Goal: Transaction & Acquisition: Purchase product/service

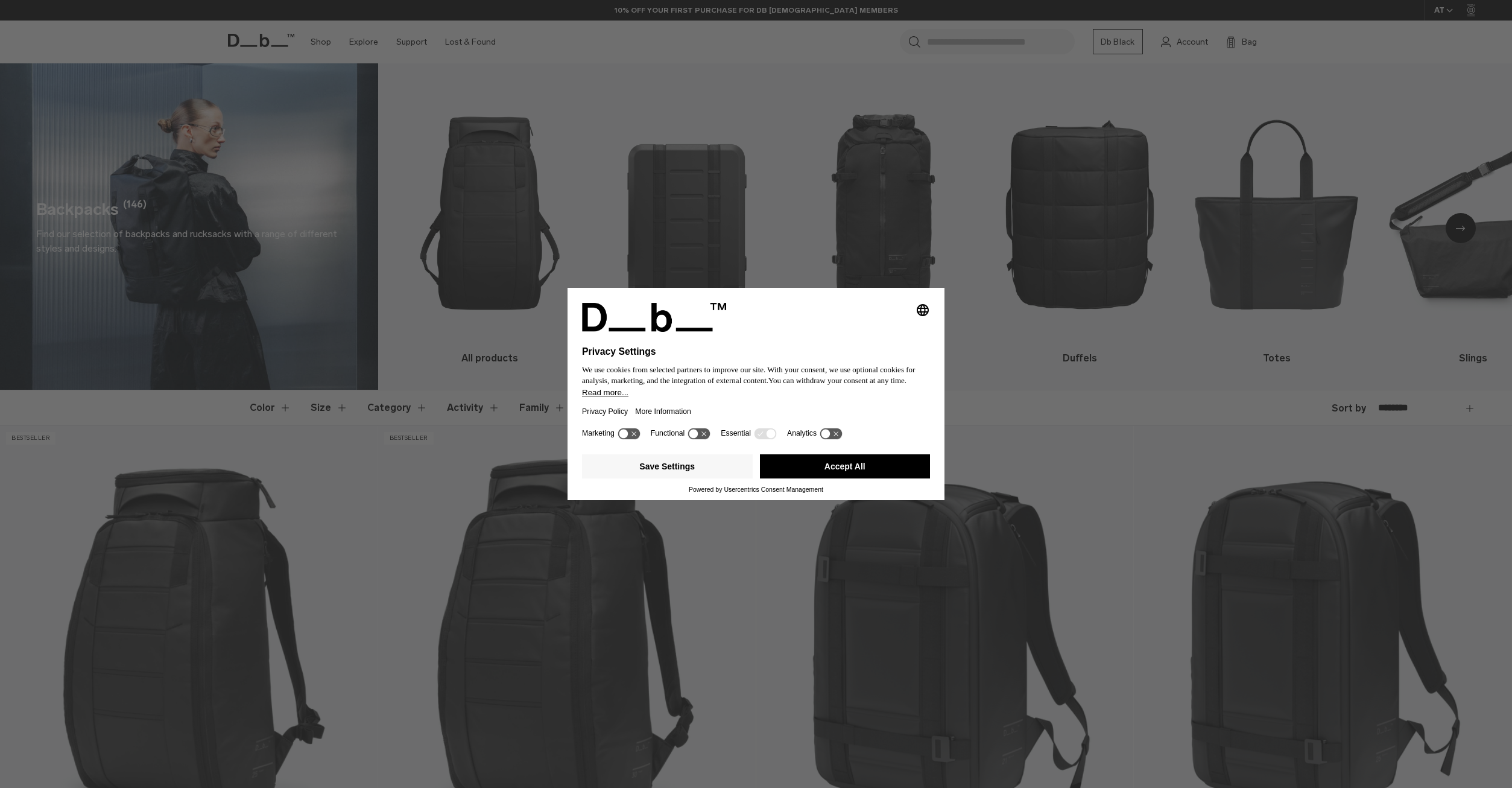
click at [879, 464] on button "Accept All" at bounding box center [845, 465] width 171 height 24
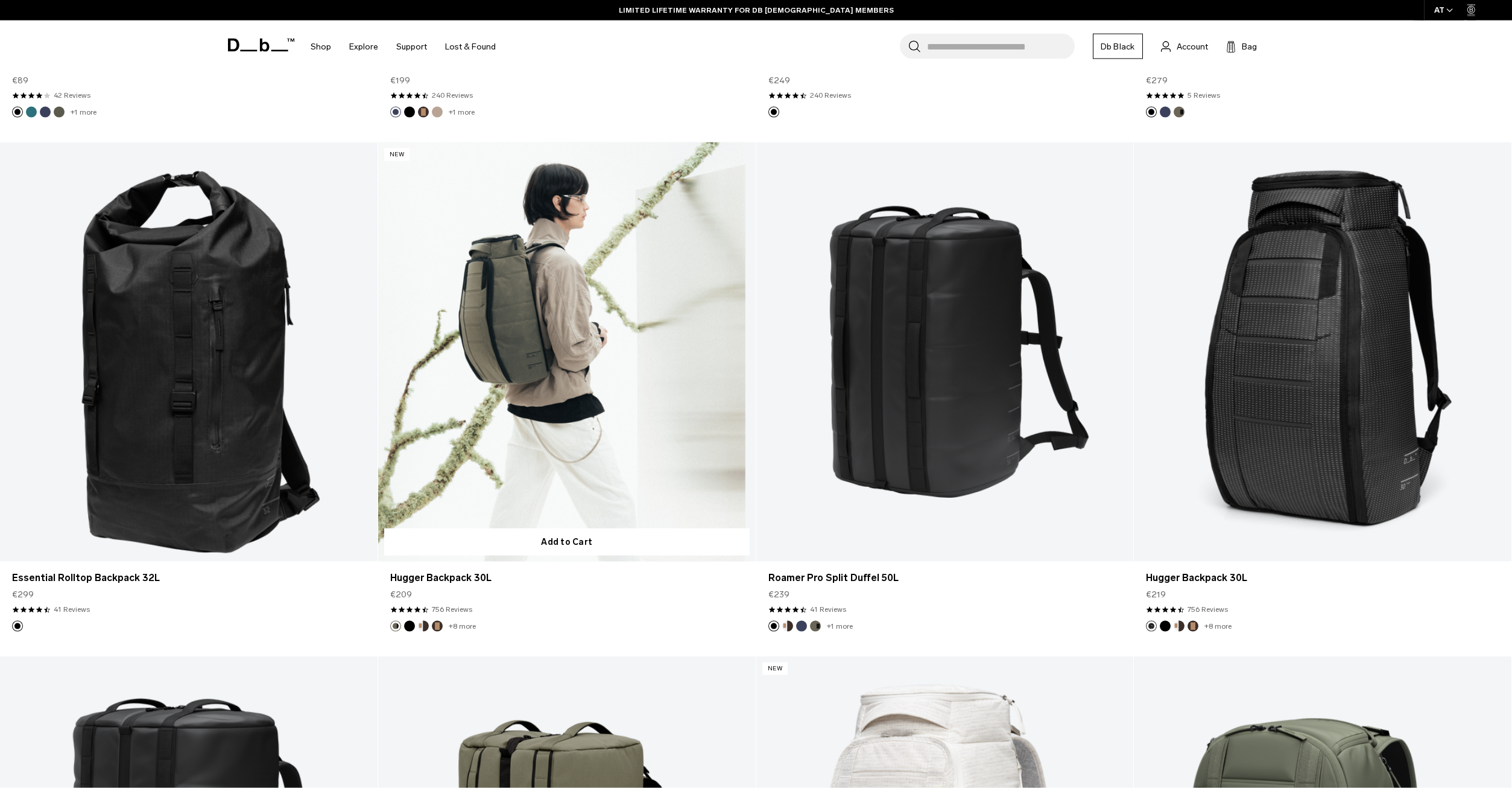
scroll to position [2341, 0]
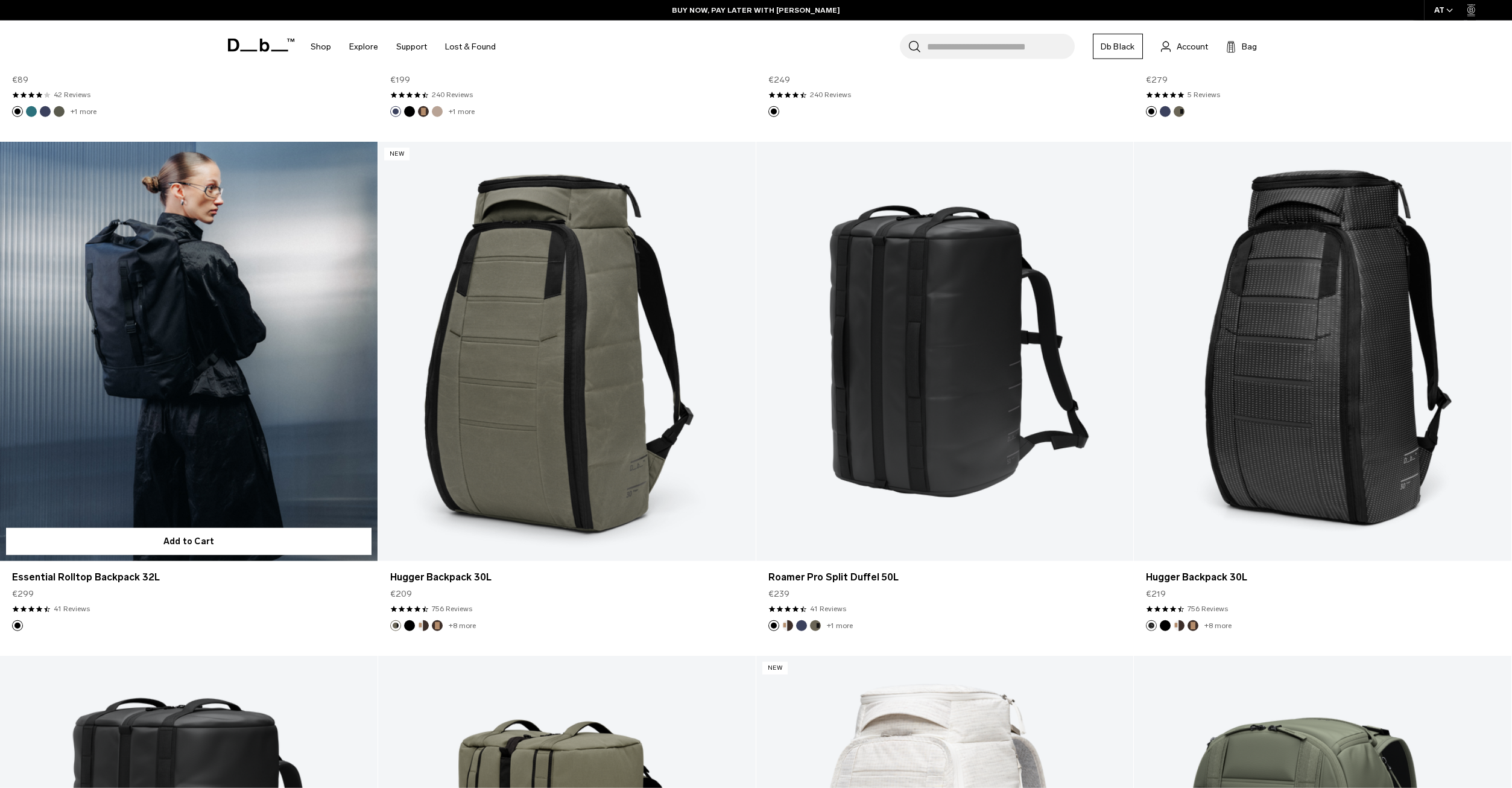
click at [308, 385] on link "Essential Rolltop Backpack 32L" at bounding box center [188, 352] width 378 height 419
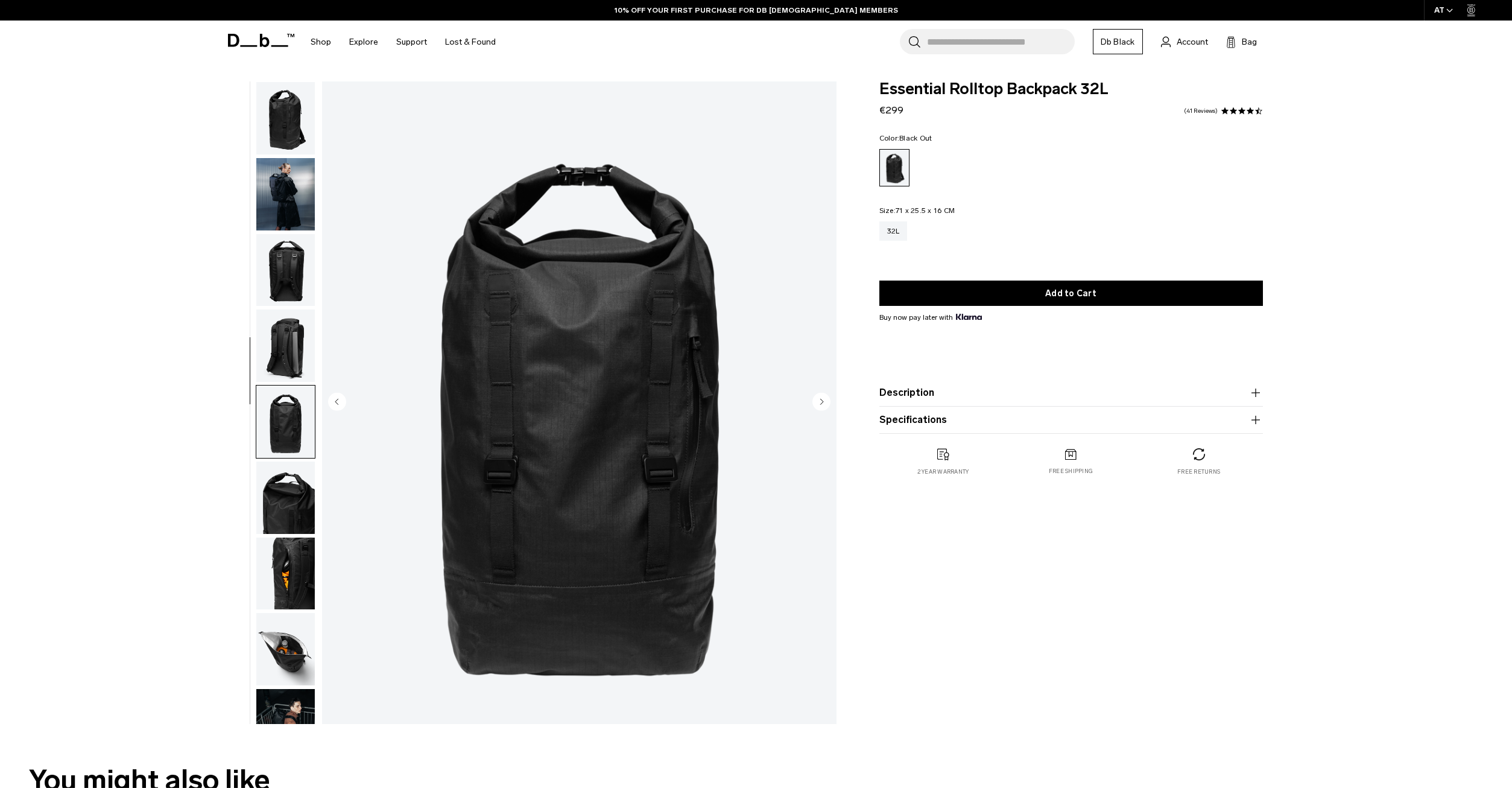
click at [278, 385] on img "button" at bounding box center [285, 421] width 59 height 72
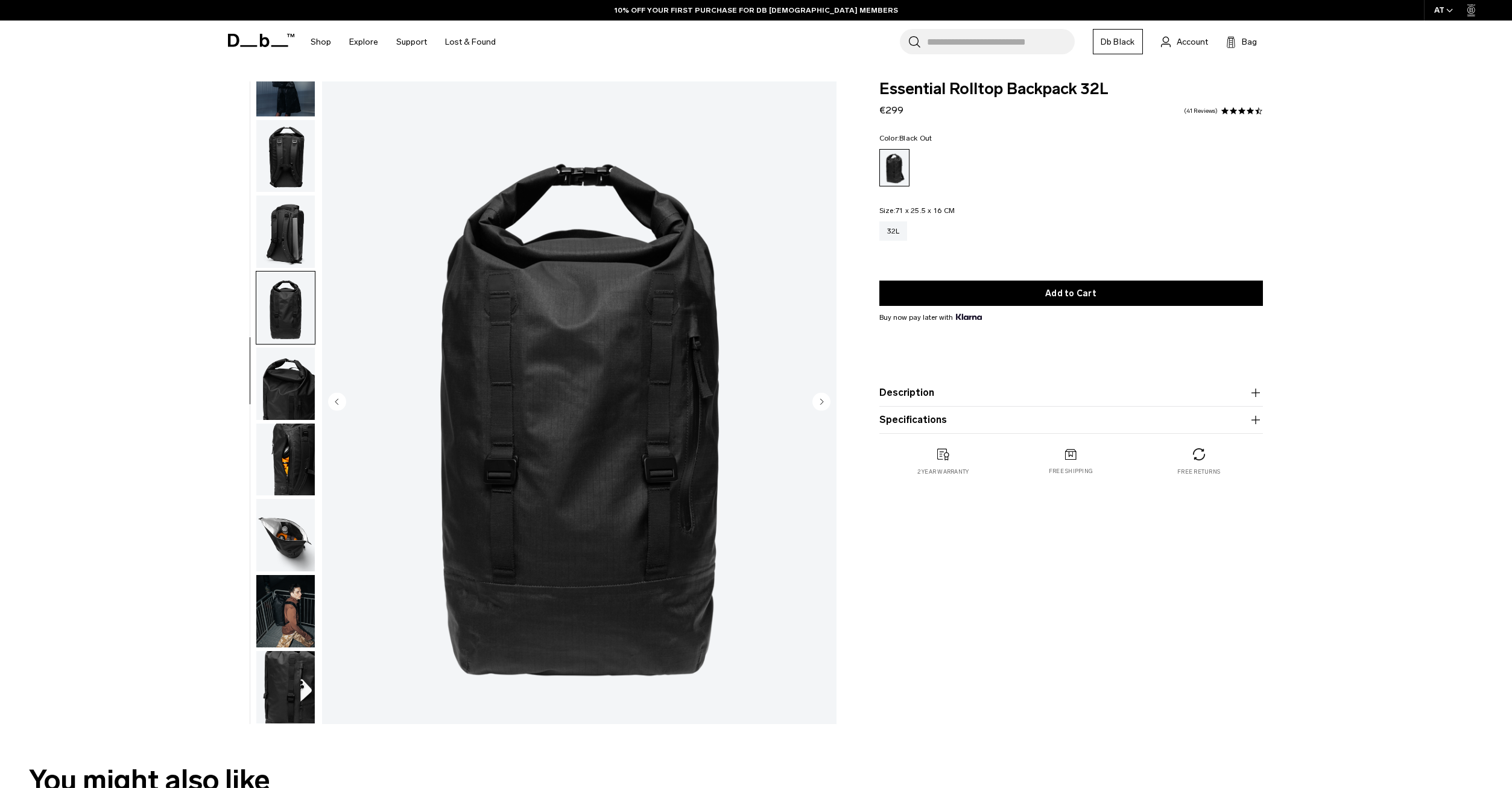
click at [286, 401] on img "button" at bounding box center [285, 383] width 59 height 72
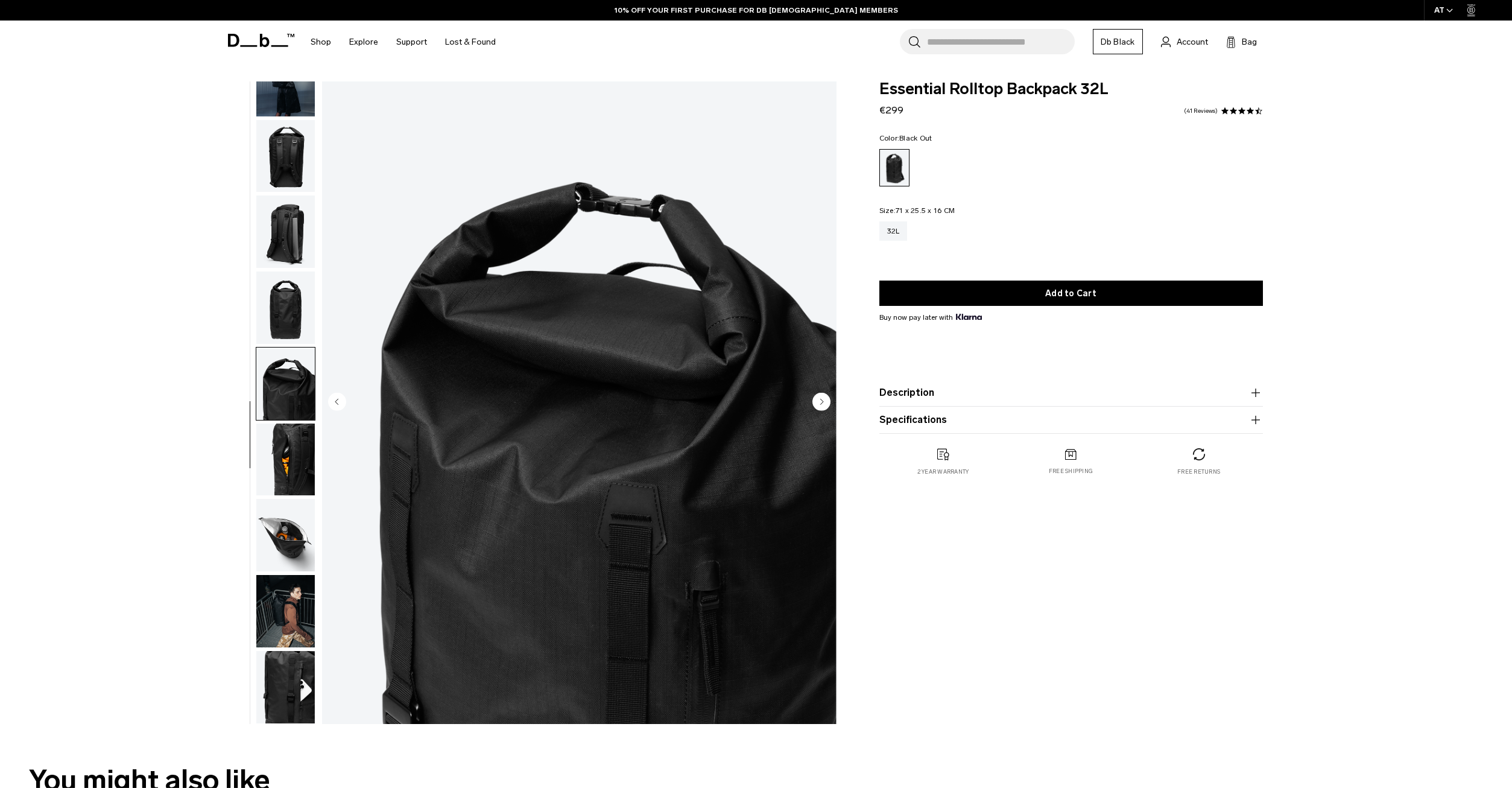
click at [289, 480] on img "button" at bounding box center [285, 460] width 59 height 72
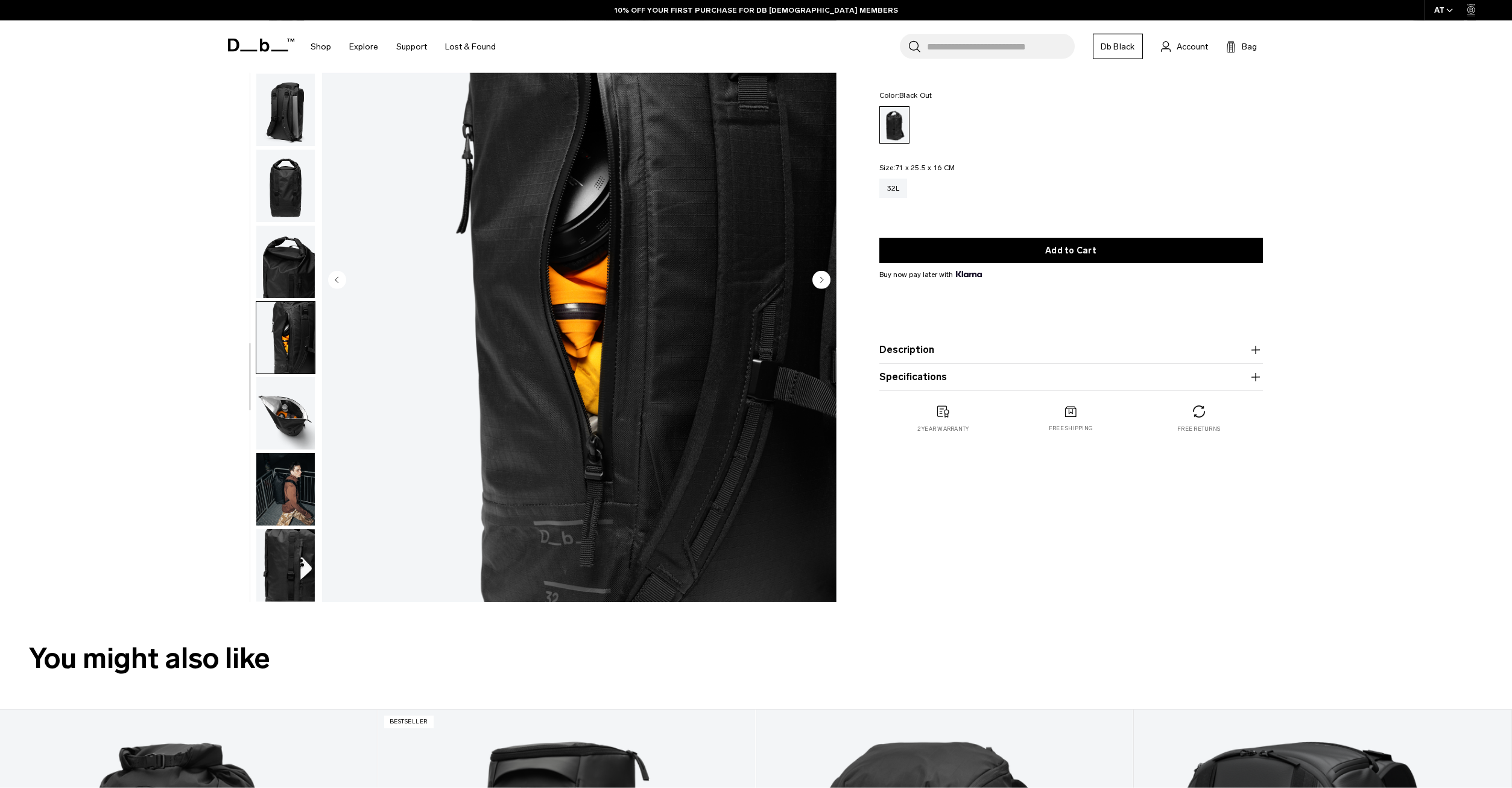
click at [281, 408] on img "button" at bounding box center [285, 412] width 59 height 72
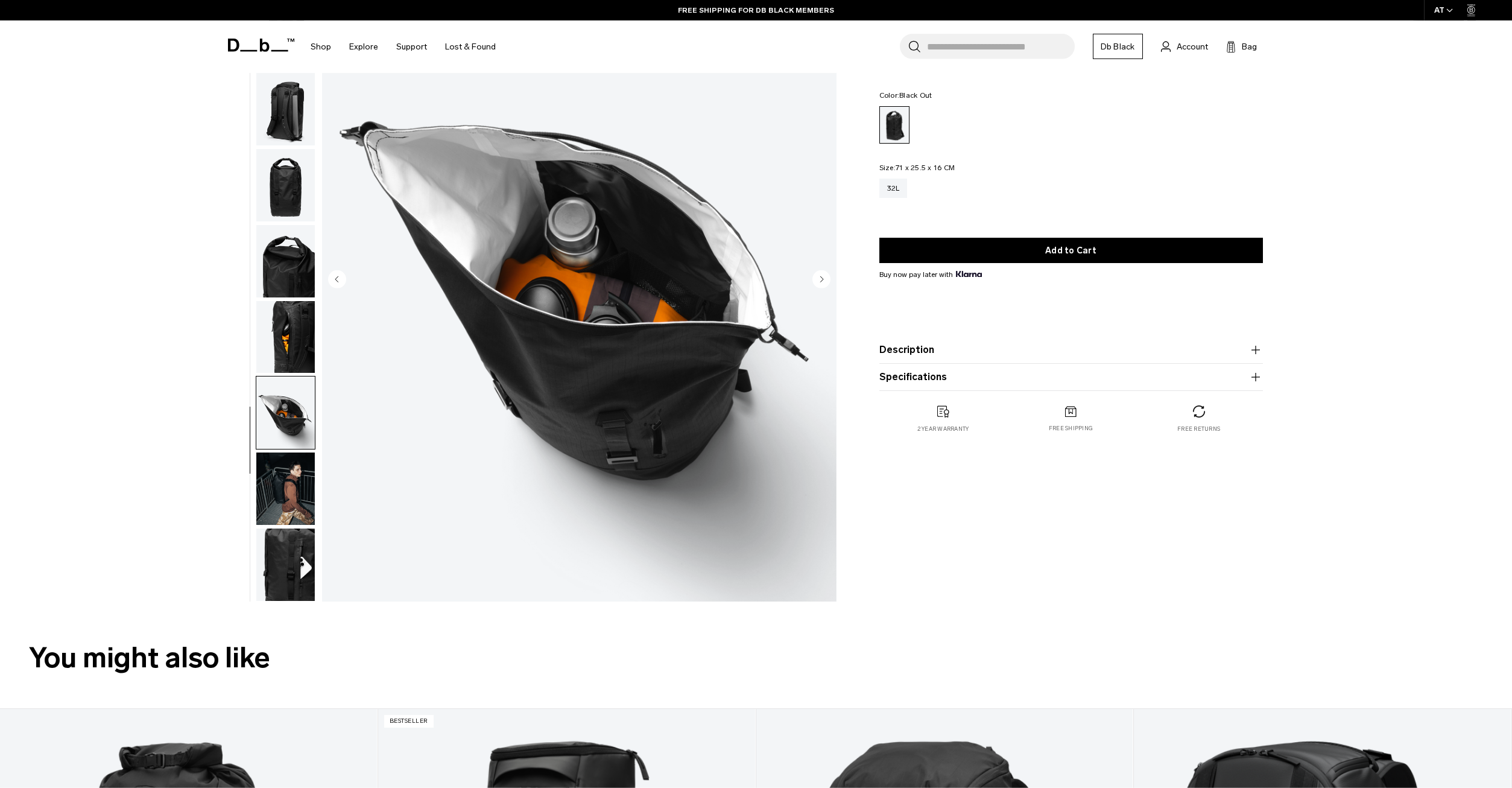
click at [282, 484] on img "button" at bounding box center [285, 489] width 59 height 72
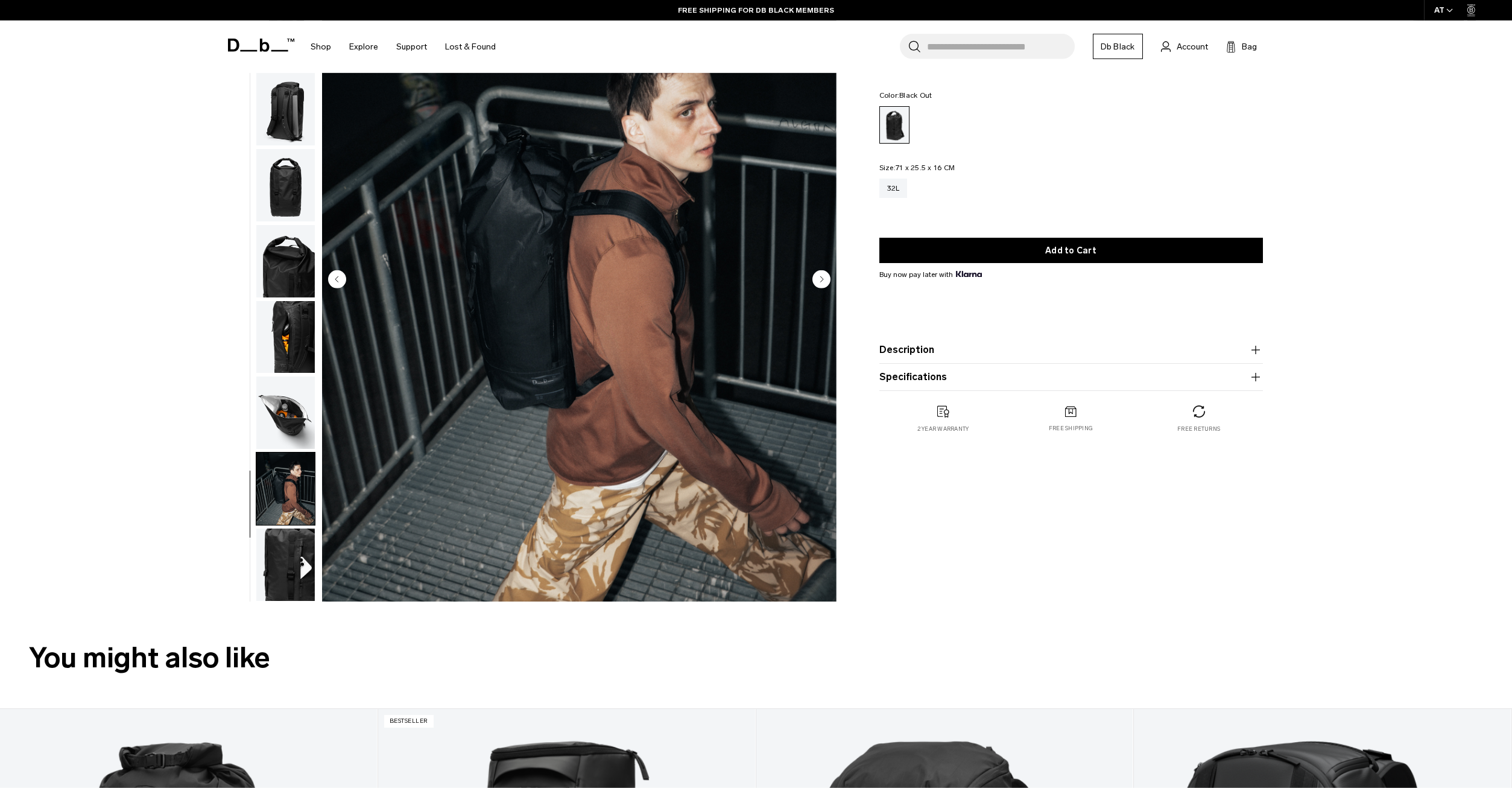
click at [294, 553] on img "button" at bounding box center [285, 564] width 59 height 72
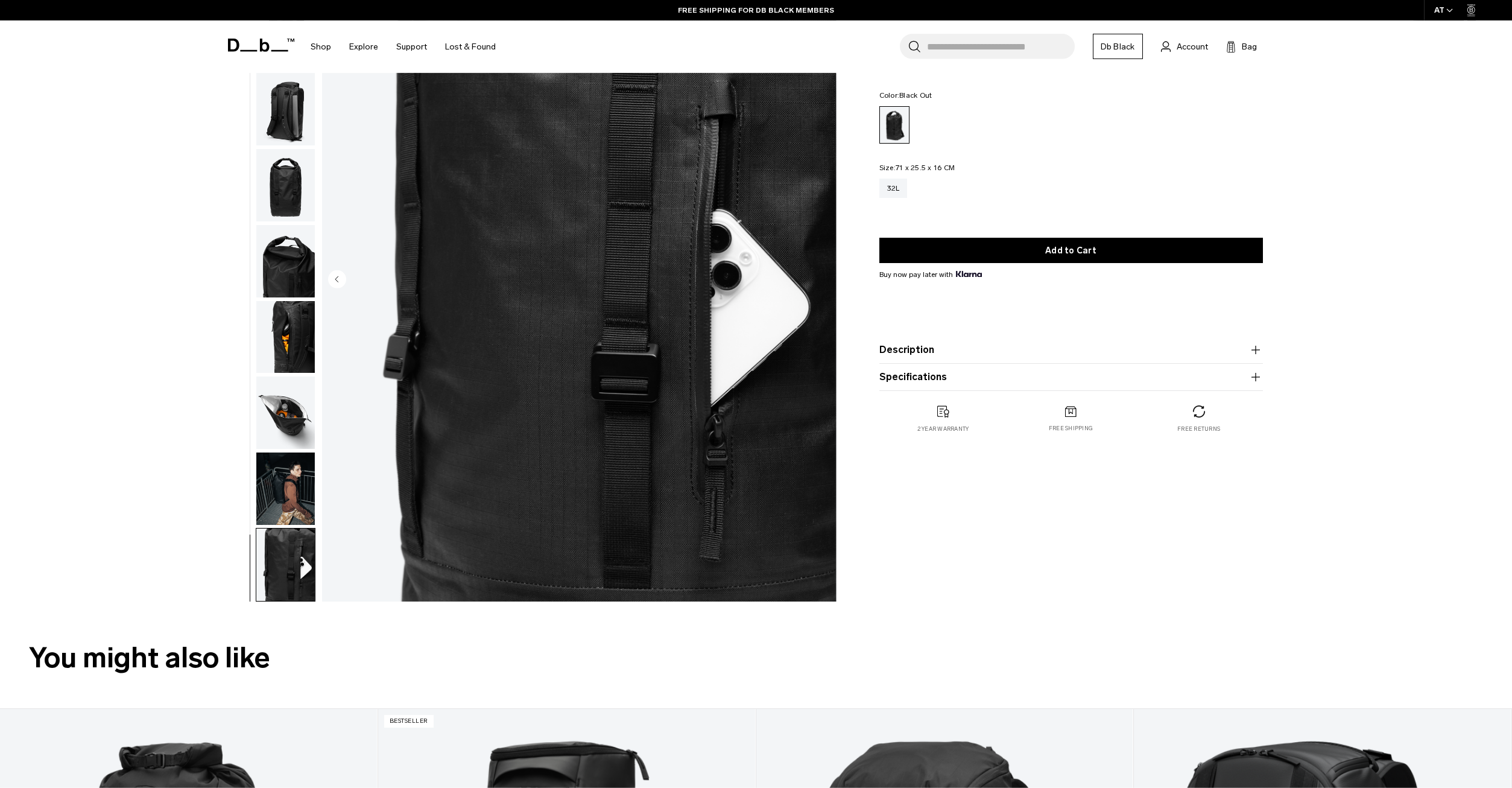
scroll to position [0, 0]
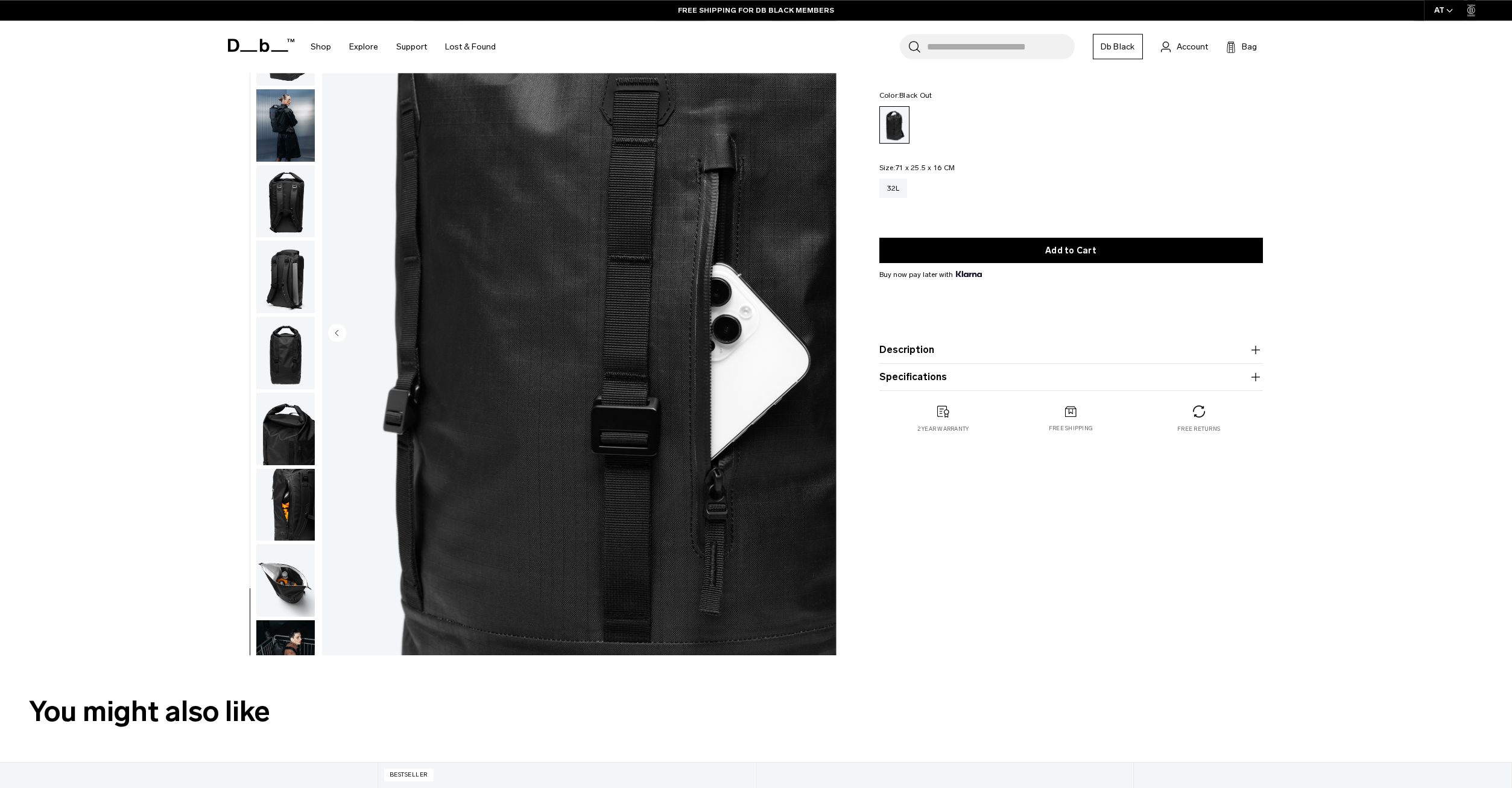
click at [287, 209] on img "button" at bounding box center [285, 201] width 59 height 72
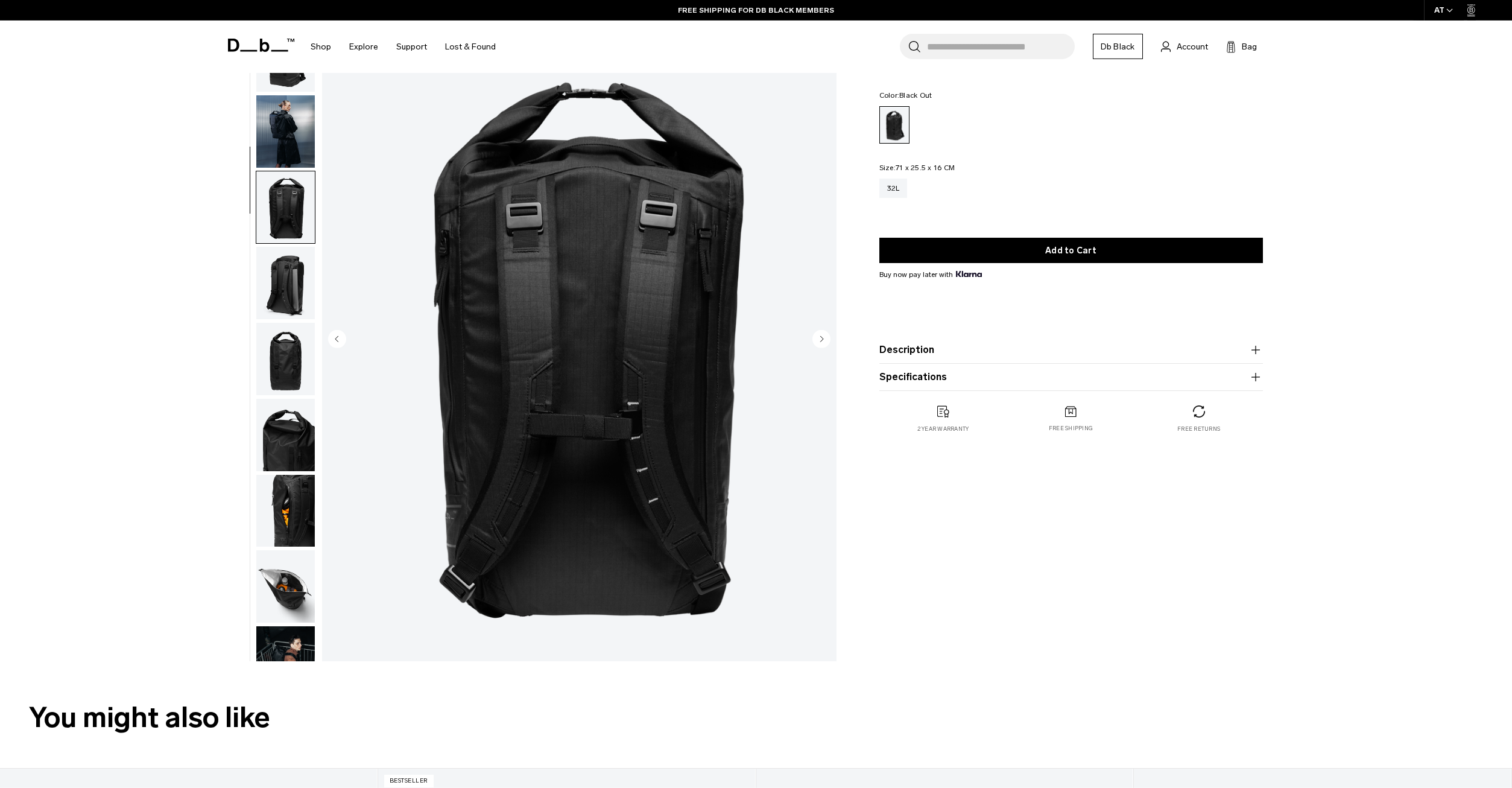
click at [269, 137] on img "button" at bounding box center [285, 131] width 59 height 72
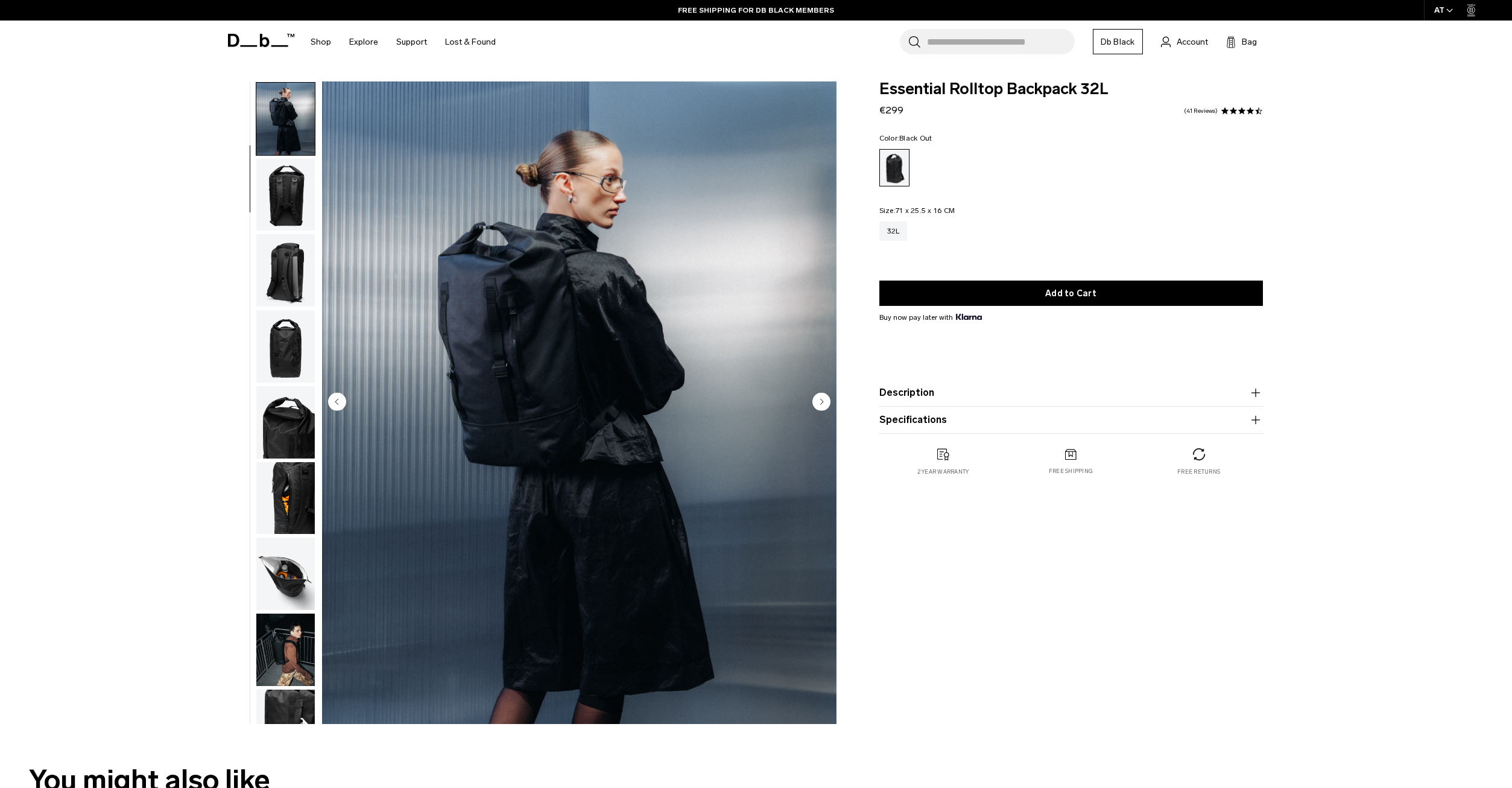
scroll to position [76, 0]
click at [294, 116] on img "button" at bounding box center [285, 118] width 59 height 72
drag, startPoint x: 1112, startPoint y: 89, endPoint x: 870, endPoint y: 80, distance: 242.2
click at [870, 80] on body "Skip to content BUY NOW, PAY LATER WITH KLARNA 10% OFF YOUR FIRST PURCHASE FOR …" at bounding box center [756, 394] width 1512 height 788
copy span "Essential Rolltop Backpack 32L"
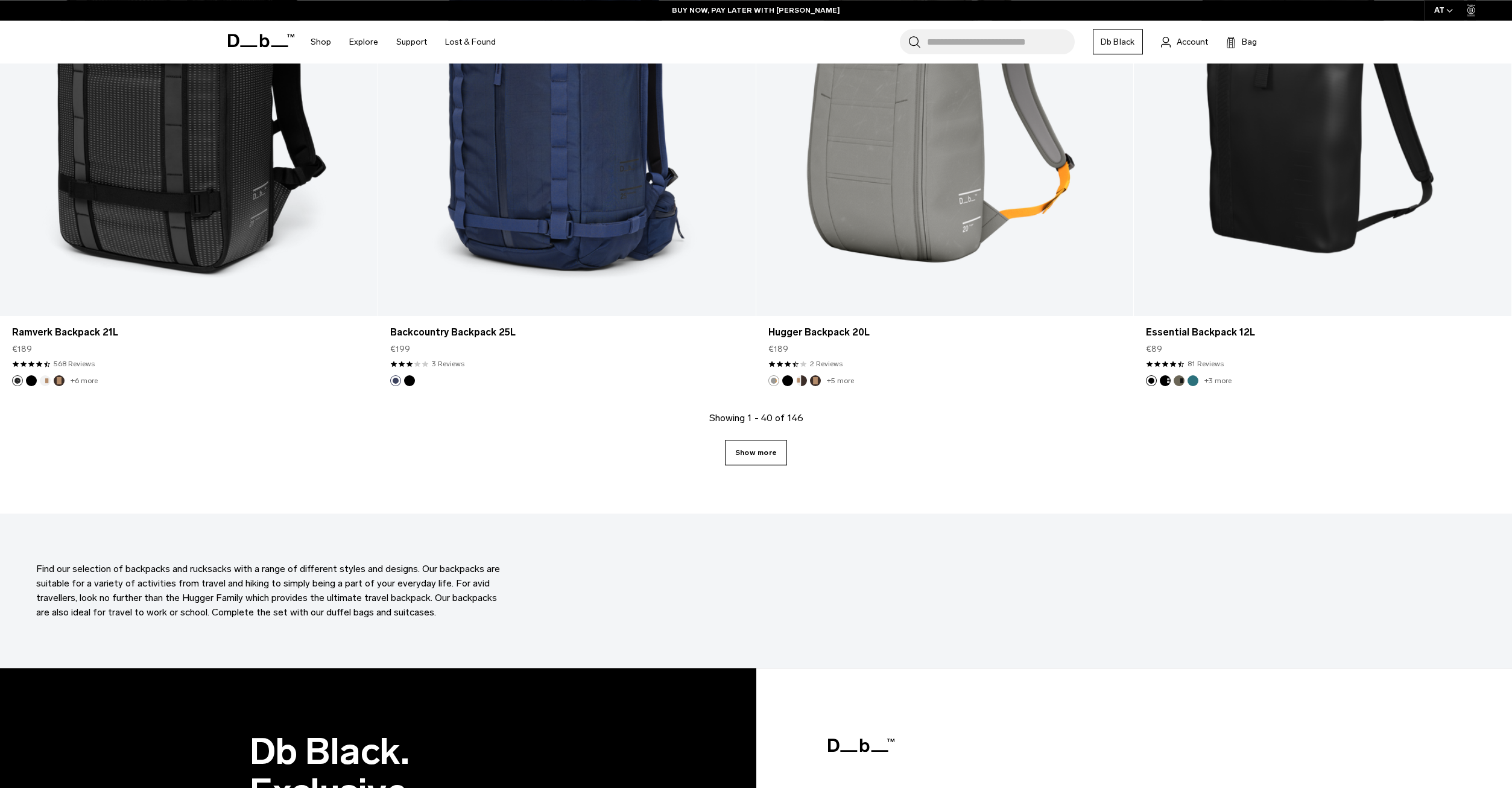
scroll to position [5156, 0]
click at [744, 453] on link "Show more" at bounding box center [756, 453] width 62 height 25
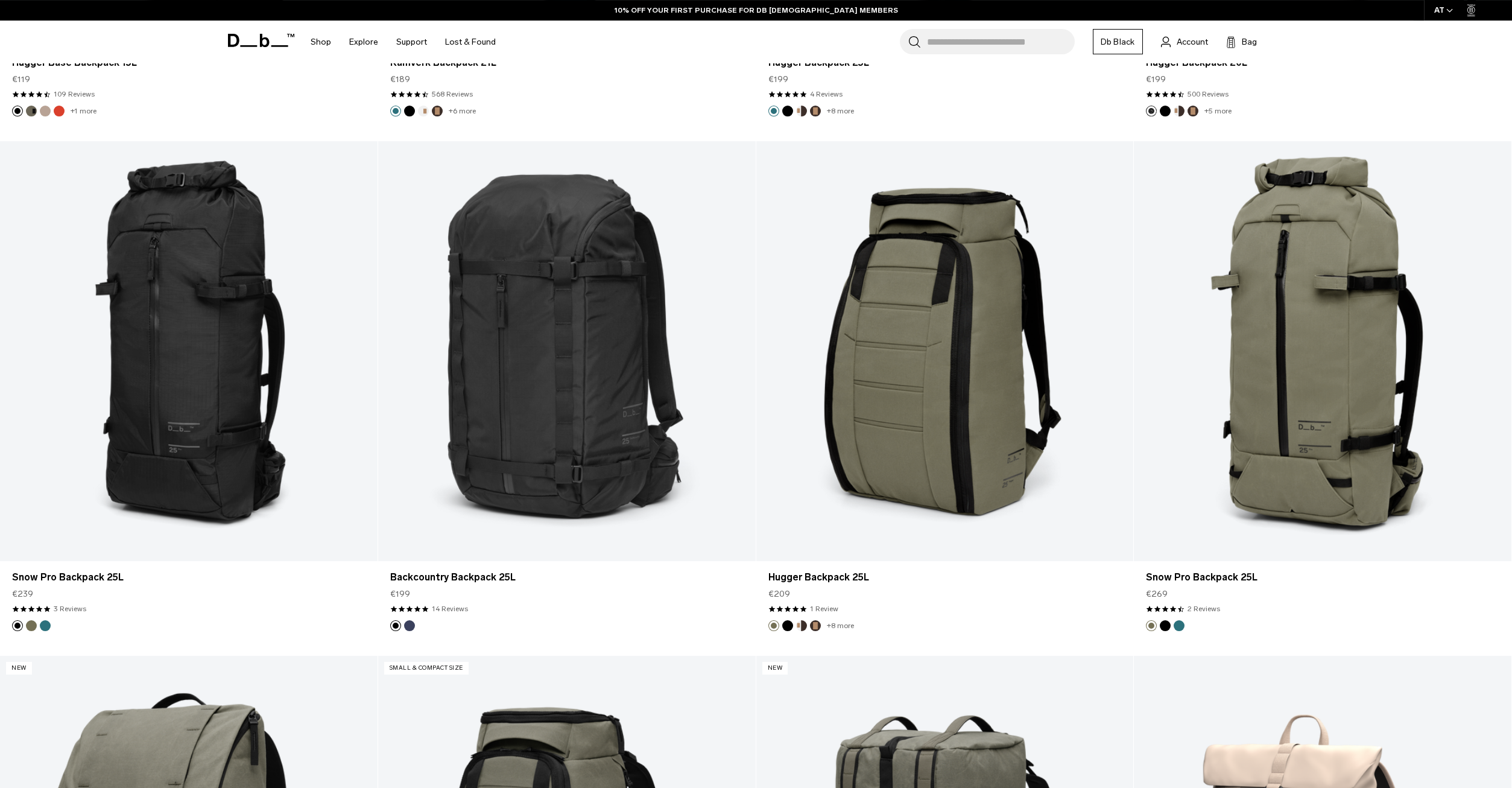
scroll to position [6947, 0]
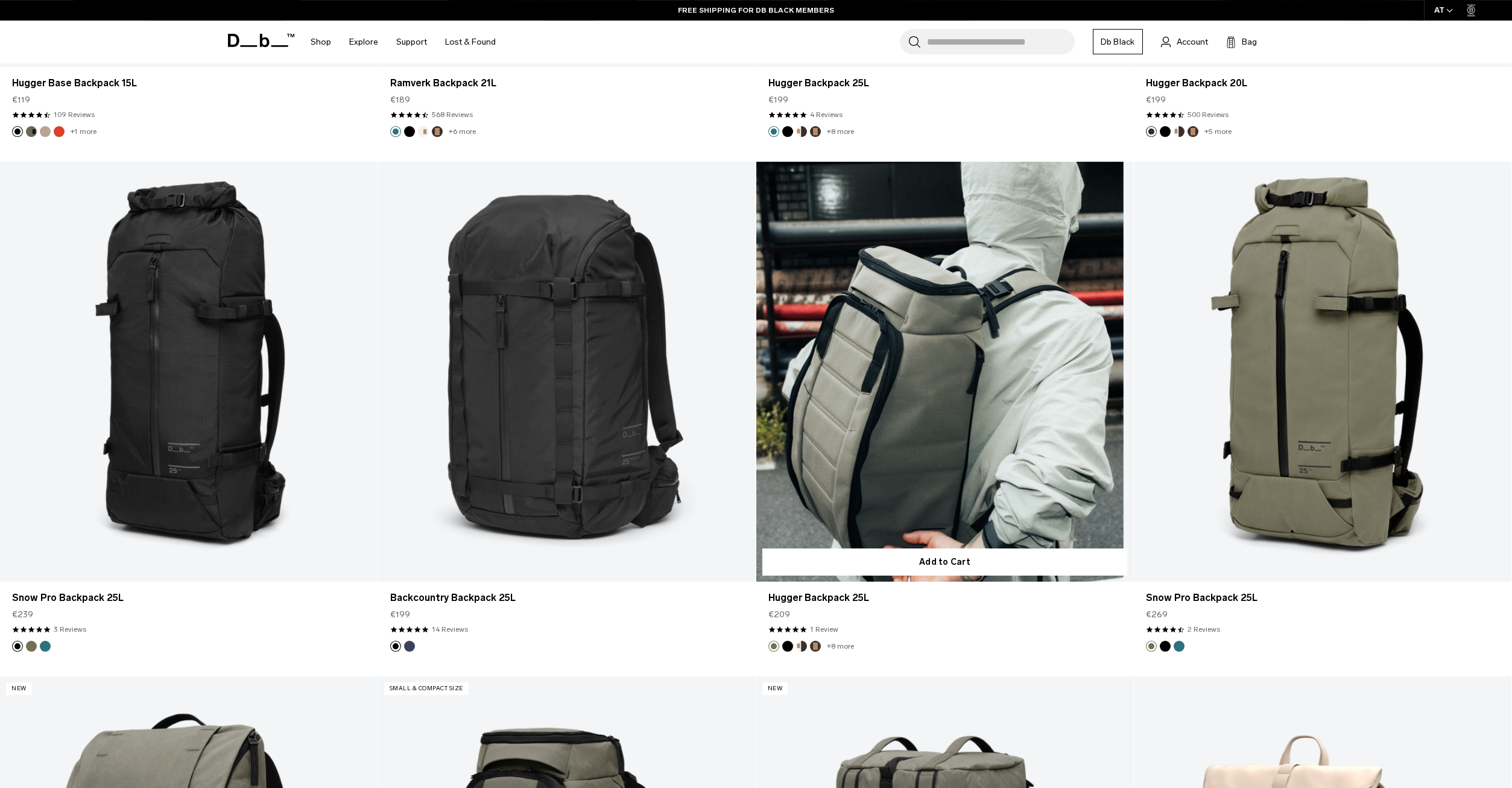
click at [786, 645] on button "Black Out" at bounding box center [787, 645] width 11 height 11
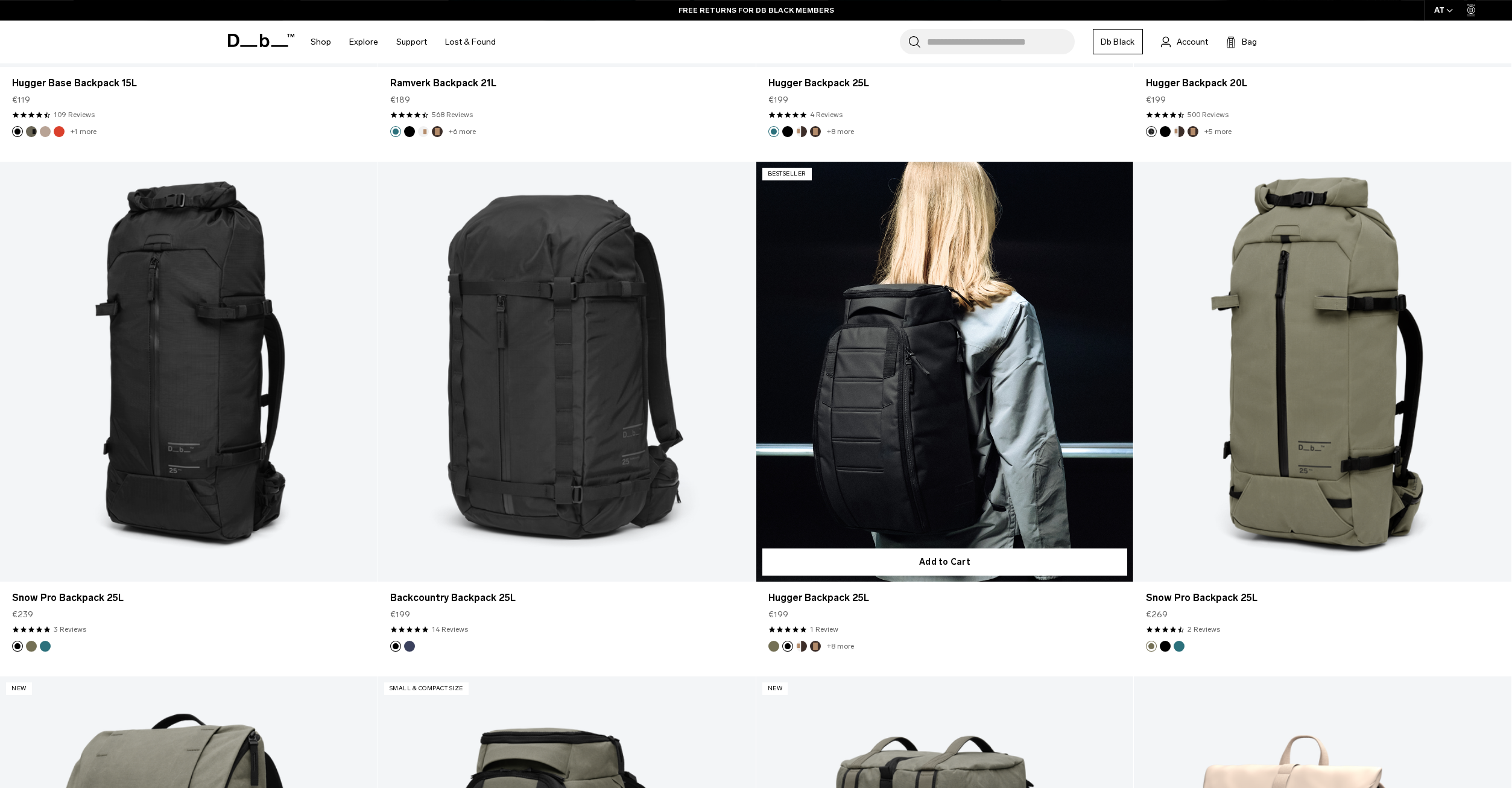
click at [840, 380] on link "Hugger Backpack 25L Black Out" at bounding box center [944, 371] width 378 height 419
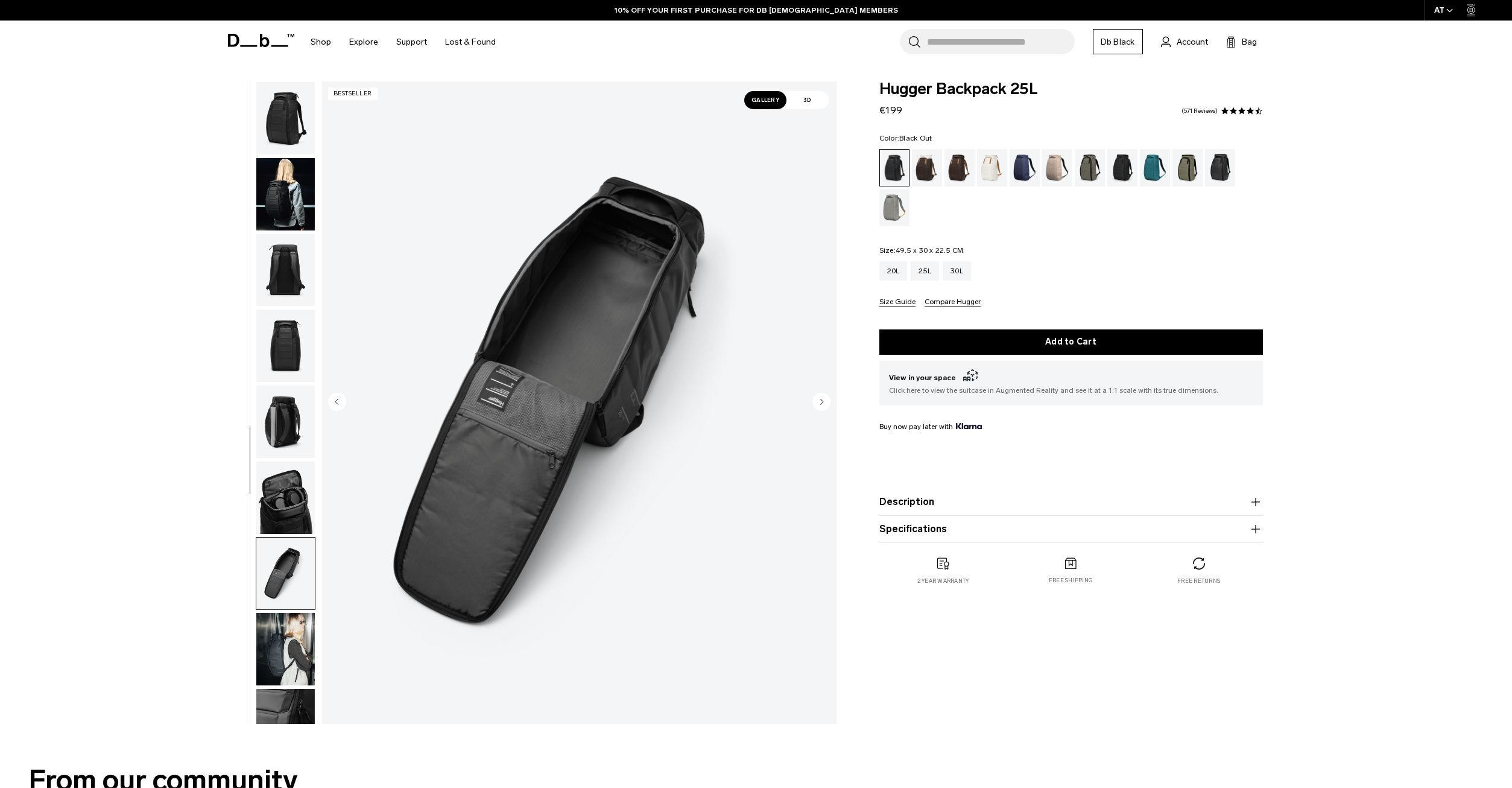
click at [279, 613] on img "button" at bounding box center [285, 649] width 59 height 72
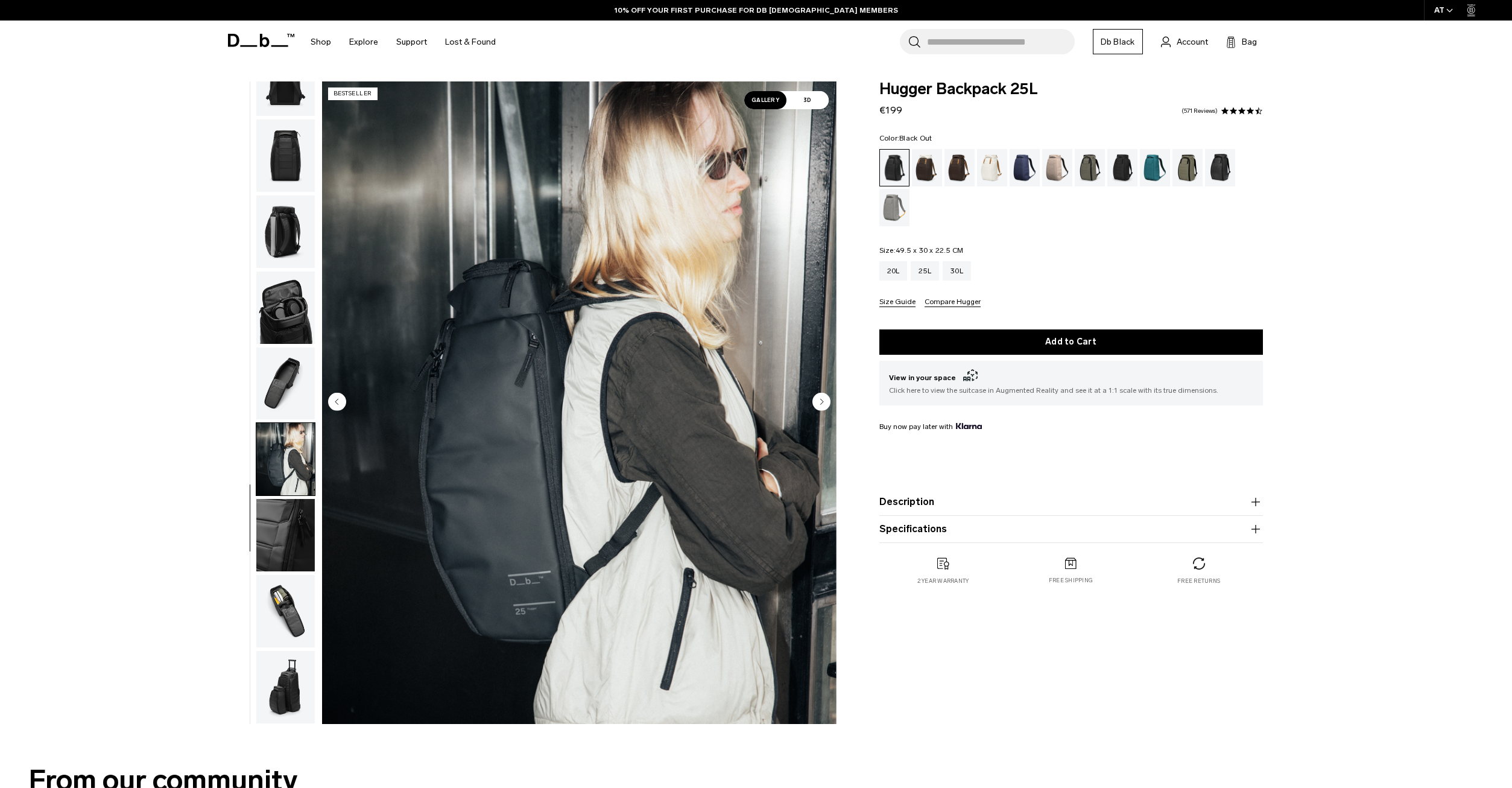
click at [297, 555] on img "button" at bounding box center [285, 535] width 59 height 72
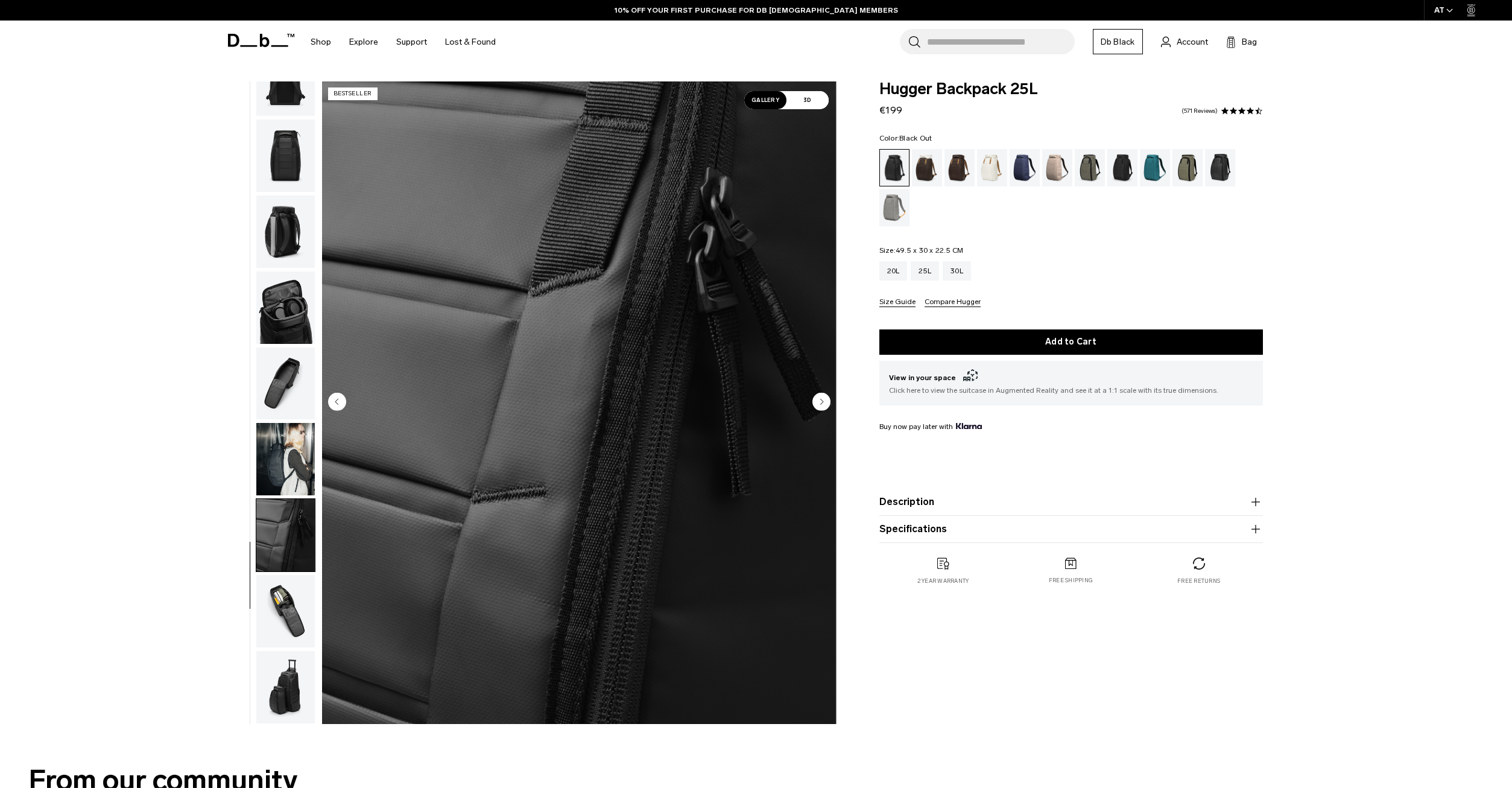
click at [292, 635] on img "button" at bounding box center [285, 610] width 59 height 72
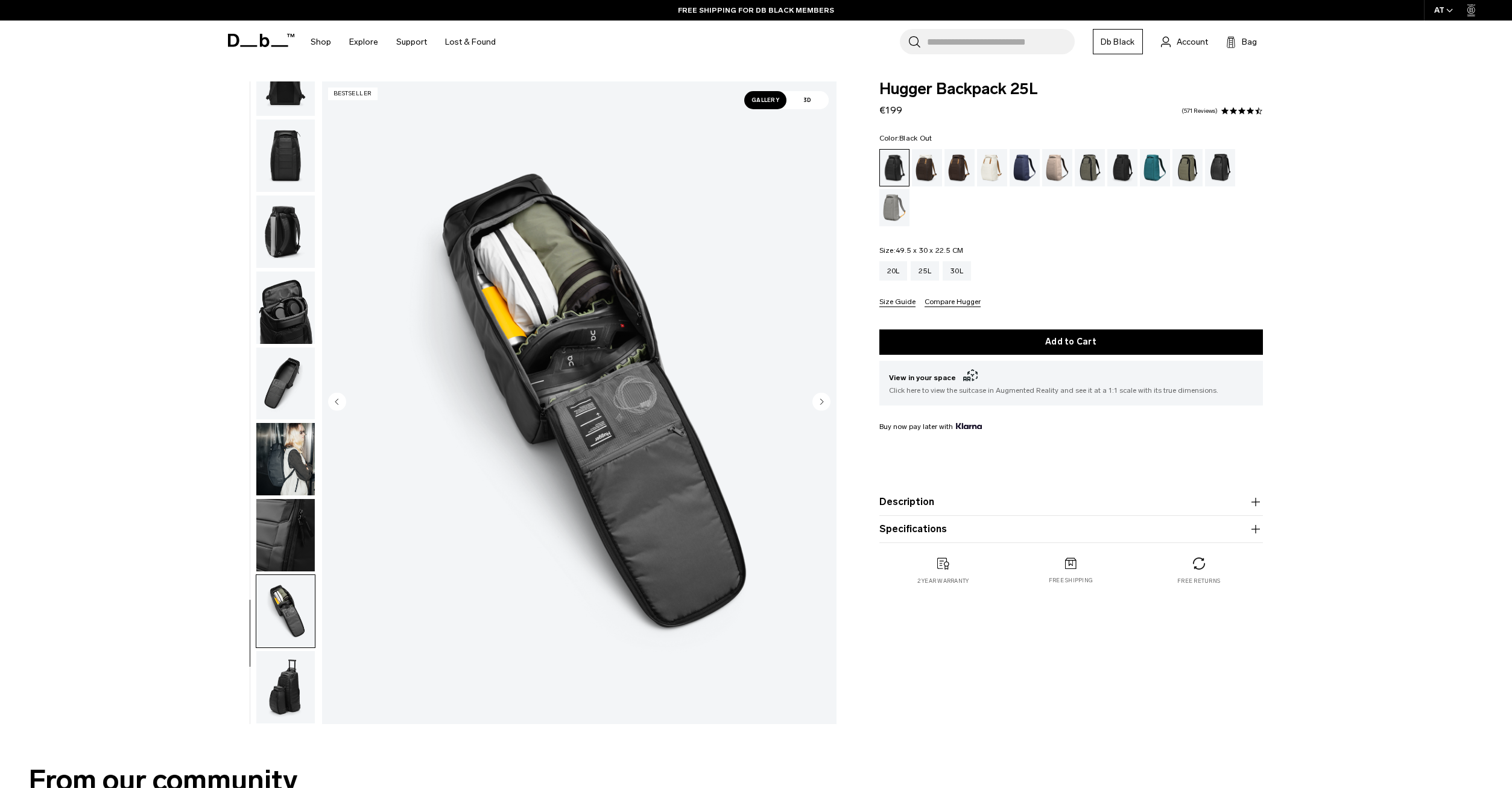
click at [280, 684] on img "button" at bounding box center [285, 687] width 59 height 72
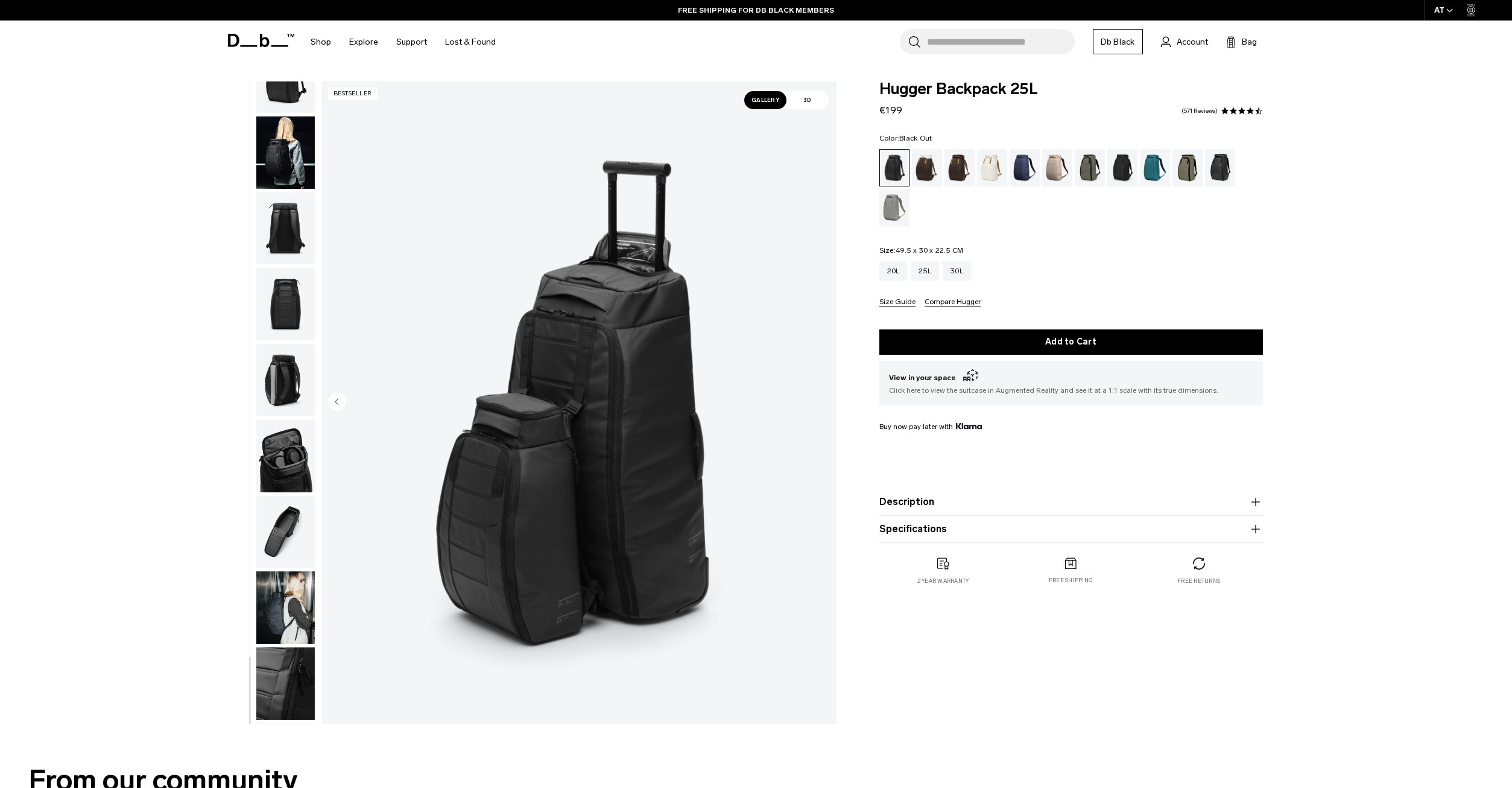
scroll to position [0, 0]
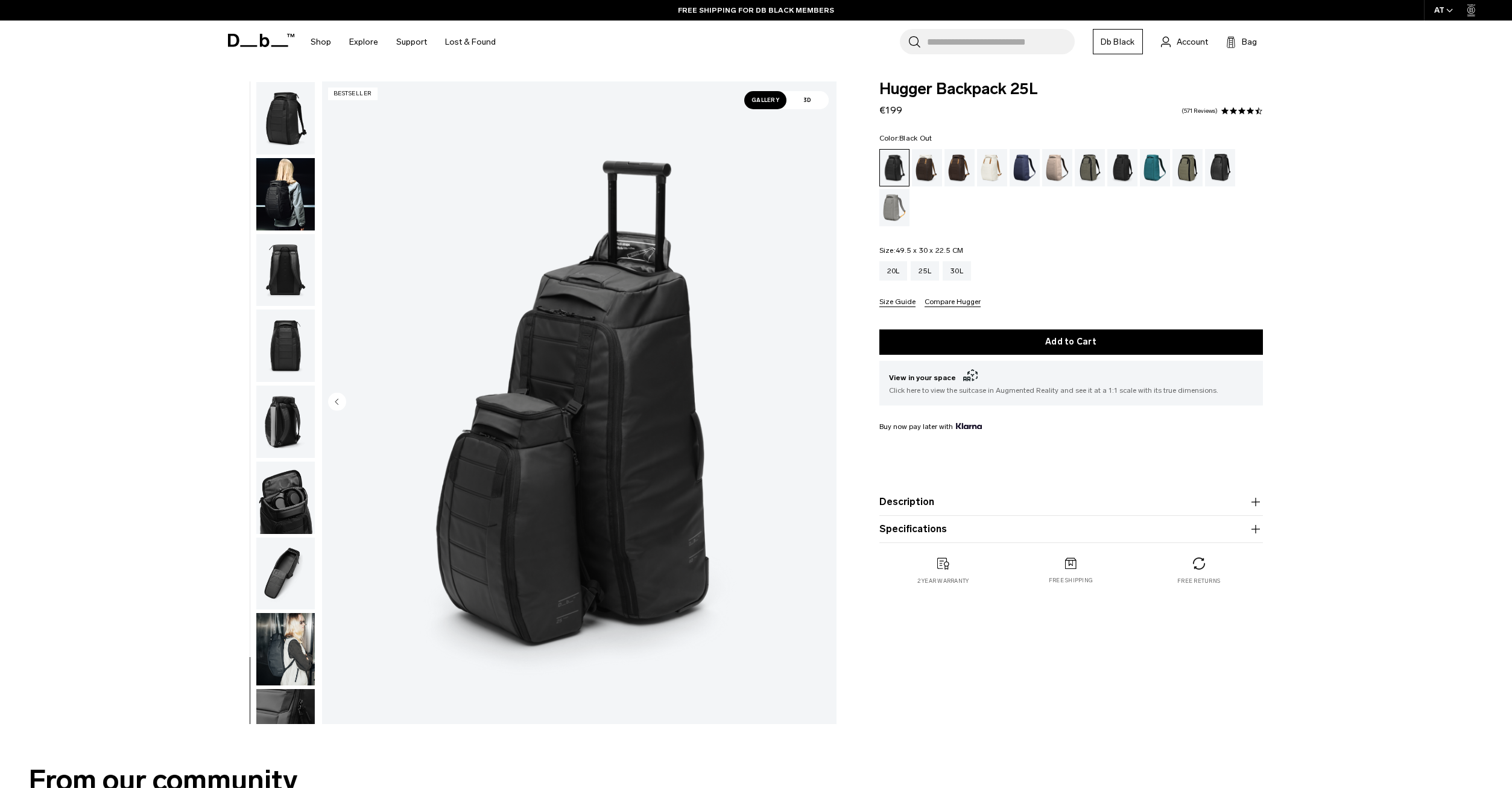
click at [280, 202] on img "button" at bounding box center [285, 194] width 59 height 72
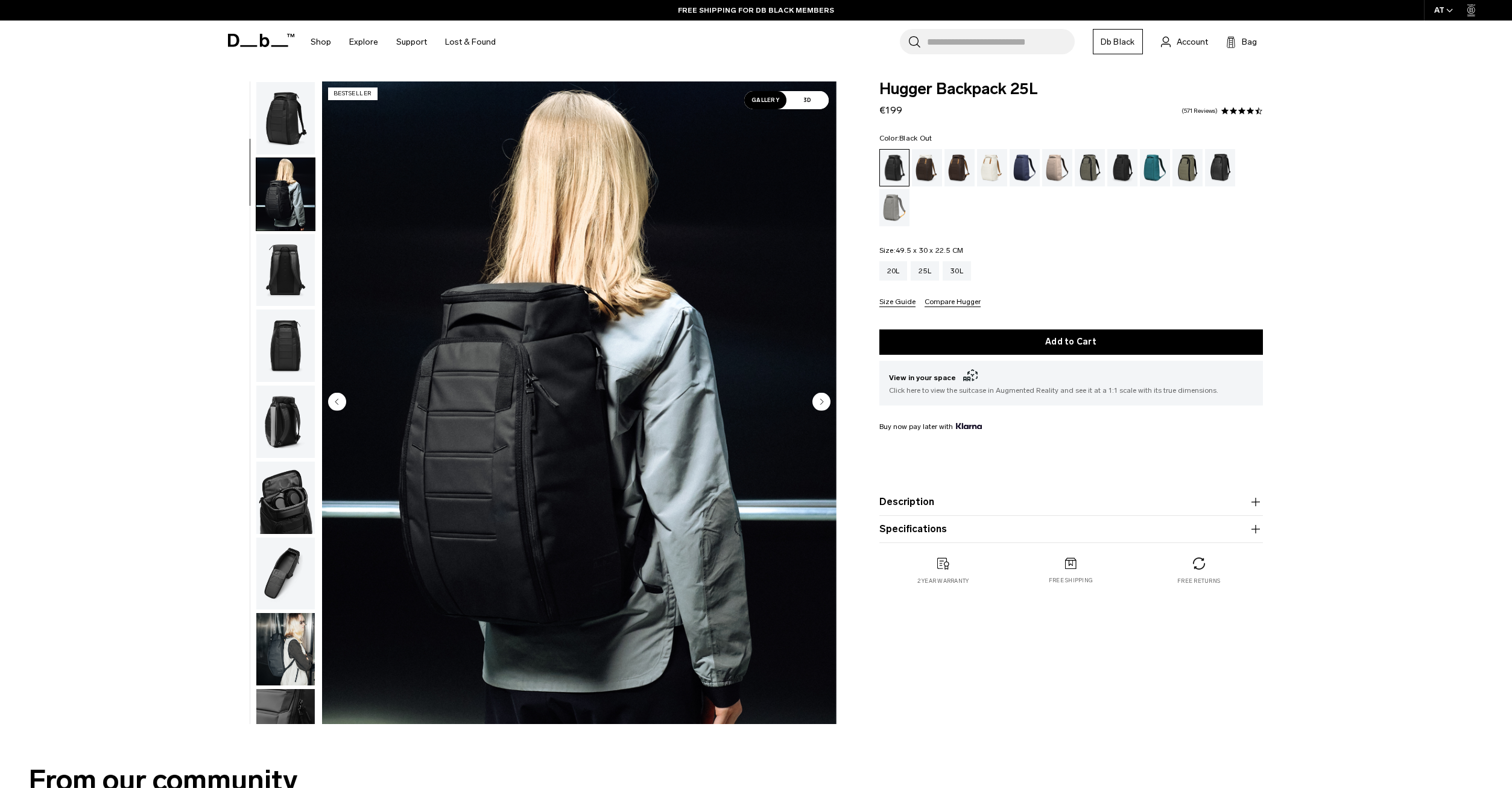
click at [298, 144] on img "button" at bounding box center [285, 118] width 59 height 72
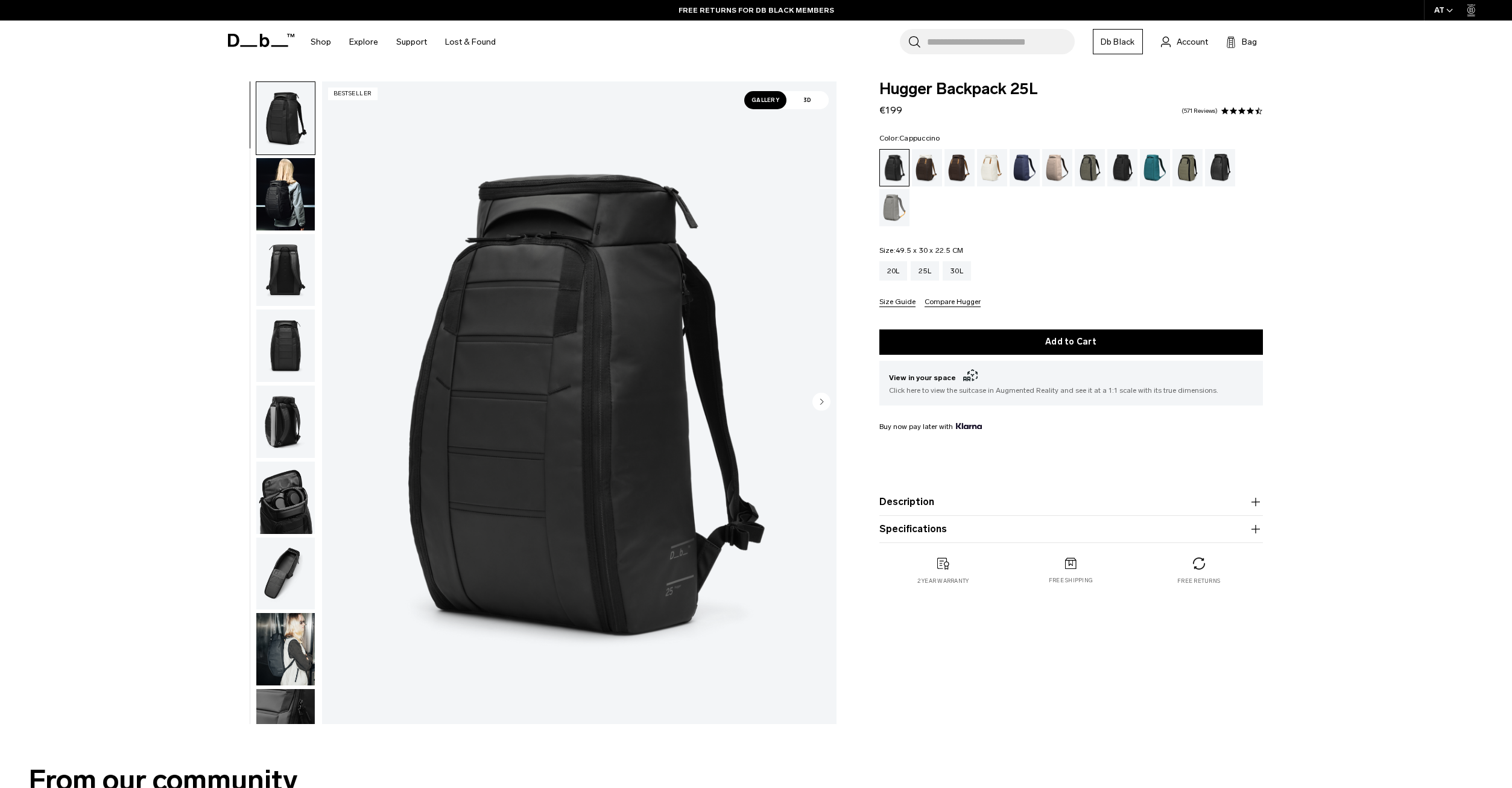
click at [925, 170] on div "Cappuccino" at bounding box center [928, 167] width 31 height 38
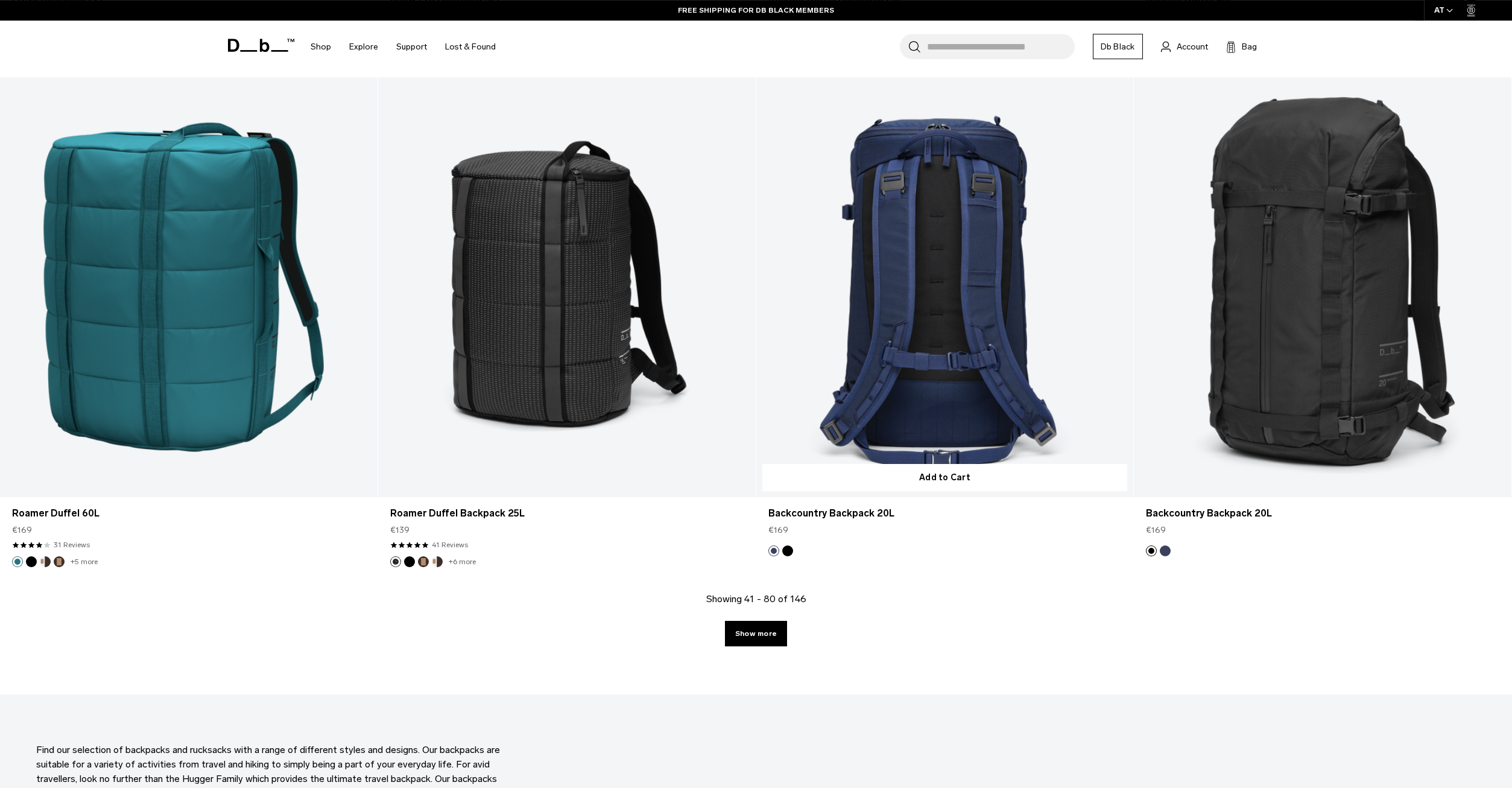
scroll to position [5025, 0]
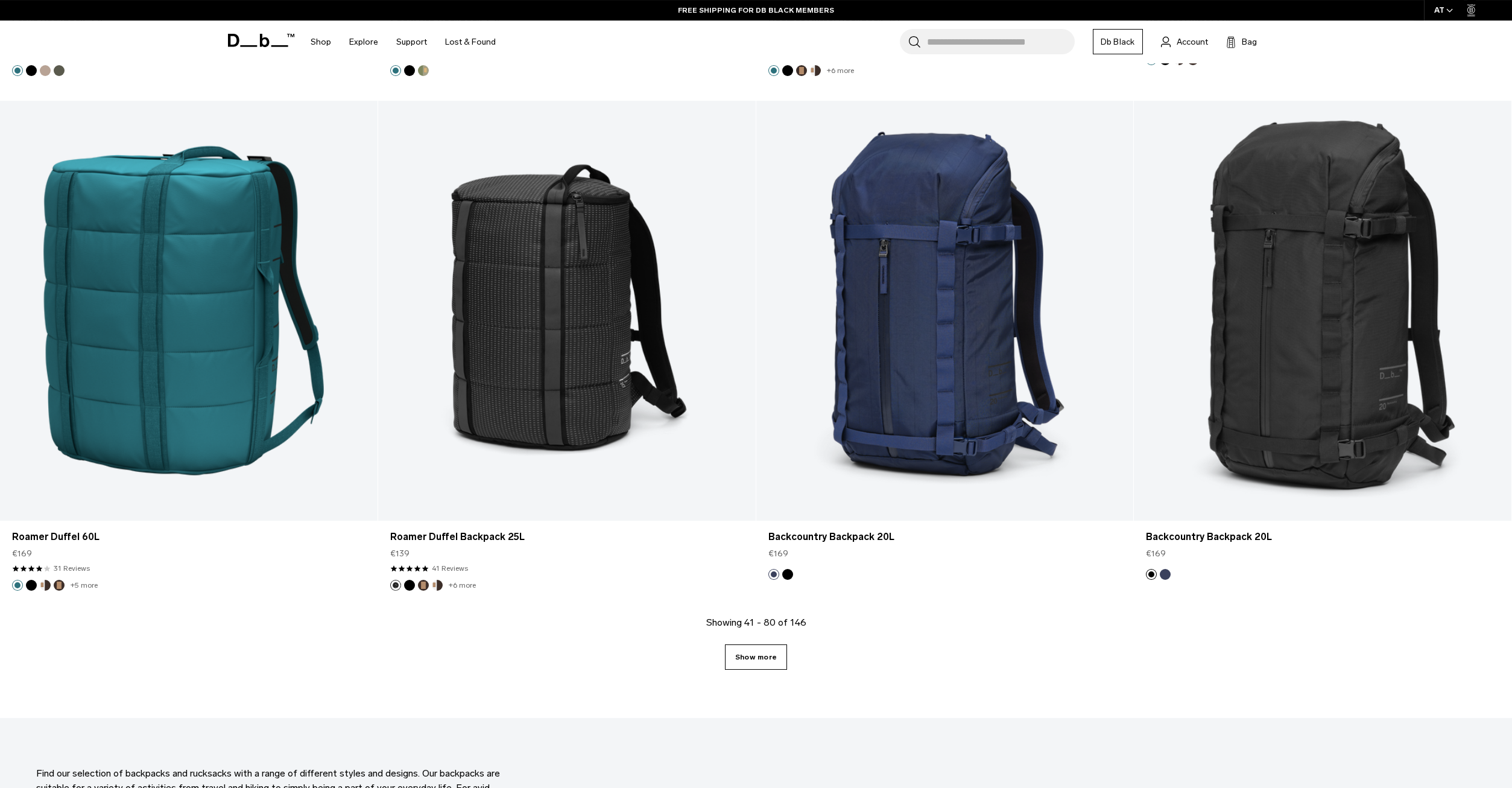
click at [750, 650] on link "Show more" at bounding box center [756, 657] width 62 height 25
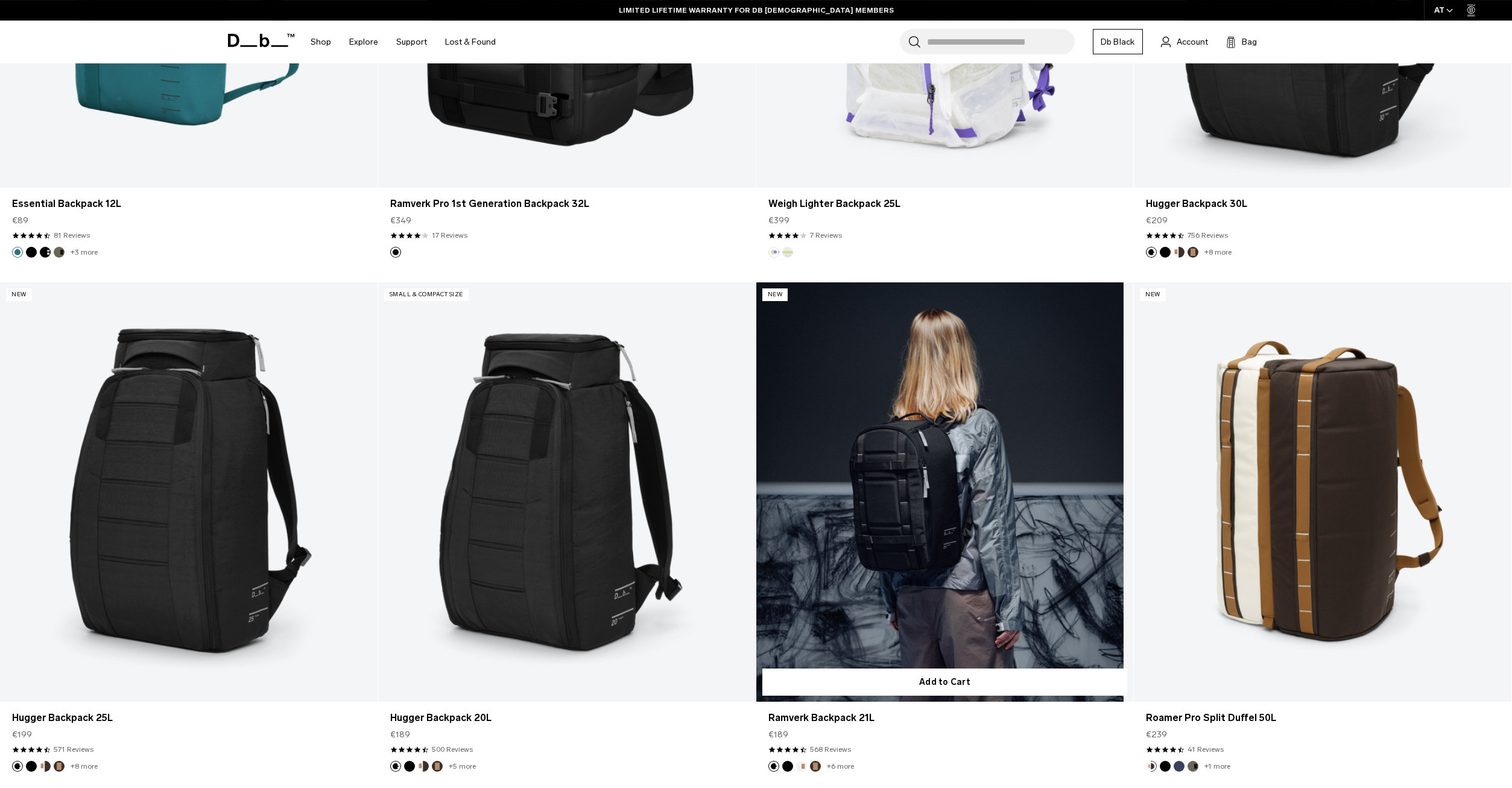
scroll to position [7928, 0]
click at [896, 451] on link "Ramverk Backpack 21L" at bounding box center [944, 492] width 378 height 419
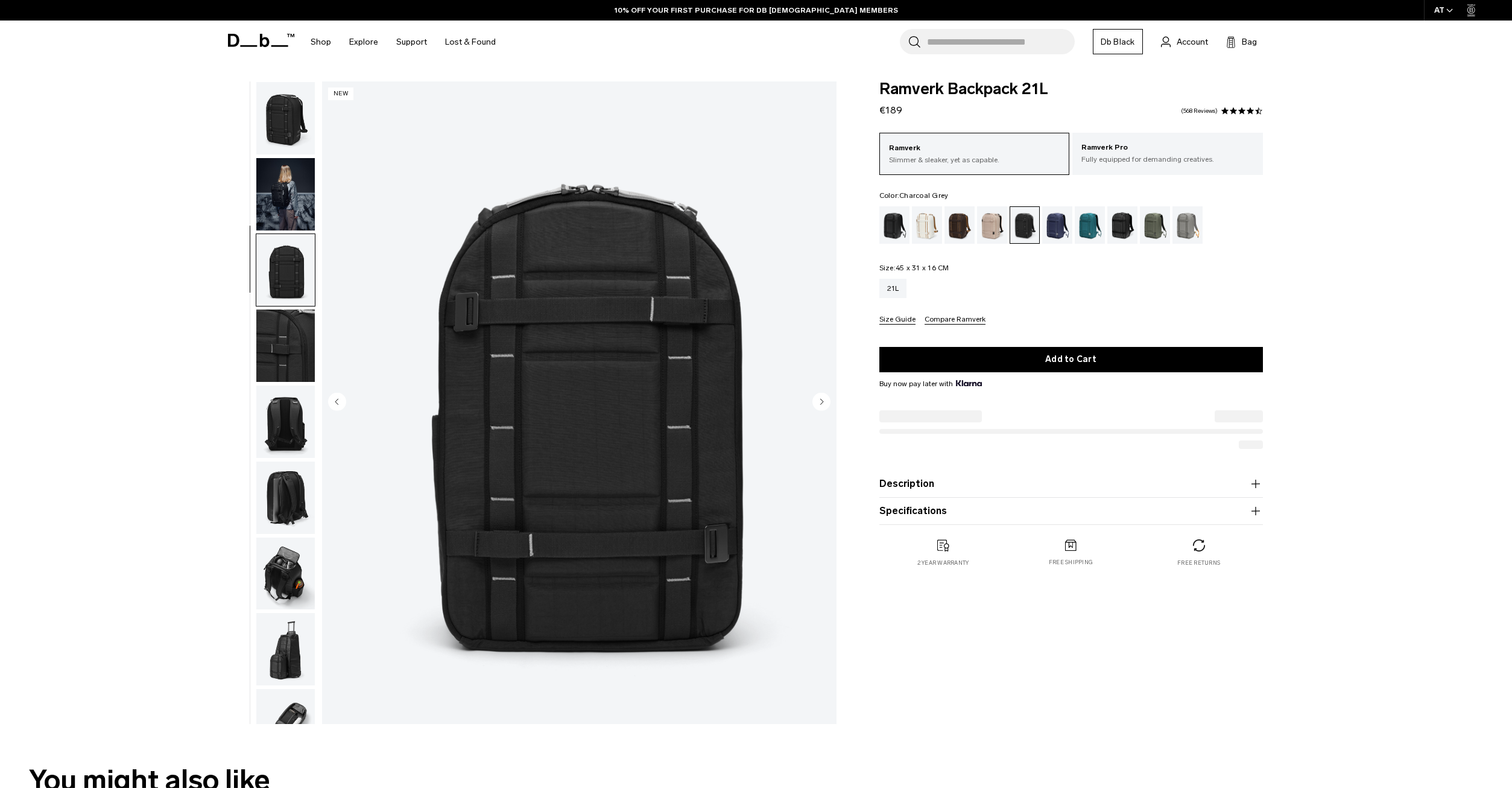
click at [289, 314] on img "button" at bounding box center [285, 345] width 59 height 72
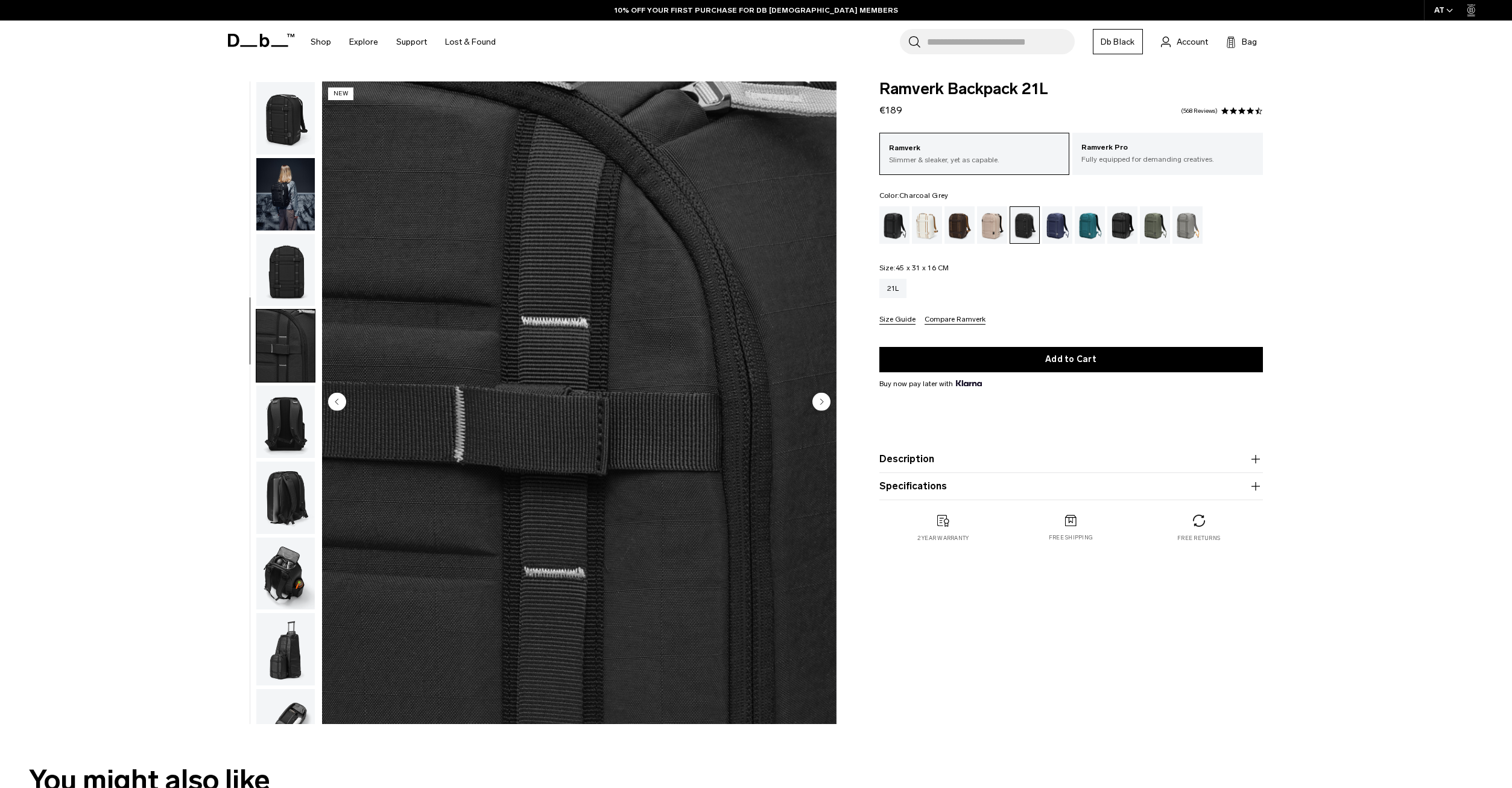
scroll to position [38, 0]
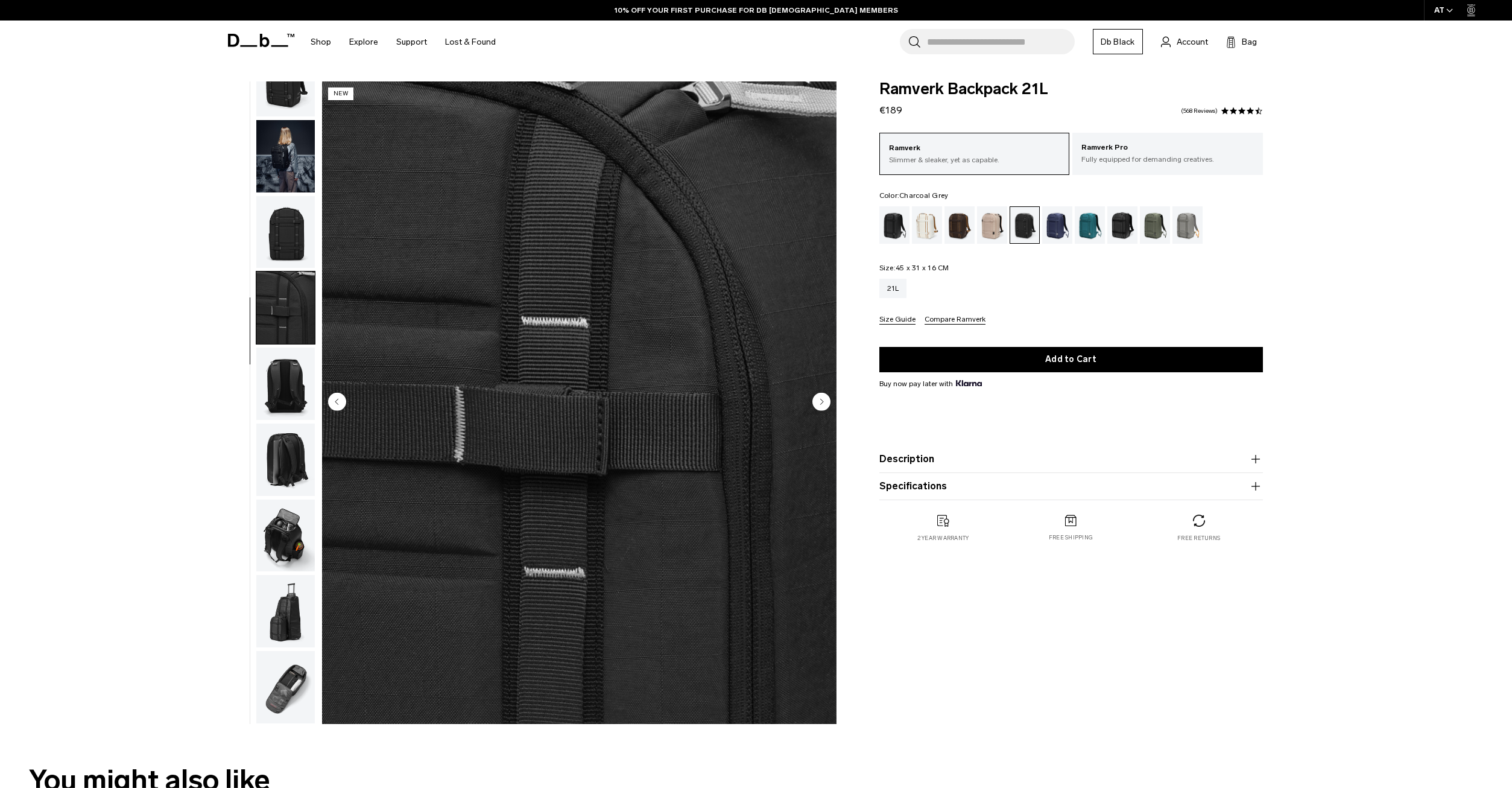
click at [280, 386] on img "button" at bounding box center [285, 383] width 59 height 72
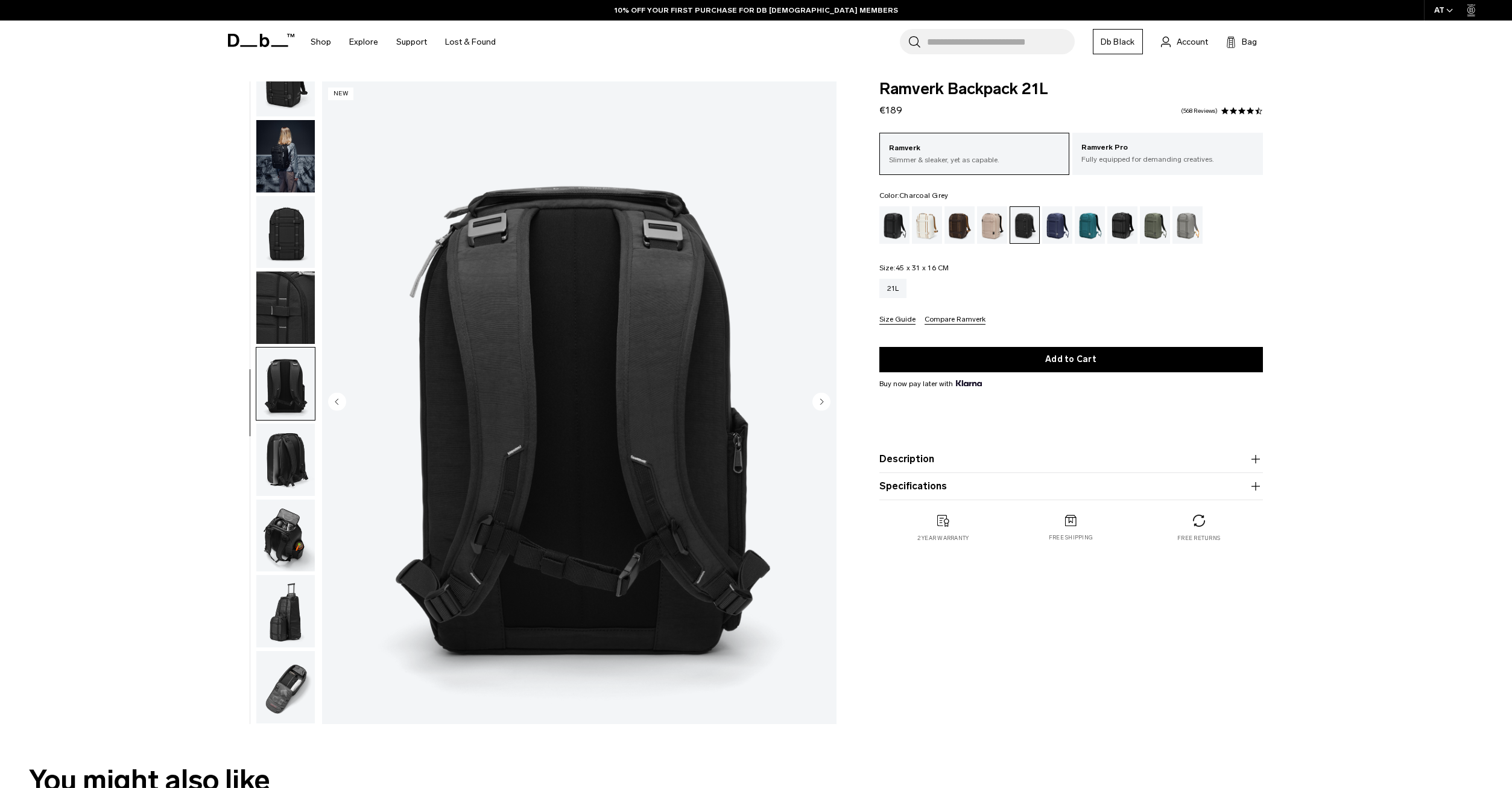
click at [279, 485] on img "button" at bounding box center [285, 460] width 59 height 72
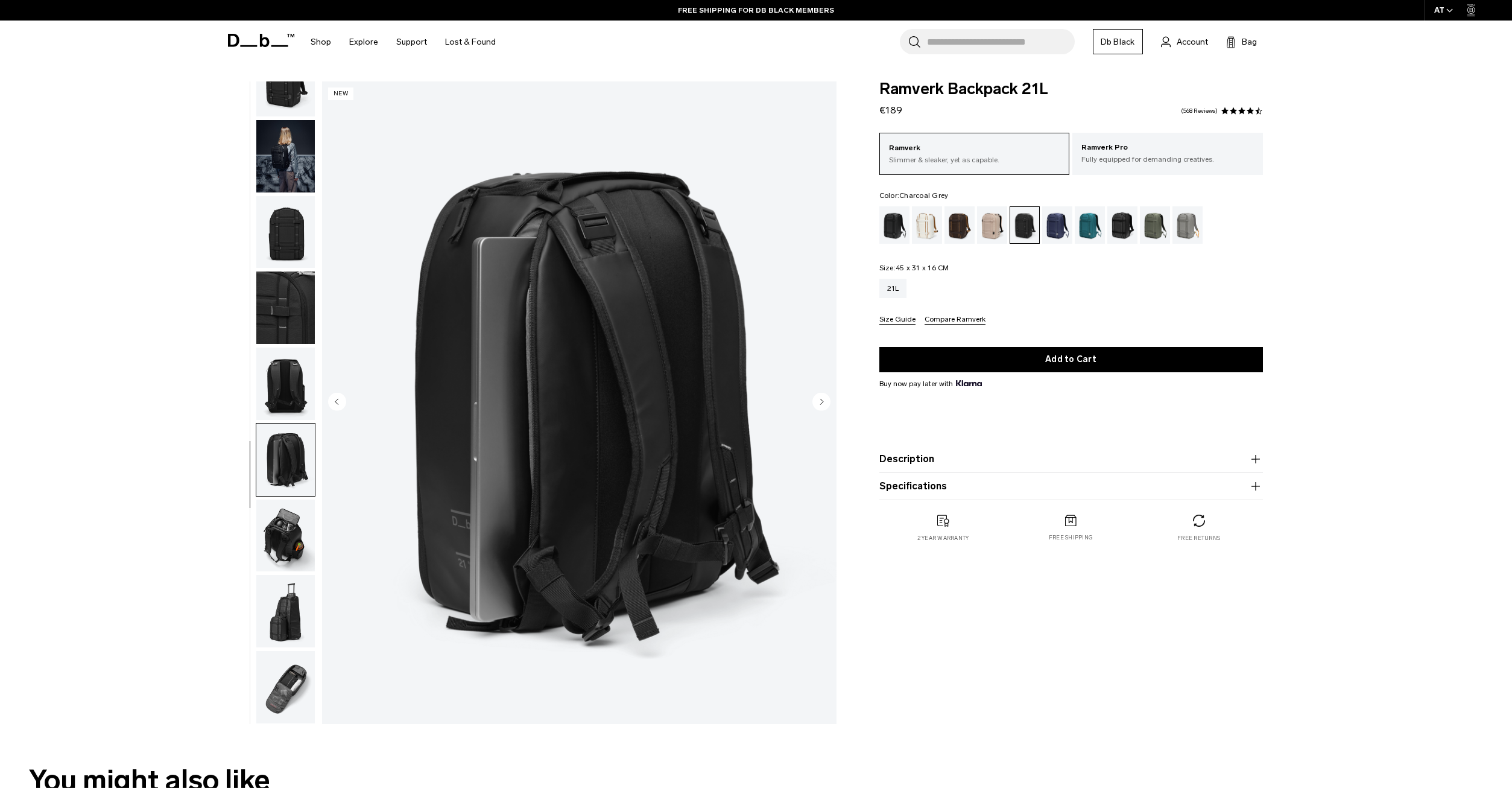
click at [271, 533] on img "button" at bounding box center [285, 535] width 59 height 72
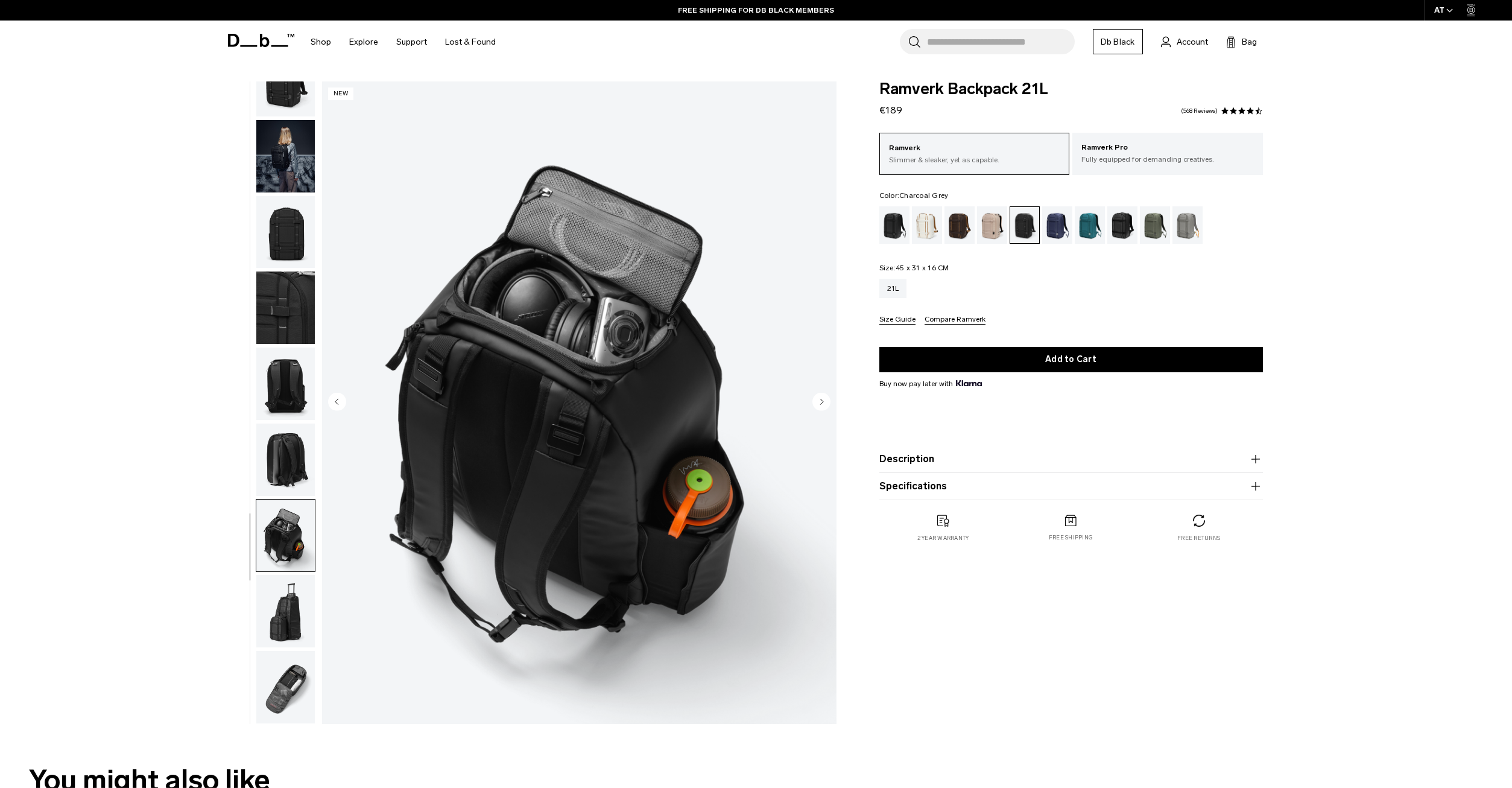
click at [277, 611] on img "button" at bounding box center [285, 610] width 59 height 72
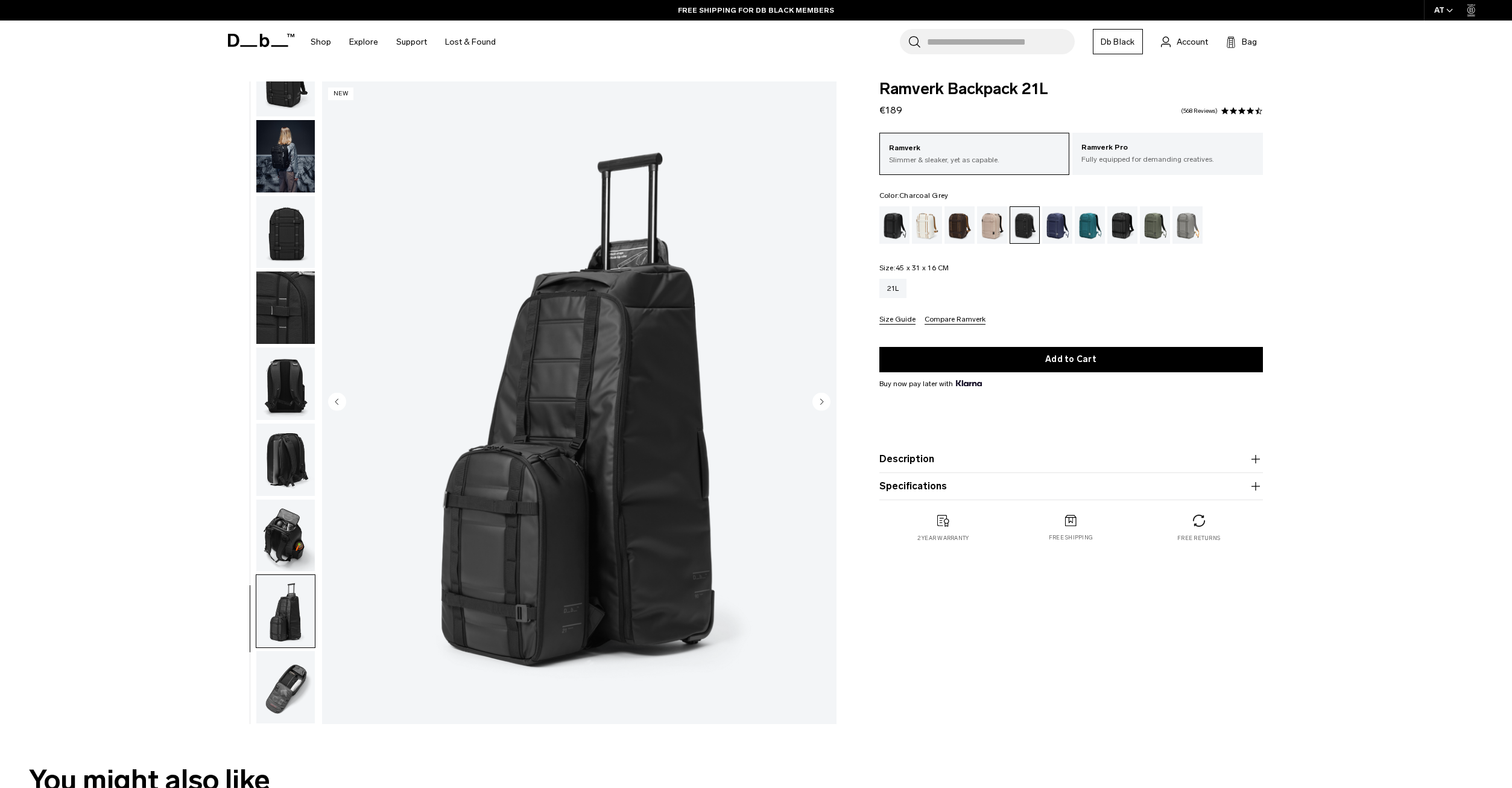
click at [278, 708] on img "button" at bounding box center [285, 687] width 59 height 72
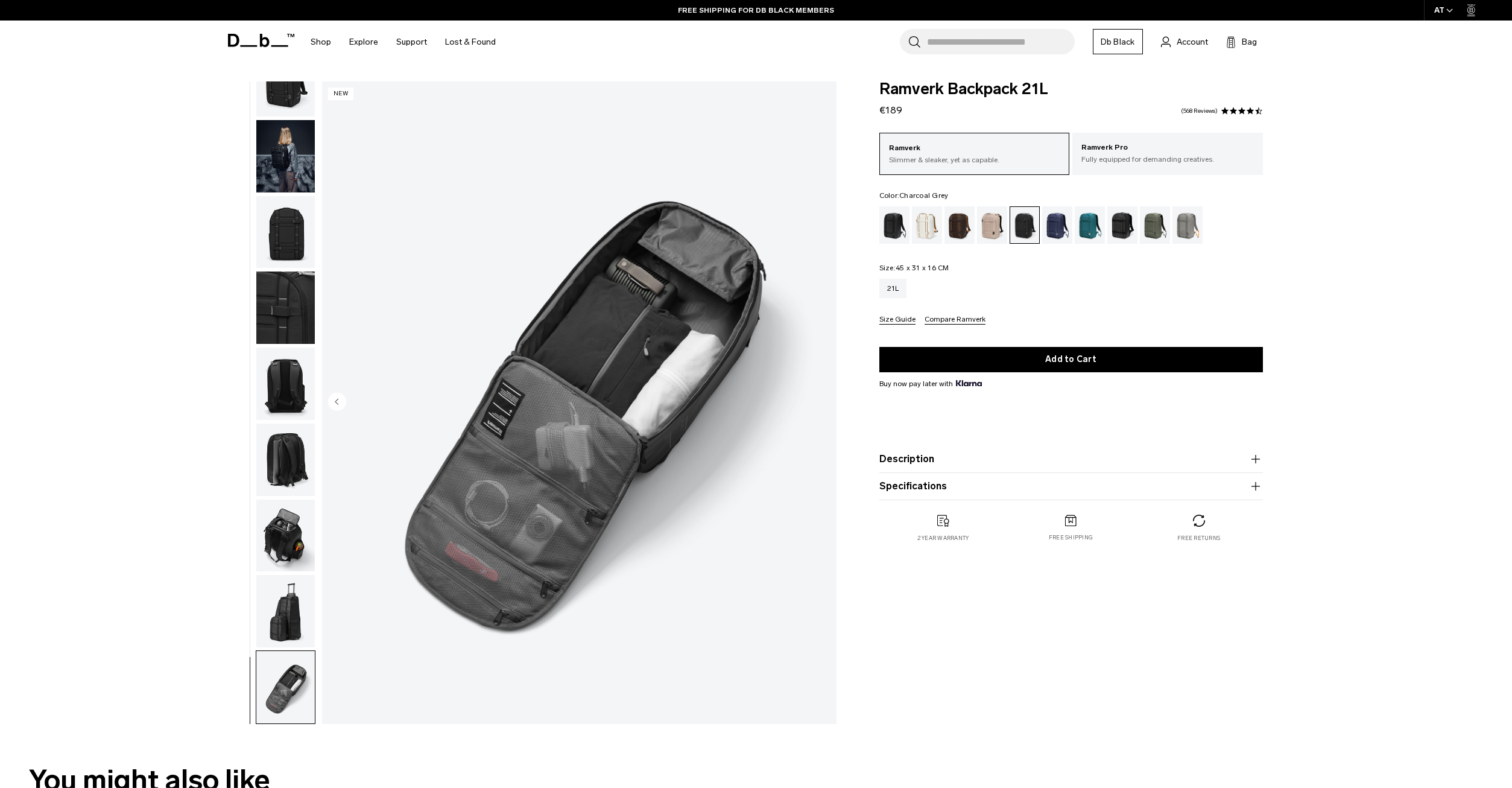
click at [281, 656] on img "button" at bounding box center [285, 687] width 59 height 72
click at [269, 620] on img "button" at bounding box center [285, 610] width 59 height 72
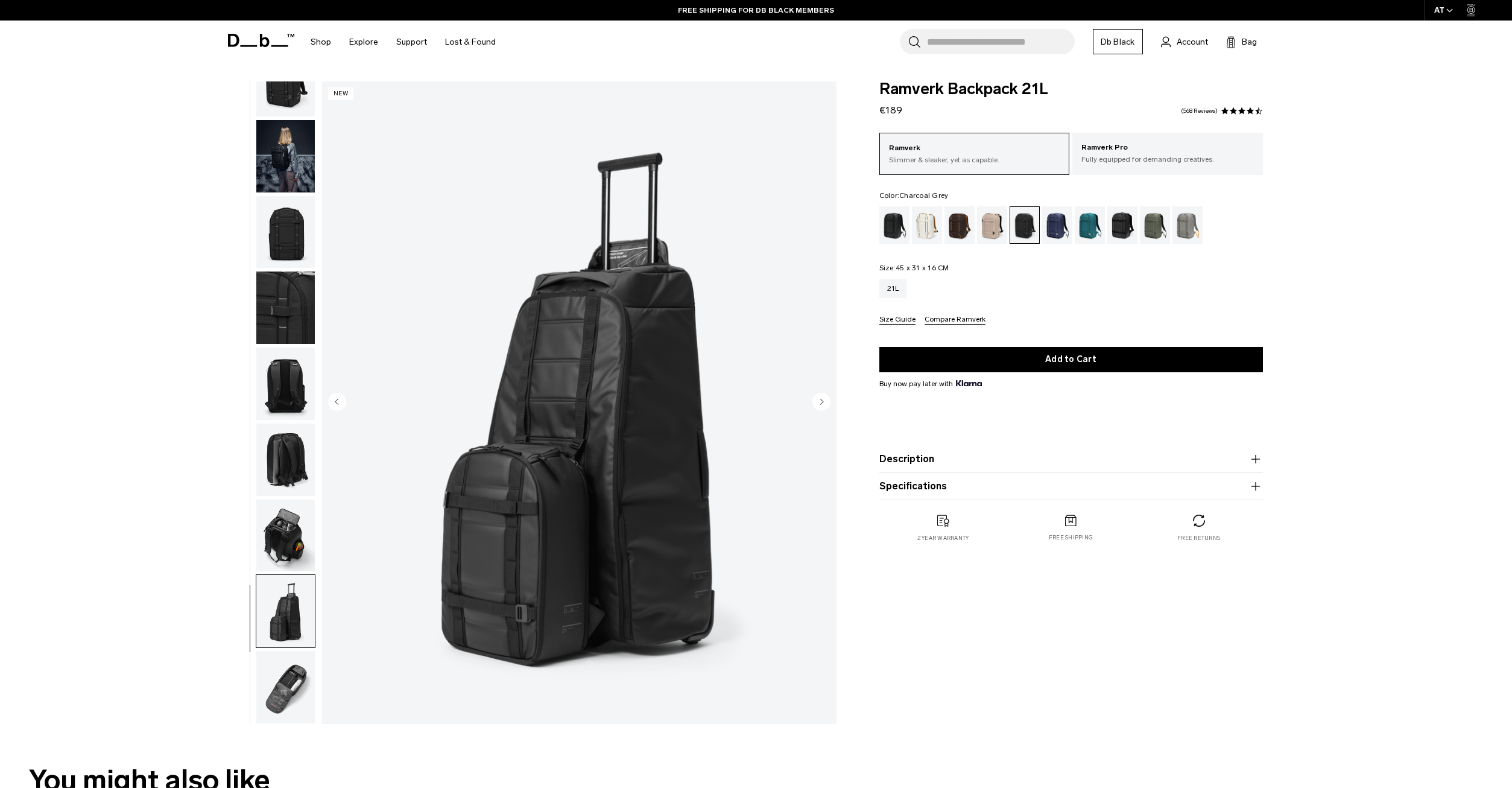
click at [263, 130] on img "button" at bounding box center [285, 155] width 59 height 72
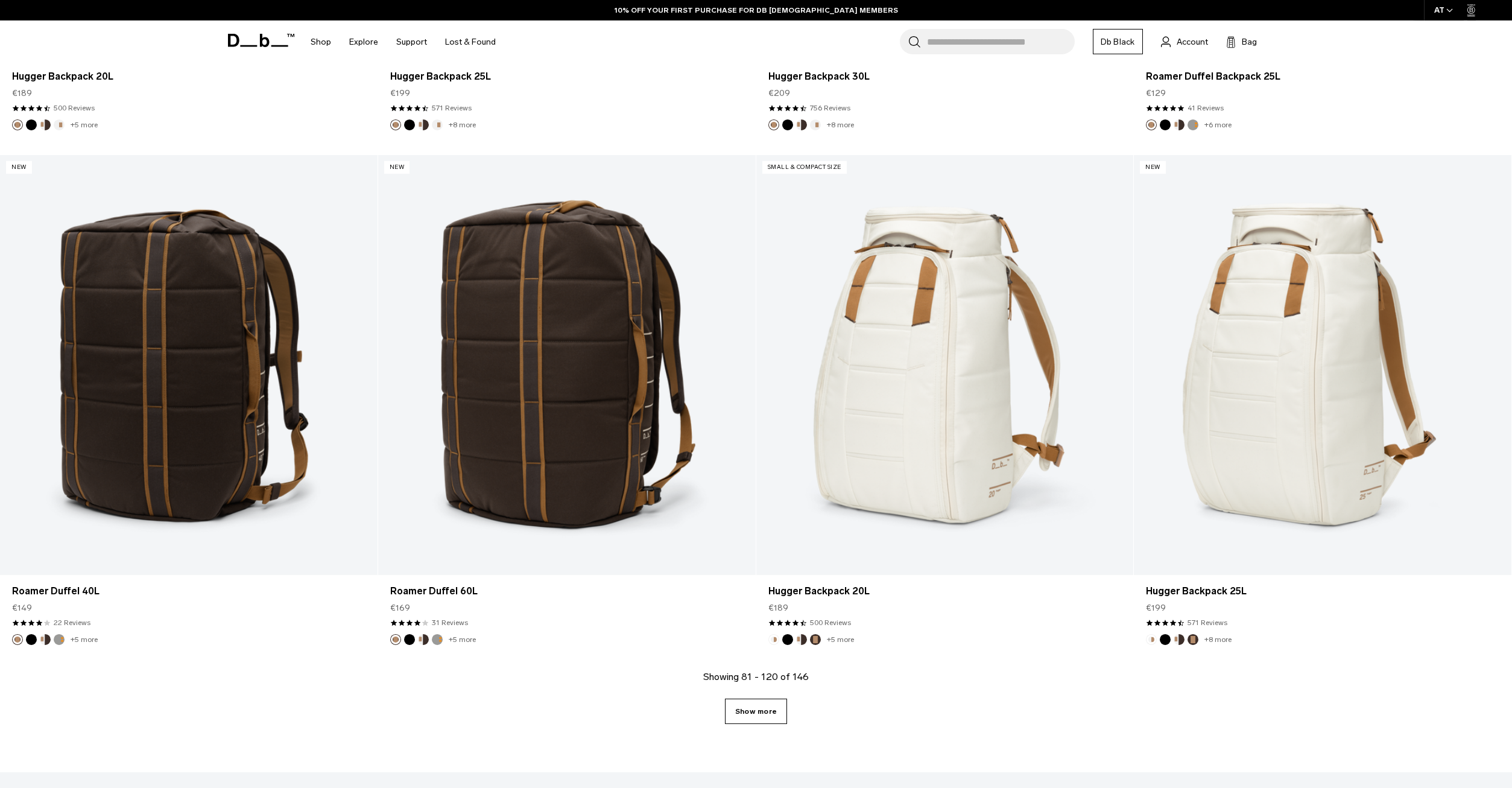
scroll to position [4970, 0]
click at [756, 720] on link "Show more" at bounding box center [756, 712] width 62 height 25
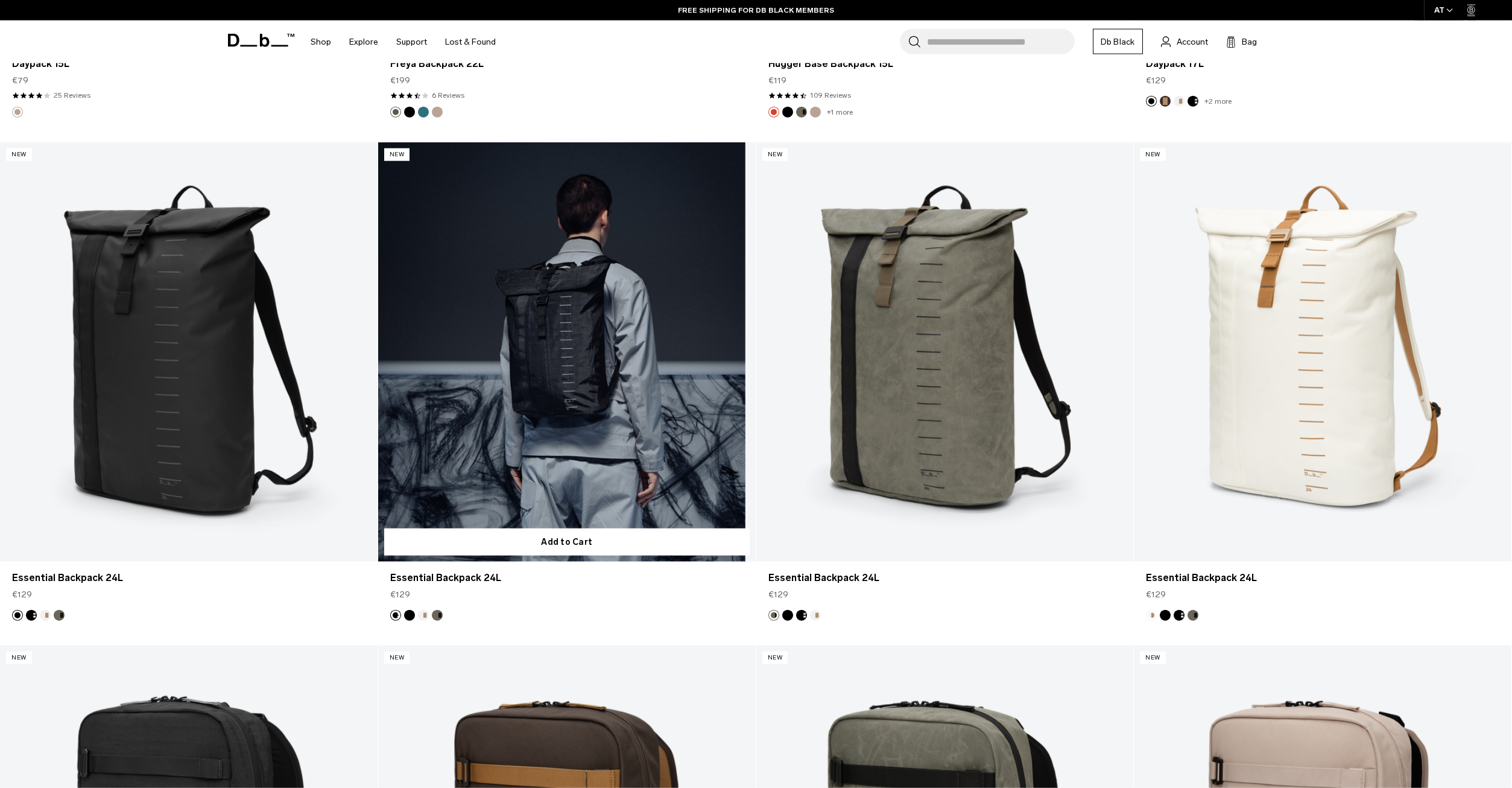
scroll to position [7554, 0]
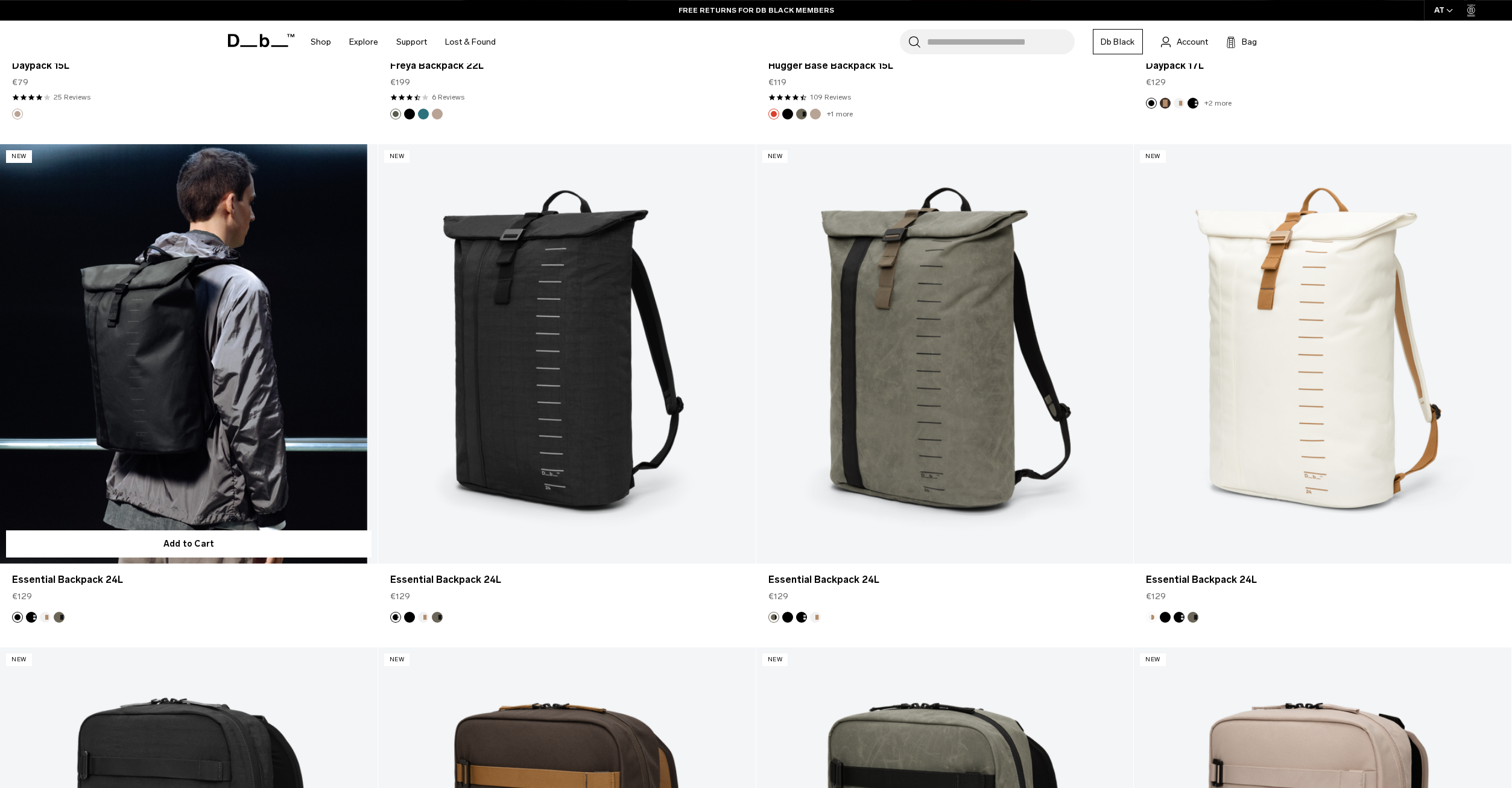
click at [250, 412] on link "Essential Backpack 24L" at bounding box center [188, 353] width 378 height 419
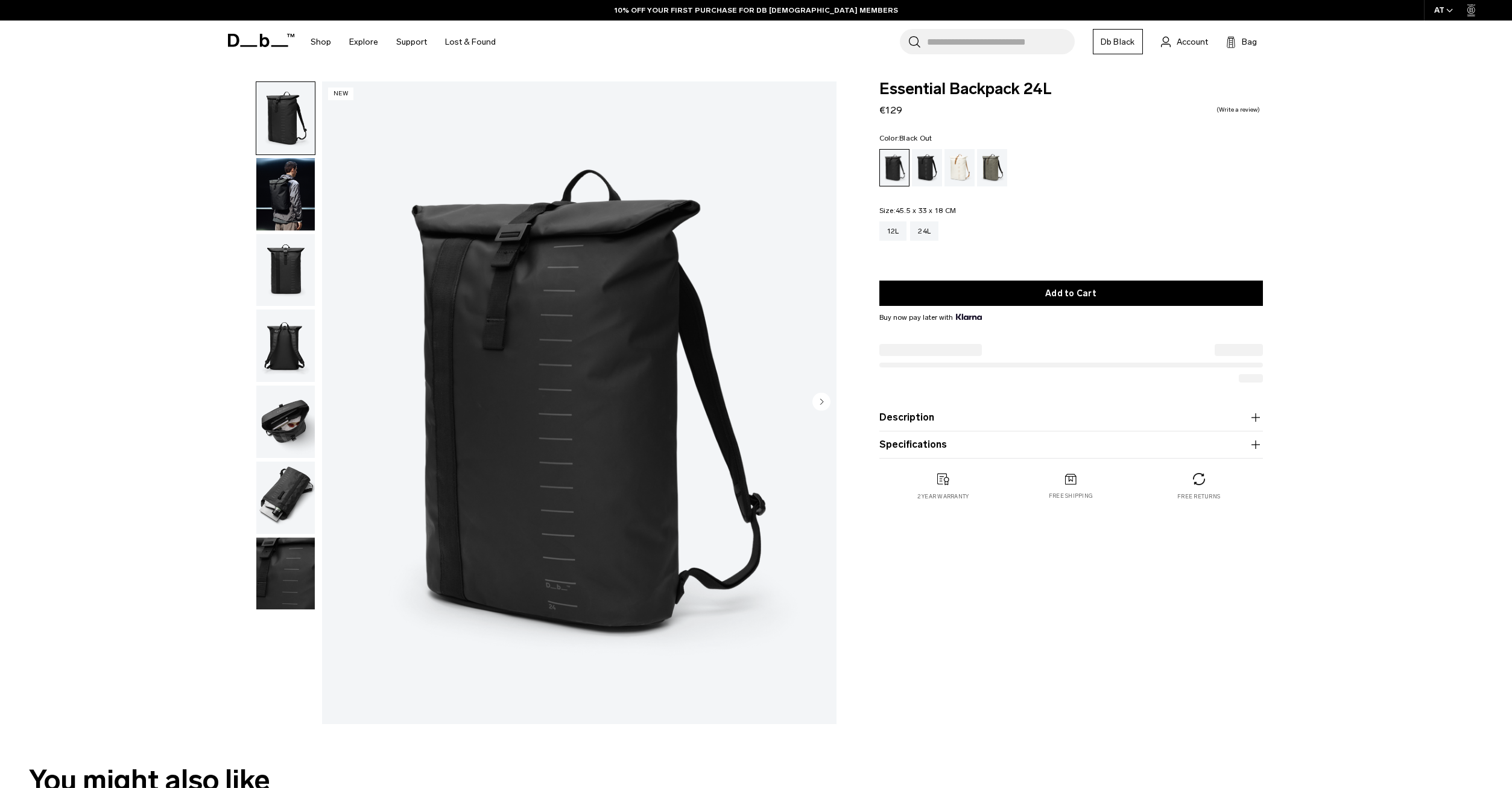
click at [264, 188] on img "button" at bounding box center [285, 194] width 59 height 72
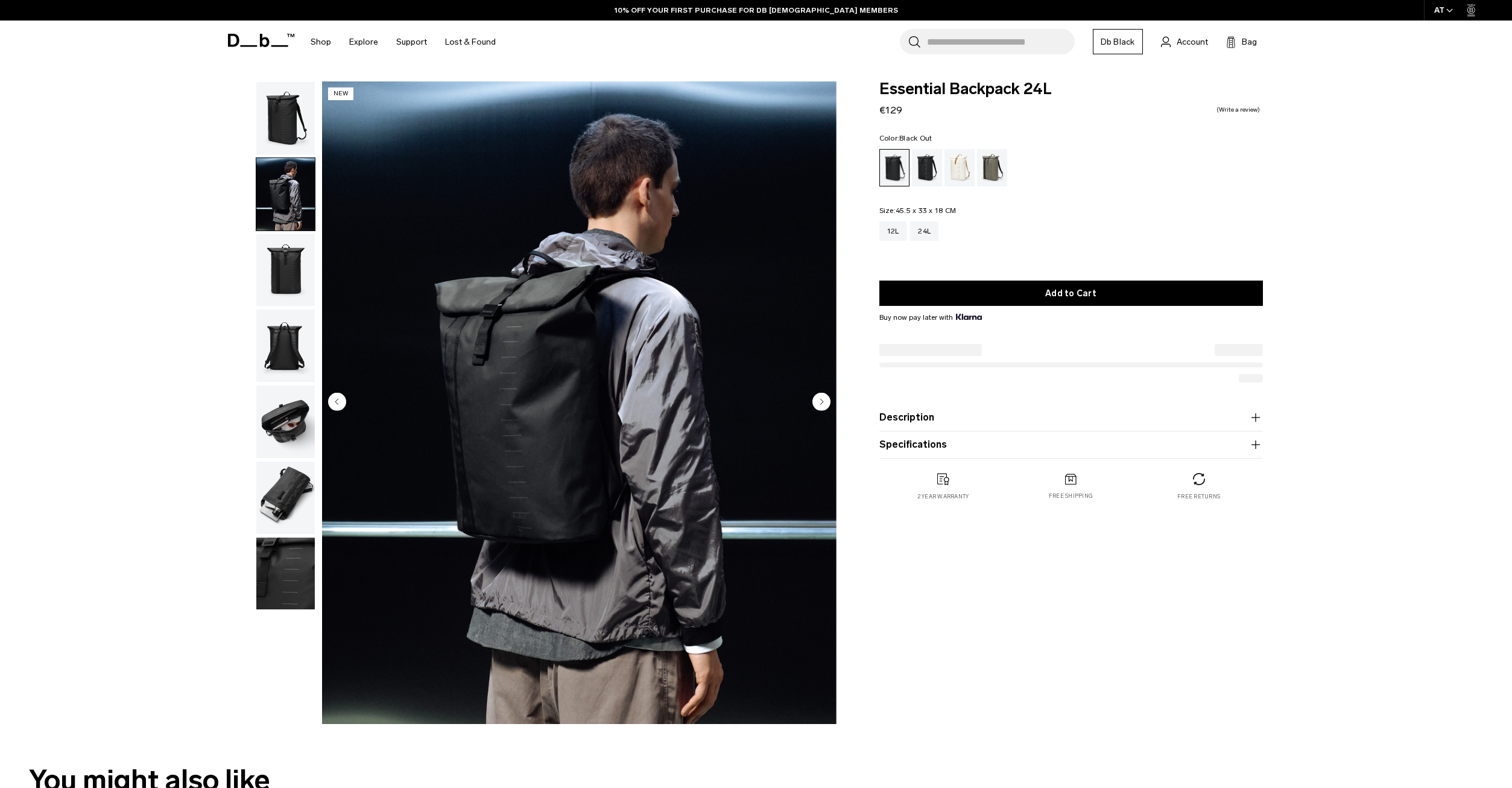
click at [298, 328] on img "button" at bounding box center [285, 345] width 59 height 72
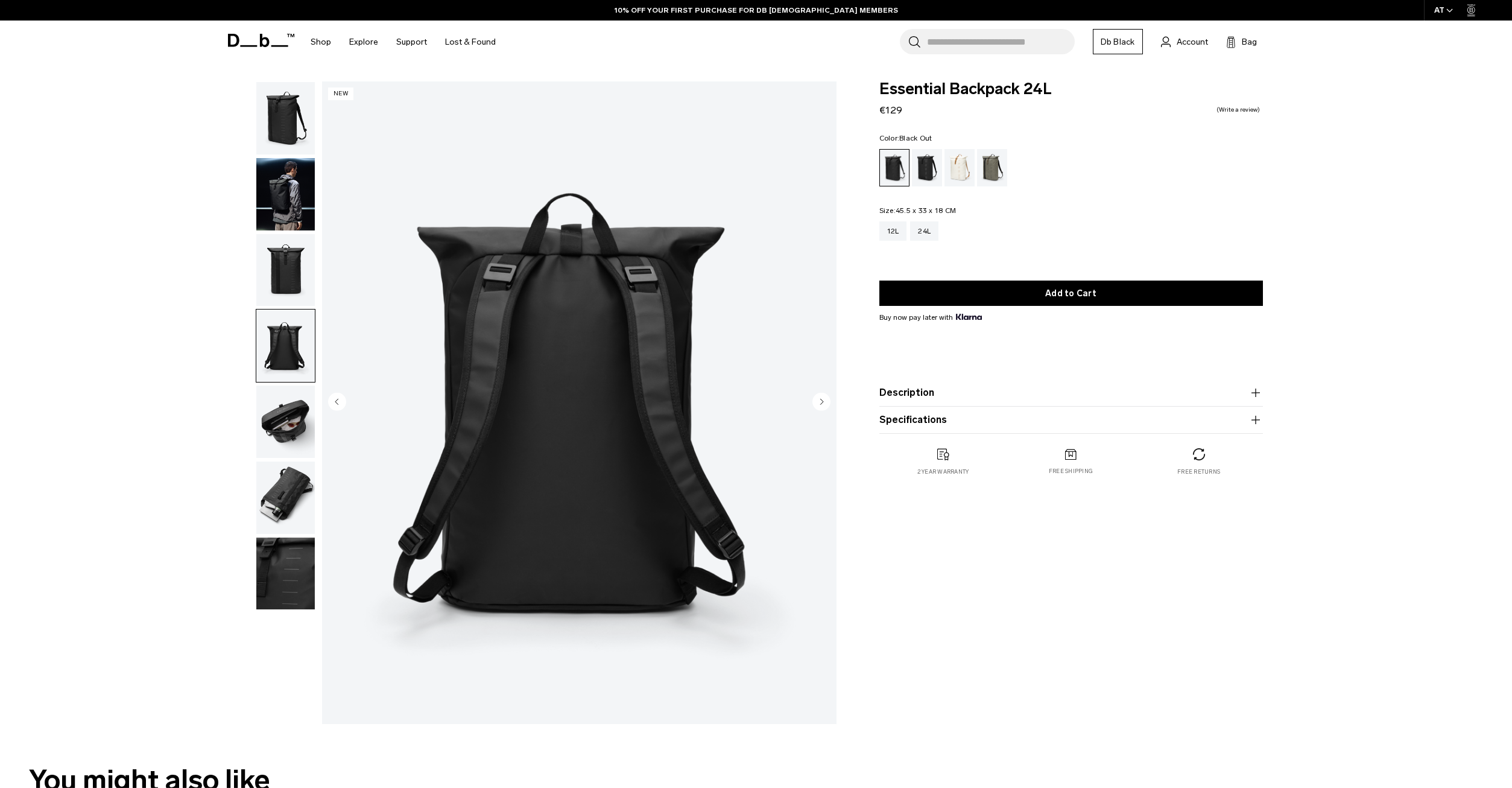
click at [294, 415] on img "button" at bounding box center [285, 421] width 59 height 72
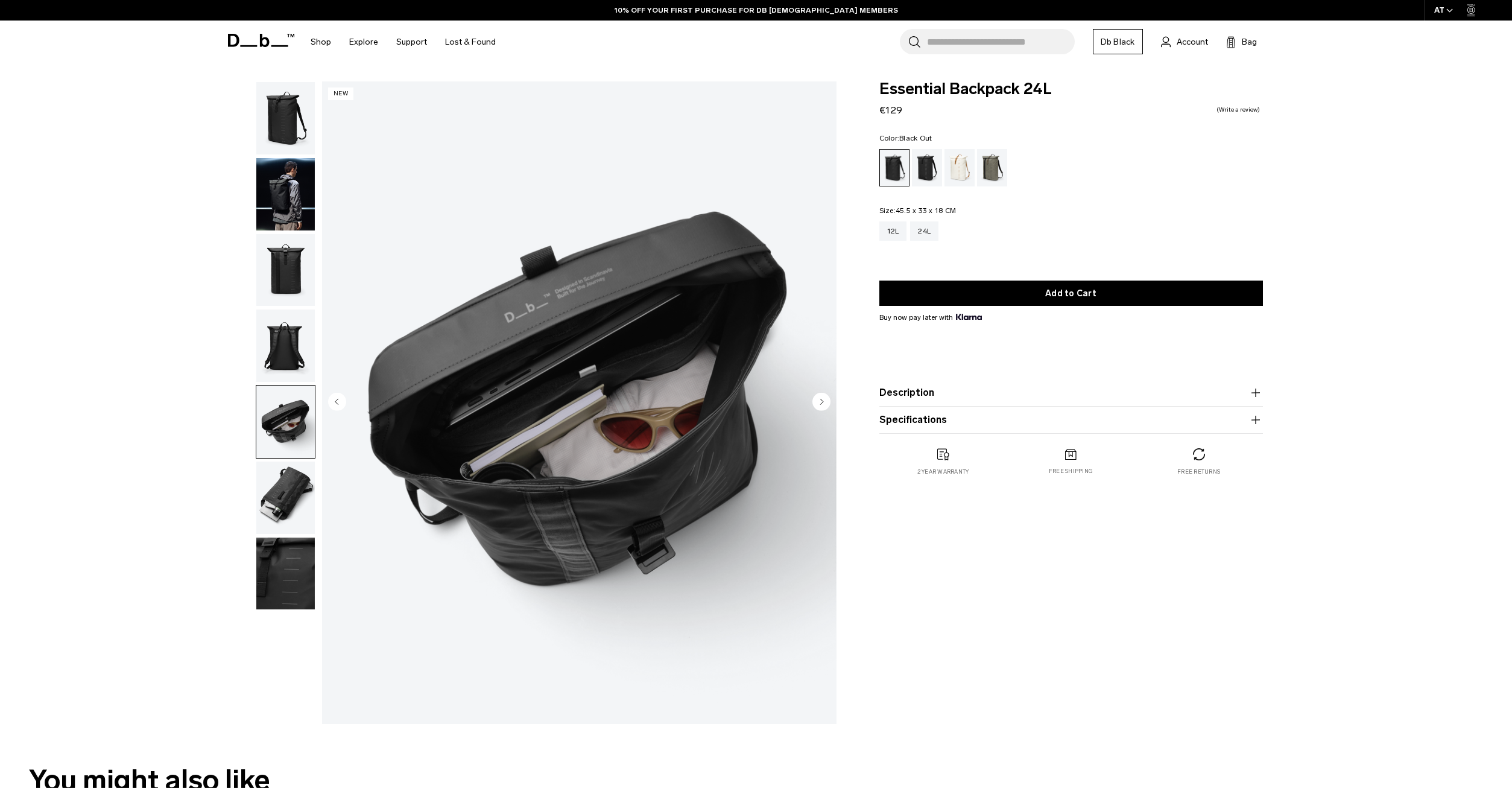
click at [272, 500] on img "button" at bounding box center [285, 497] width 59 height 72
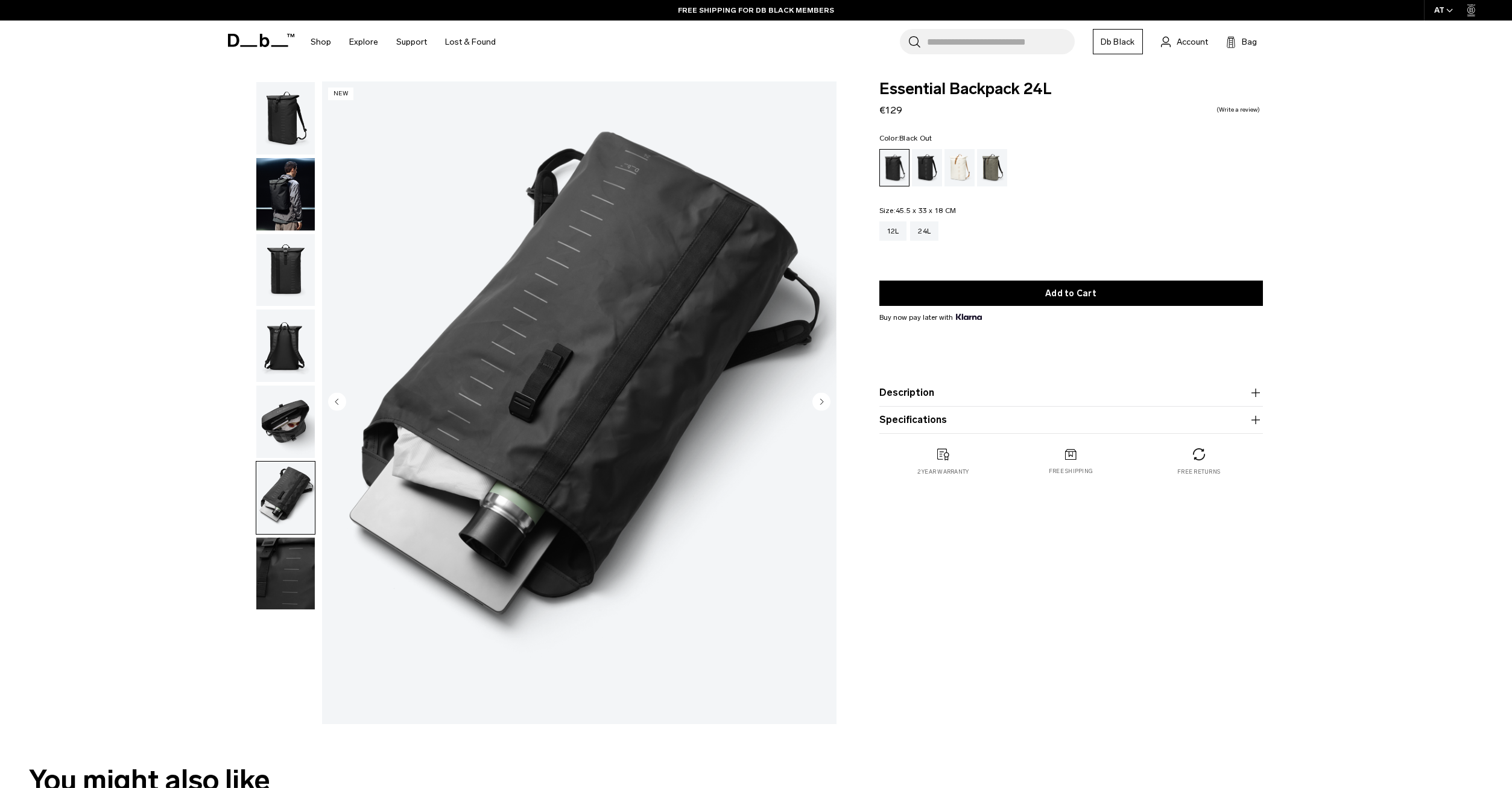
click at [290, 586] on img "button" at bounding box center [285, 574] width 59 height 72
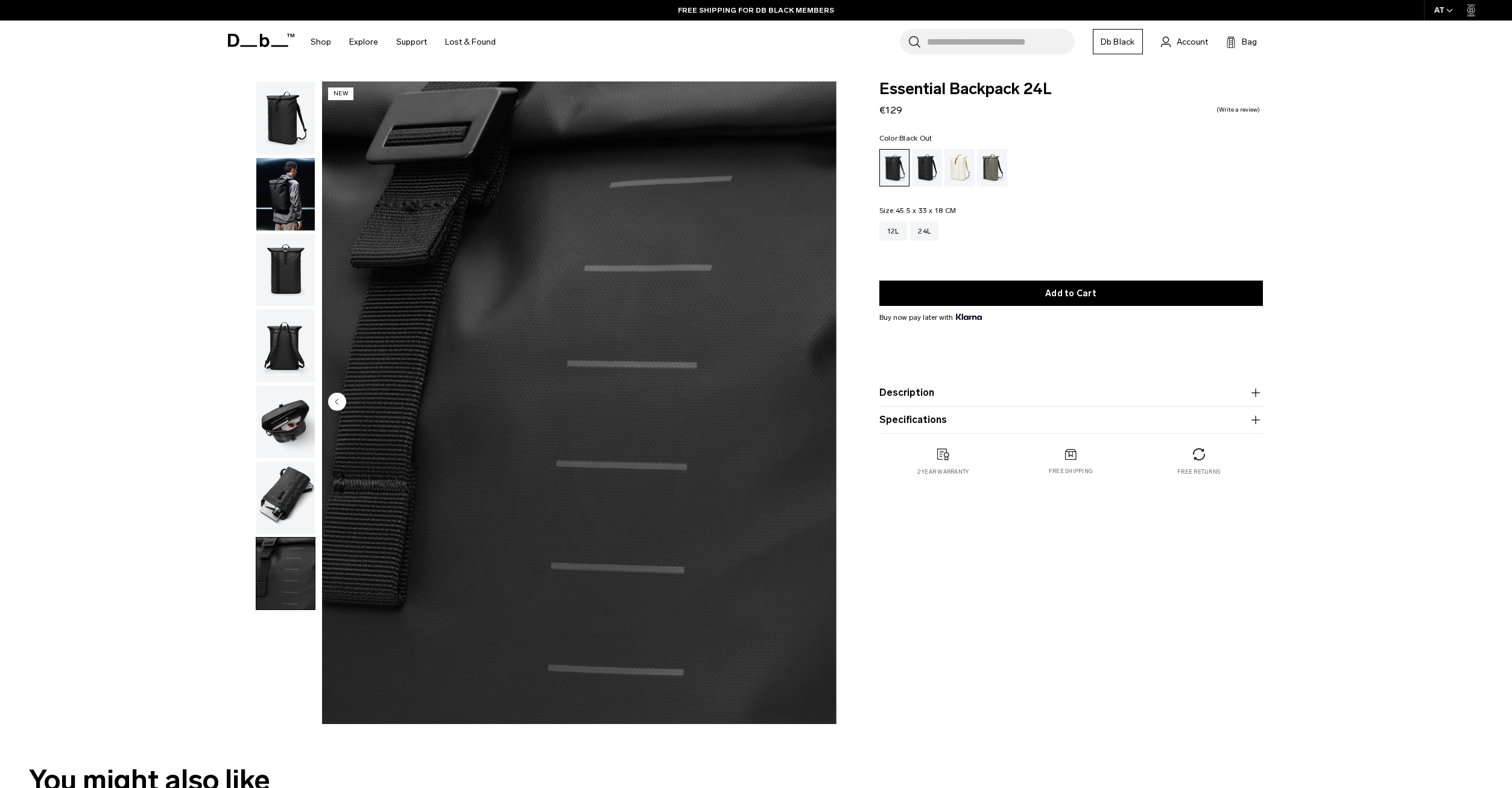
click at [269, 504] on img "button" at bounding box center [285, 497] width 59 height 72
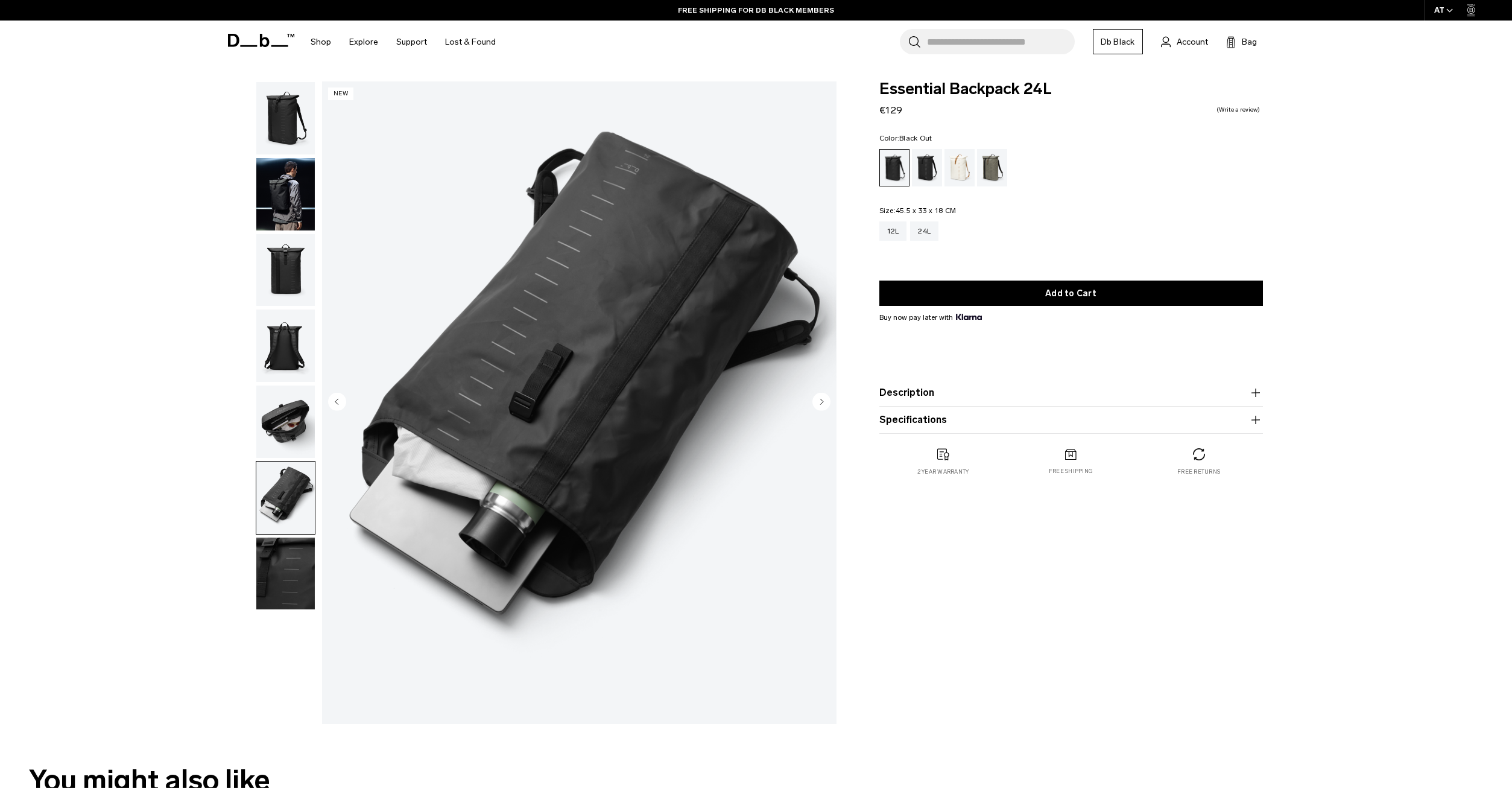
click at [267, 423] on img "button" at bounding box center [285, 421] width 59 height 72
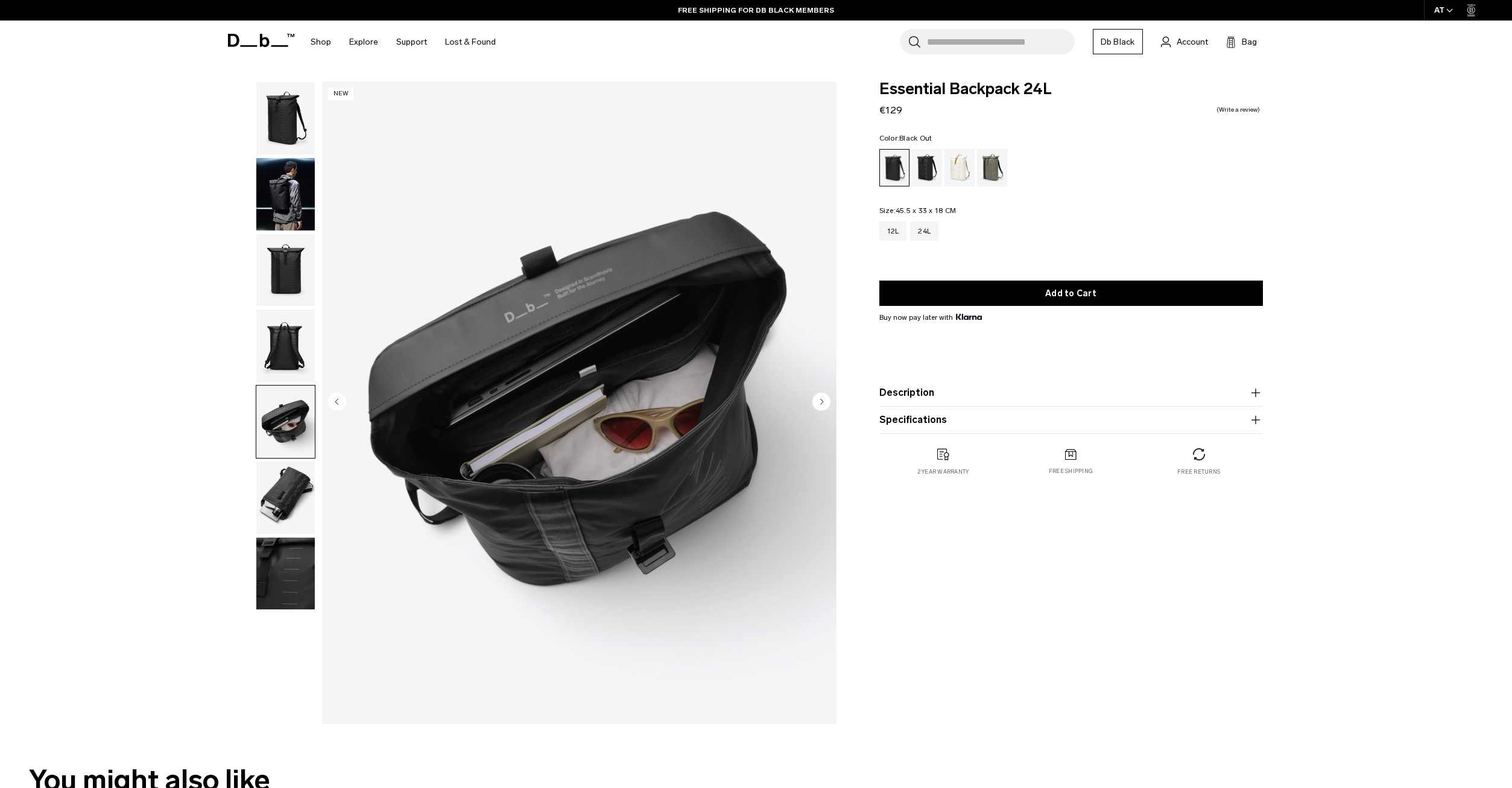
click at [258, 321] on img "button" at bounding box center [285, 345] width 59 height 72
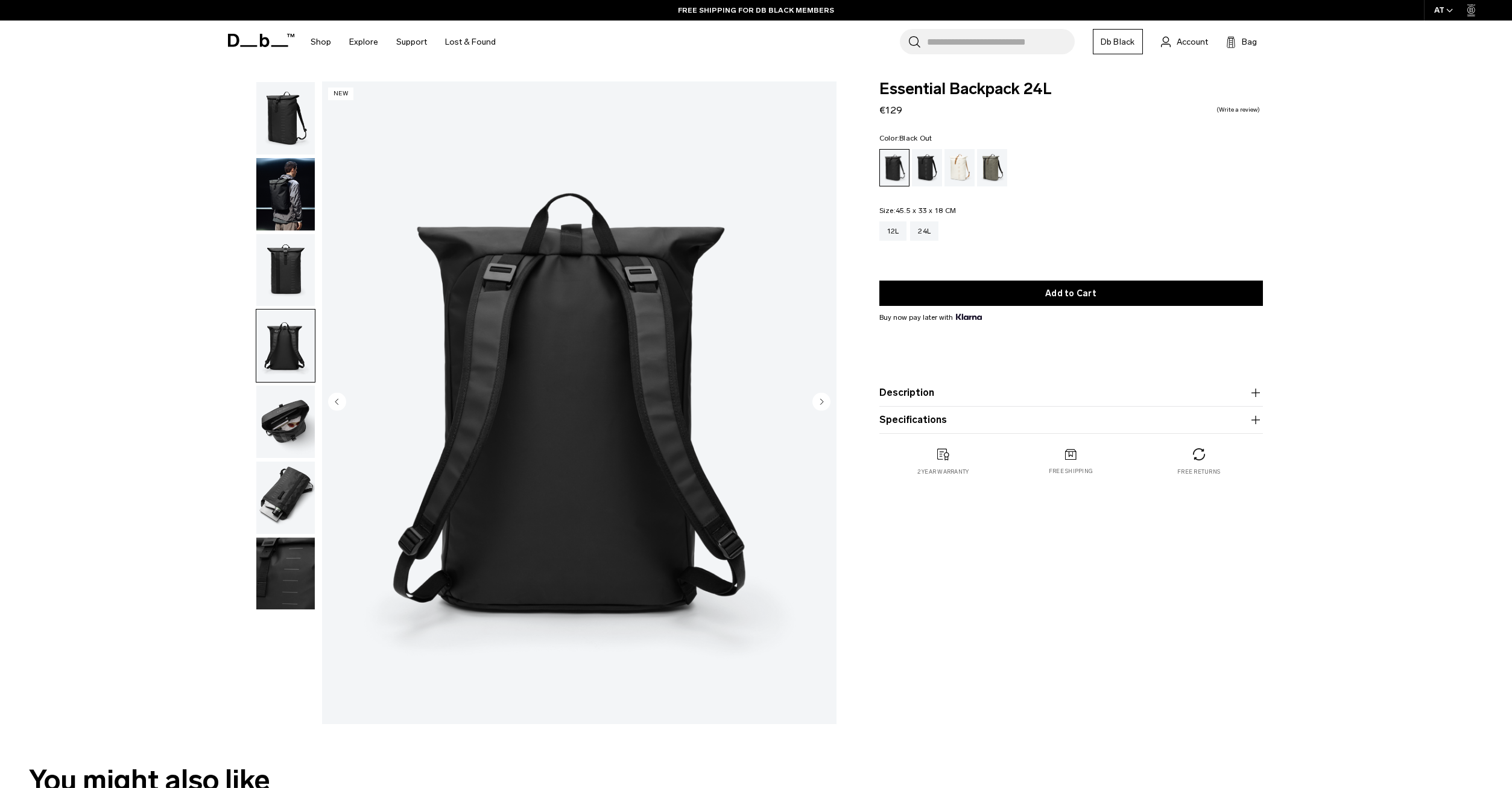
click at [272, 285] on img "button" at bounding box center [285, 269] width 59 height 72
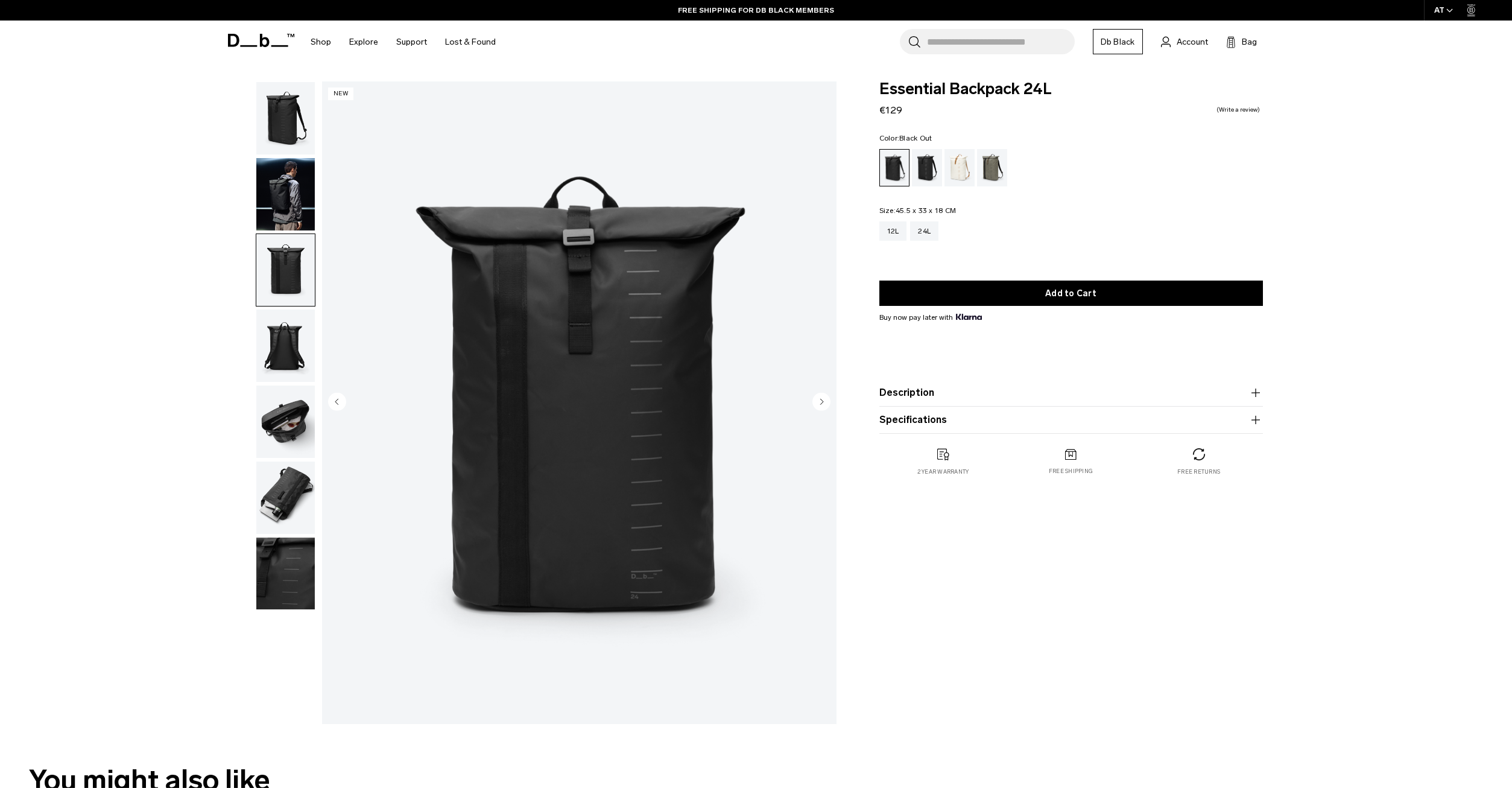
click at [285, 211] on img "button" at bounding box center [285, 194] width 59 height 72
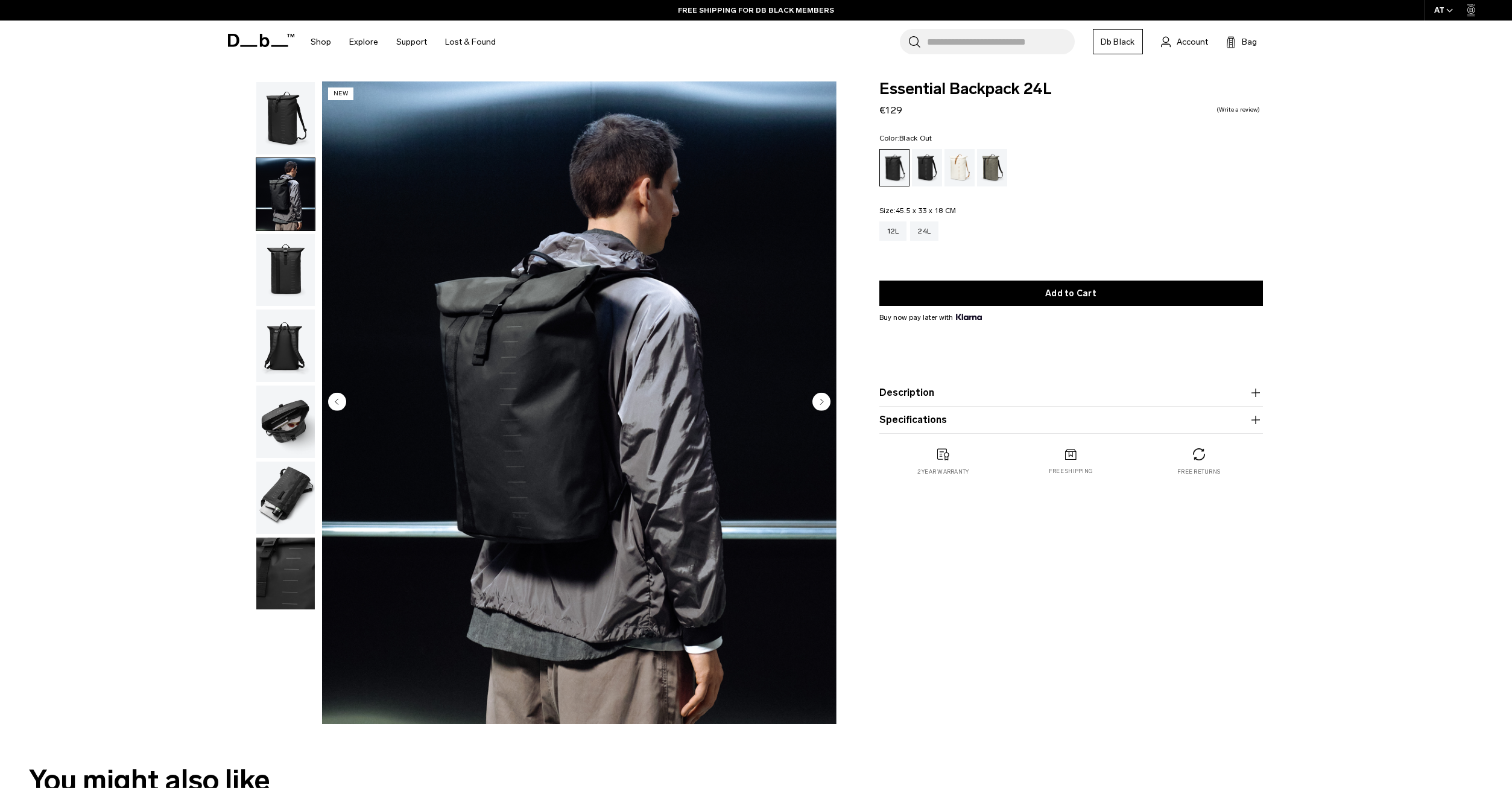
click at [282, 91] on img "button" at bounding box center [285, 118] width 59 height 72
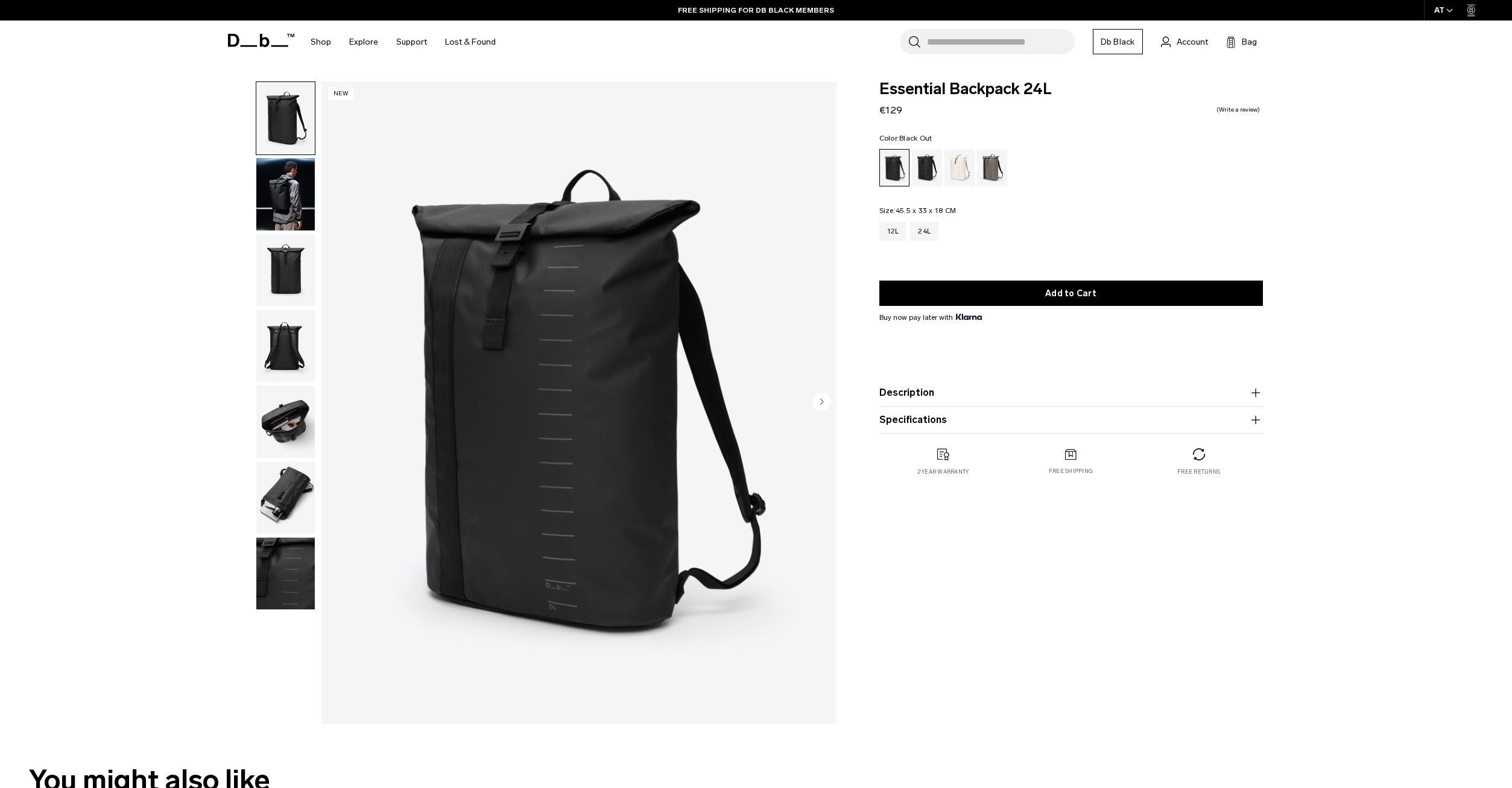
click at [274, 172] on img "button" at bounding box center [285, 194] width 59 height 72
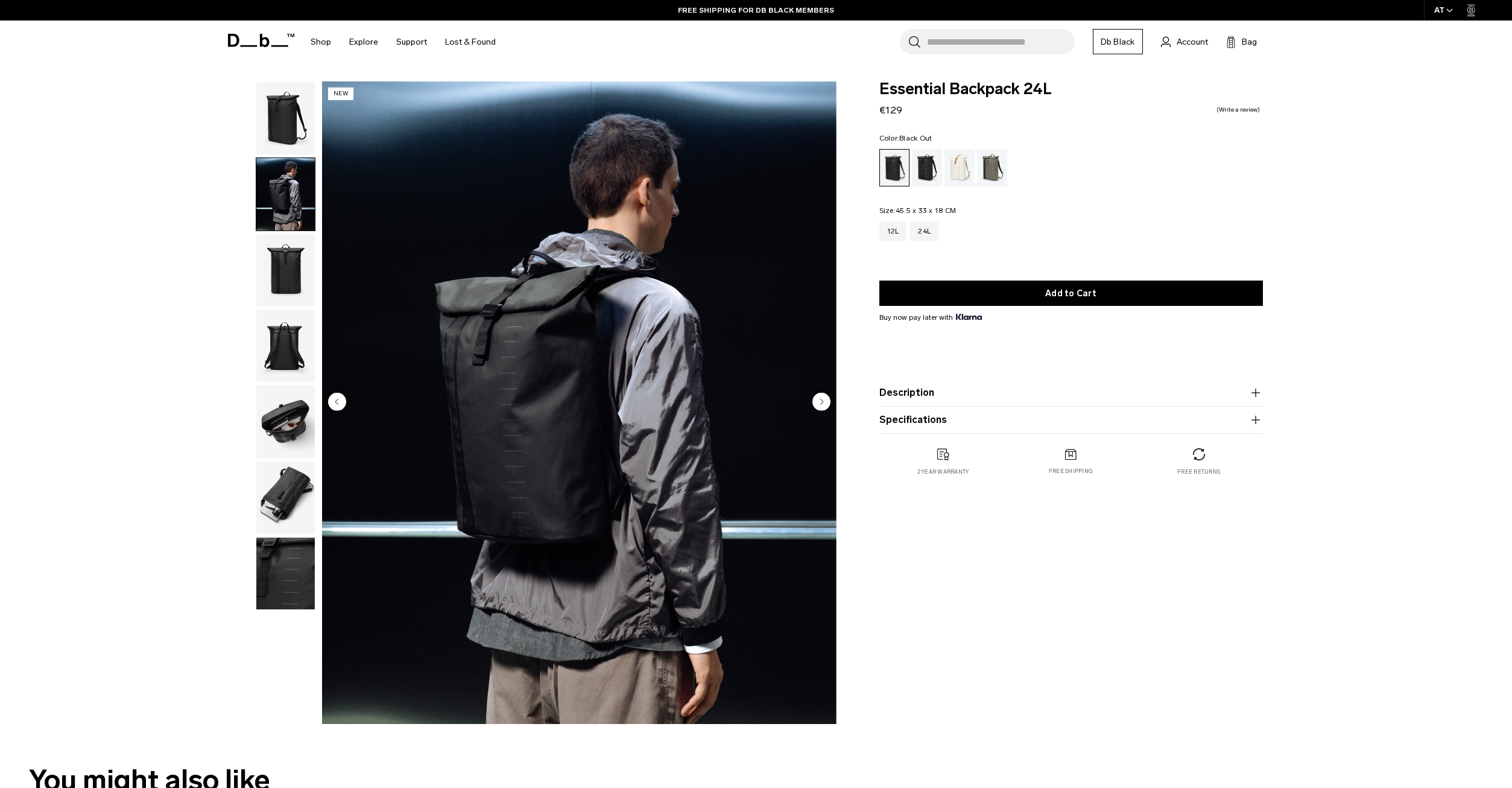
click at [298, 290] on img "button" at bounding box center [285, 269] width 59 height 72
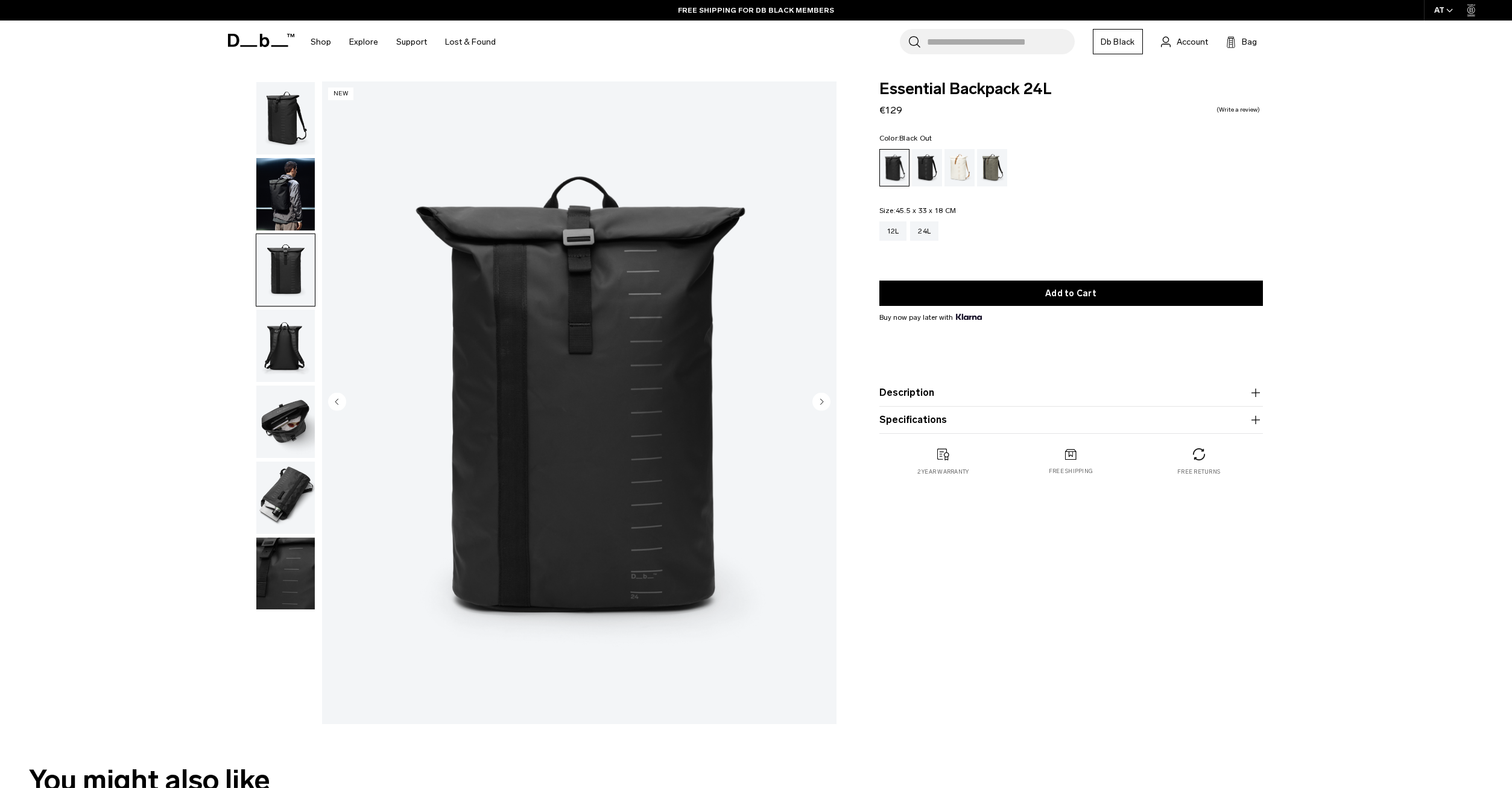
click at [296, 424] on img "button" at bounding box center [285, 421] width 59 height 72
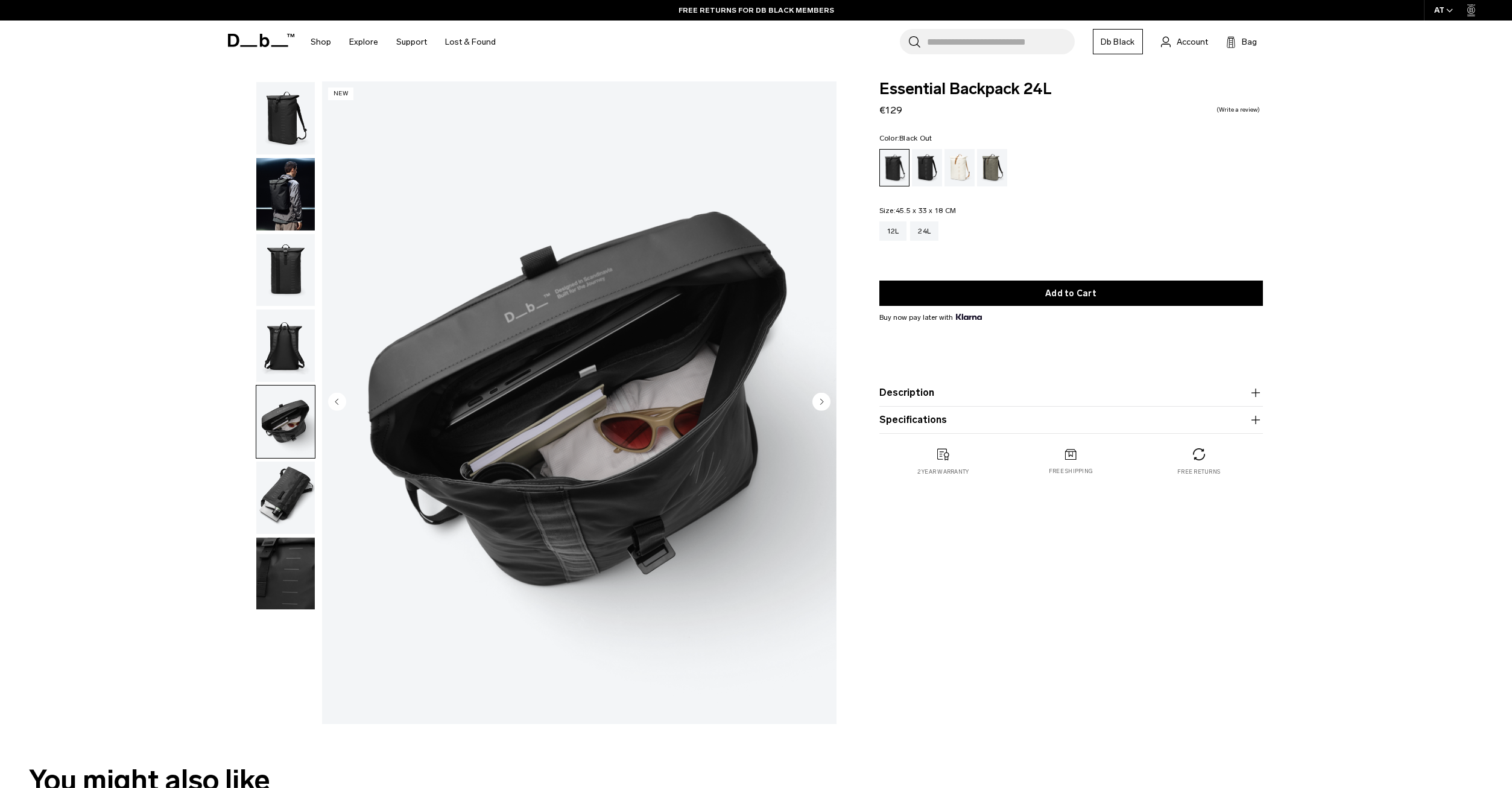
click at [286, 539] on img "button" at bounding box center [285, 574] width 59 height 72
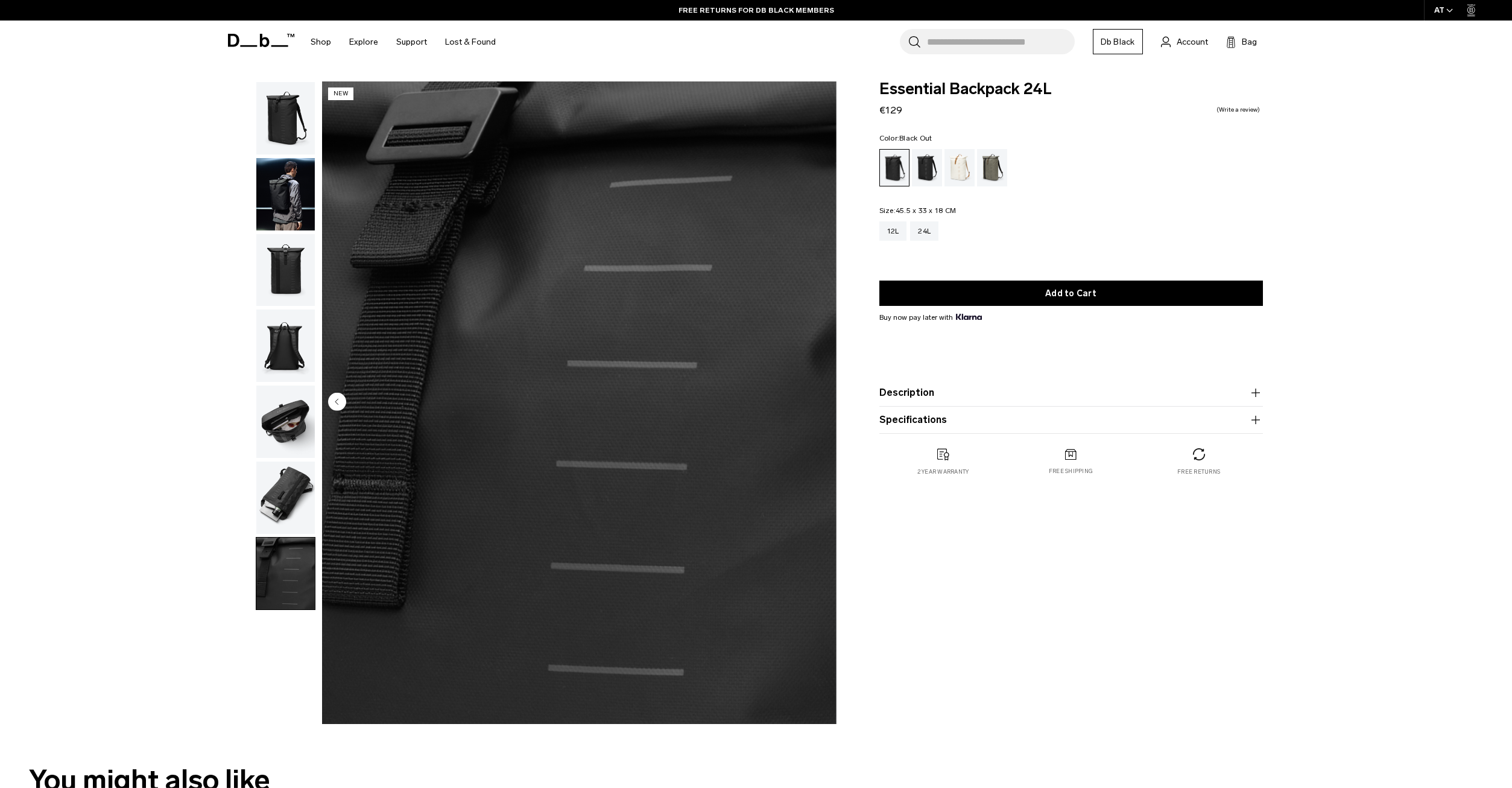
click at [290, 464] on img "button" at bounding box center [285, 497] width 59 height 72
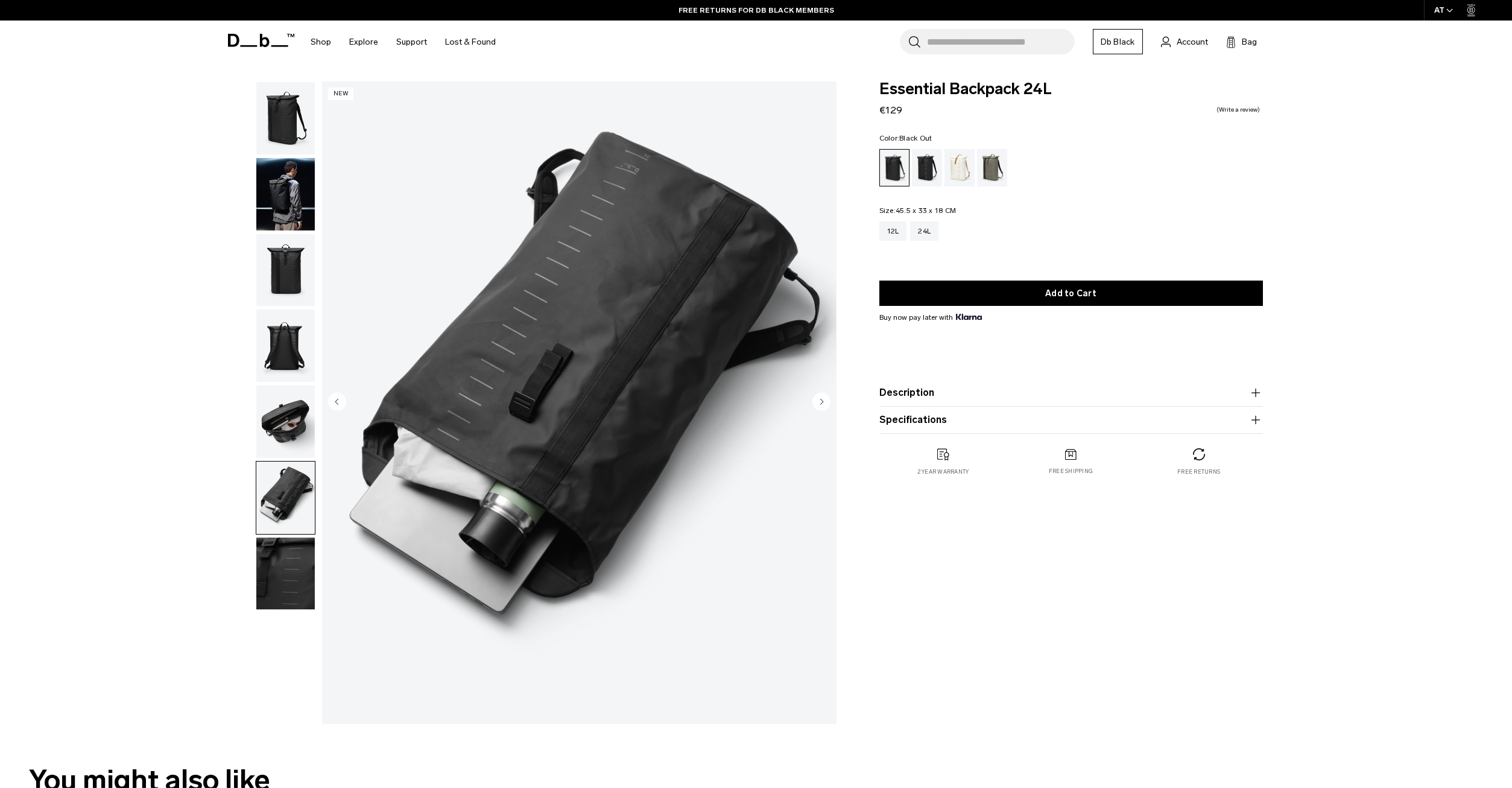
click at [285, 354] on img "button" at bounding box center [285, 345] width 59 height 72
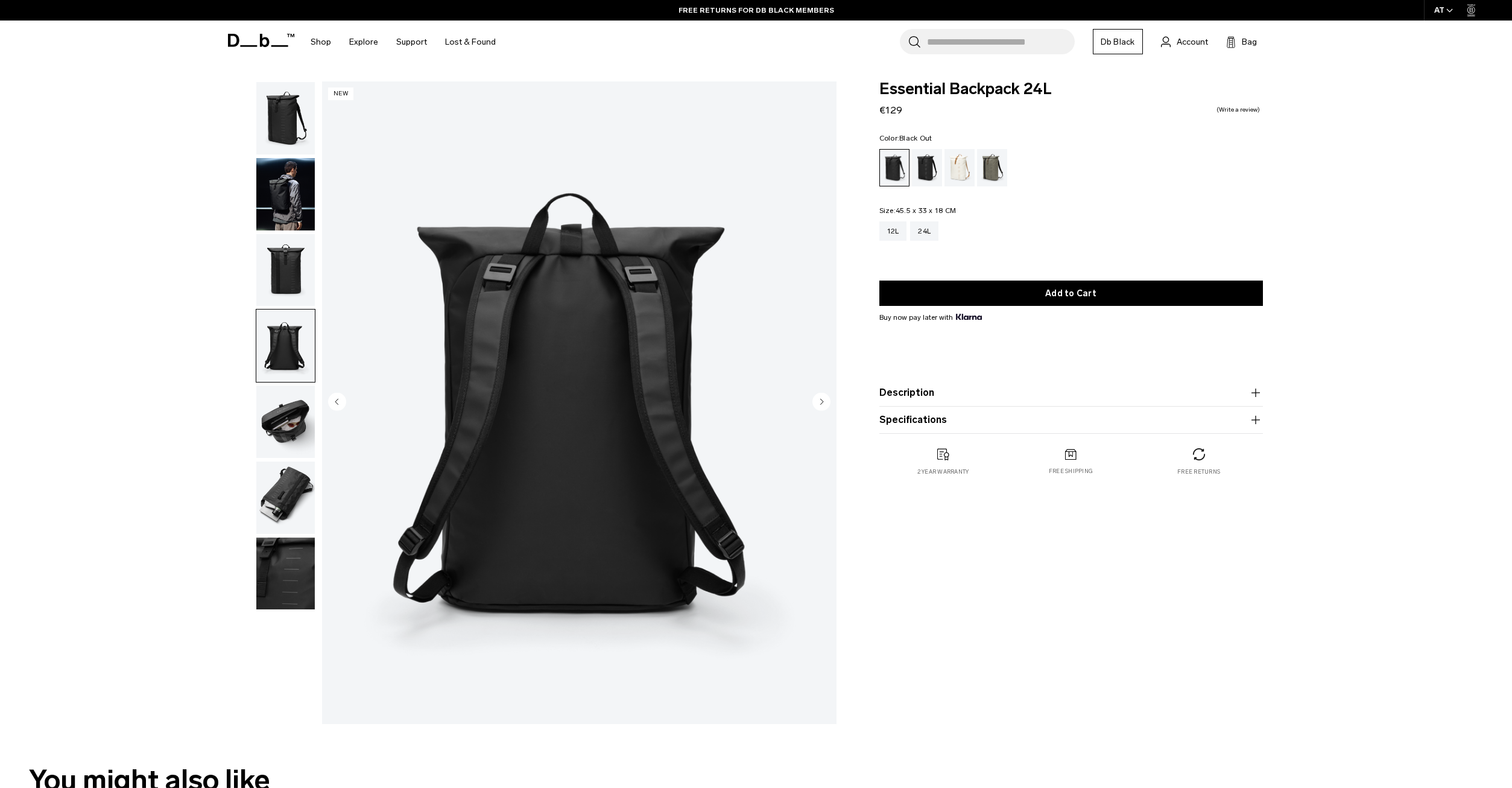
click at [280, 253] on img "button" at bounding box center [285, 269] width 59 height 72
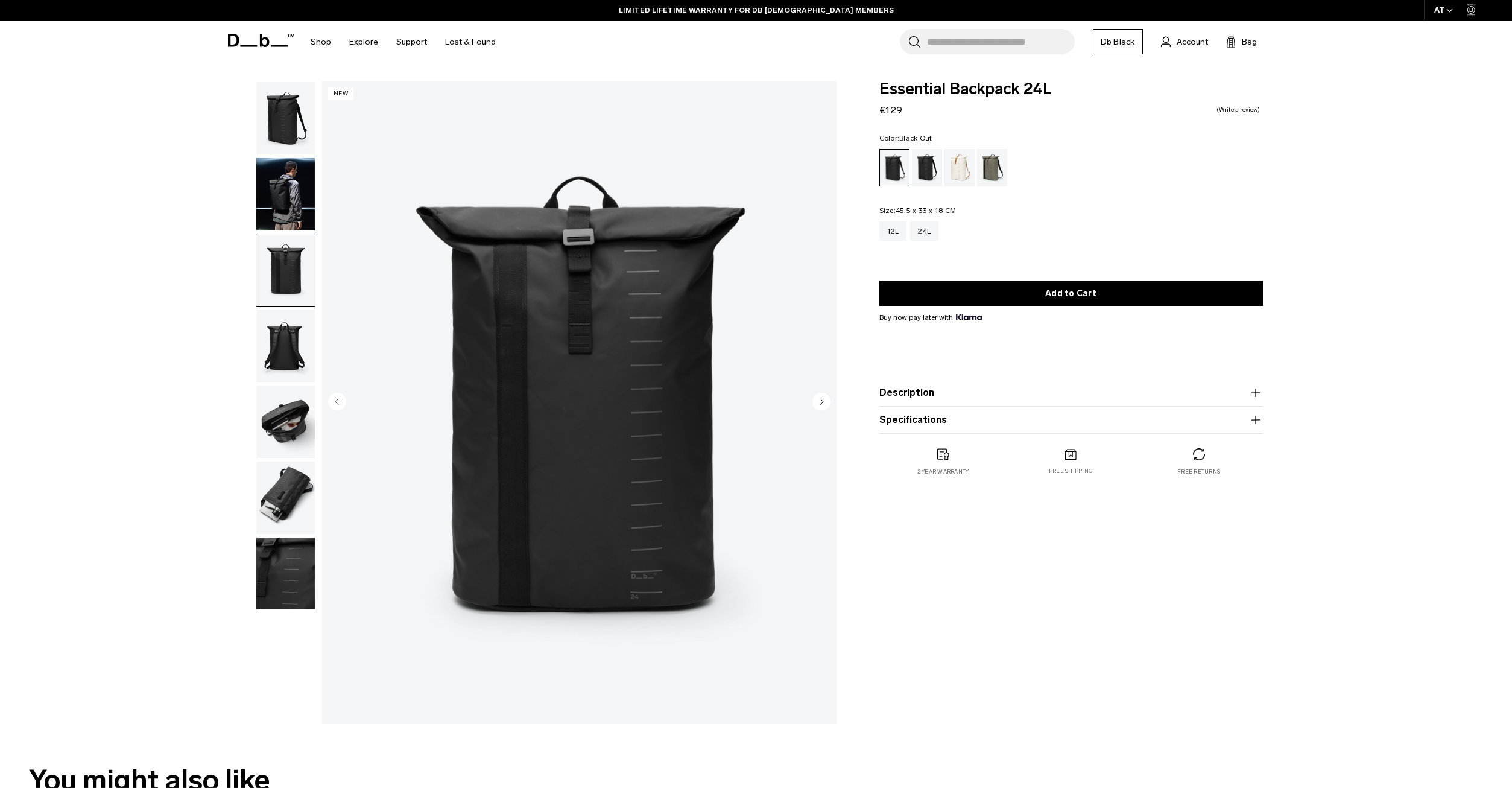
click at [277, 193] on img "button" at bounding box center [285, 194] width 59 height 72
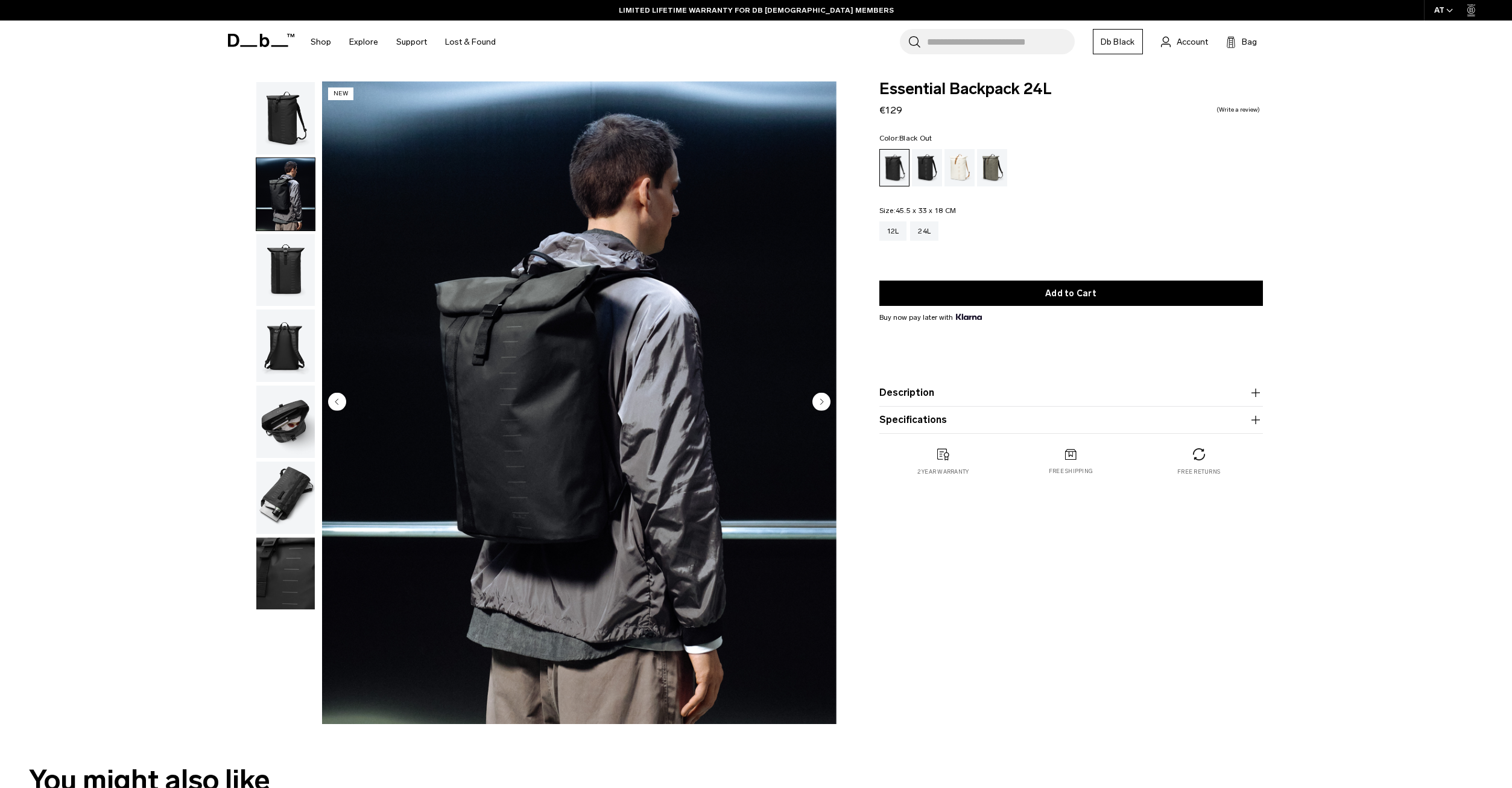
click at [271, 127] on img "button" at bounding box center [285, 118] width 59 height 72
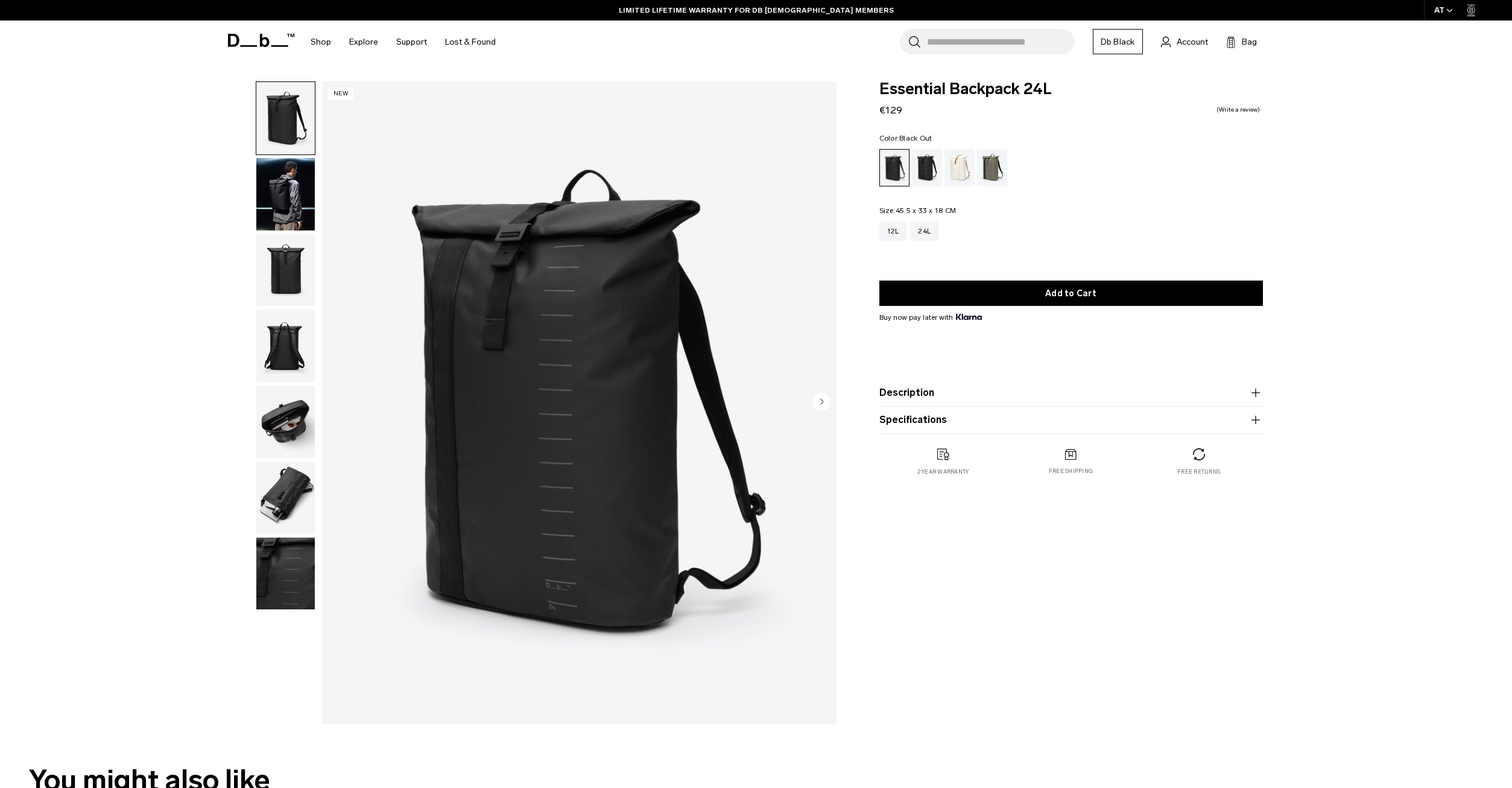
click at [292, 202] on img "button" at bounding box center [285, 194] width 59 height 72
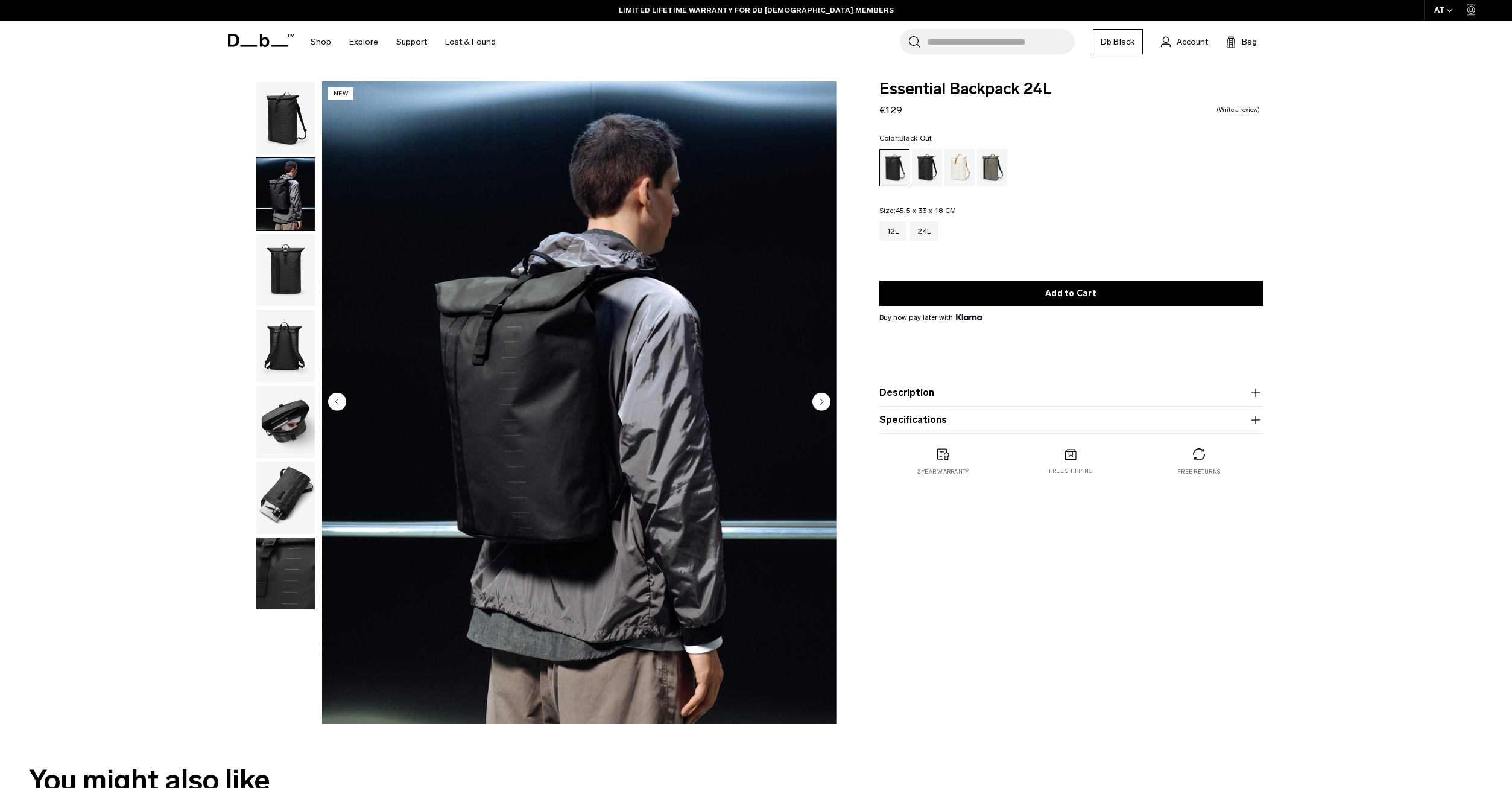
click at [292, 267] on img "button" at bounding box center [285, 269] width 59 height 72
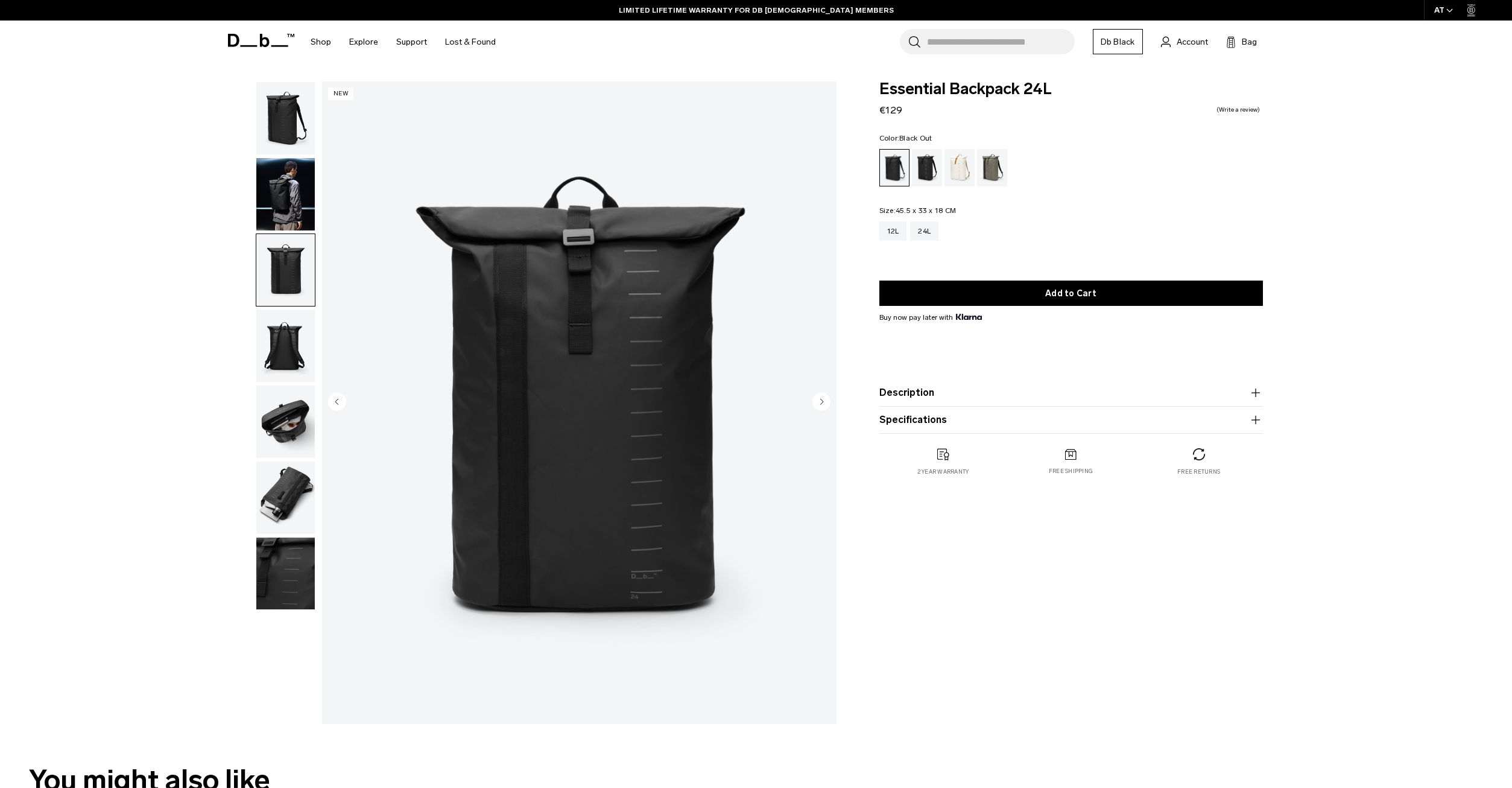
click at [284, 342] on img "button" at bounding box center [285, 345] width 59 height 72
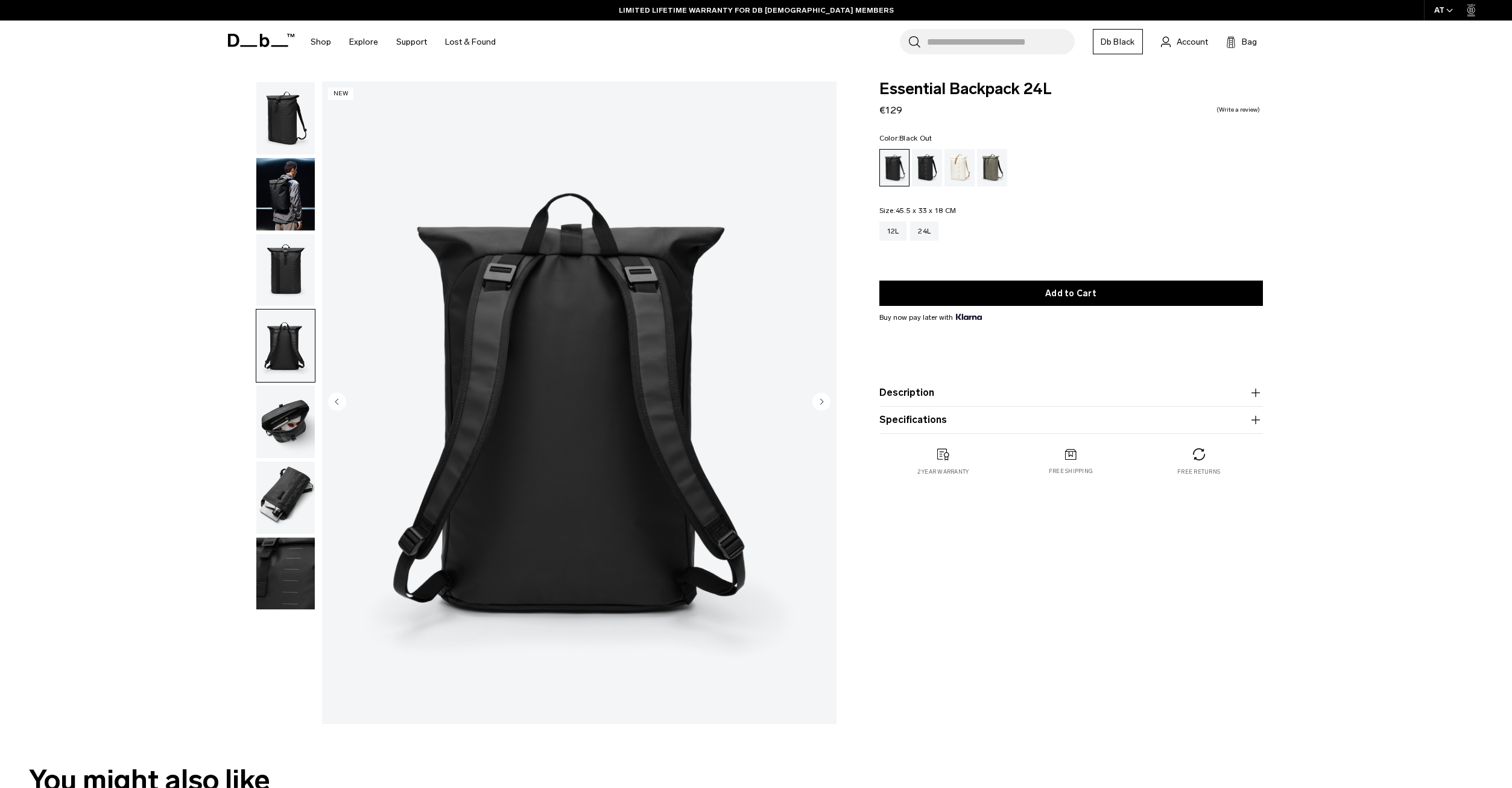
click at [270, 425] on img "button" at bounding box center [285, 421] width 59 height 72
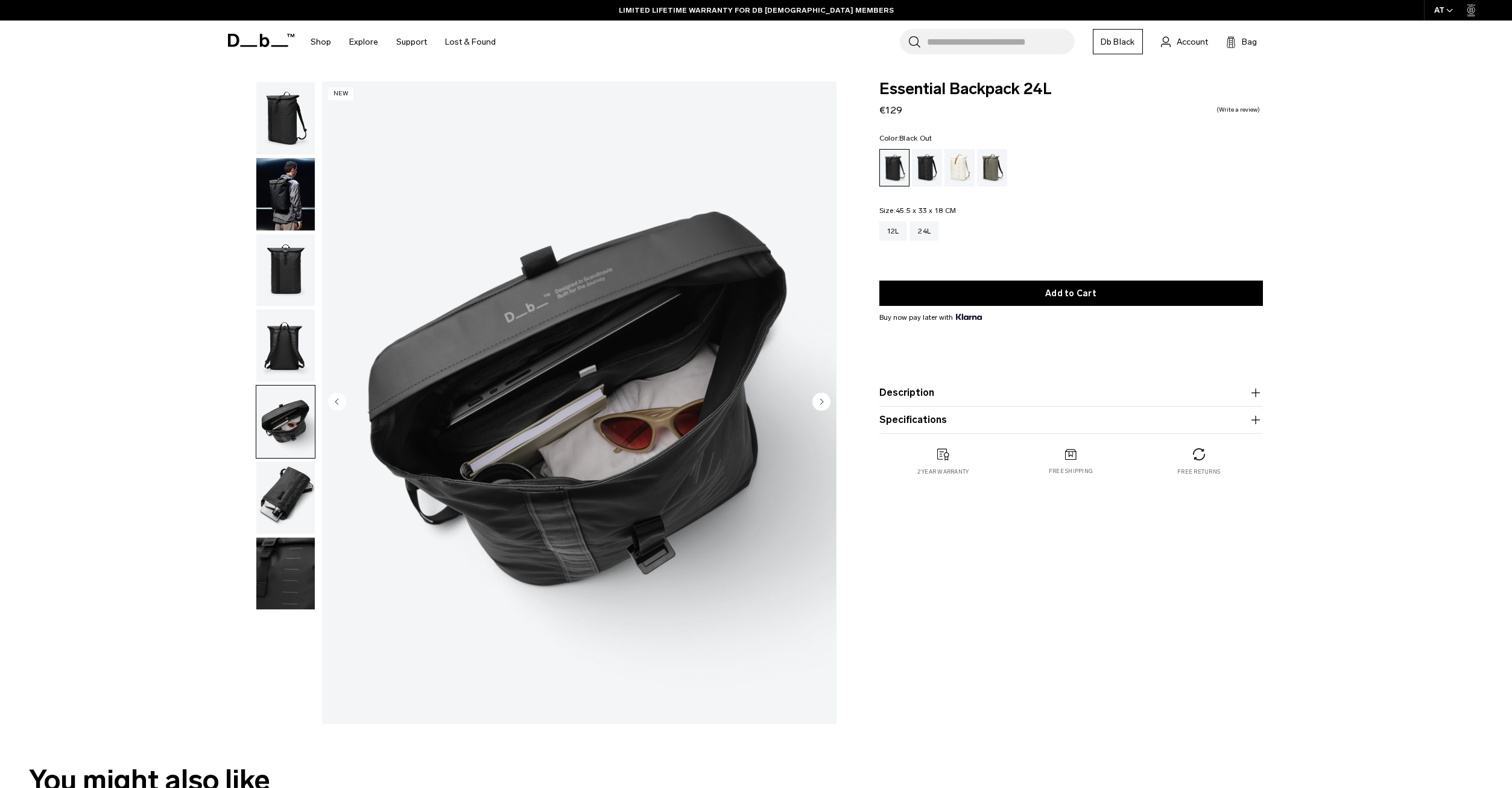
click at [294, 506] on img "button" at bounding box center [285, 497] width 59 height 72
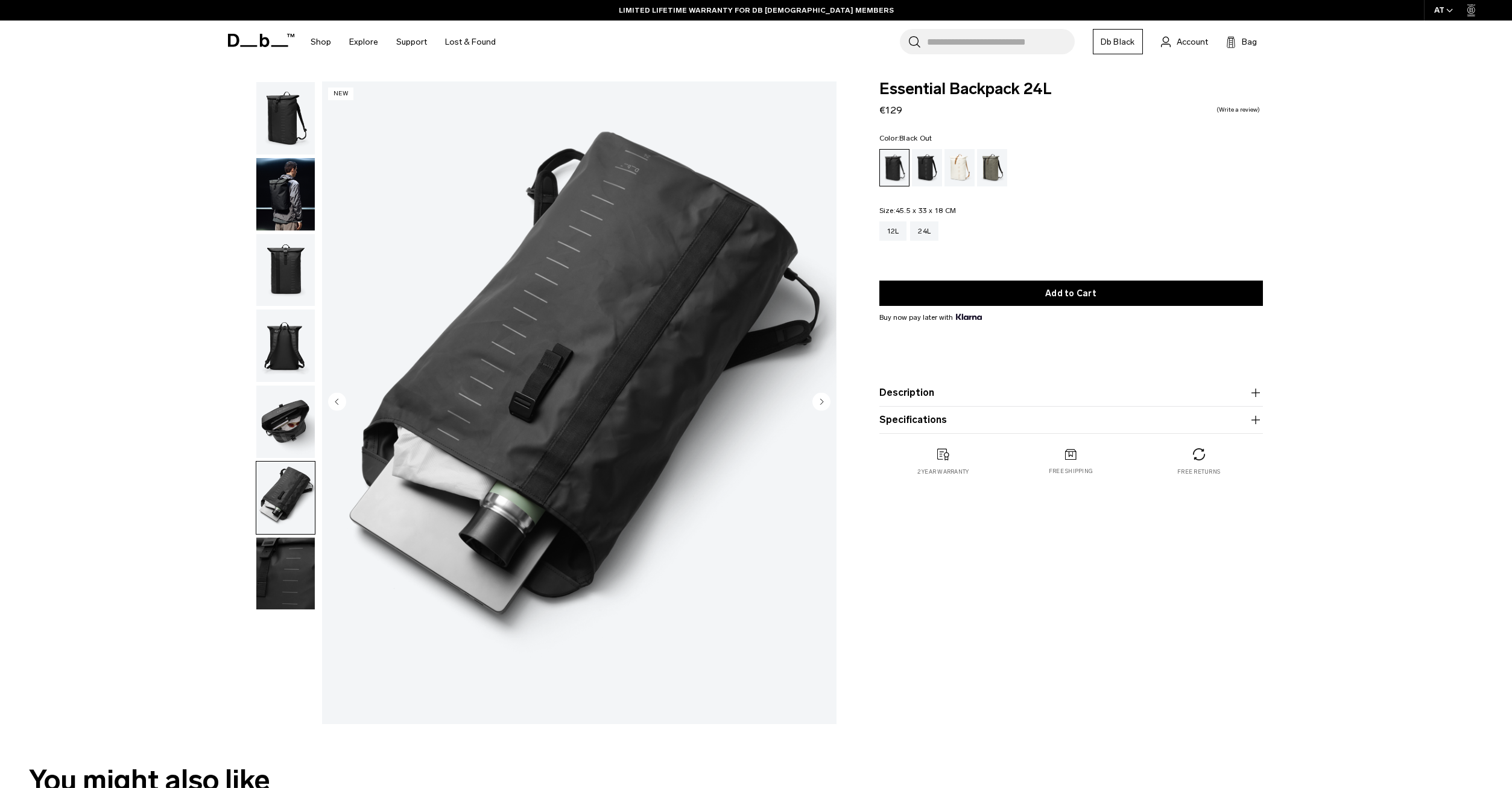
click at [307, 577] on img "button" at bounding box center [285, 574] width 59 height 72
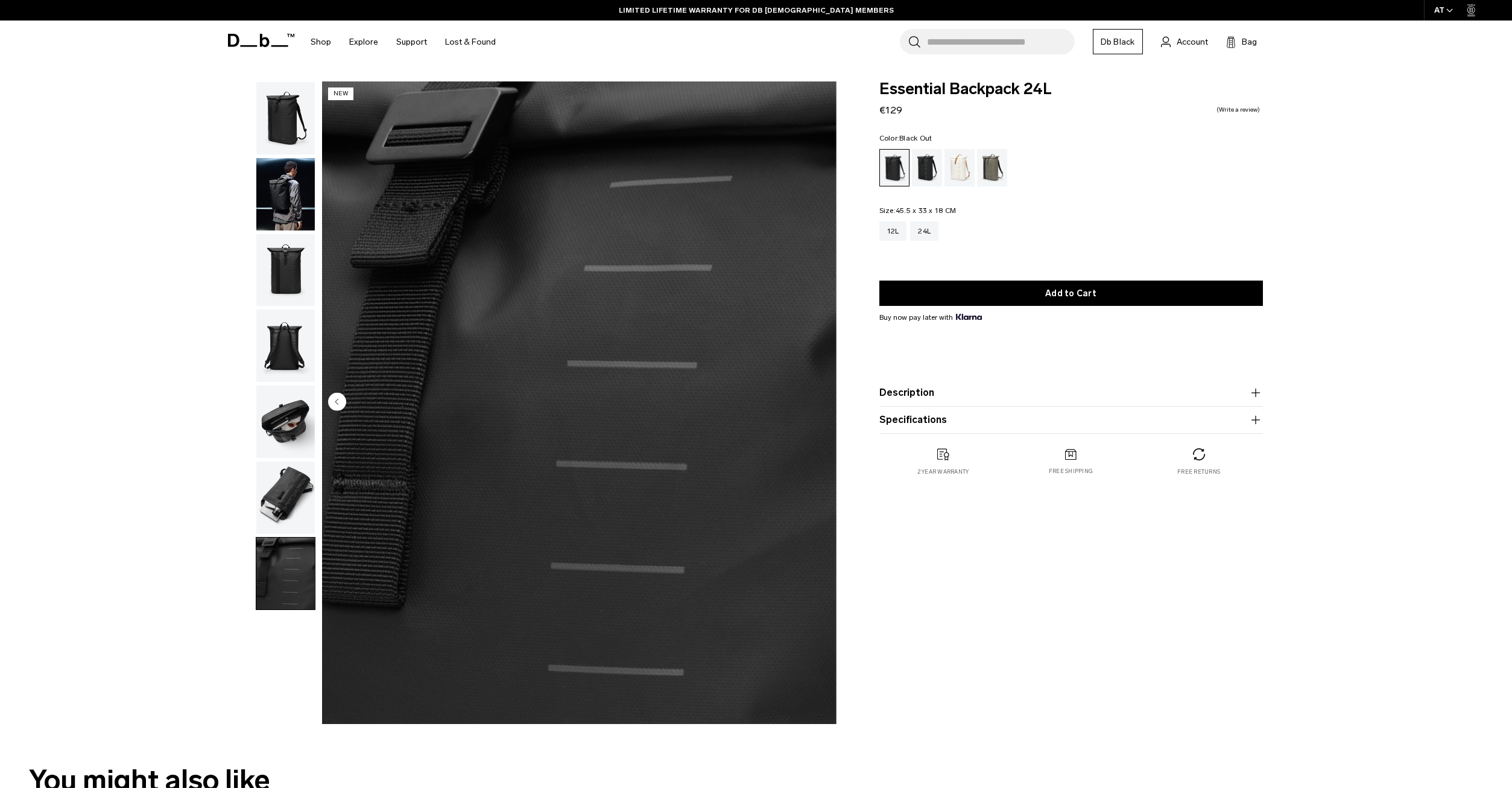
click at [272, 89] on img "button" at bounding box center [285, 118] width 59 height 72
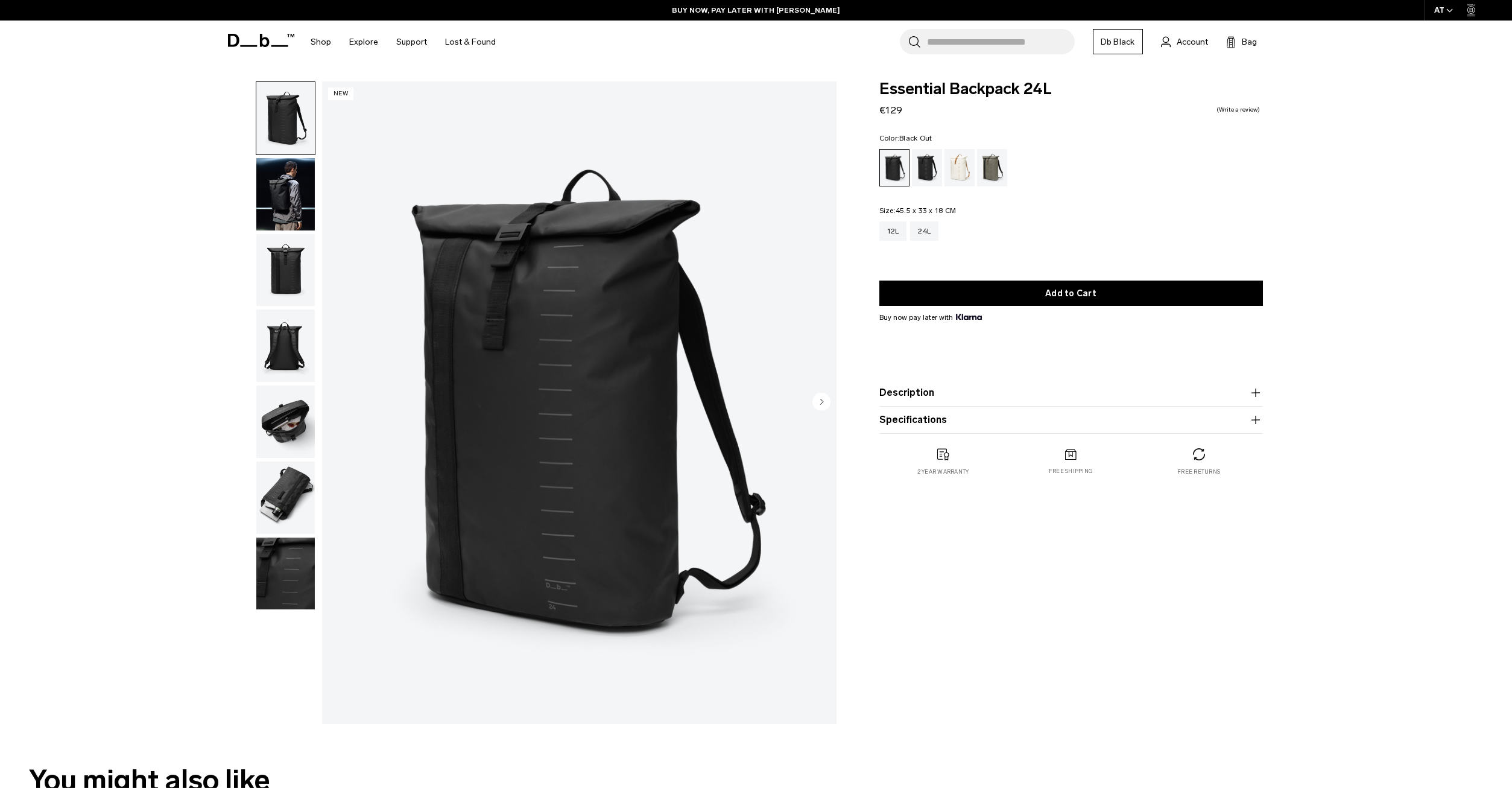
click at [309, 209] on img "button" at bounding box center [285, 194] width 59 height 72
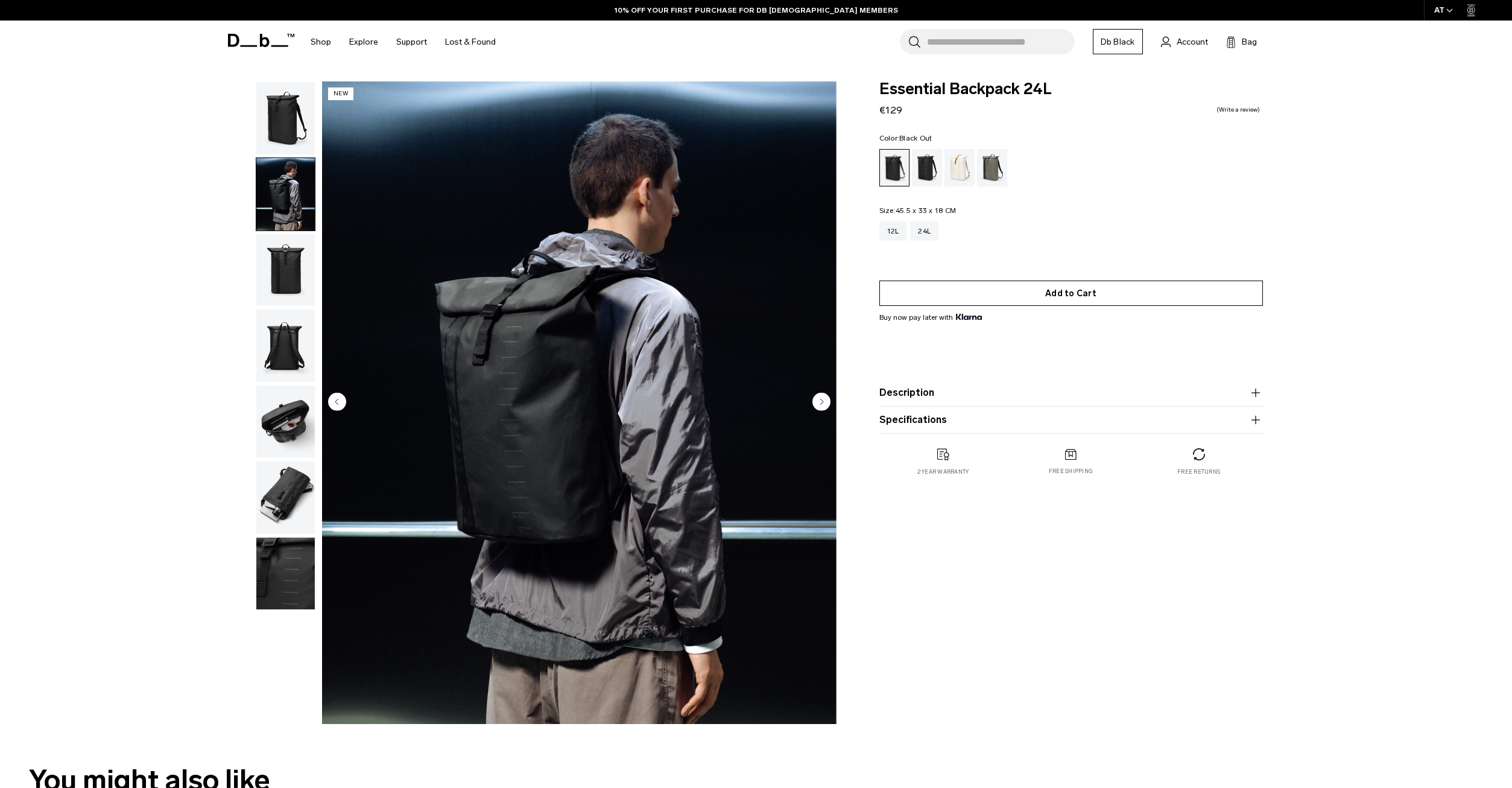
click at [1138, 298] on button "Add to Cart" at bounding box center [1071, 293] width 383 height 25
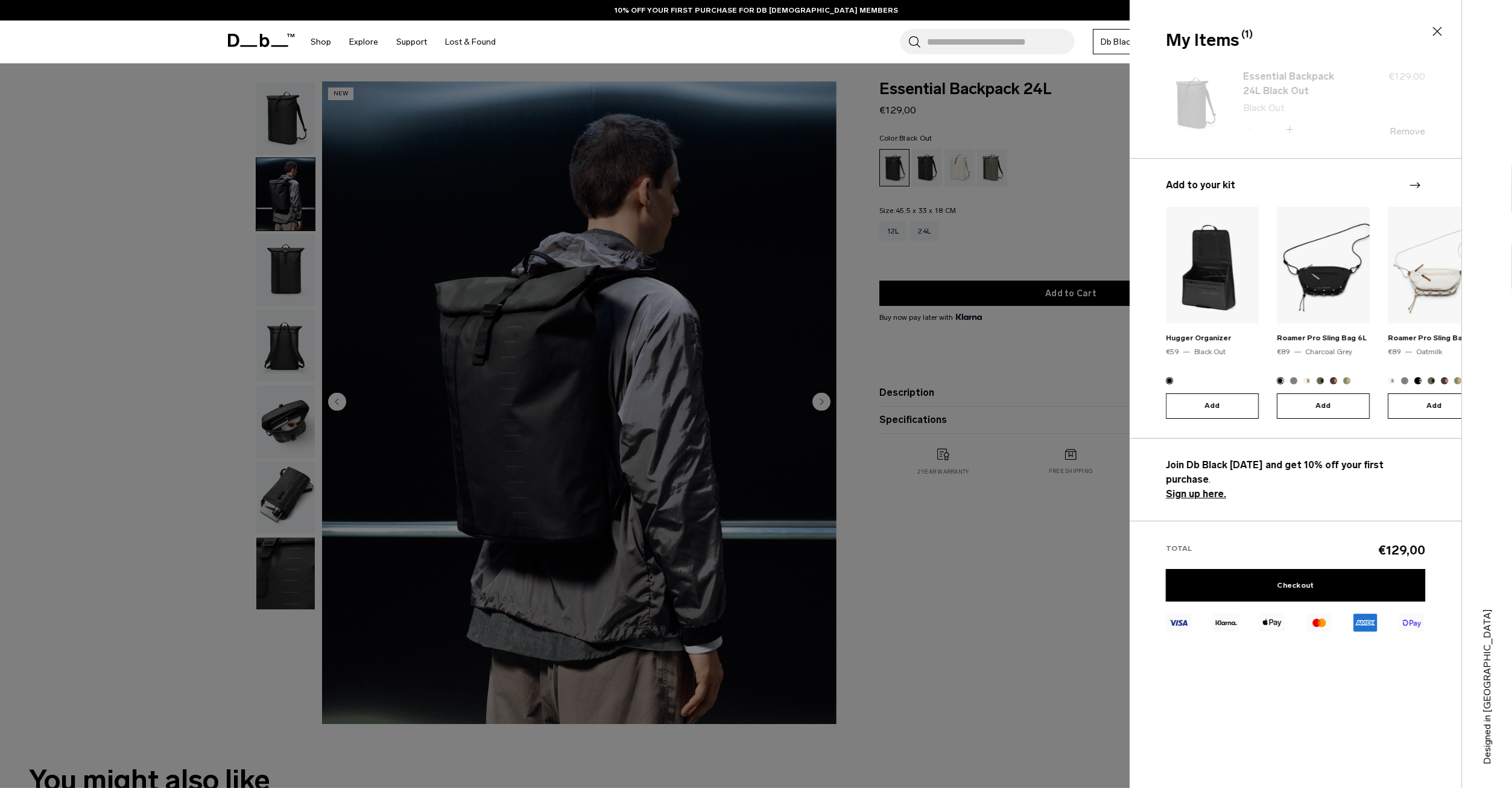
click at [922, 169] on div at bounding box center [756, 394] width 1512 height 788
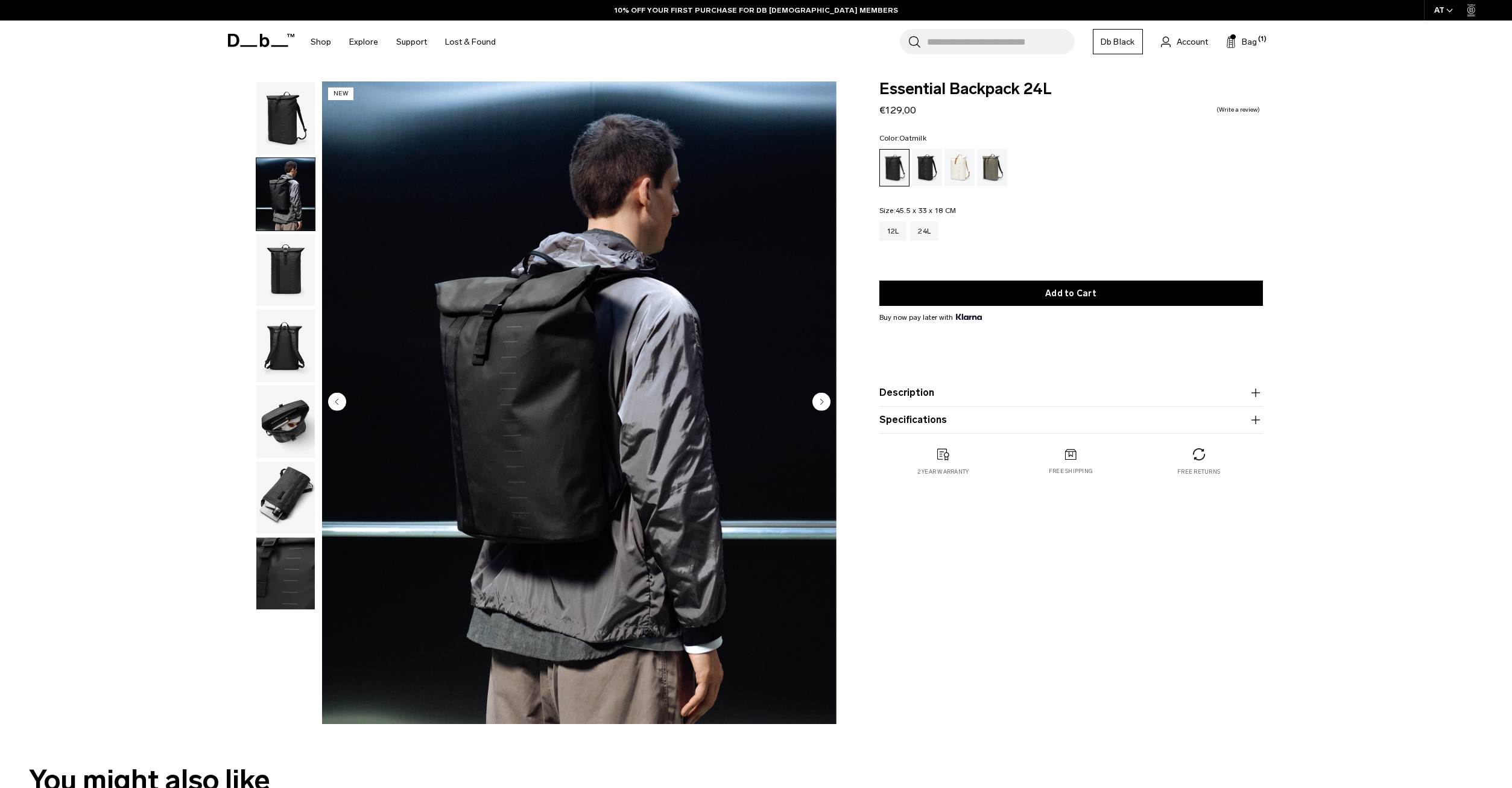
click at [927, 173] on div "Charcoal Grey" at bounding box center [928, 167] width 31 height 38
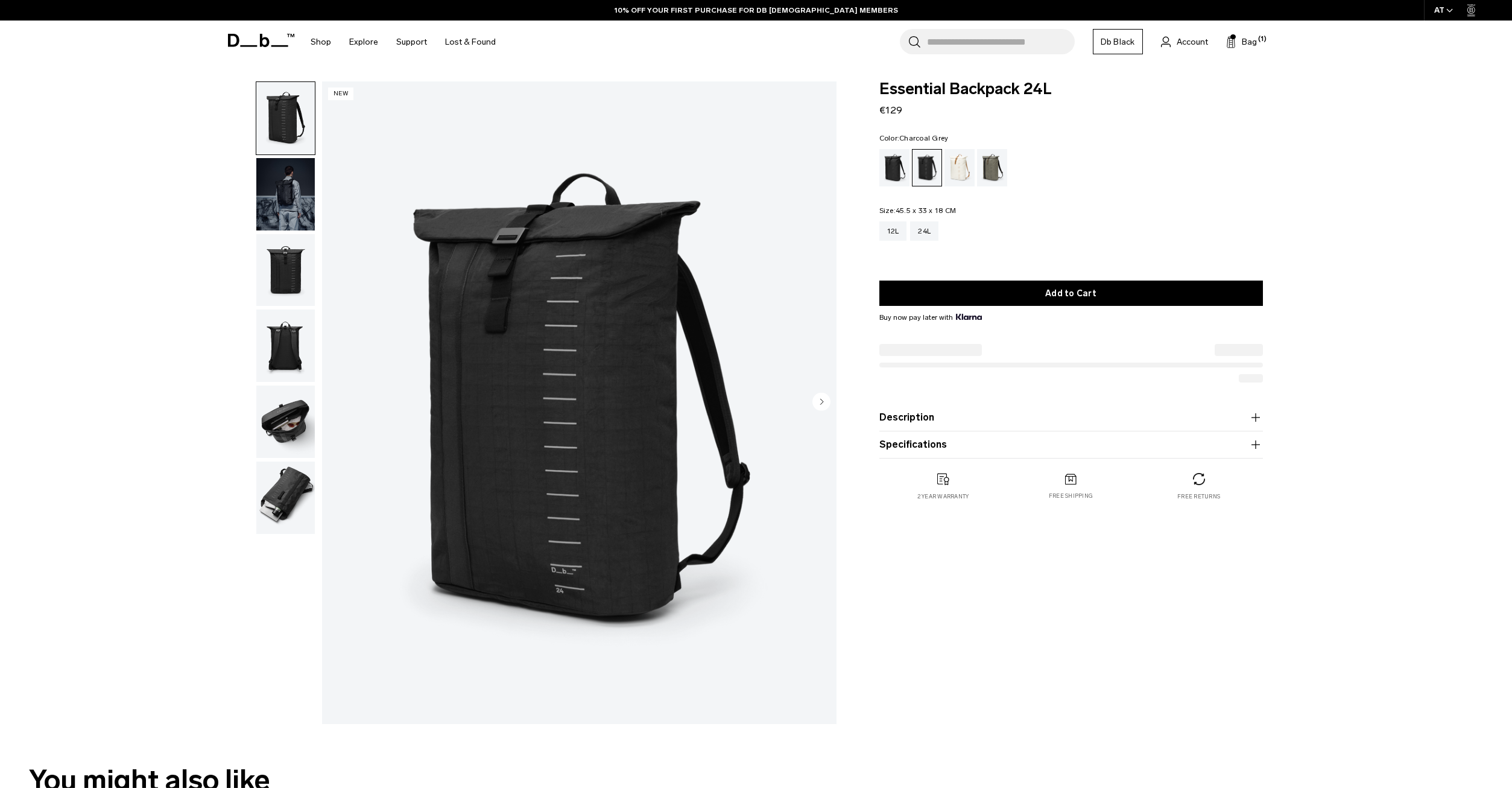
click at [293, 265] on img "button" at bounding box center [285, 269] width 59 height 72
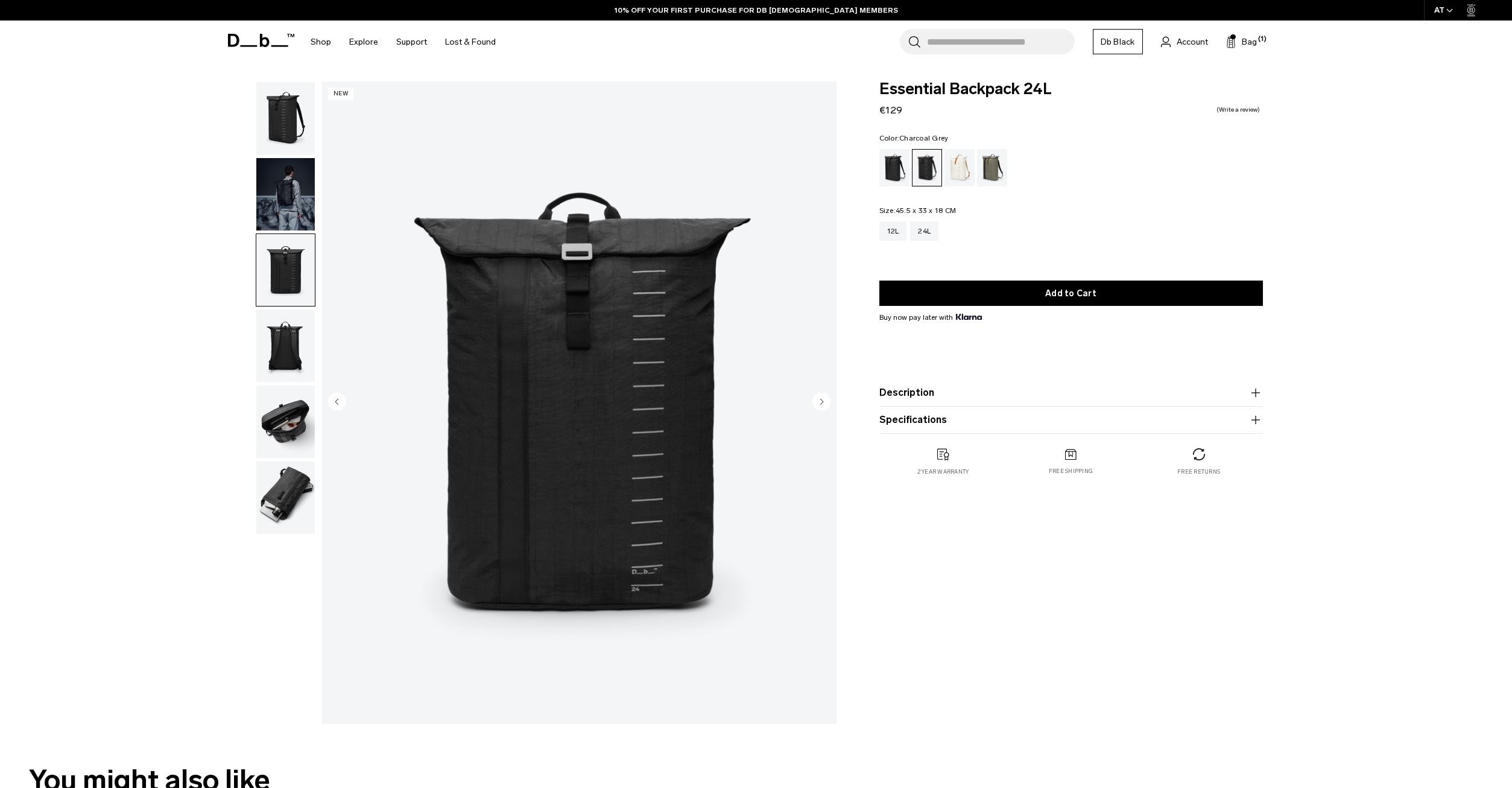
click at [274, 188] on img "button" at bounding box center [285, 194] width 59 height 72
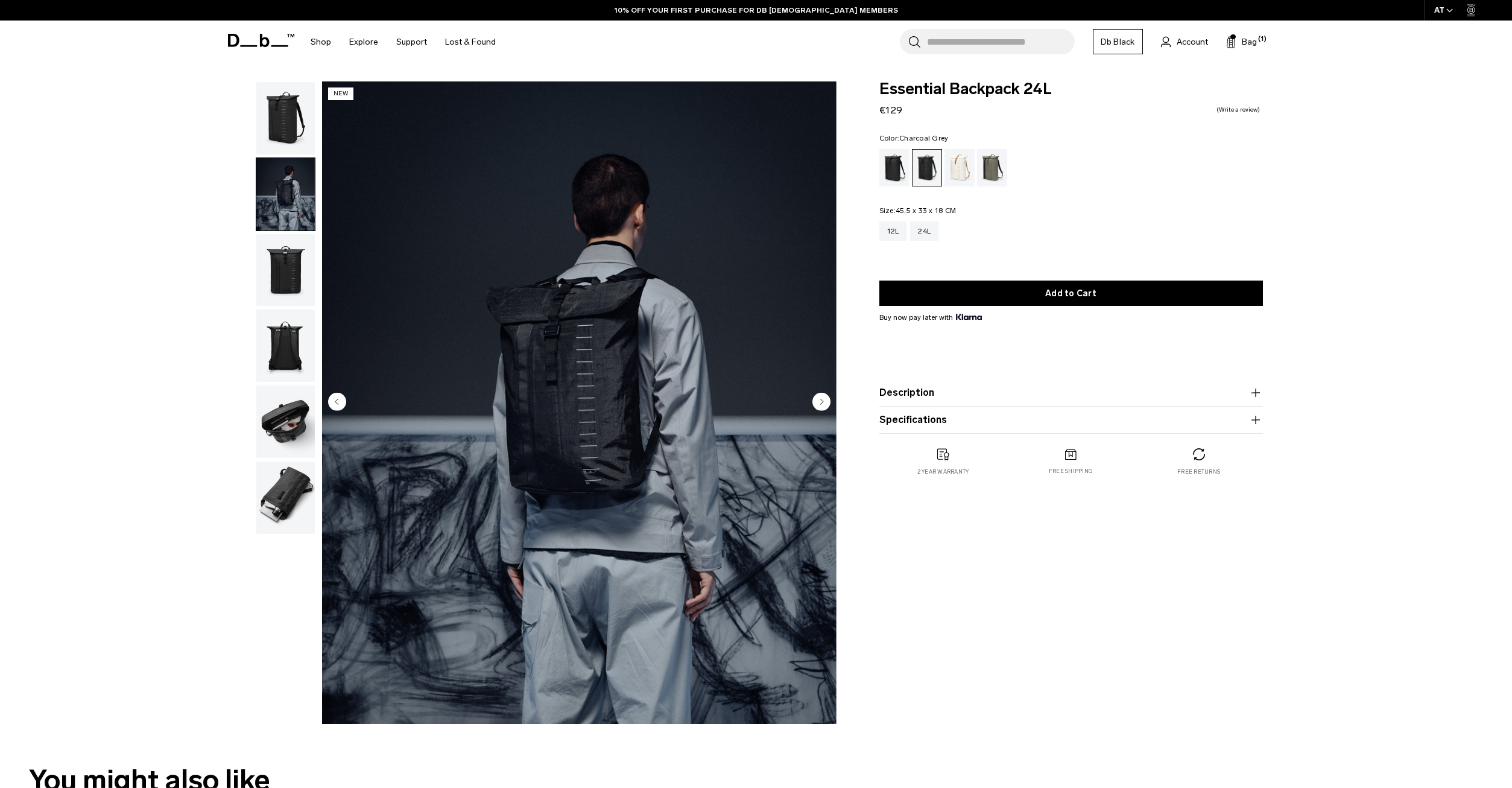
click at [268, 276] on img "button" at bounding box center [285, 269] width 59 height 72
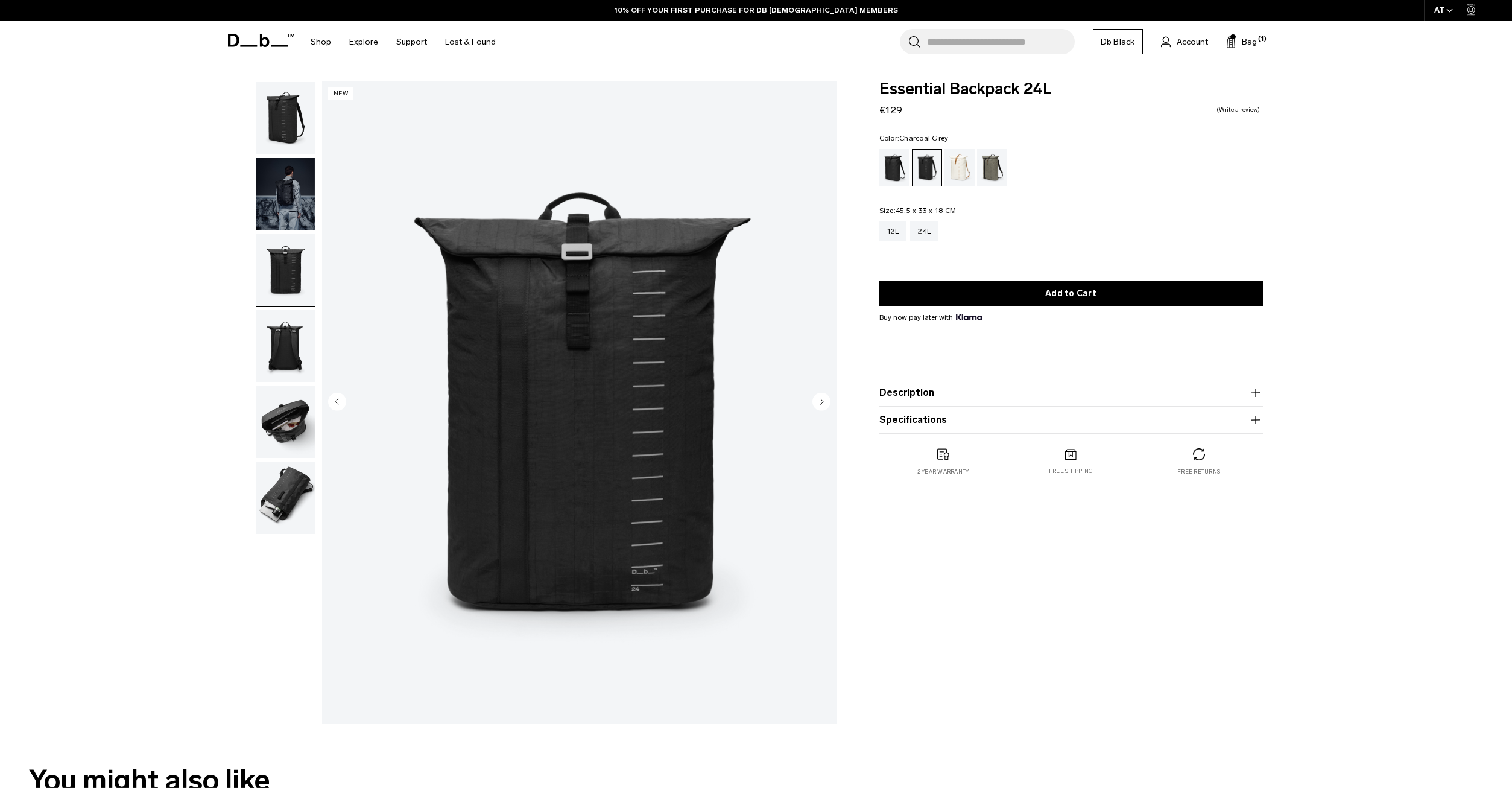
click at [279, 331] on img "button" at bounding box center [285, 345] width 59 height 72
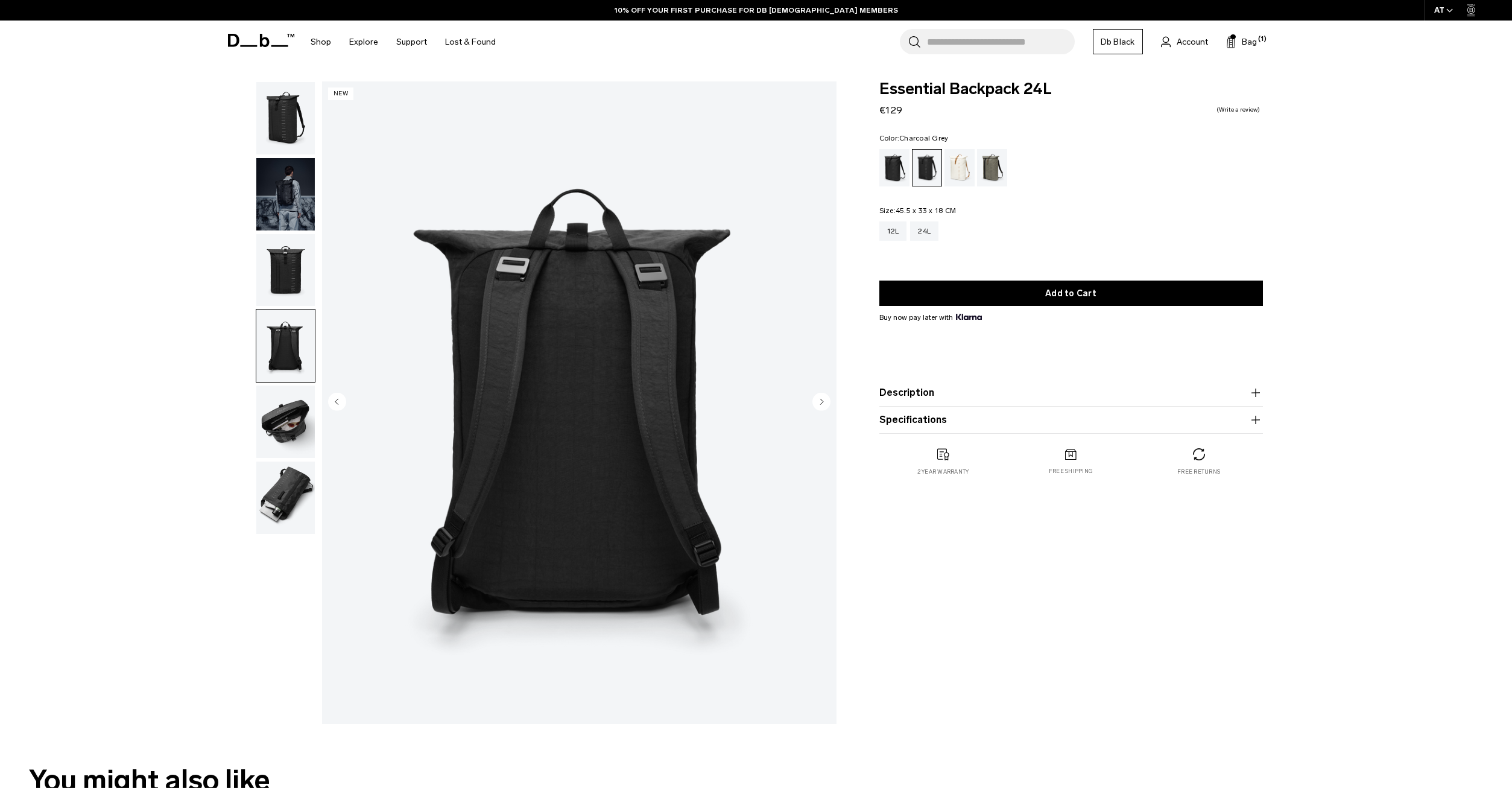
click at [891, 168] on div "Black Out" at bounding box center [895, 167] width 31 height 38
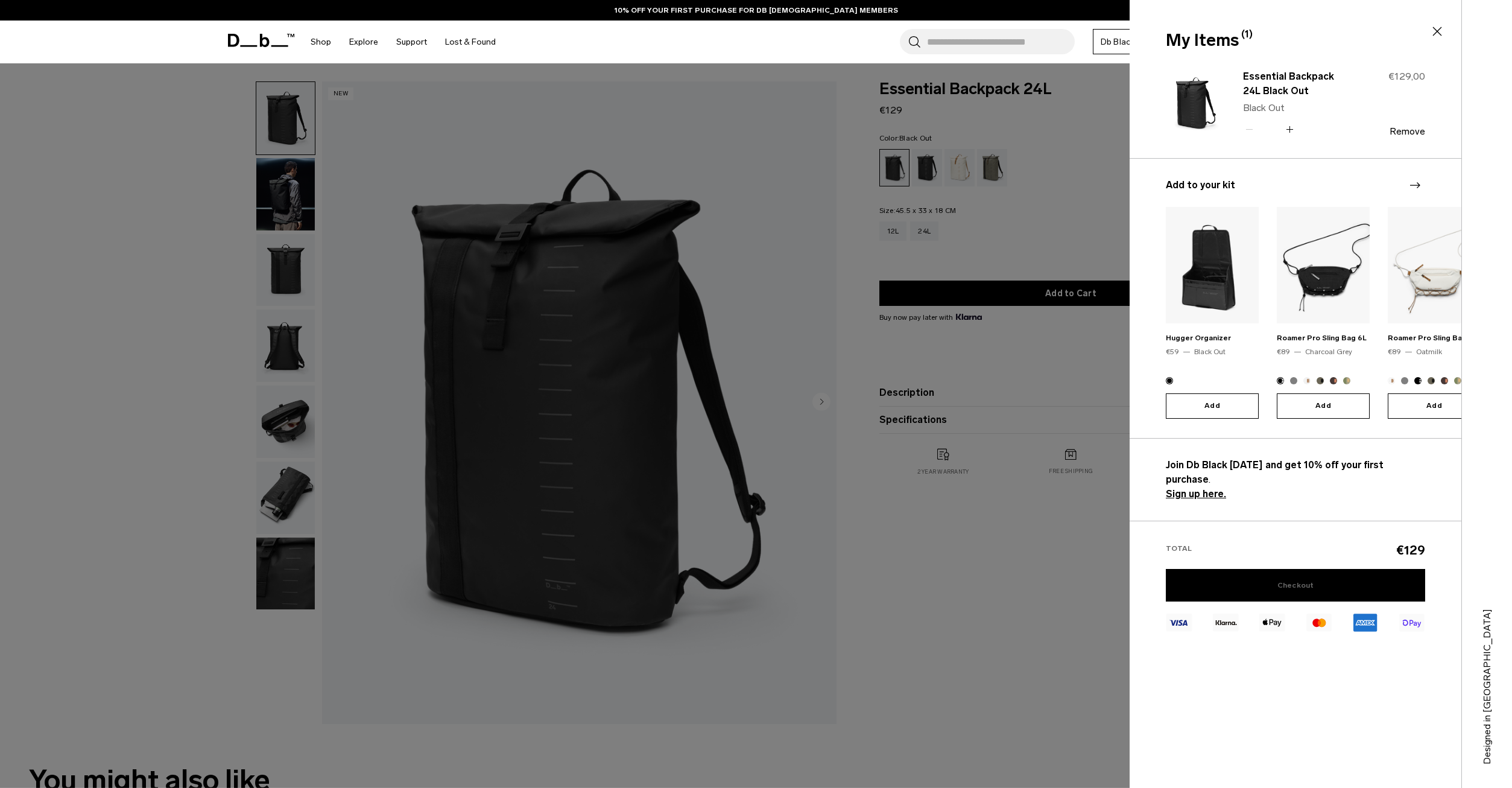
click at [1302, 569] on link "Checkout" at bounding box center [1295, 585] width 260 height 33
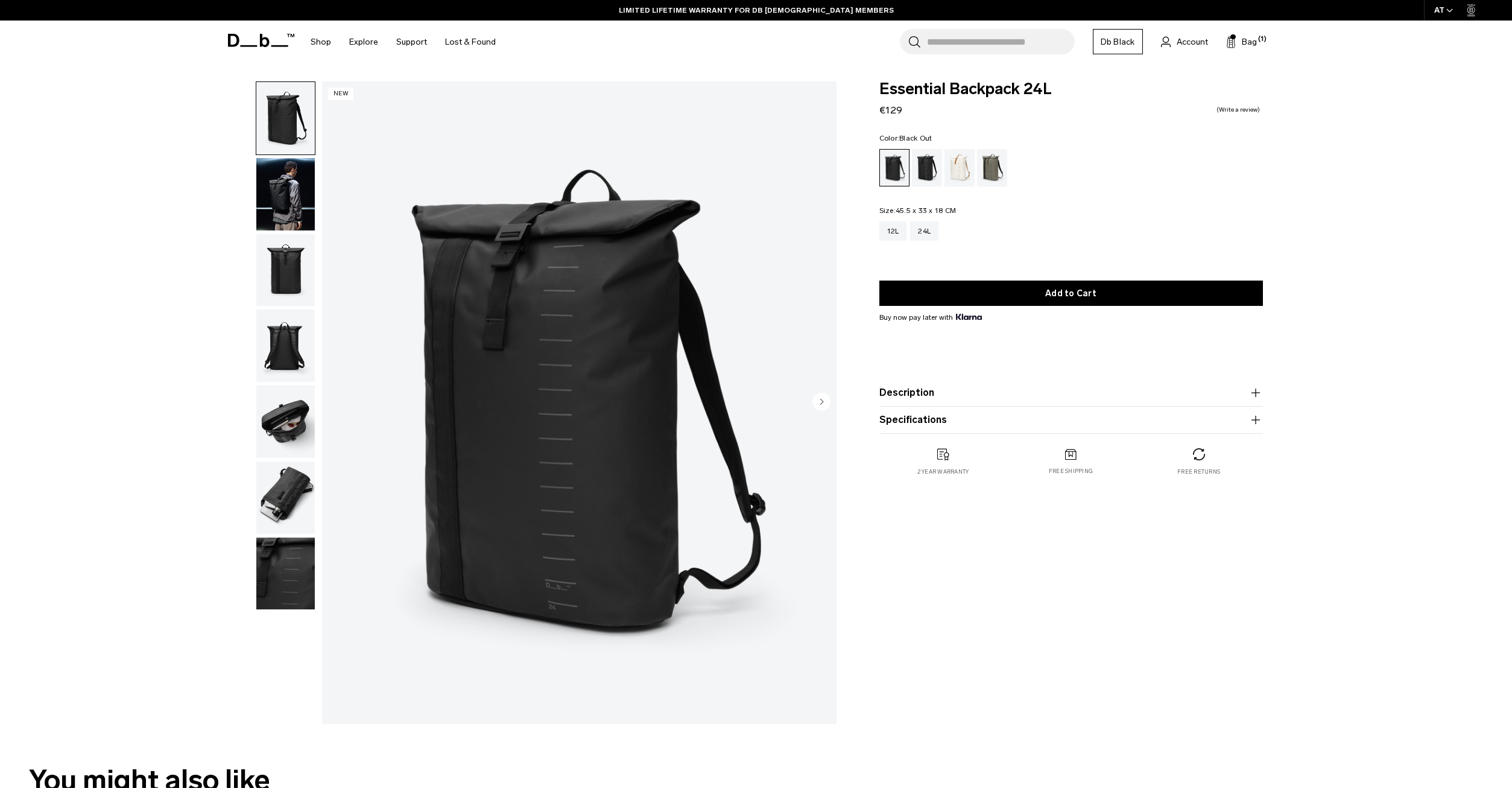
click at [1188, 105] on div "Essential Backpack 24L €129 0.0 star rating Write a review" at bounding box center [1071, 98] width 383 height 36
click at [1189, 43] on span "Account" at bounding box center [1192, 42] width 31 height 13
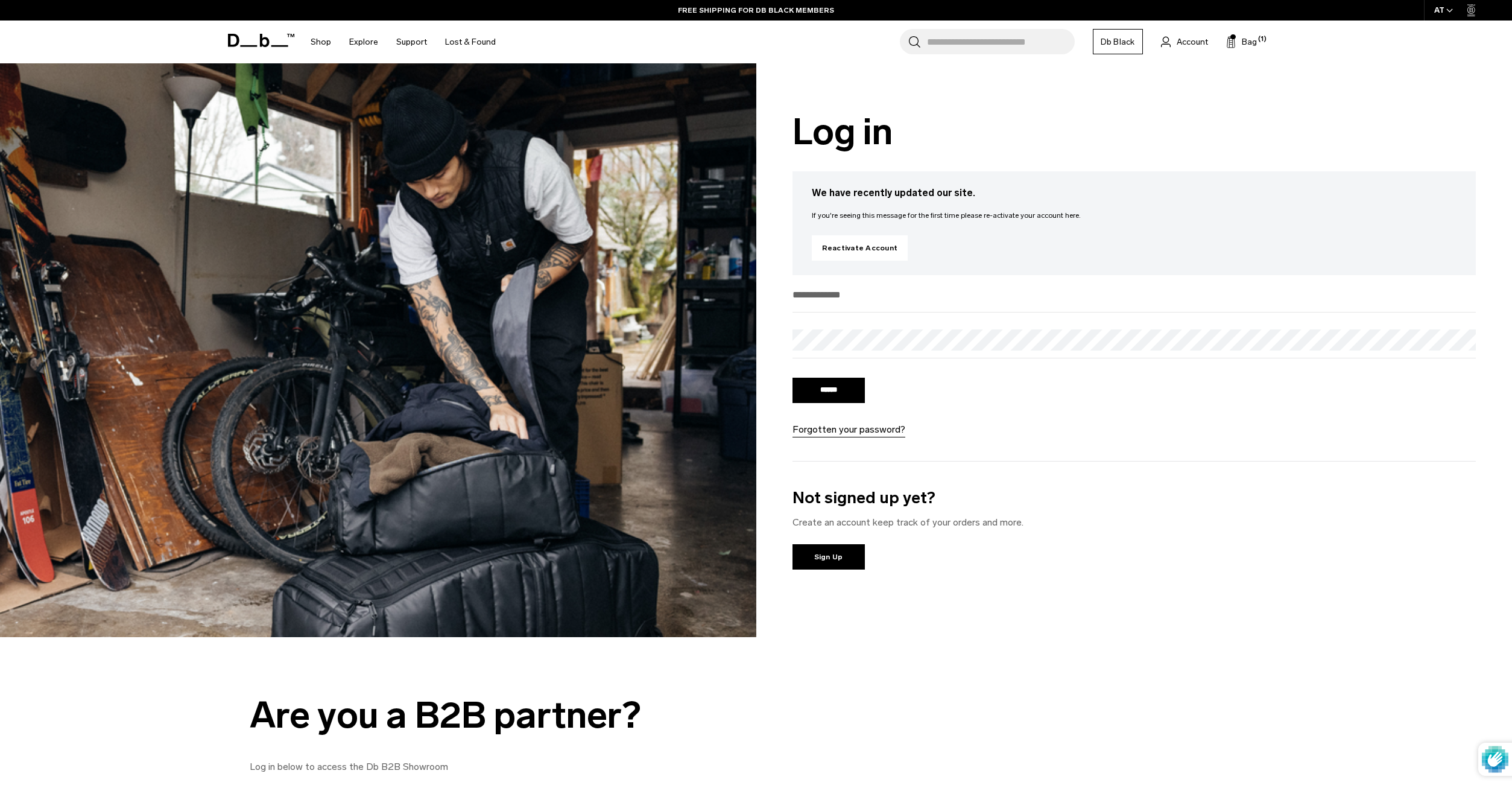
click at [854, 303] on input "email" at bounding box center [1134, 295] width 684 height 20
type input "**********"
drag, startPoint x: 965, startPoint y: 375, endPoint x: 954, endPoint y: 374, distance: 11.0
click at [959, 374] on form "**********" at bounding box center [1134, 360] width 684 height 152
click at [878, 391] on div "****** Forgotten your password?" at bounding box center [863, 407] width 142 height 62
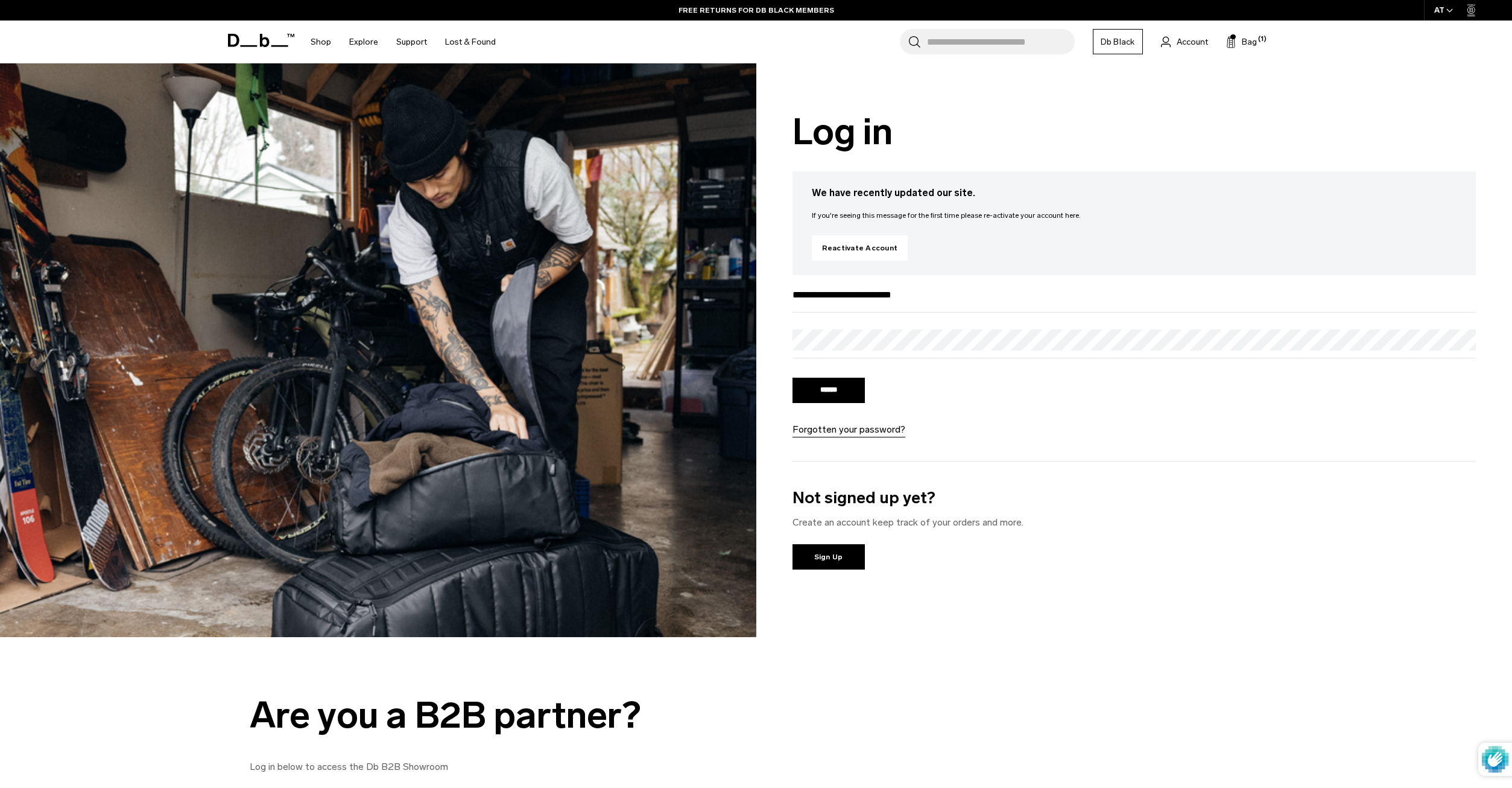
click at [827, 387] on input "******" at bounding box center [828, 390] width 72 height 25
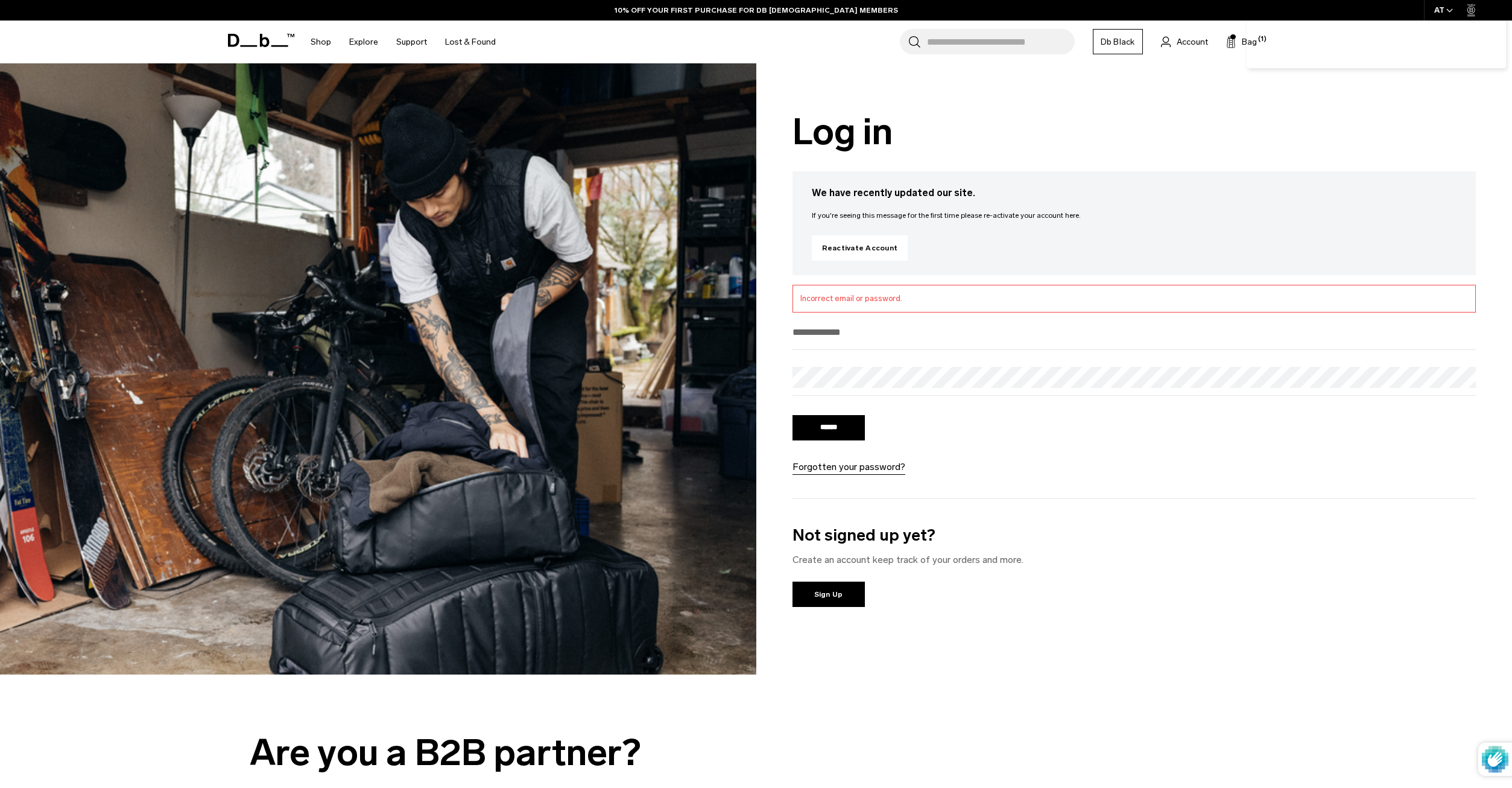
click at [899, 303] on li "Incorrect email or password." at bounding box center [1134, 298] width 668 height 12
click at [1435, 0] on div "AT" at bounding box center [1443, 10] width 40 height 20
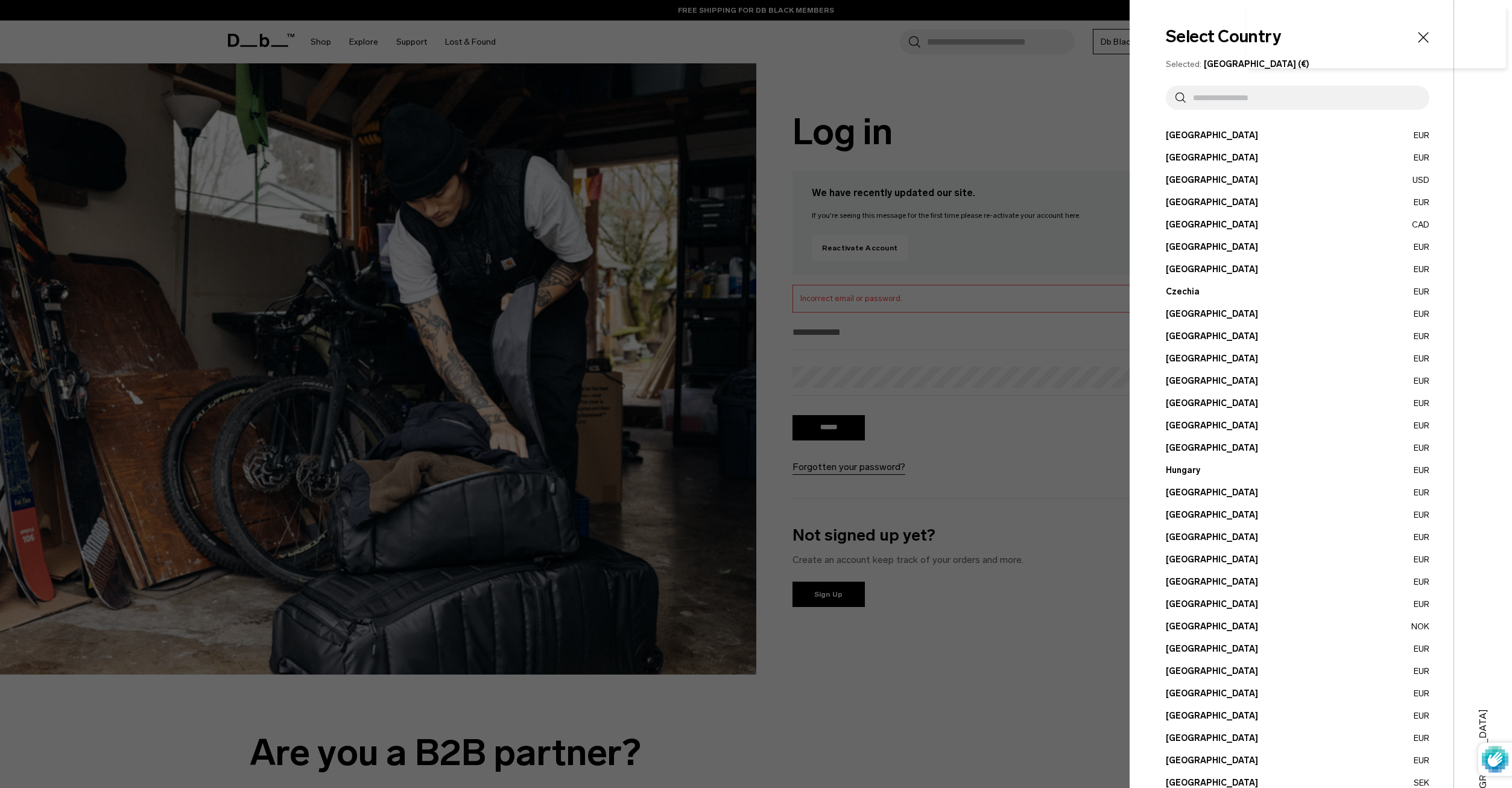
click at [1158, 93] on div "Select Country Selected: Austria (€) Austria EUR Belgium EUR Brazil USD" at bounding box center [1291, 444] width 323 height 889
click at [1010, 93] on div at bounding box center [756, 394] width 1512 height 788
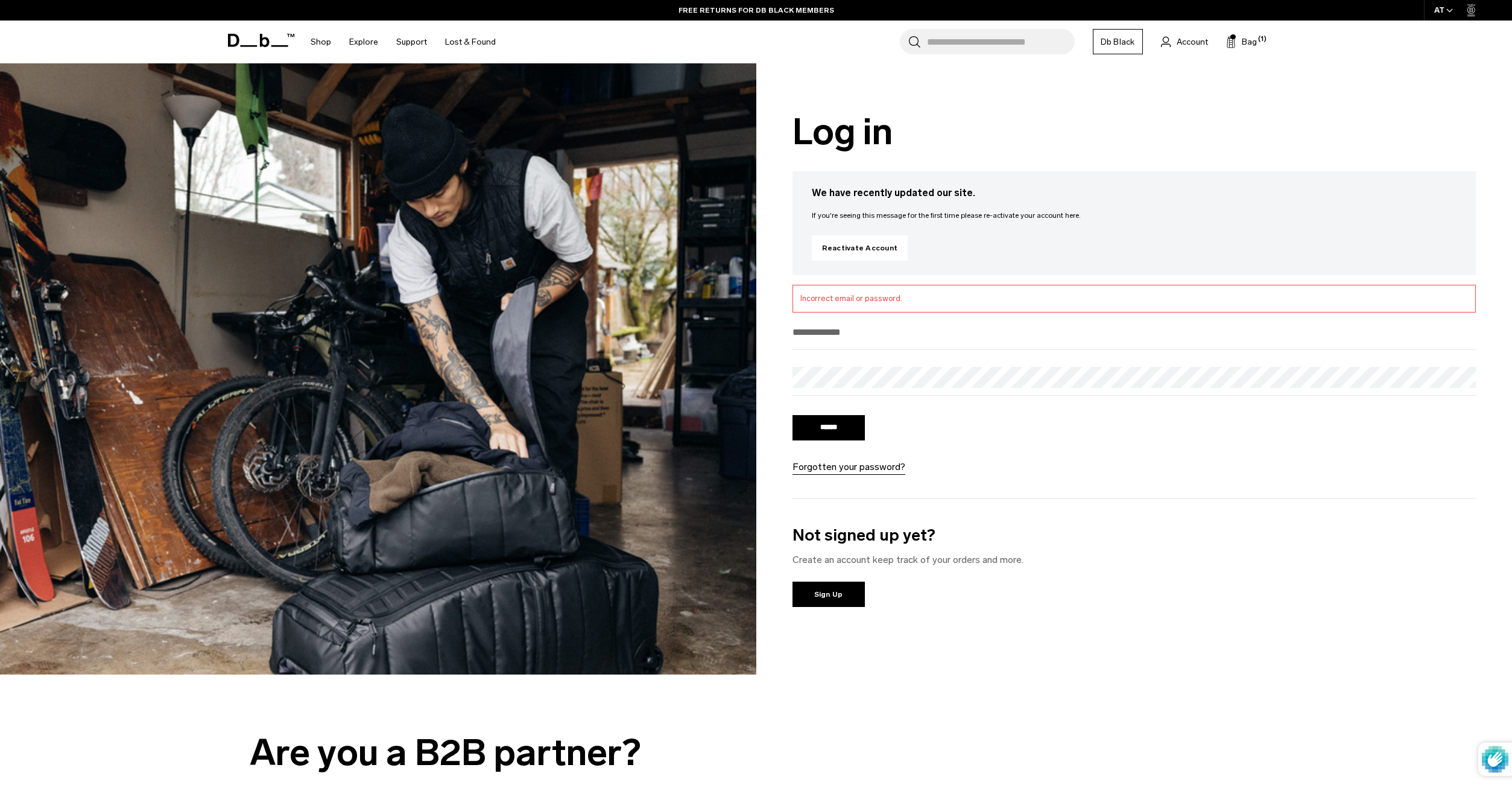
type input "**********"
click at [859, 345] on div "**********" at bounding box center [1134, 336] width 684 height 28
click at [867, 280] on div "**********" at bounding box center [1134, 369] width 756 height 611
click at [872, 295] on li "Incorrect email or password." at bounding box center [1134, 298] width 668 height 12
click at [821, 434] on input "******" at bounding box center [828, 428] width 72 height 25
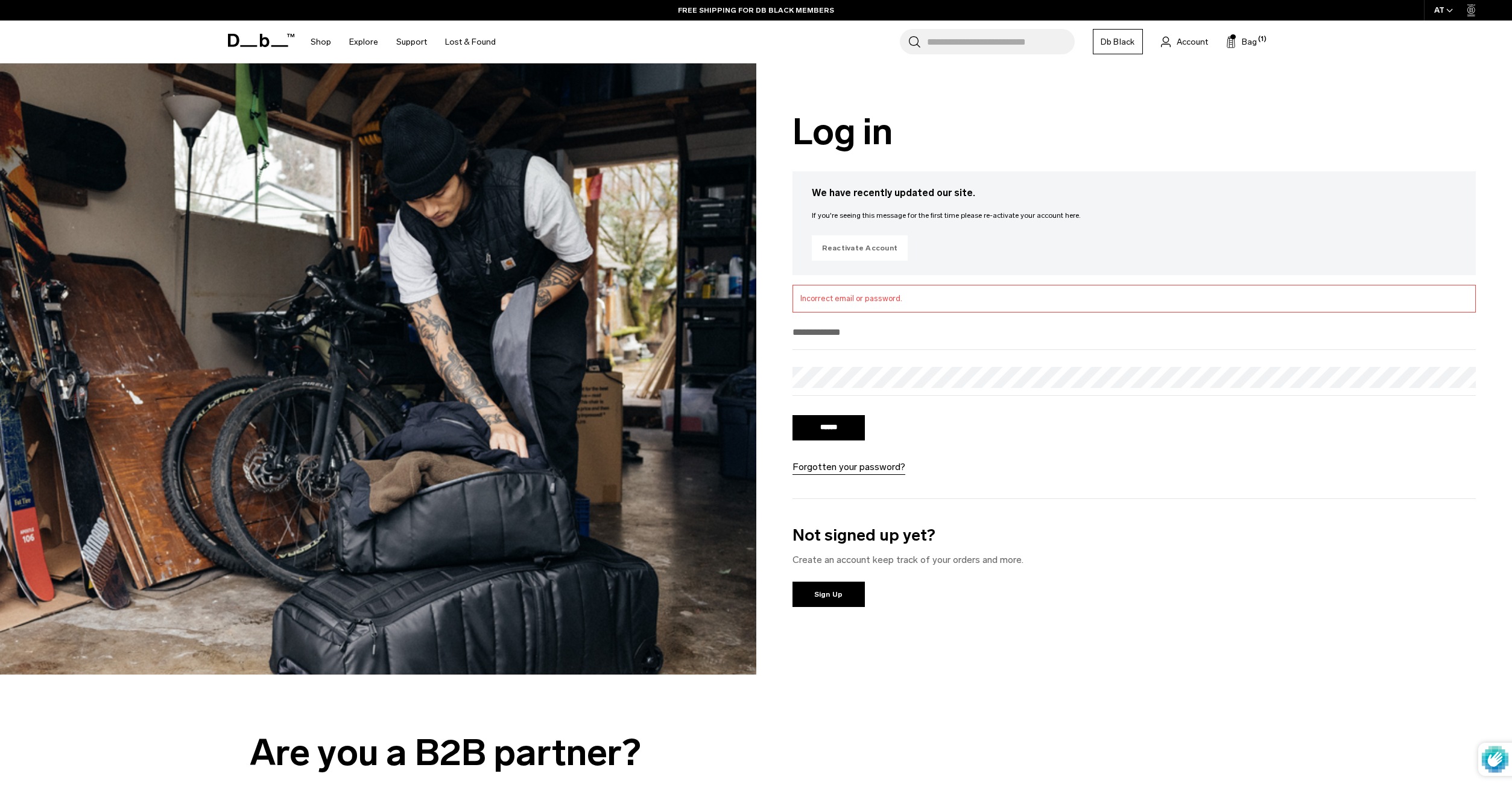
click at [882, 250] on link "Reactivate Account" at bounding box center [860, 248] width 97 height 25
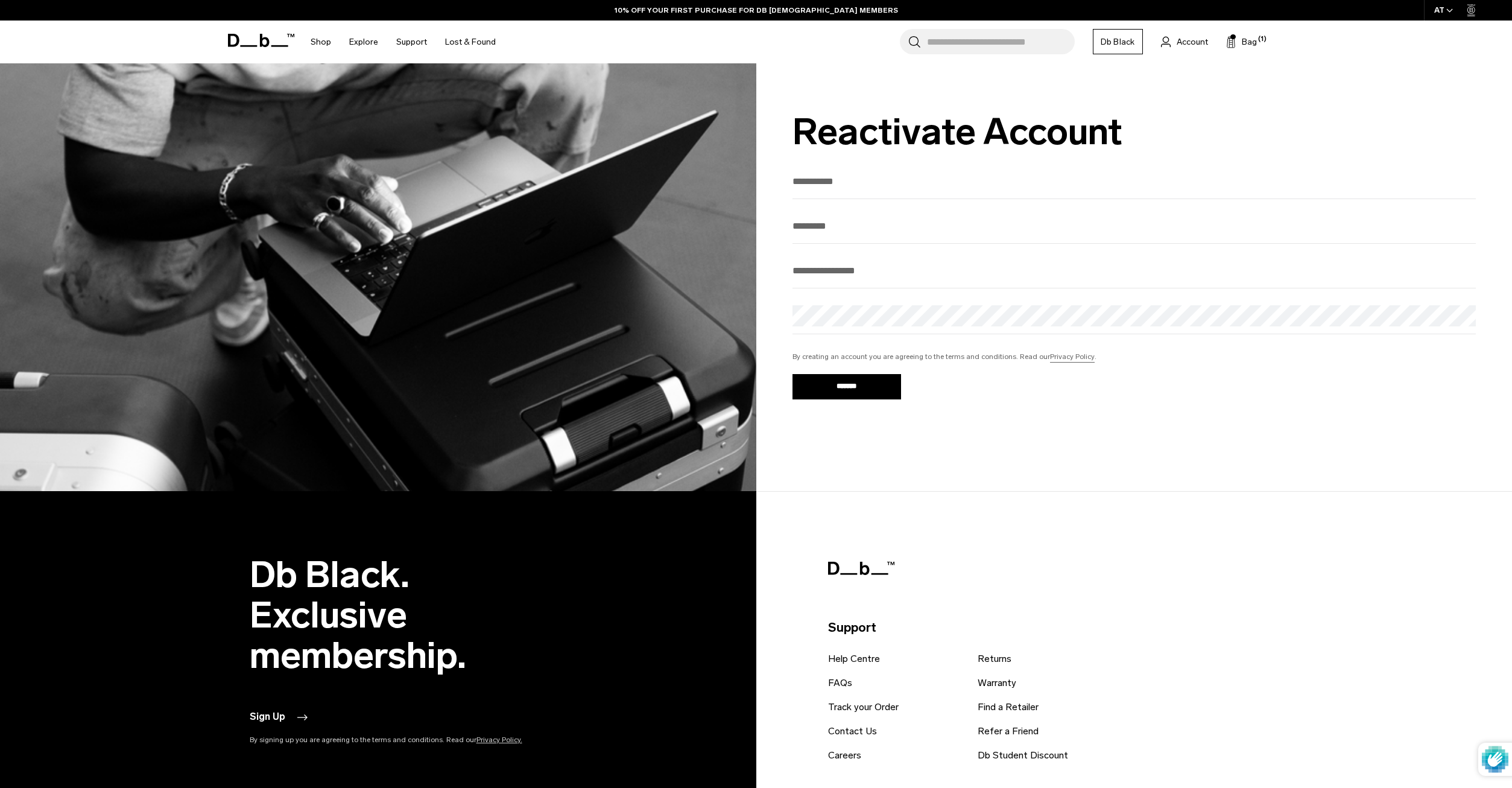
click at [884, 189] on input "First Name" at bounding box center [1134, 181] width 684 height 20
type input "********"
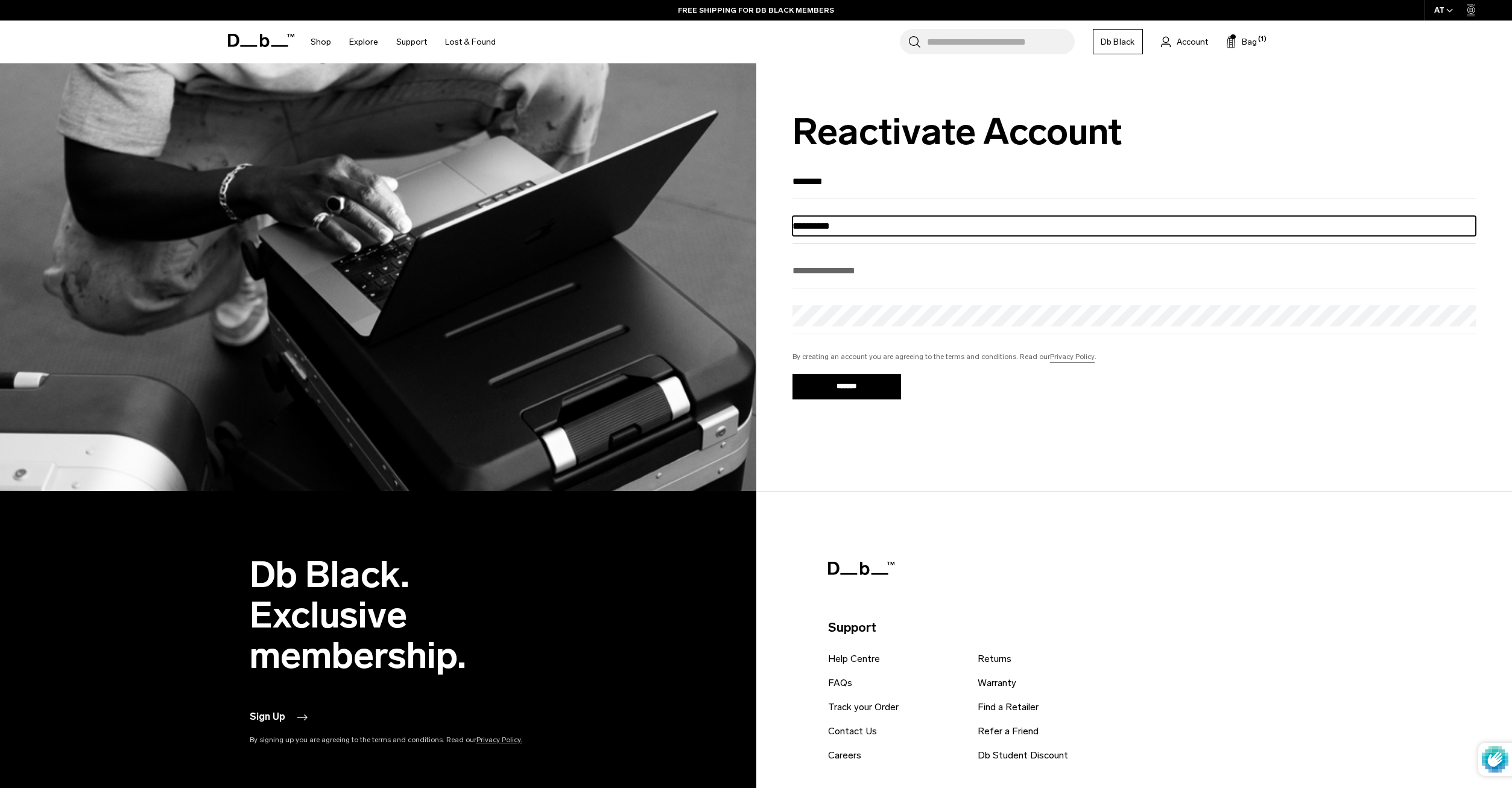
type input "**********"
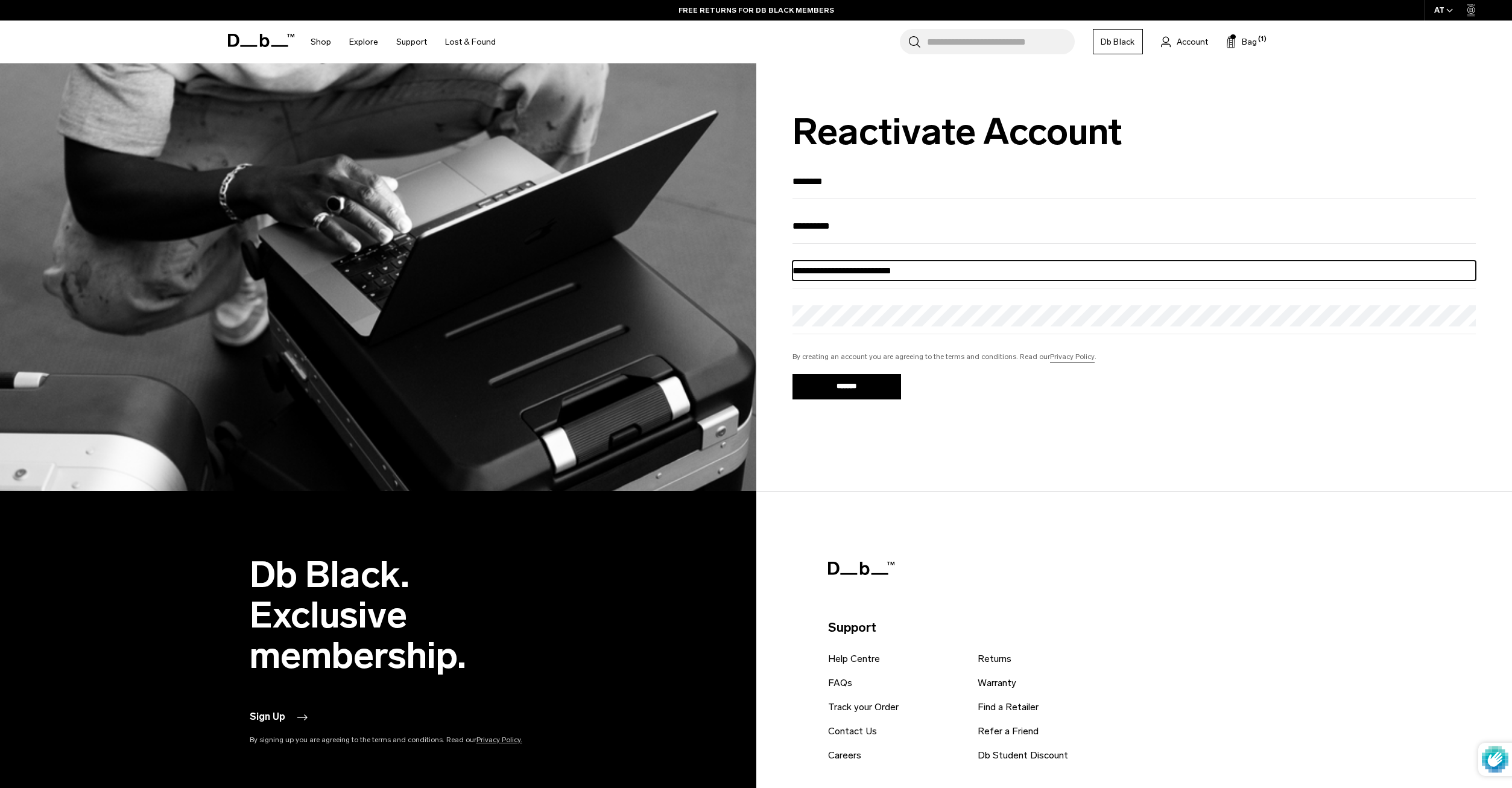
type input "**********"
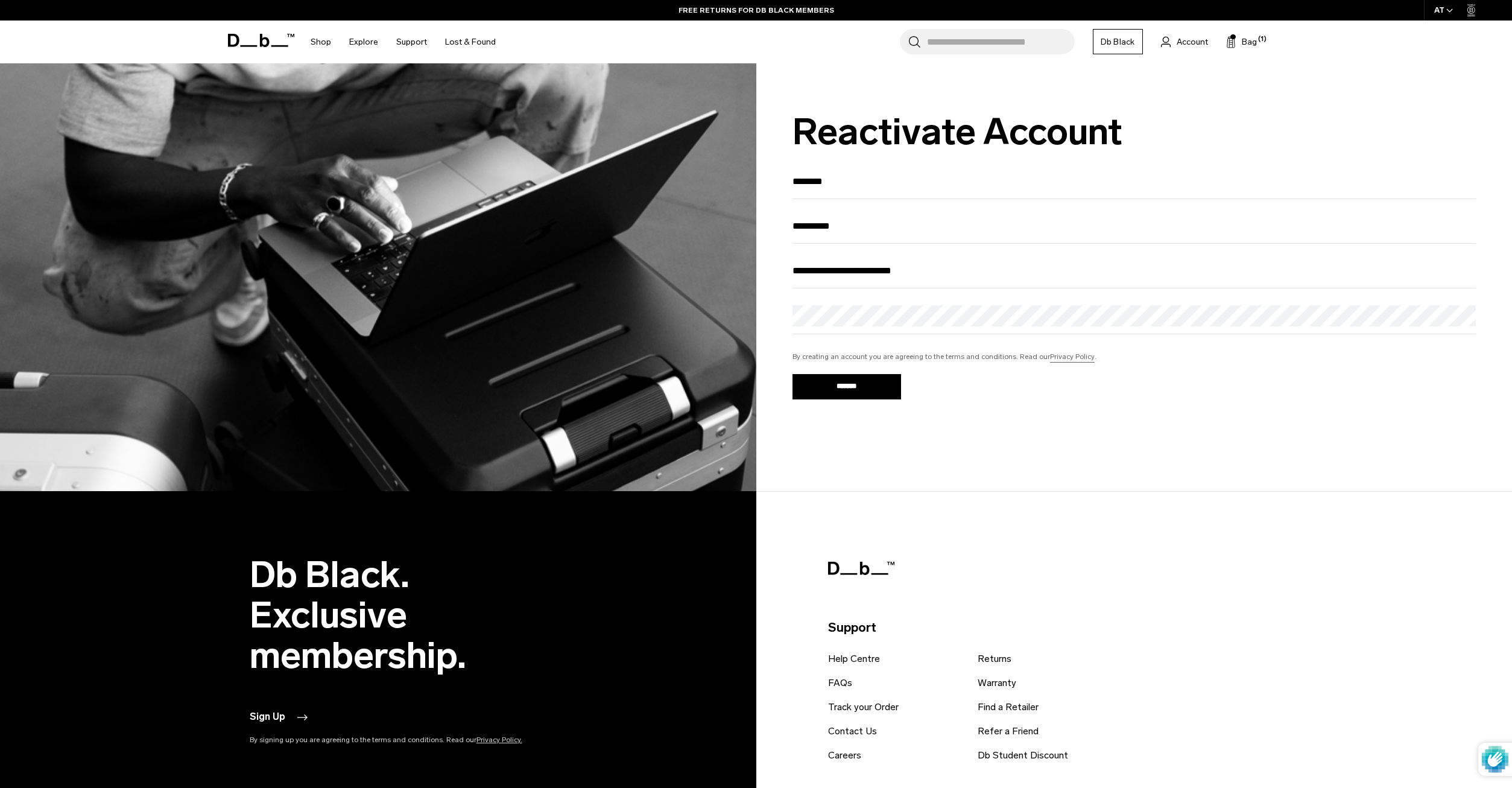
click at [874, 334] on div "Password" at bounding box center [1134, 320] width 684 height 29
click at [844, 382] on input "*******" at bounding box center [847, 386] width 108 height 25
click at [1100, 474] on div "**********" at bounding box center [1134, 277] width 756 height 428
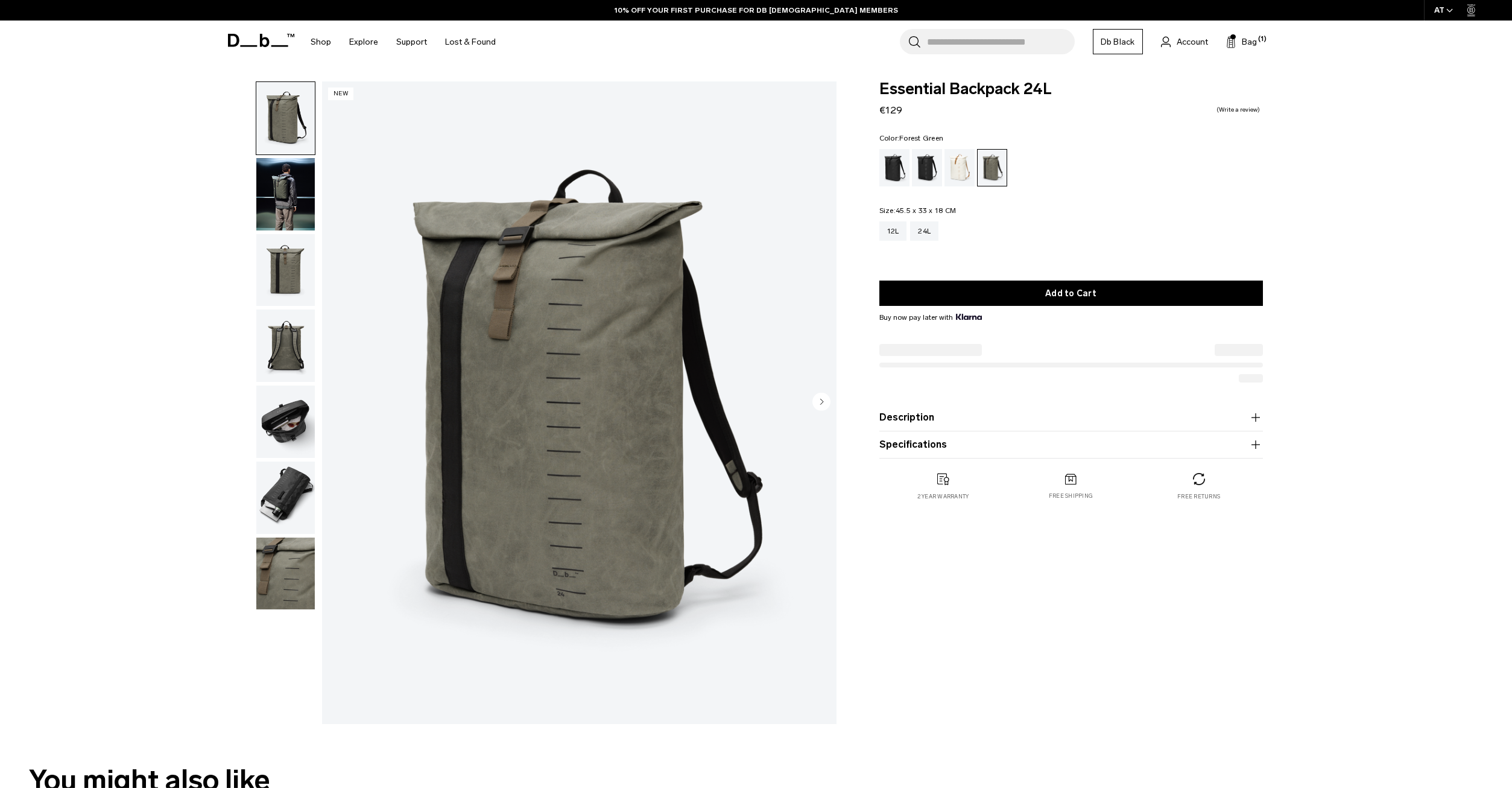
click at [265, 413] on img "button" at bounding box center [285, 421] width 59 height 72
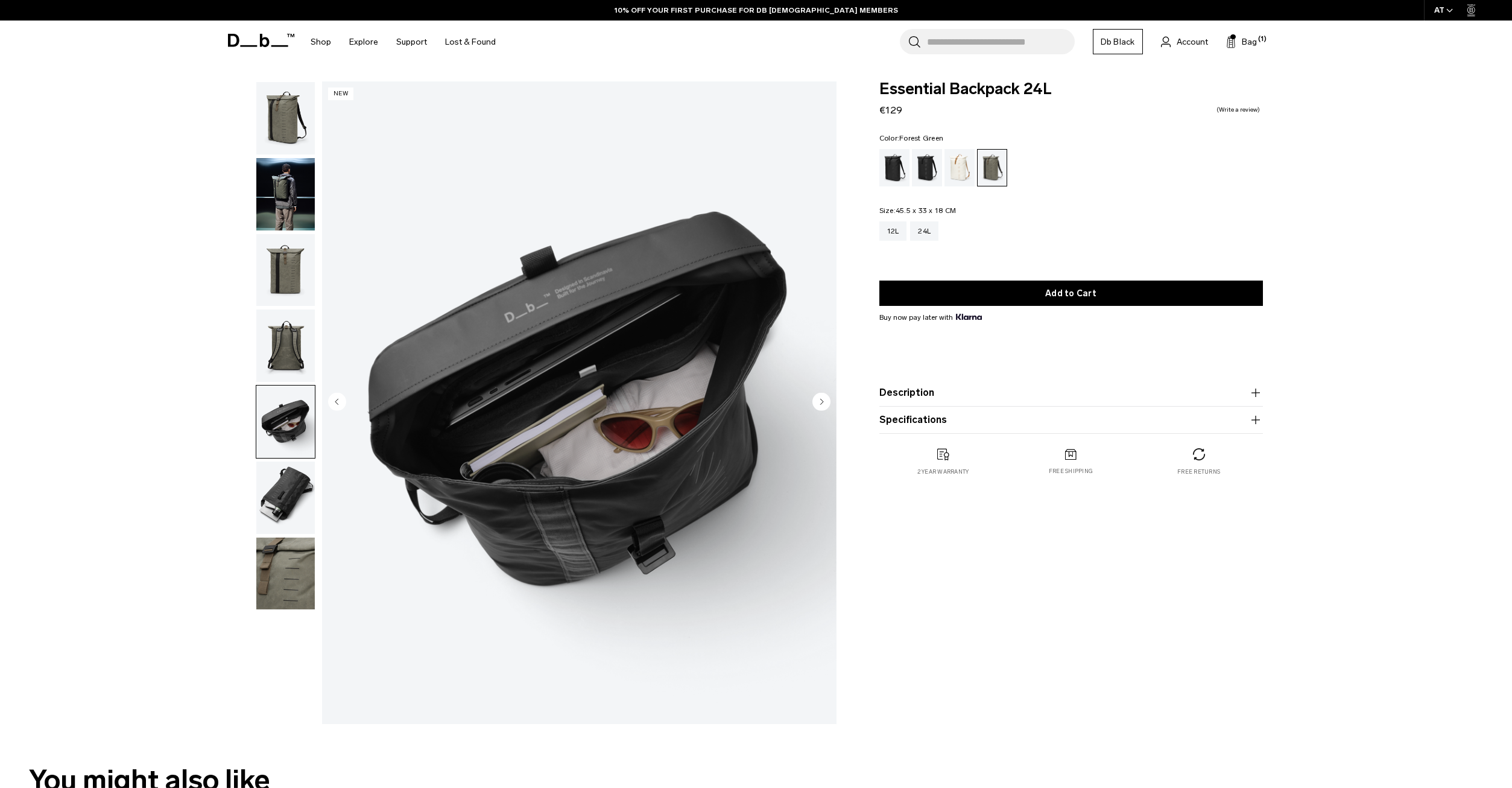
click at [275, 376] on img "button" at bounding box center [285, 345] width 59 height 72
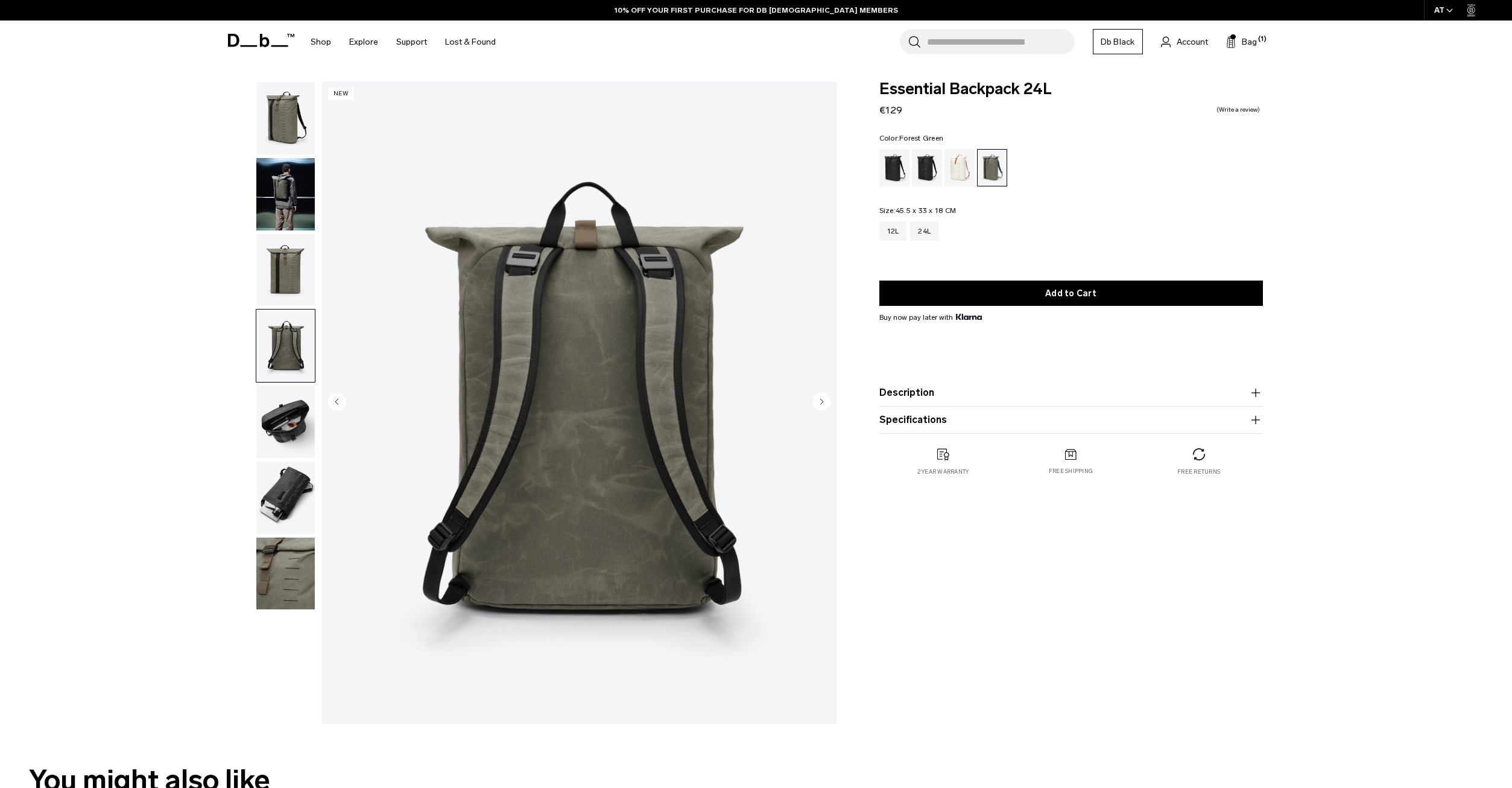
click at [285, 322] on img "button" at bounding box center [285, 345] width 59 height 72
click at [270, 241] on img "button" at bounding box center [285, 269] width 59 height 72
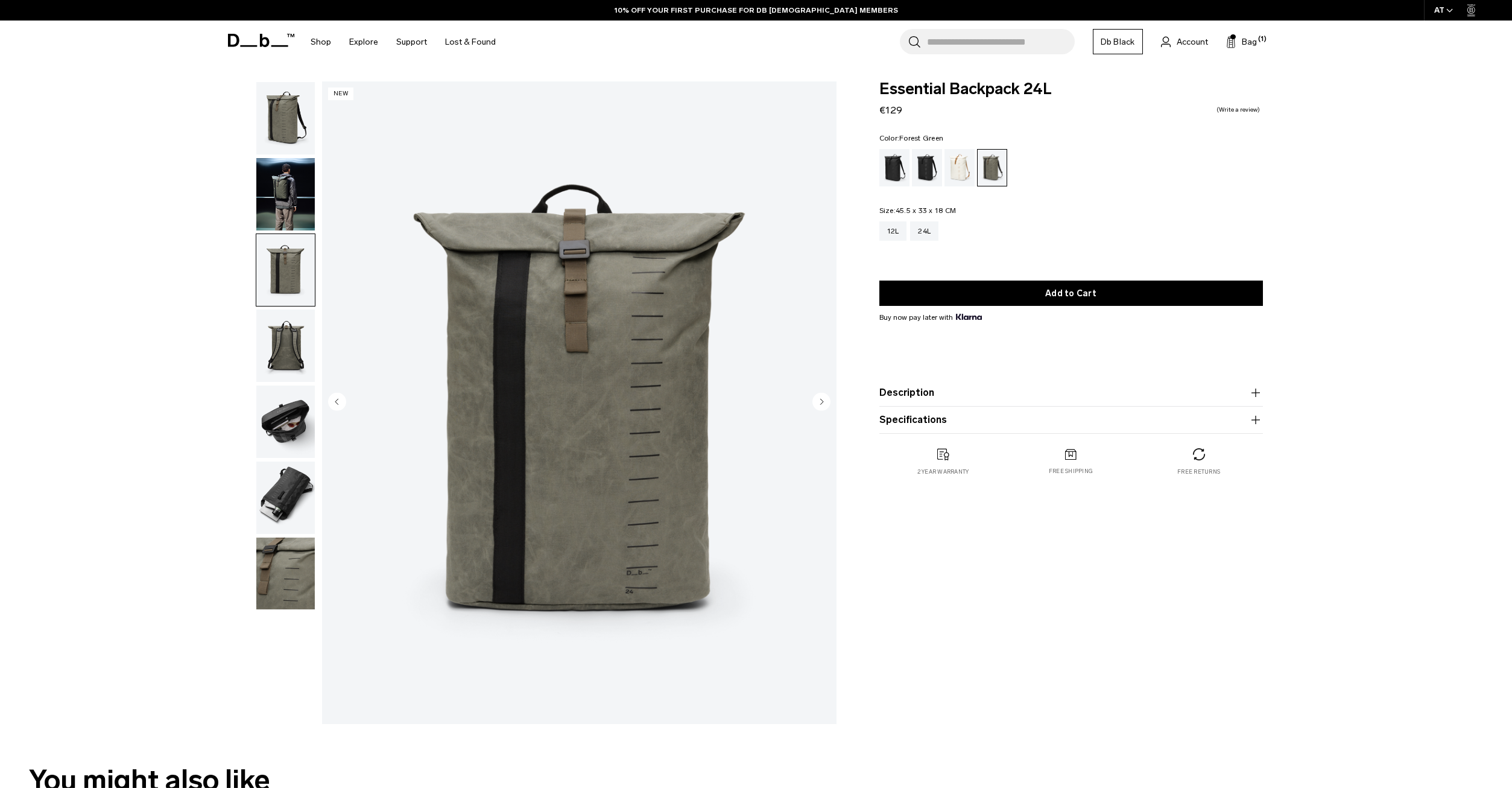
click at [280, 142] on img "button" at bounding box center [285, 118] width 59 height 72
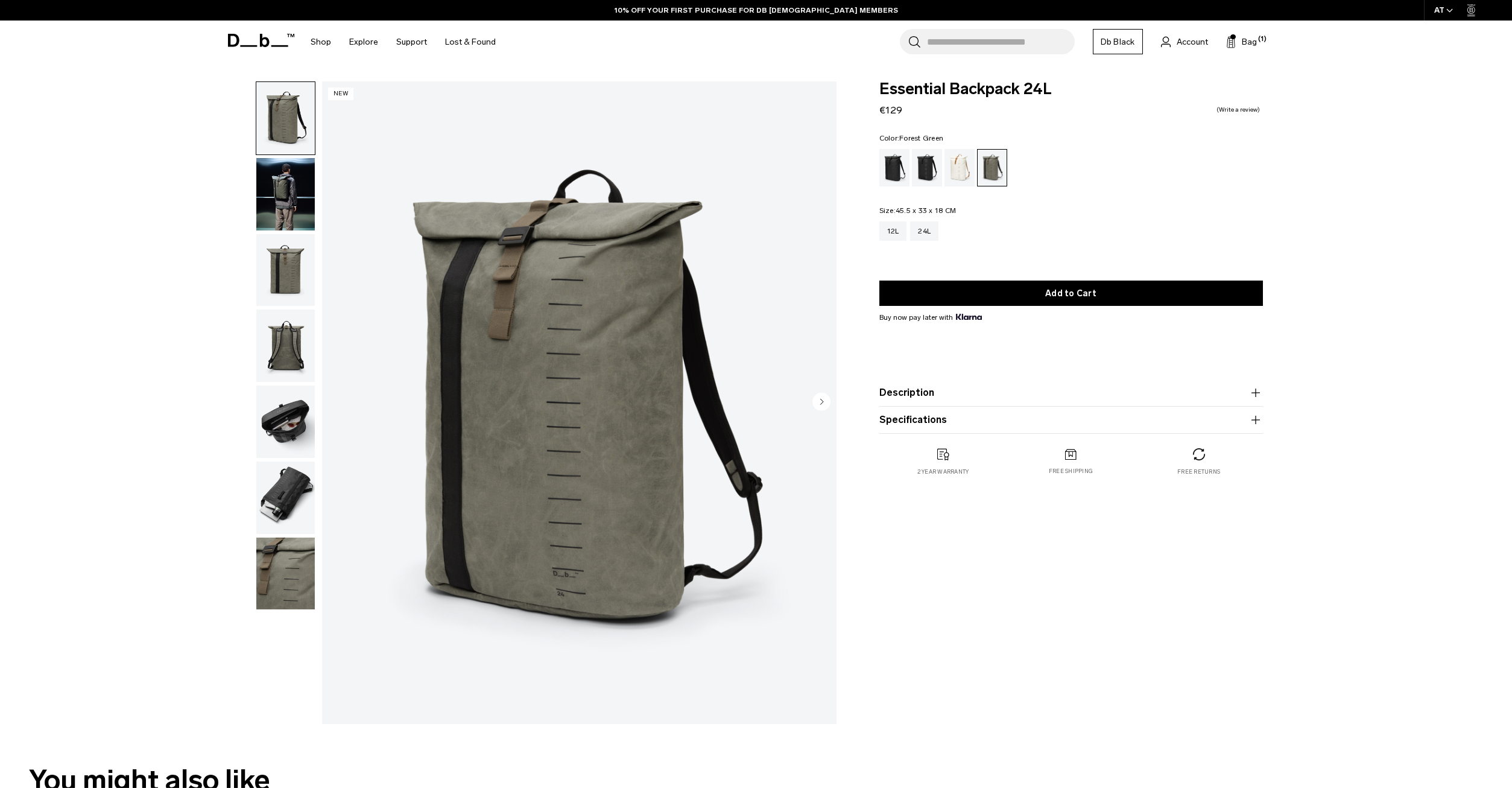
click at [270, 217] on img "button" at bounding box center [285, 194] width 59 height 72
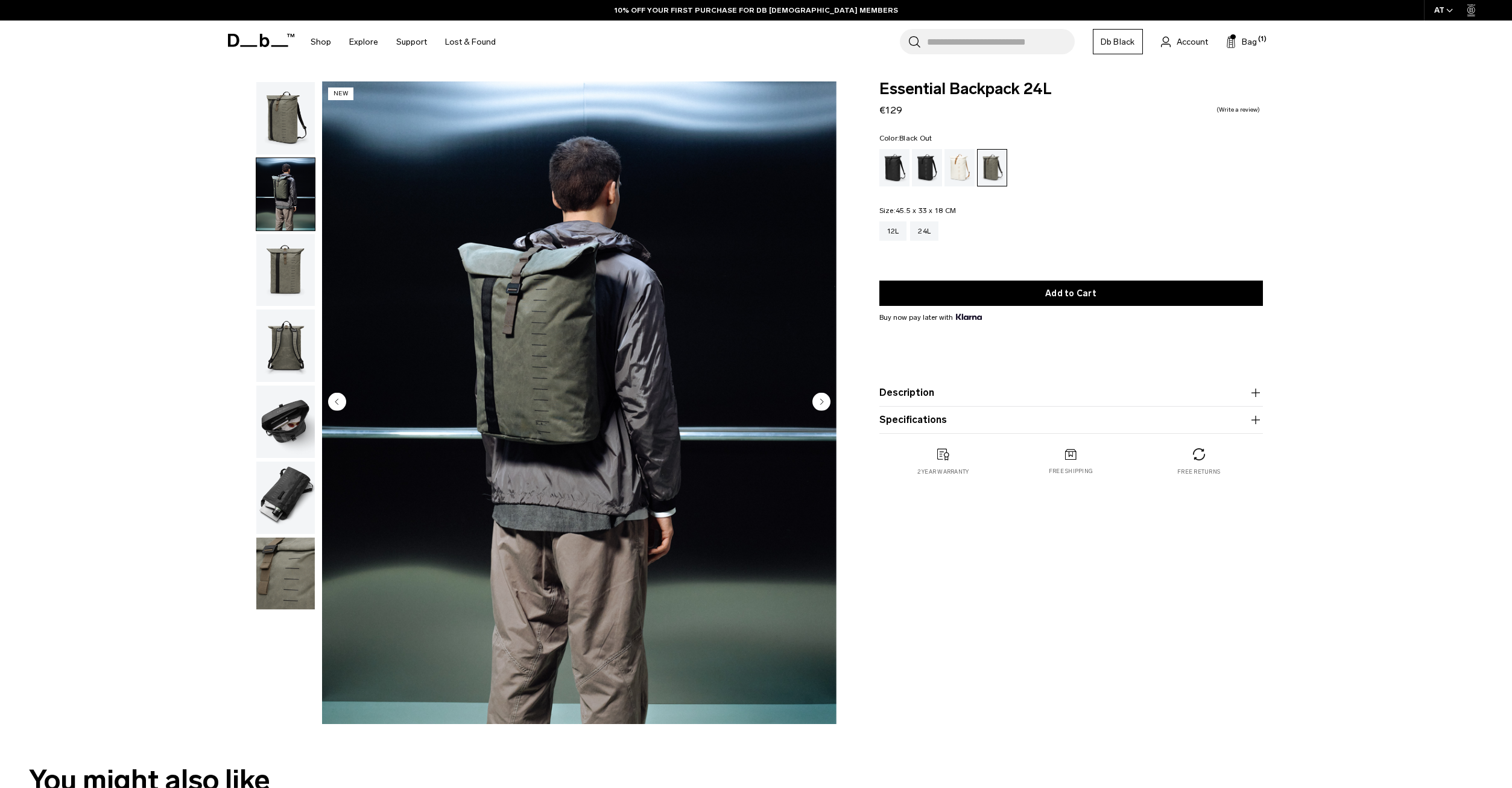
click at [899, 167] on div "Black Out" at bounding box center [895, 167] width 31 height 38
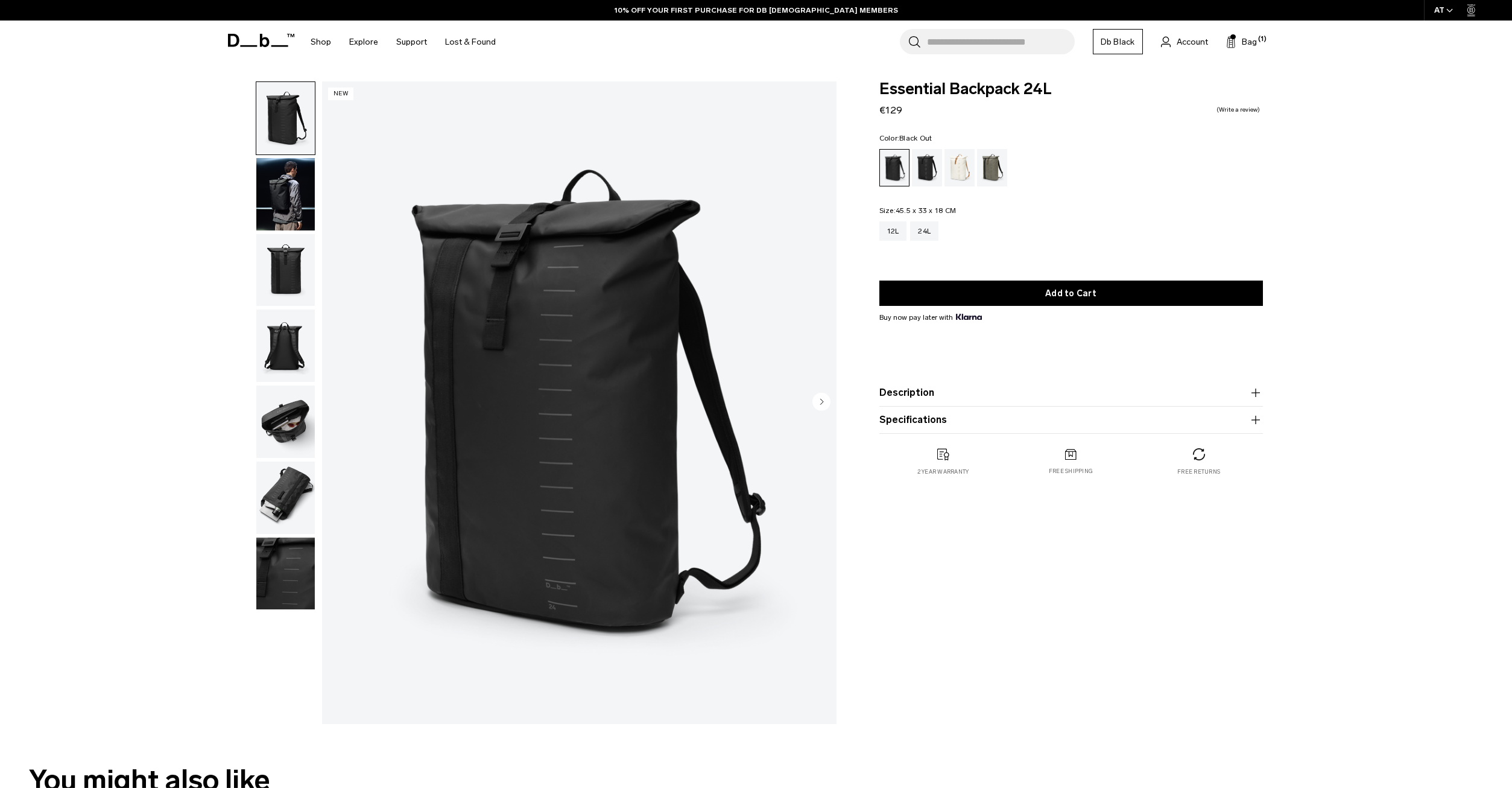
click at [284, 348] on img "button" at bounding box center [285, 345] width 59 height 72
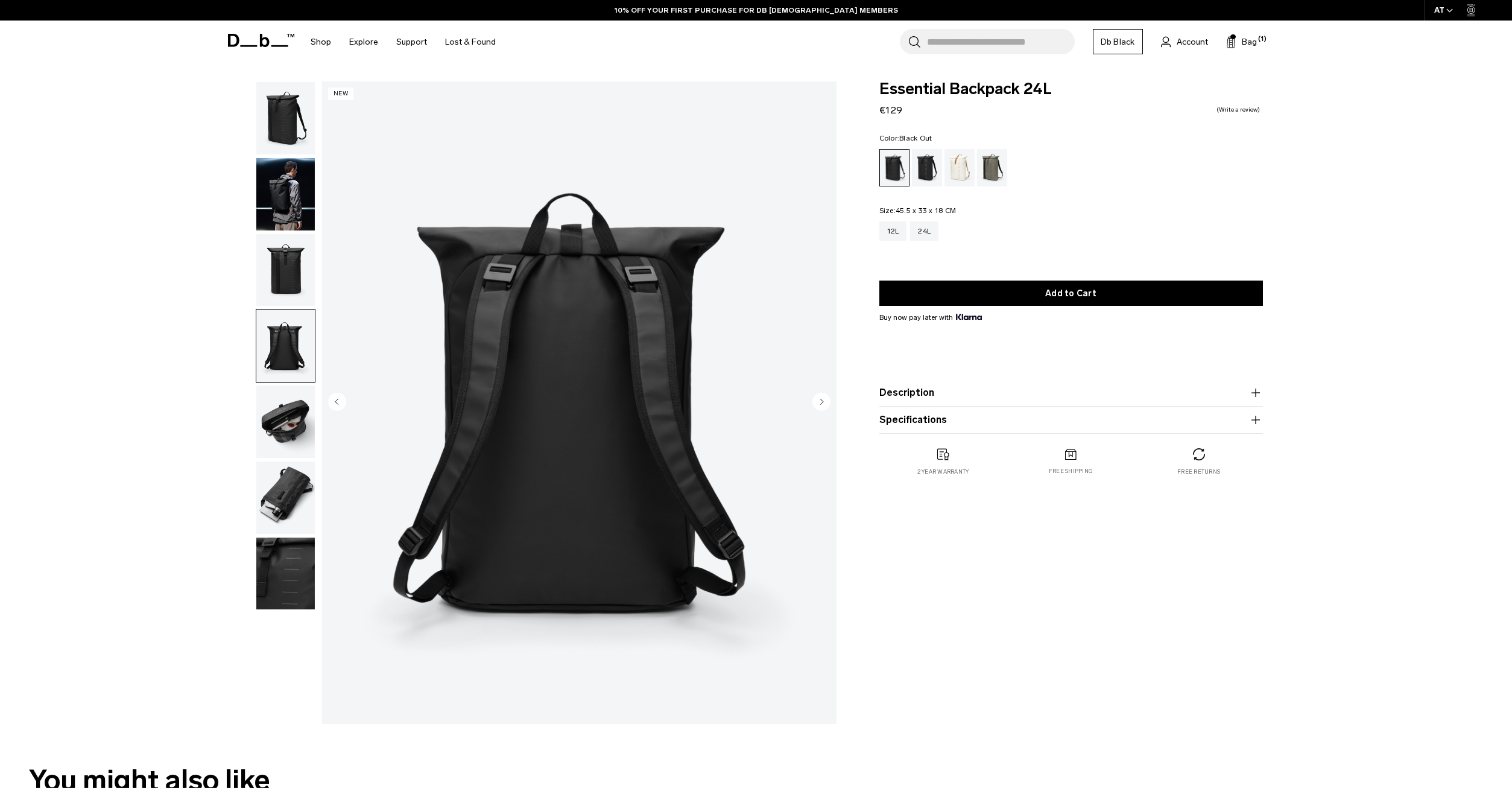
click at [277, 417] on img "button" at bounding box center [285, 421] width 59 height 72
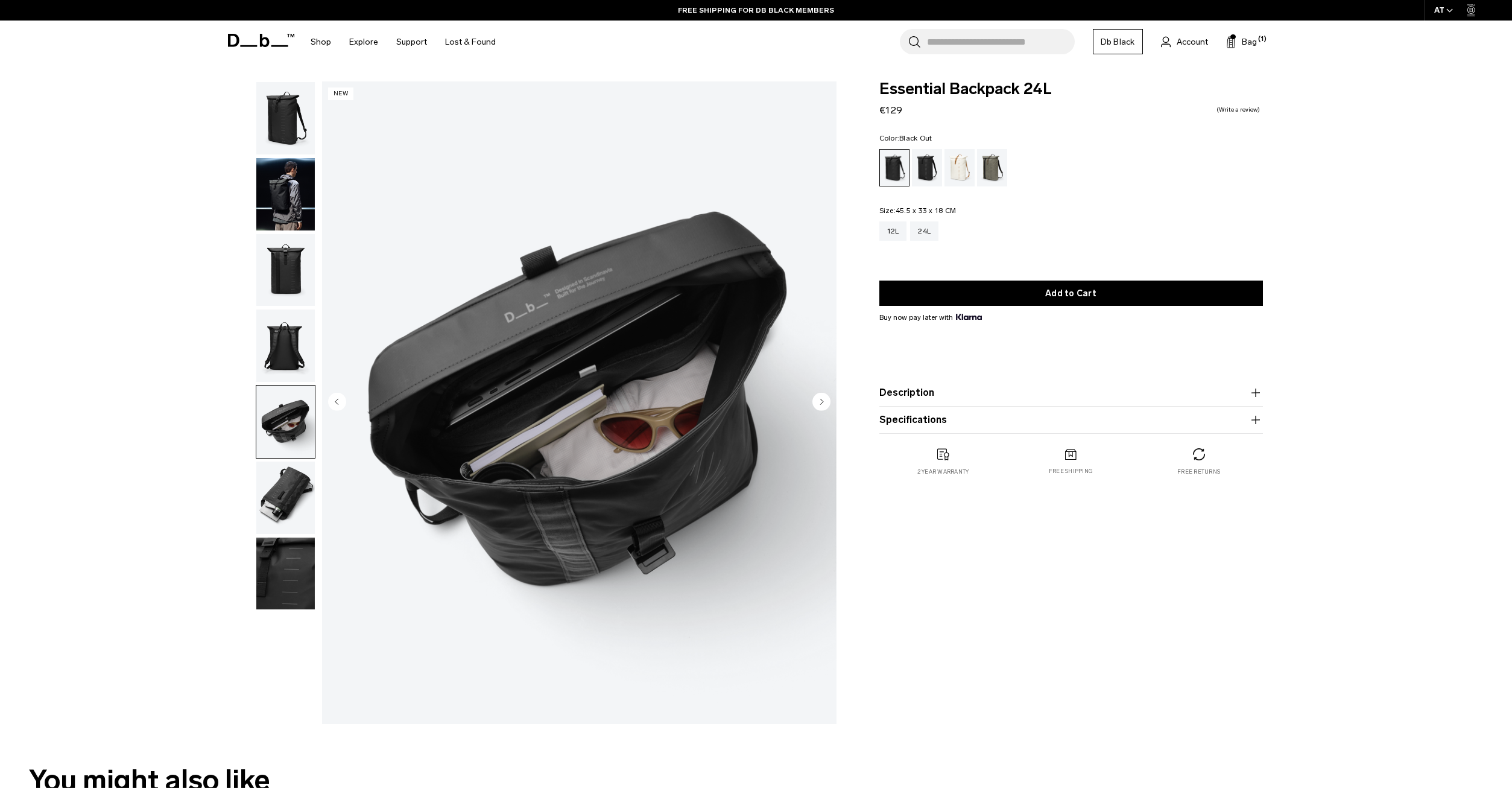
click at [279, 504] on img "button" at bounding box center [285, 497] width 59 height 72
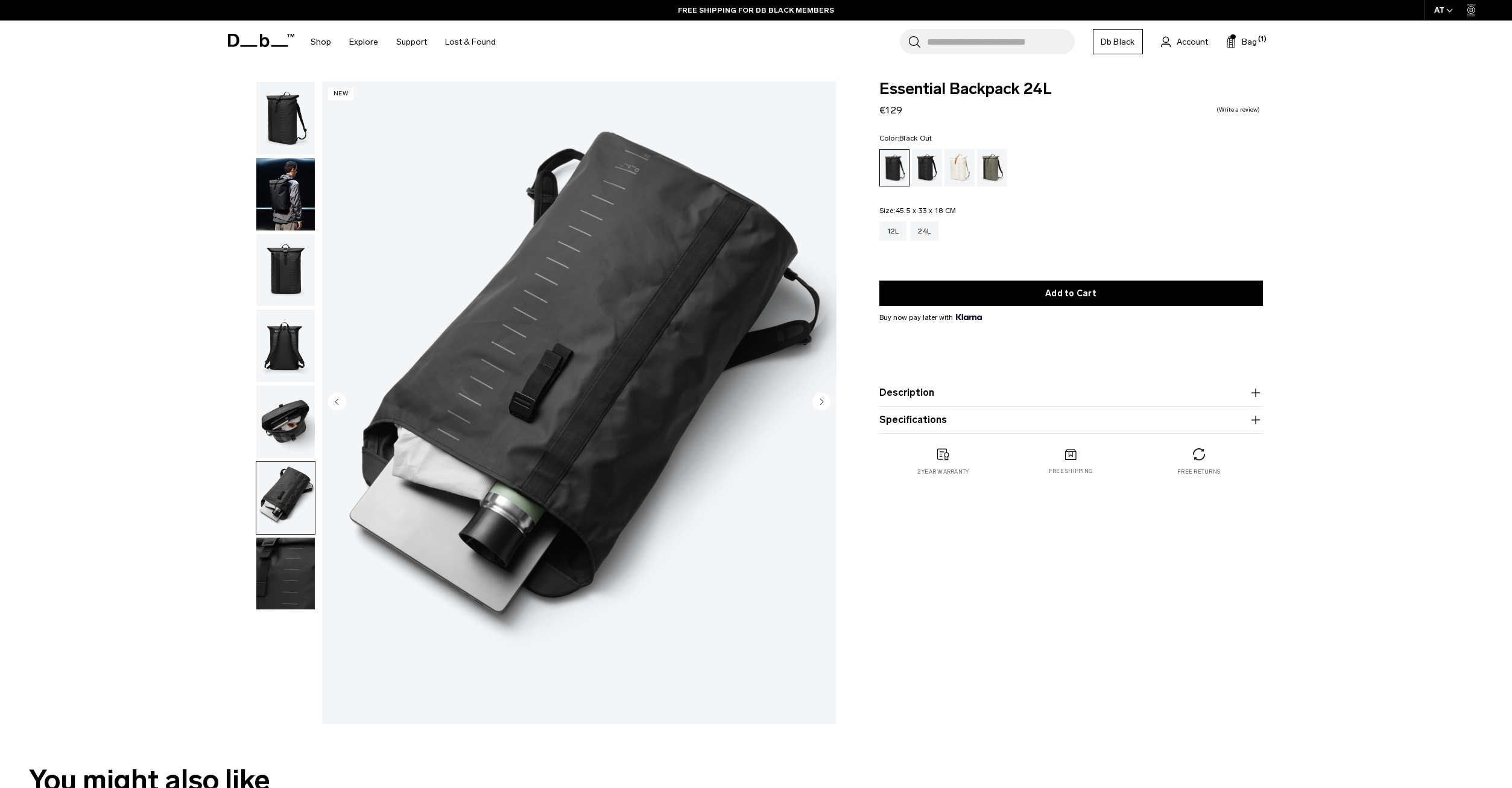
click at [280, 565] on img "button" at bounding box center [285, 574] width 59 height 72
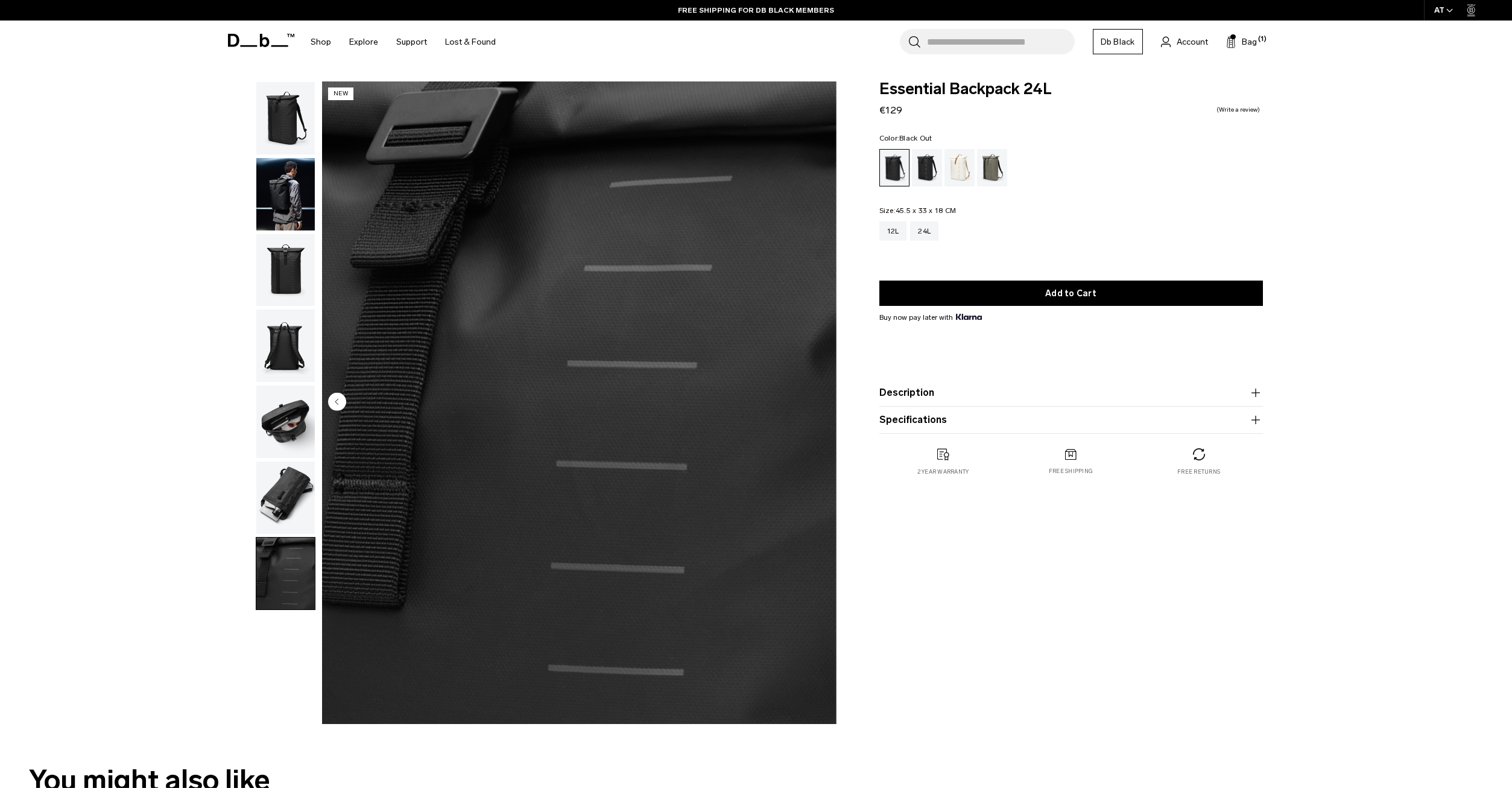
click at [299, 265] on img "button" at bounding box center [285, 269] width 59 height 72
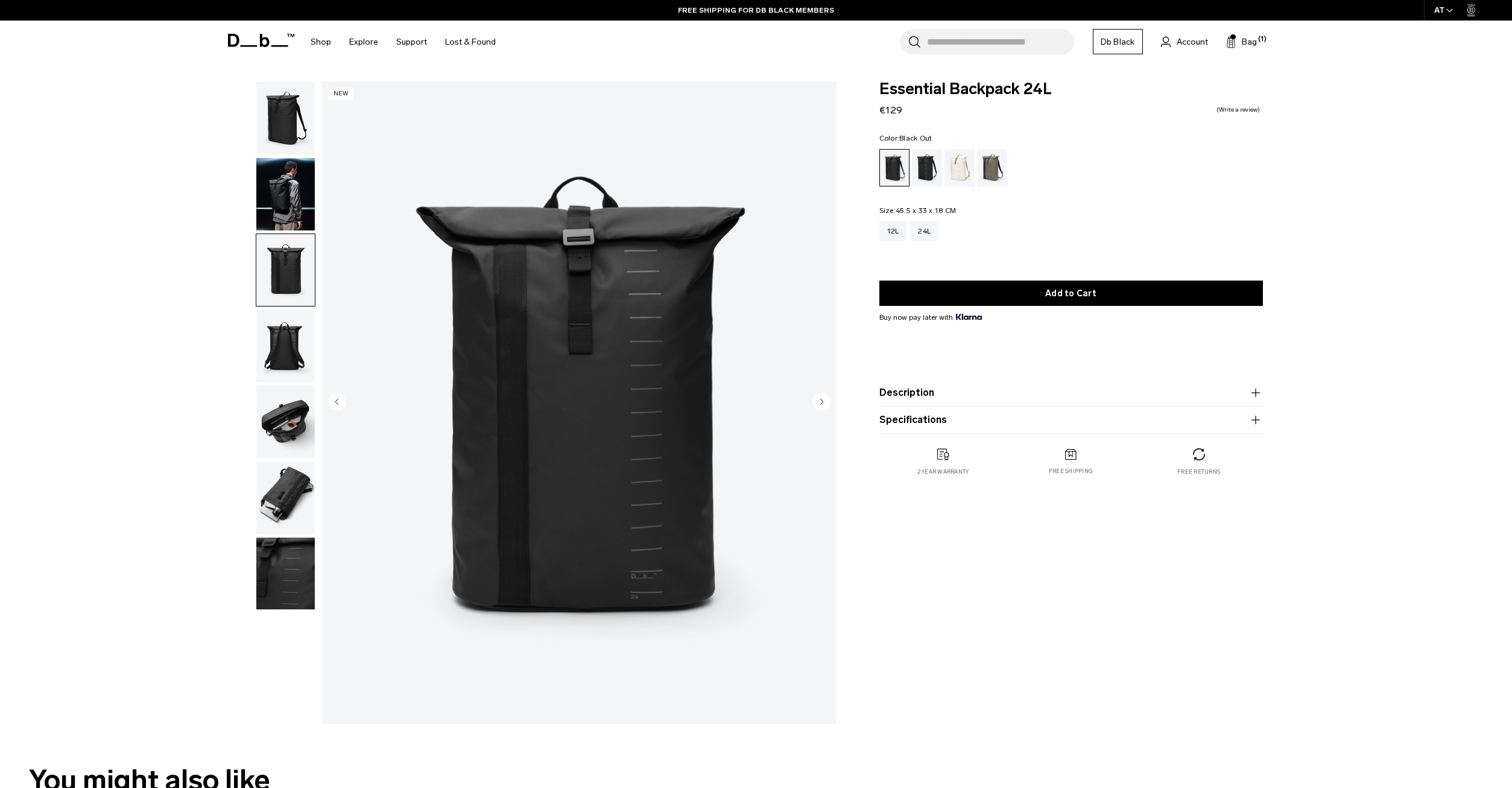
click at [294, 209] on img "button" at bounding box center [285, 194] width 59 height 72
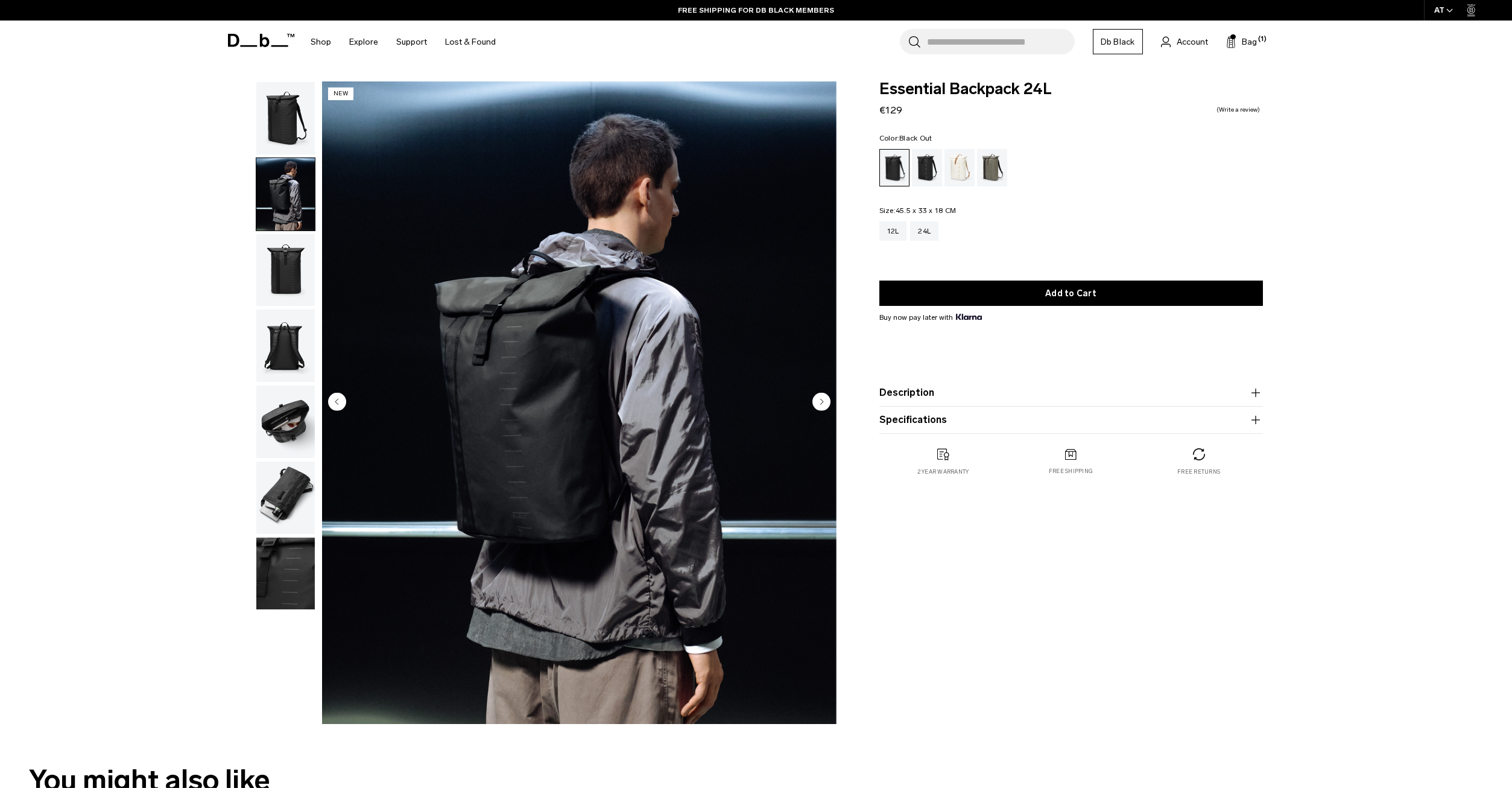
click at [293, 131] on img "button" at bounding box center [285, 118] width 59 height 72
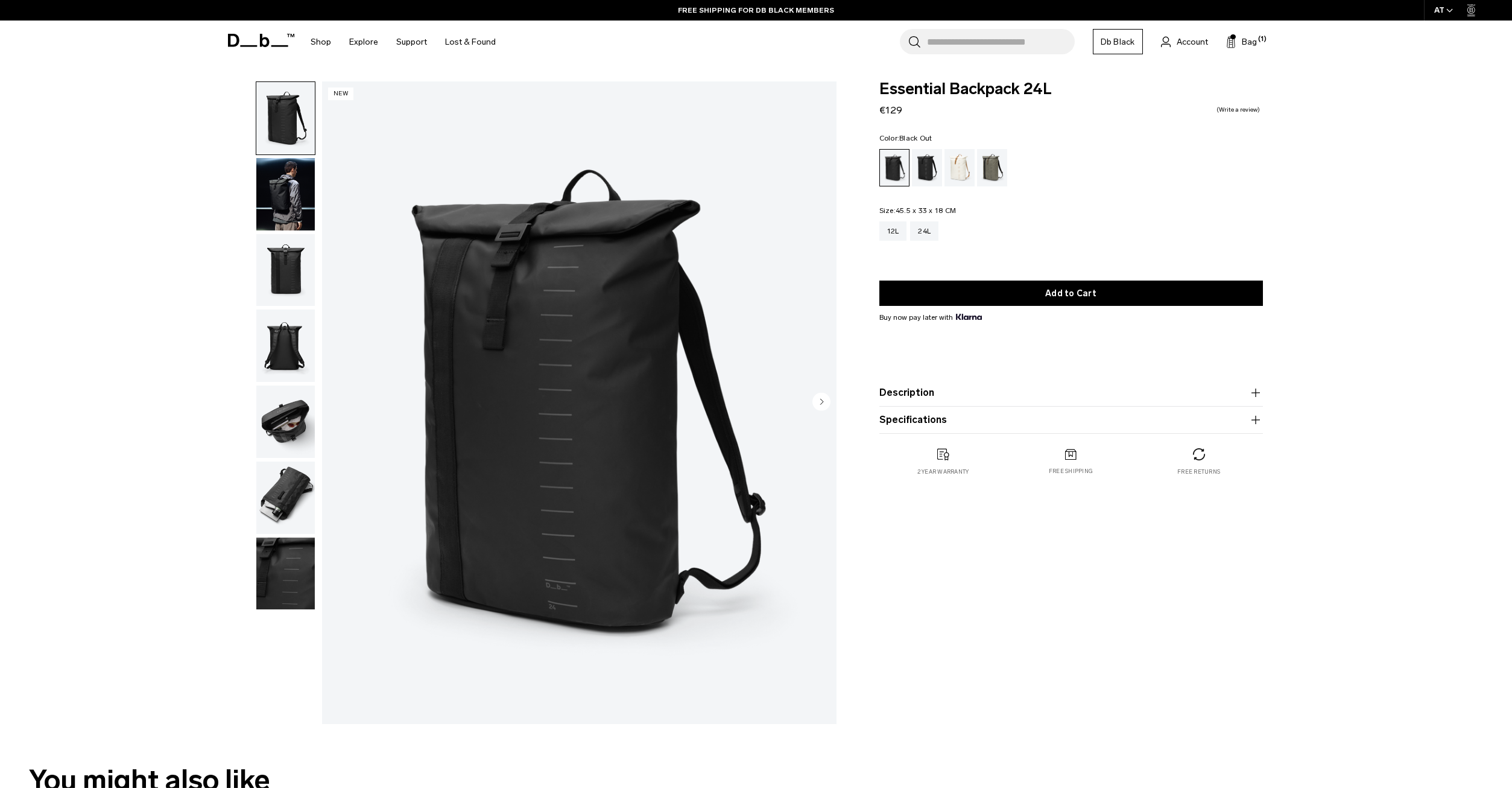
click at [292, 180] on img "button" at bounding box center [285, 194] width 59 height 72
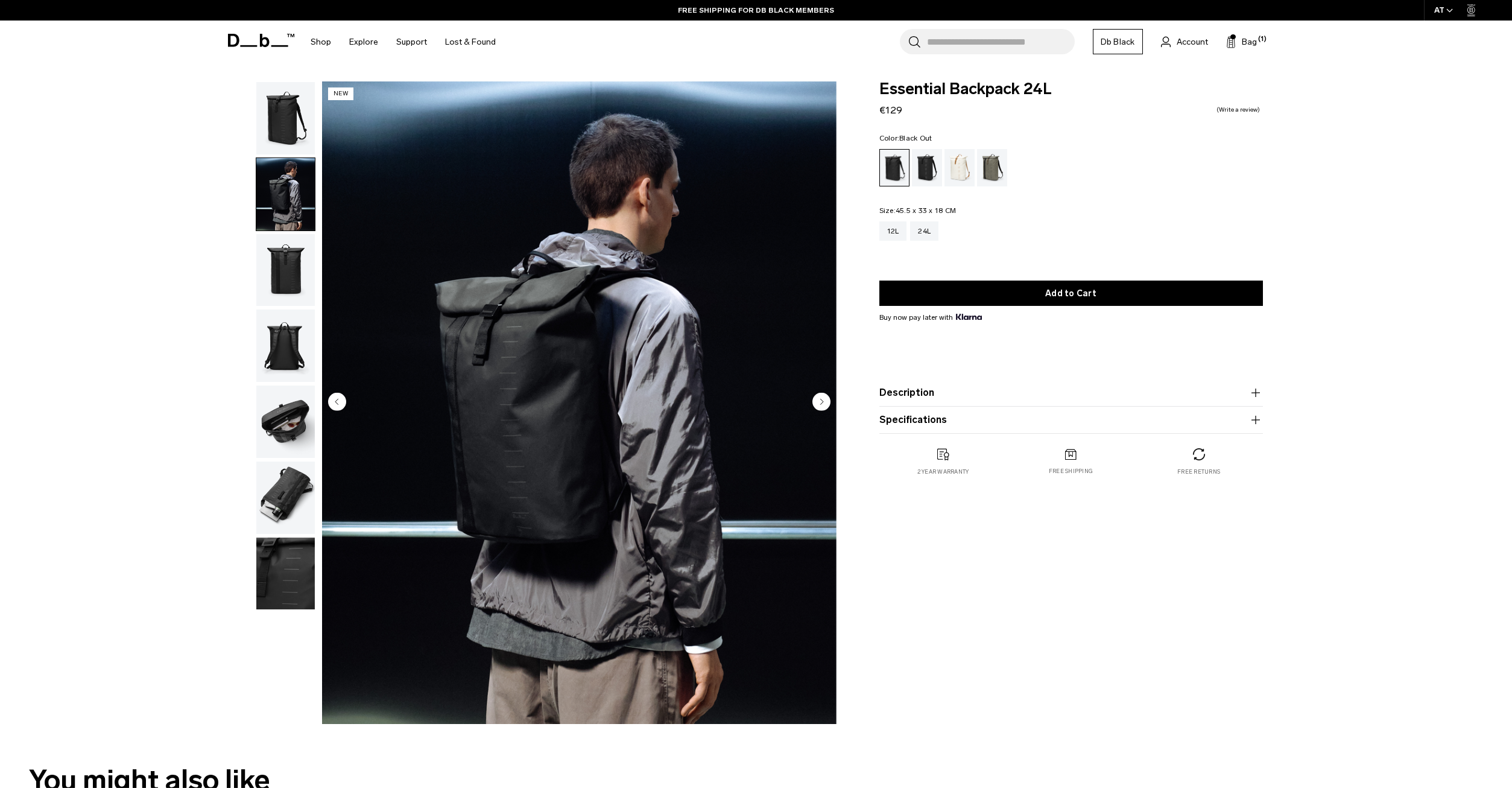
click at [292, 260] on img "button" at bounding box center [285, 269] width 59 height 72
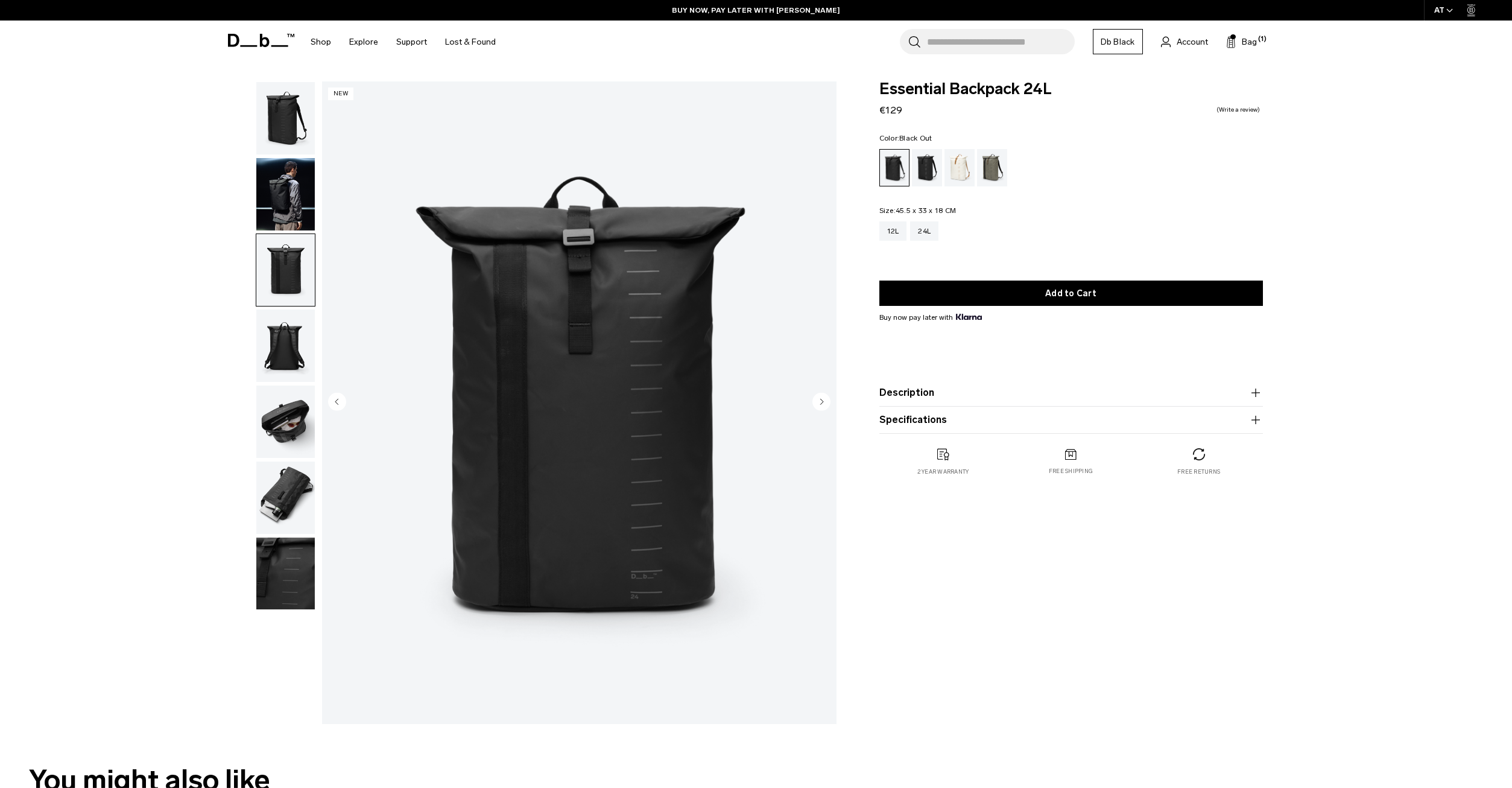
click at [1147, 555] on div "Essential Backpack 24L €129 0.0 star rating Write a review Color: Black Out Out…" at bounding box center [1071, 406] width 456 height 649
click at [282, 272] on img "button" at bounding box center [285, 269] width 59 height 72
click at [283, 205] on img "button" at bounding box center [285, 194] width 59 height 72
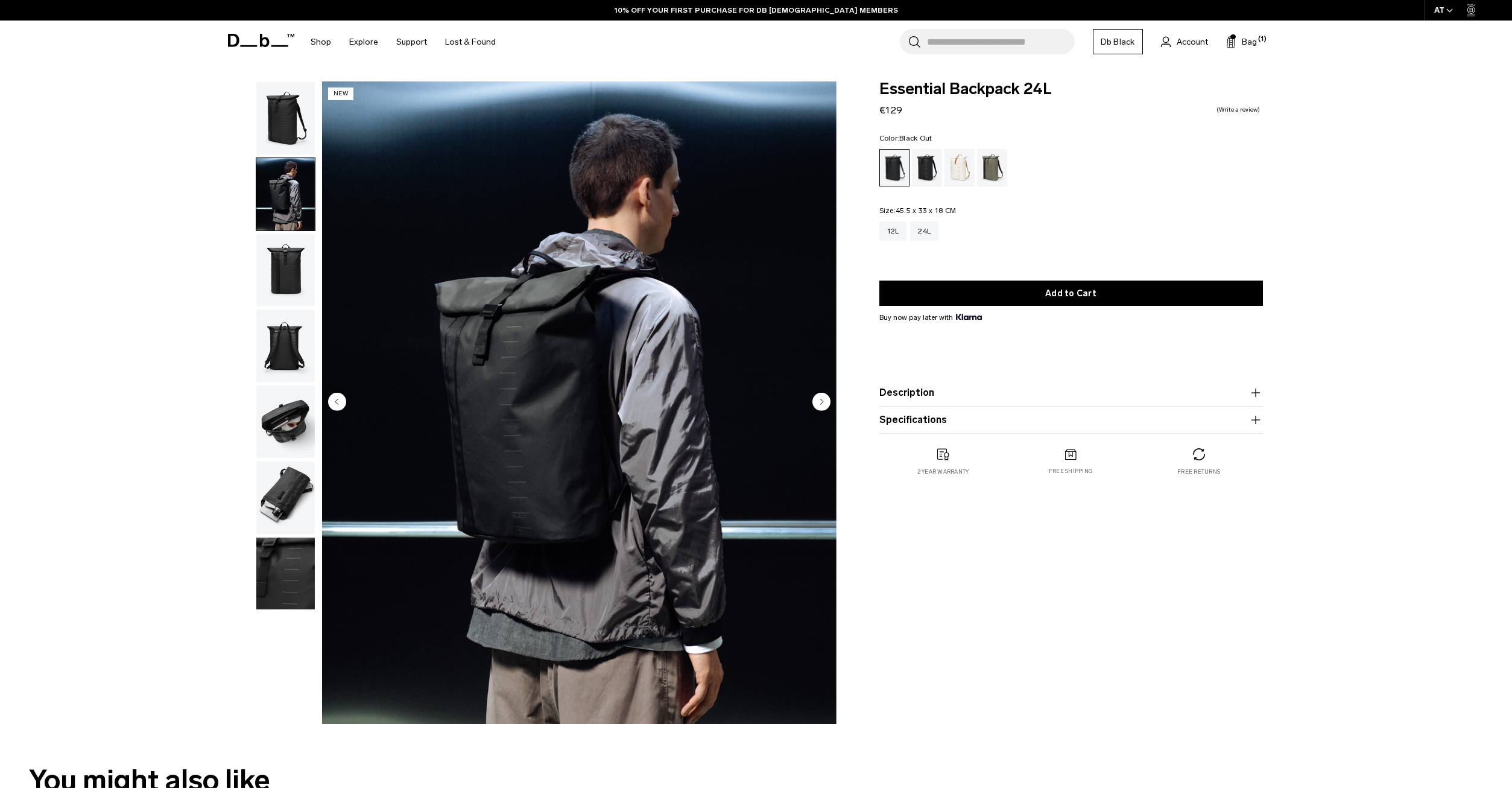
click at [275, 117] on img "button" at bounding box center [285, 118] width 59 height 72
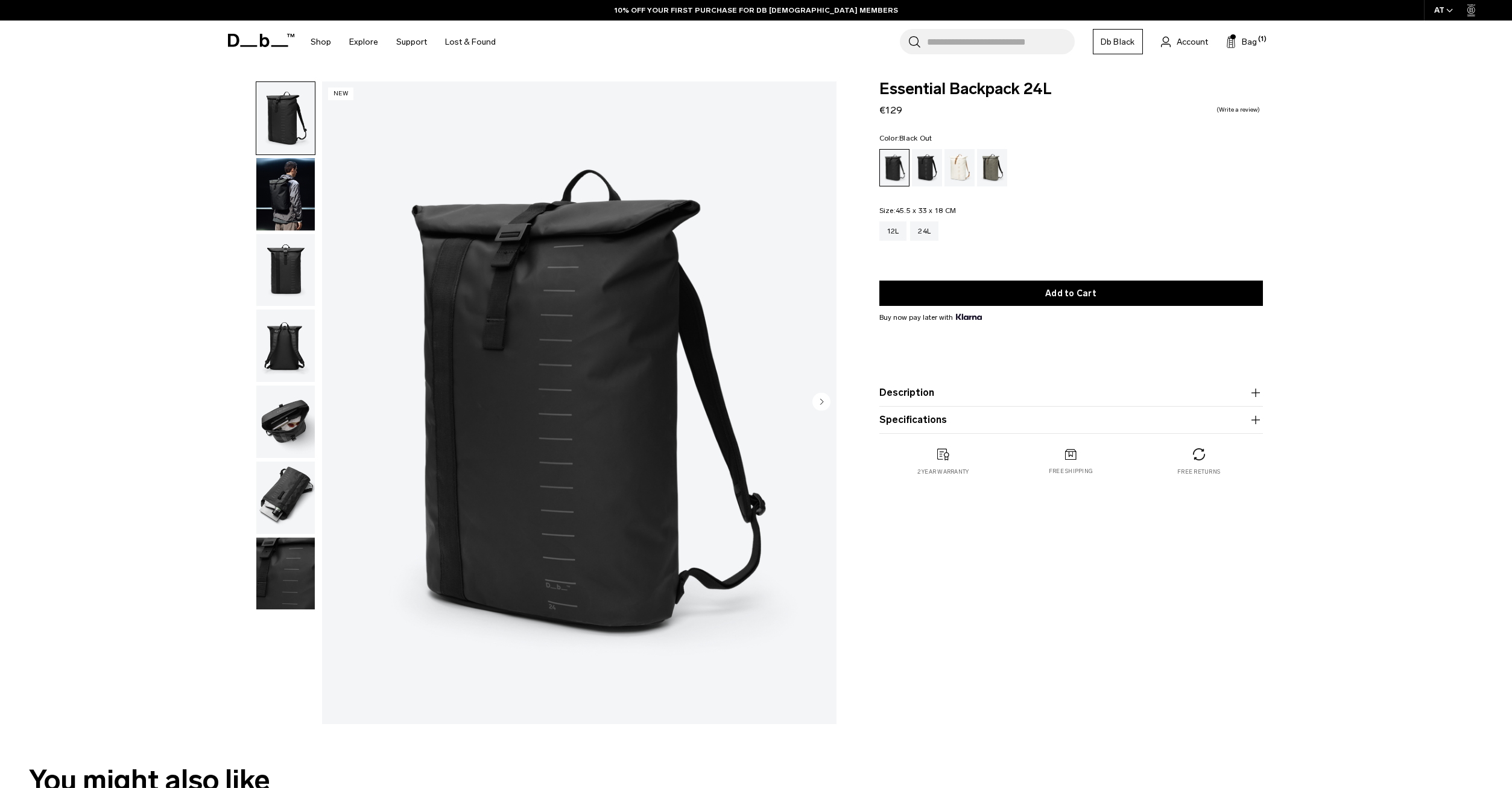
click at [274, 239] on img "button" at bounding box center [285, 269] width 59 height 72
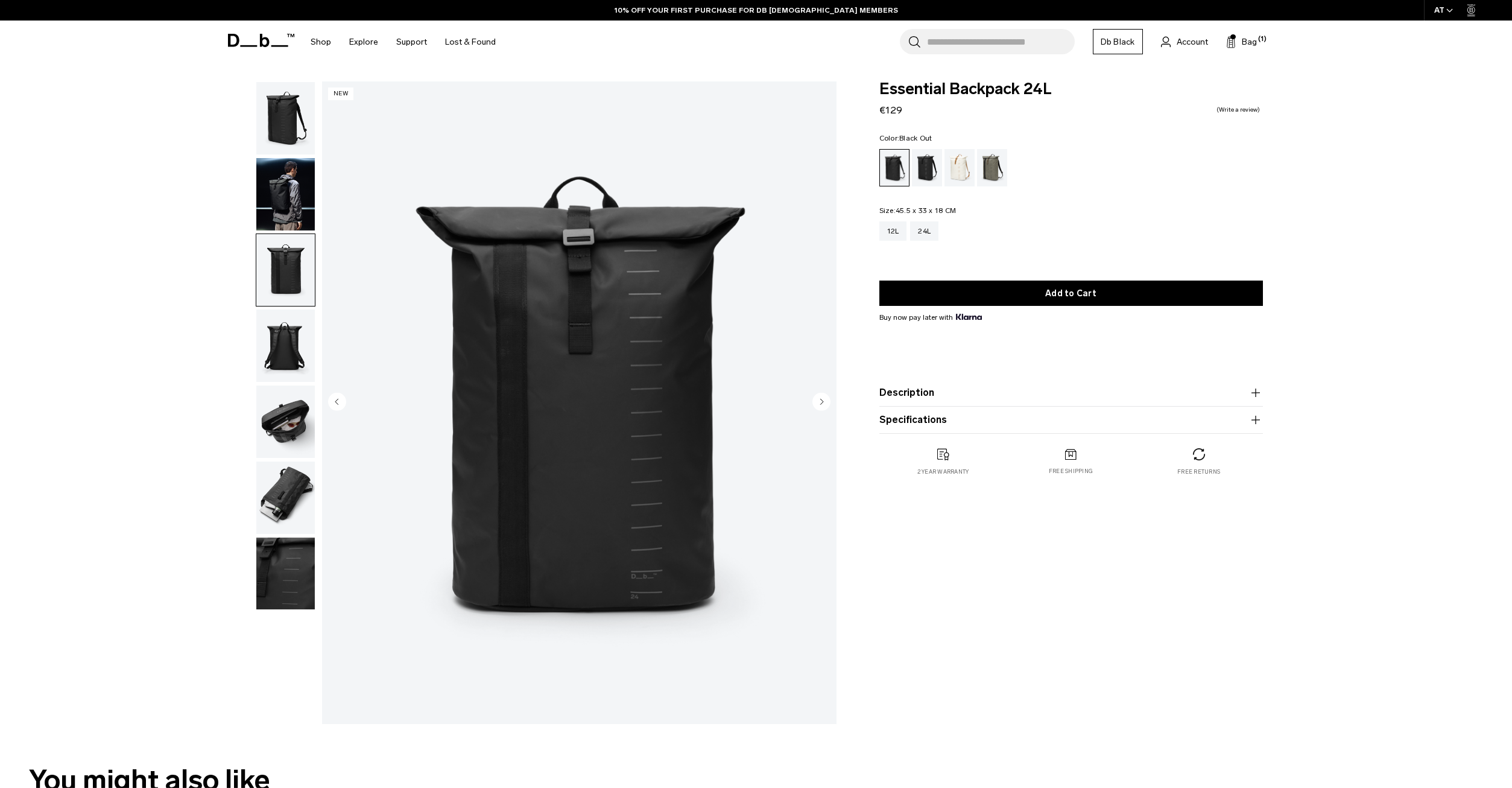
click at [294, 338] on img "button" at bounding box center [285, 345] width 59 height 72
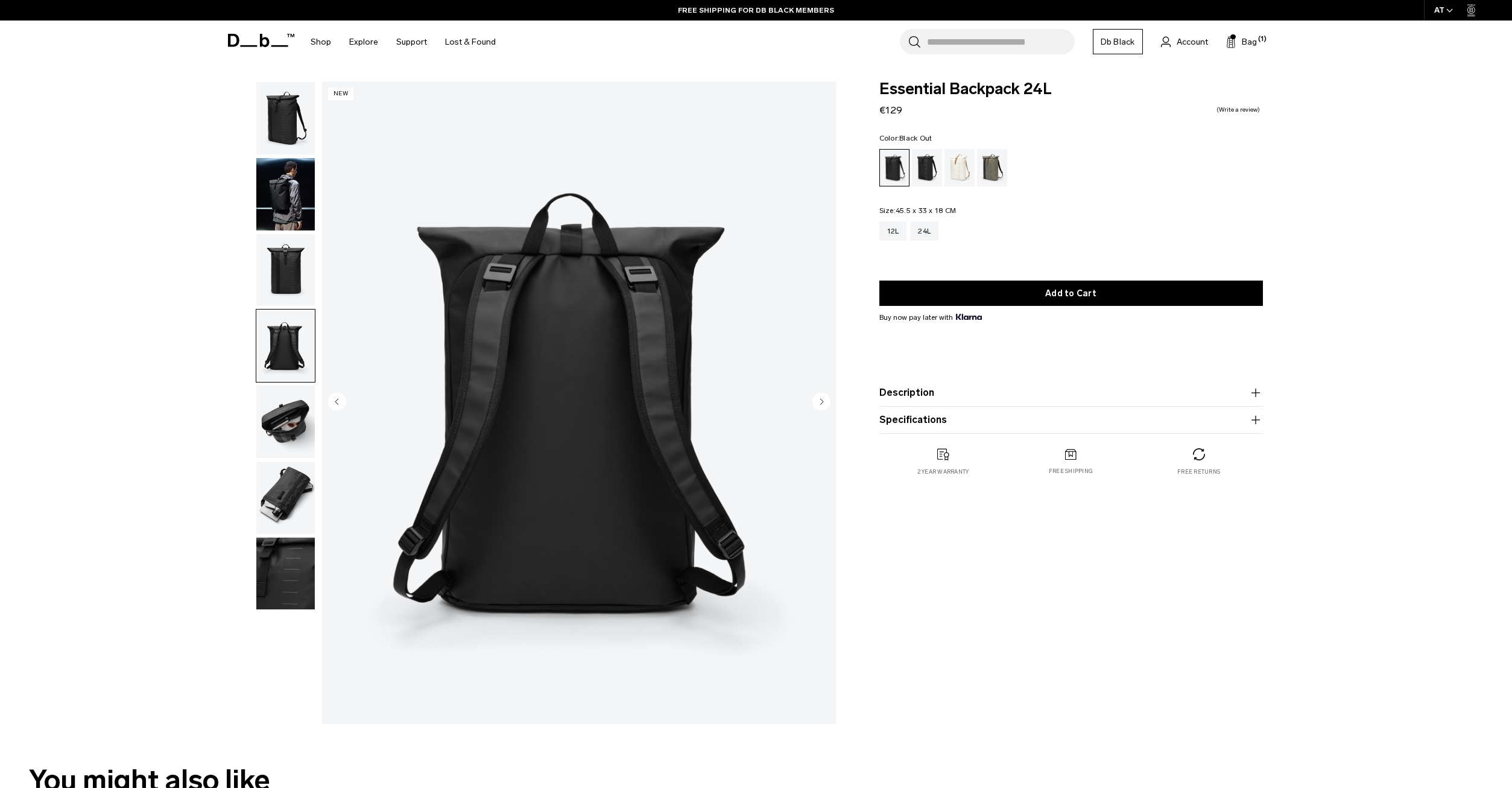
click at [279, 490] on img "button" at bounding box center [285, 497] width 59 height 72
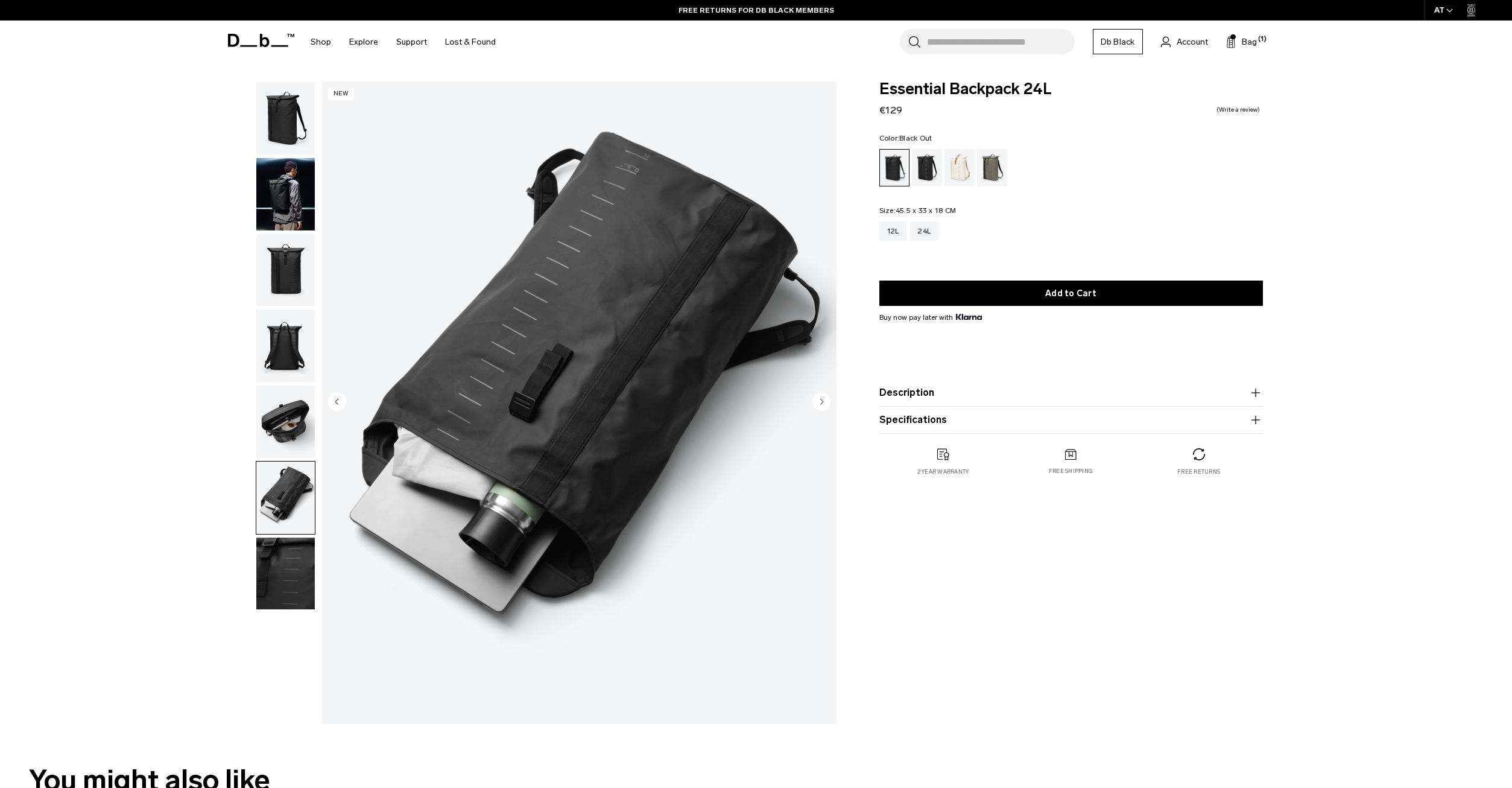
click at [286, 577] on img "button" at bounding box center [285, 574] width 59 height 72
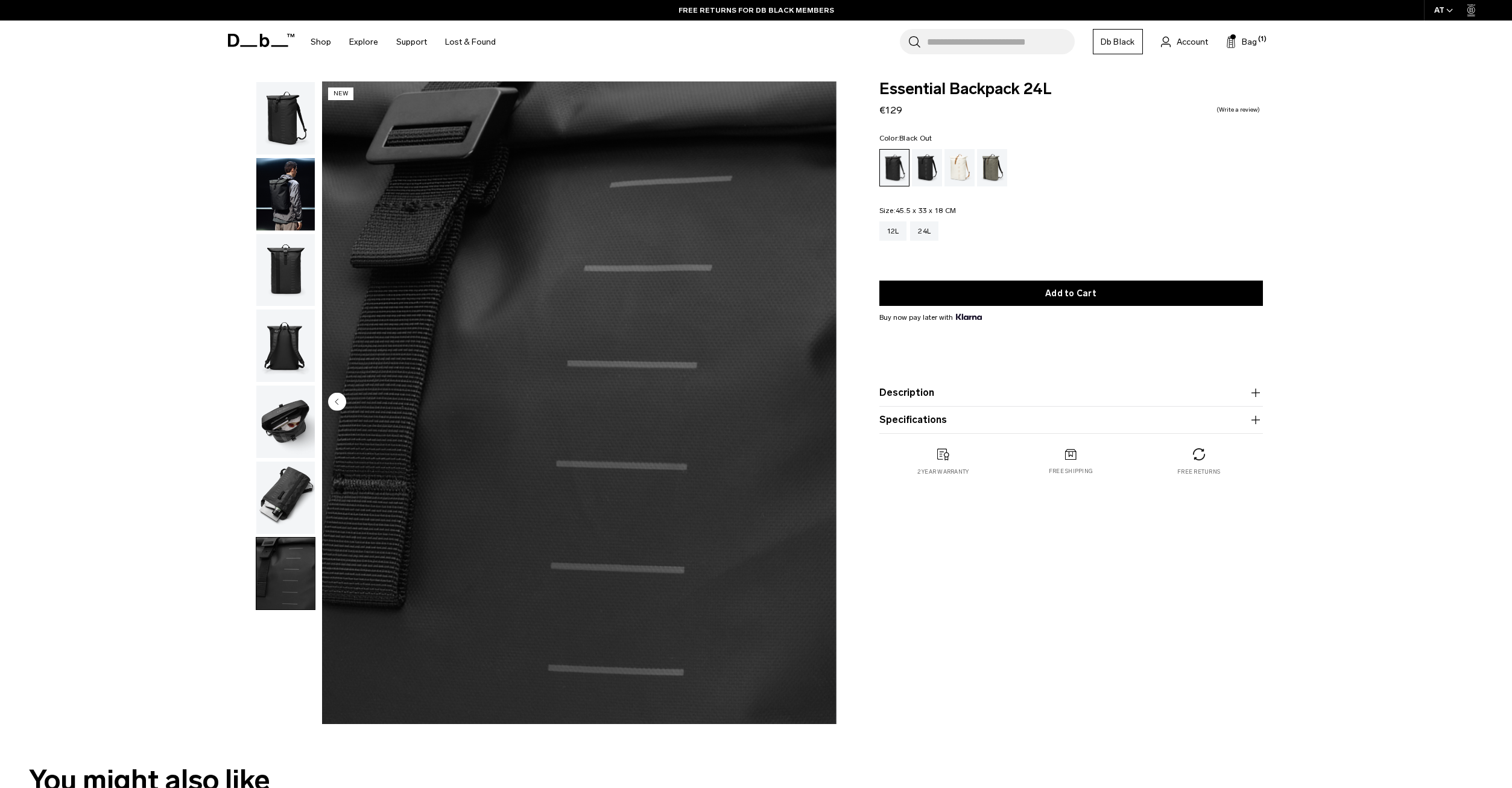
click at [277, 509] on img "button" at bounding box center [285, 497] width 59 height 72
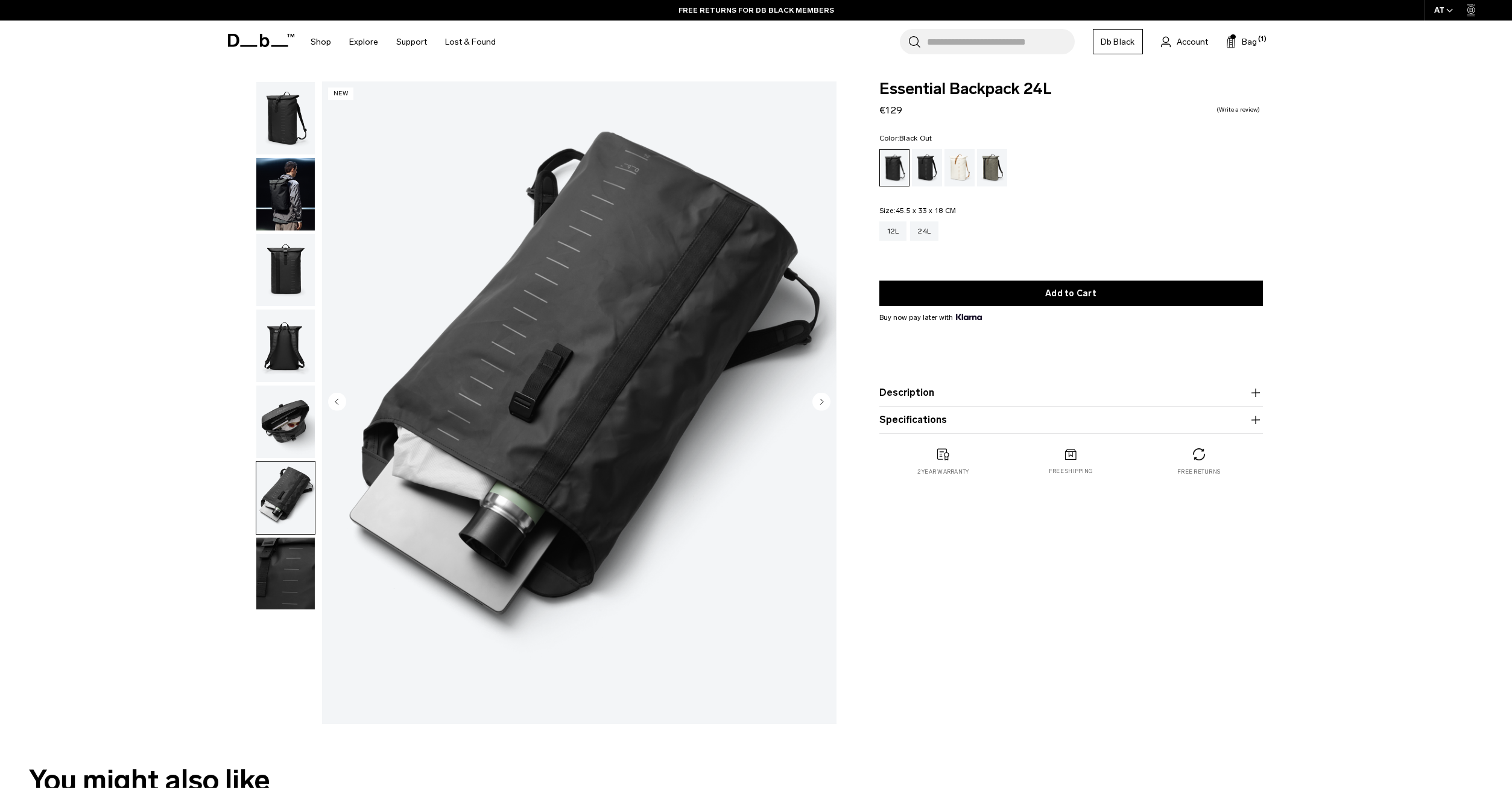
click at [287, 439] on img "button" at bounding box center [285, 421] width 59 height 72
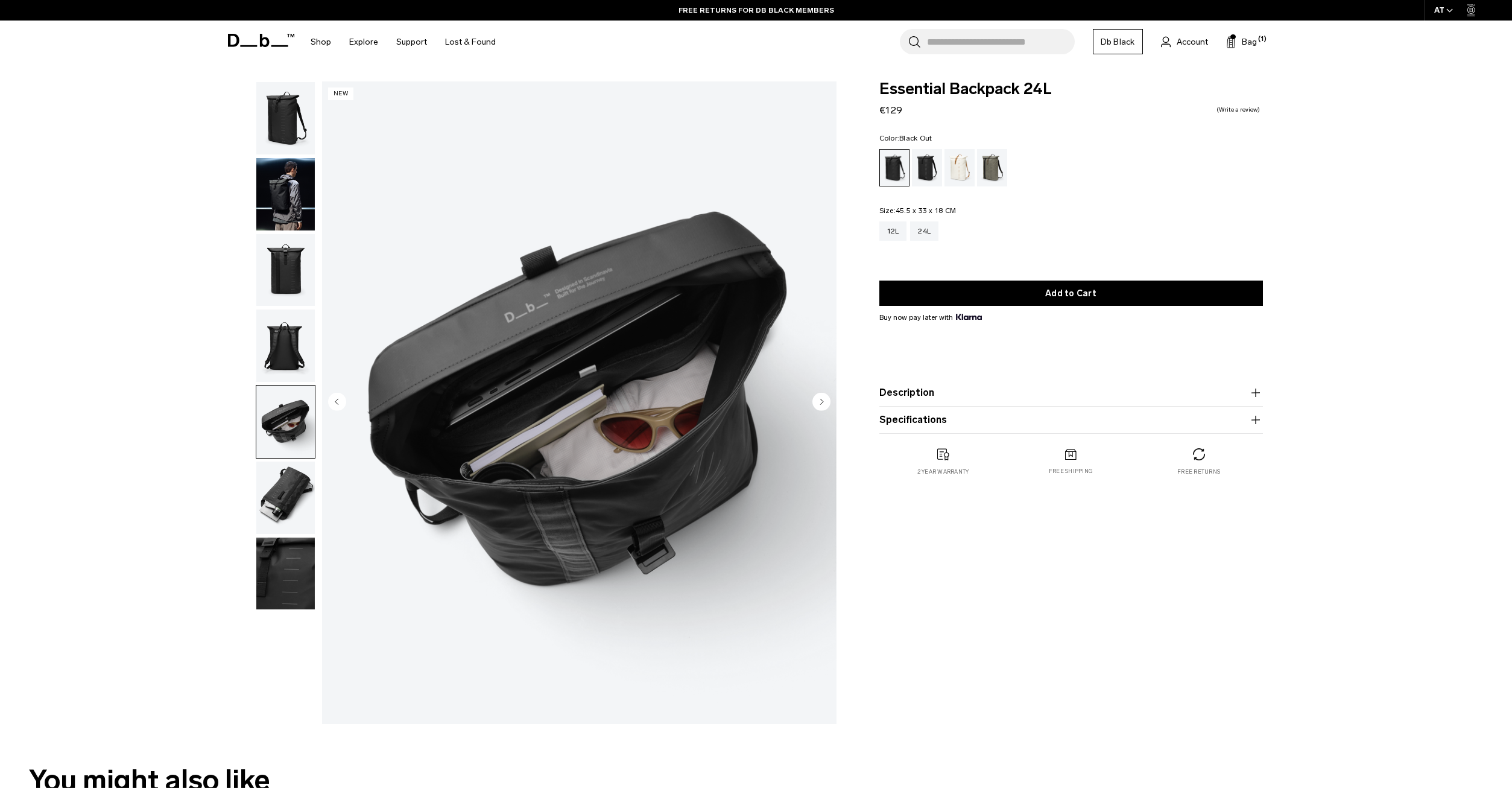
click at [272, 320] on img "button" at bounding box center [285, 345] width 59 height 72
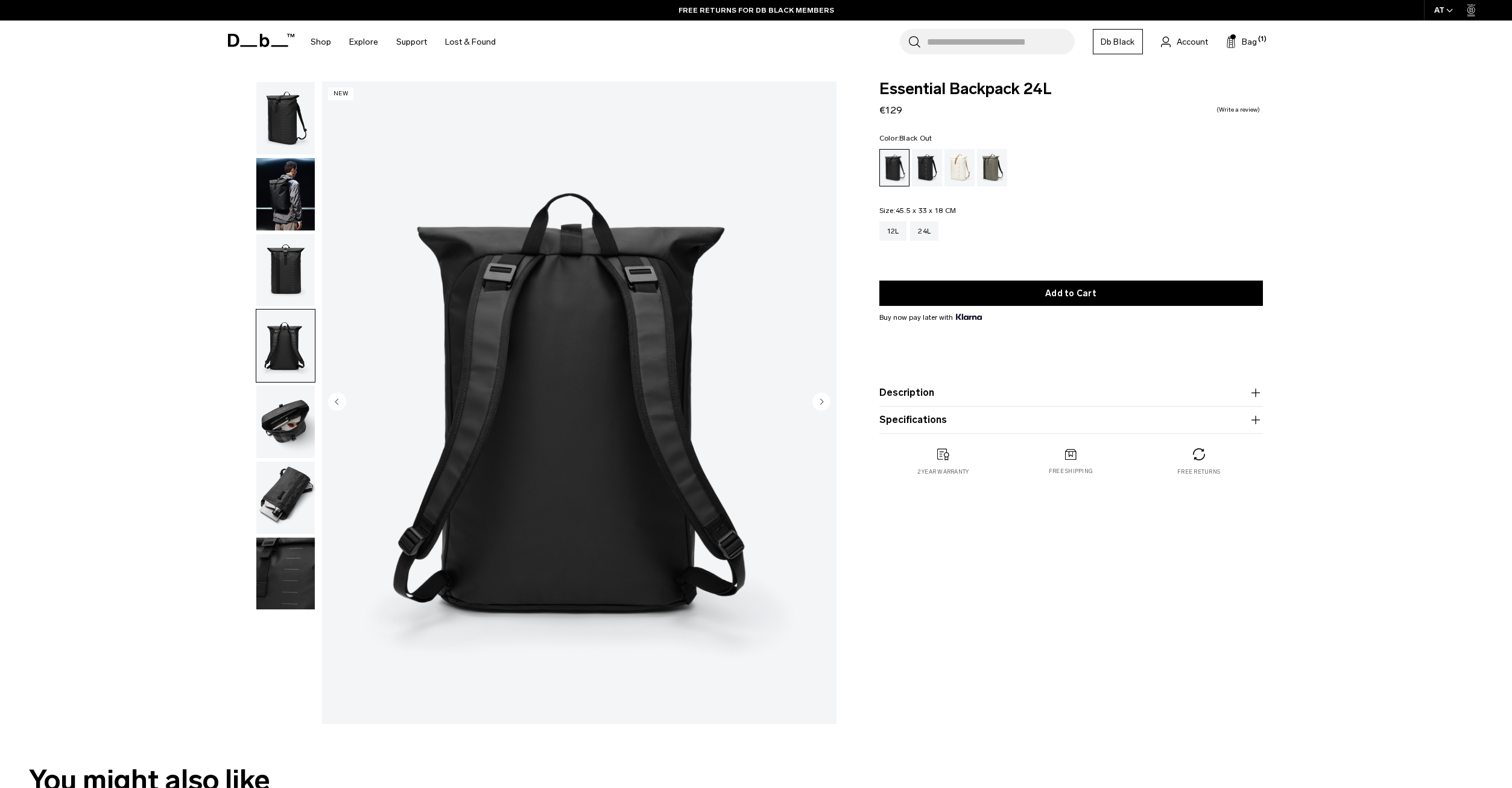
click at [282, 459] on ul at bounding box center [286, 345] width 60 height 528
click at [279, 502] on img "button" at bounding box center [285, 497] width 59 height 72
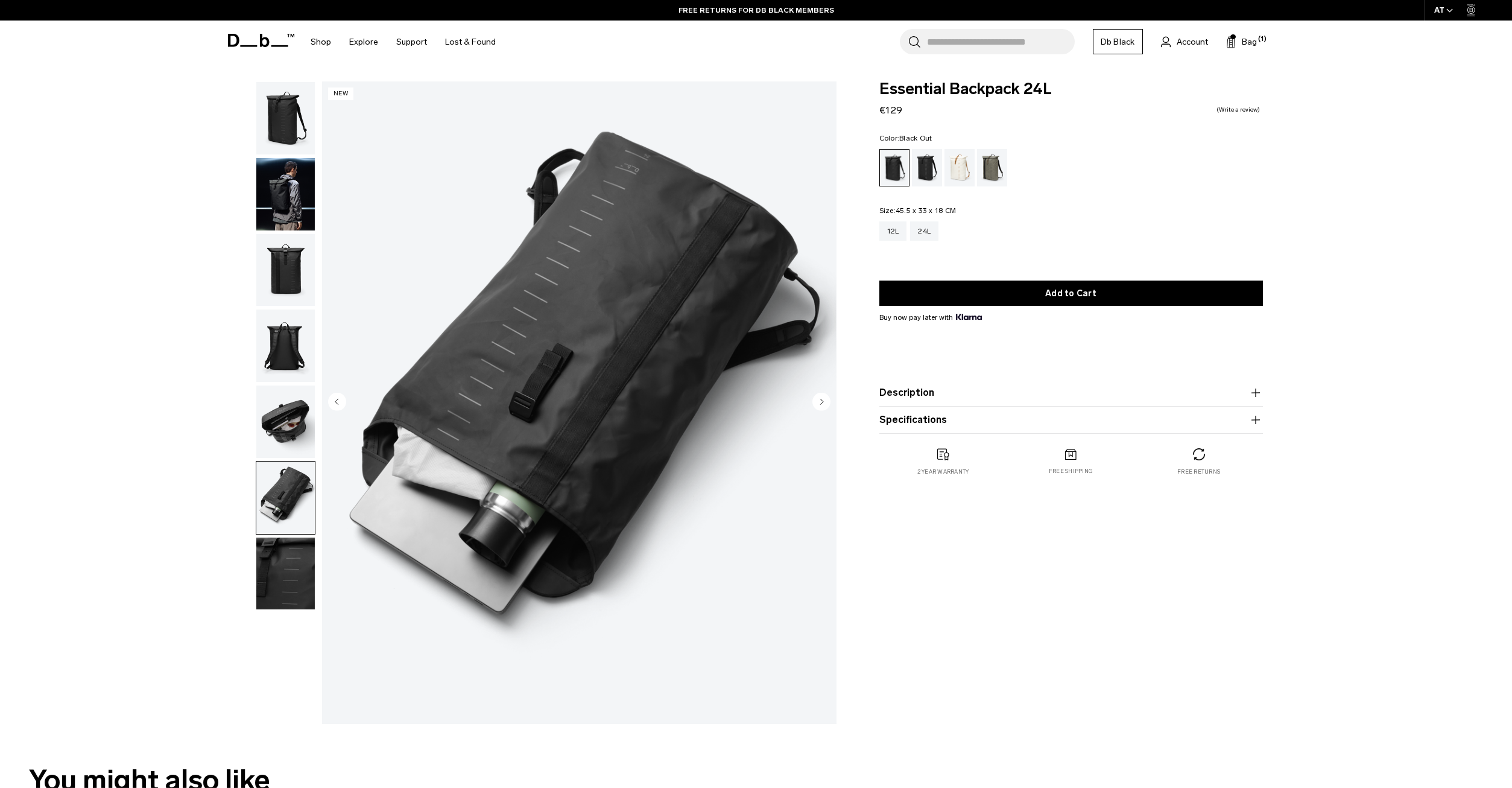
click at [282, 424] on img "button" at bounding box center [285, 421] width 59 height 72
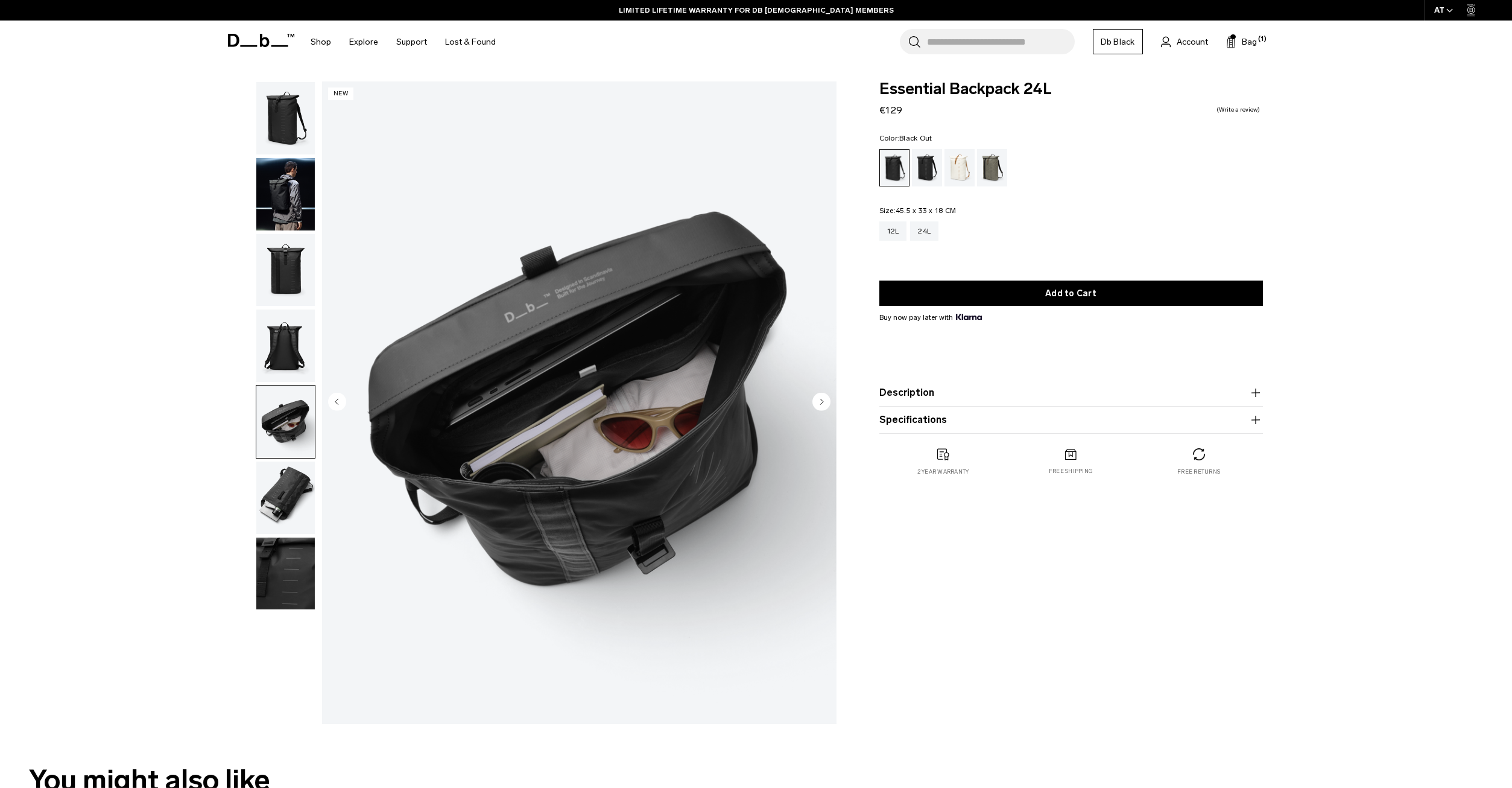
click at [289, 279] on img "button" at bounding box center [285, 269] width 59 height 72
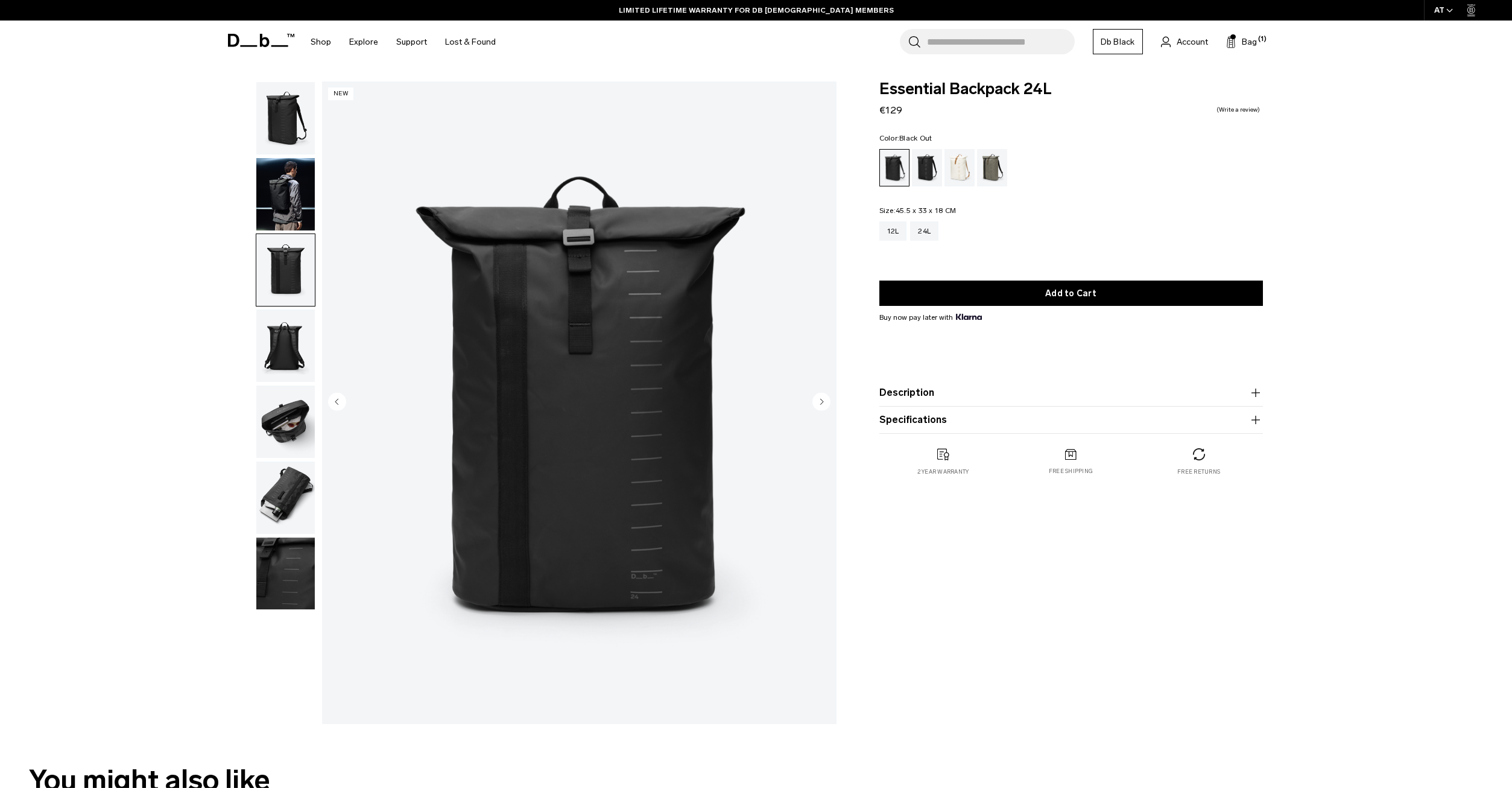
click at [299, 146] on img "button" at bounding box center [285, 118] width 59 height 72
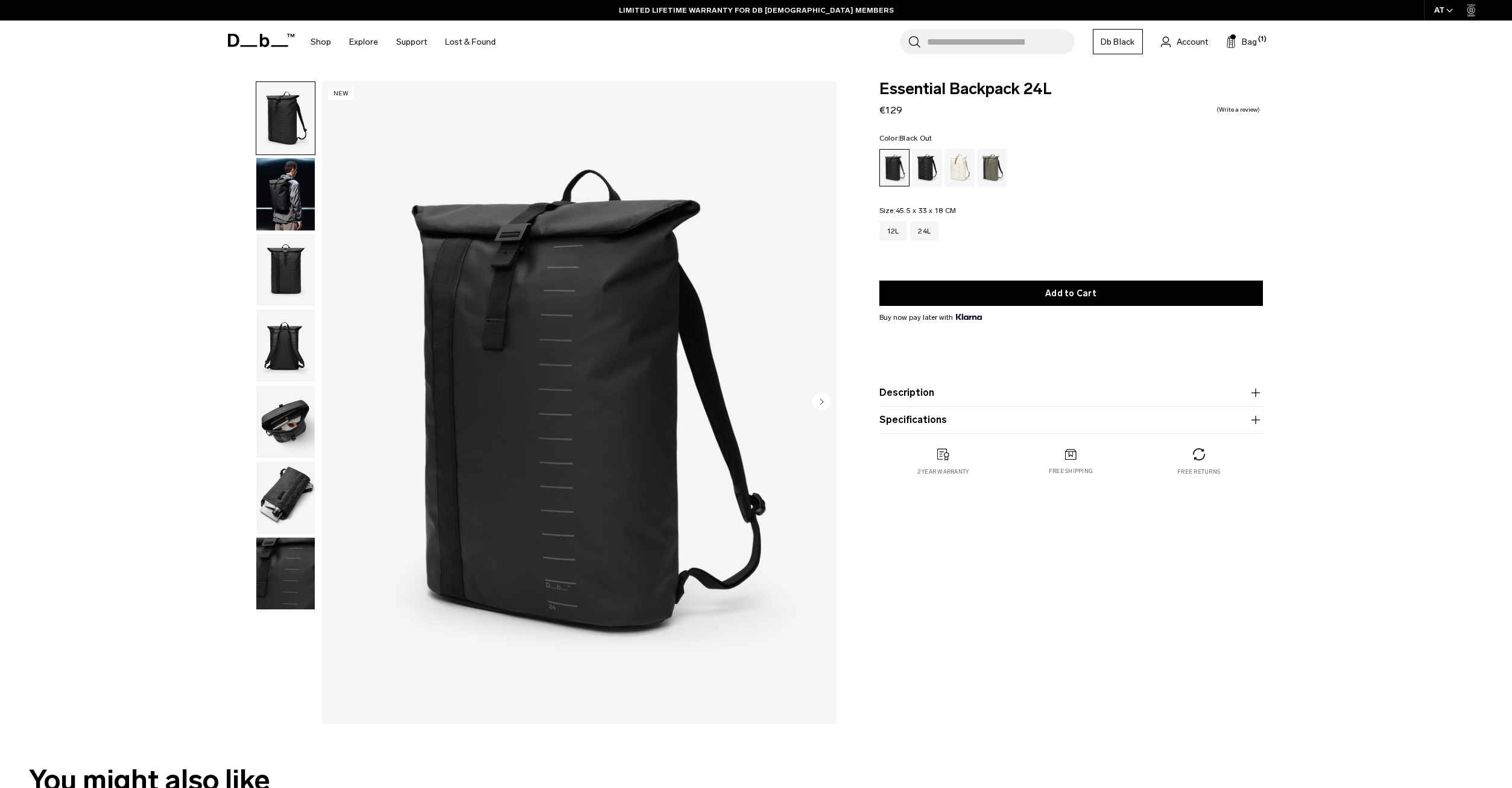
click at [292, 70] on body "Skip to content BUY NOW, PAY LATER WITH [PERSON_NAME] 10% OFF YOUR FIRST PURCHA…" at bounding box center [756, 394] width 1512 height 788
click at [1249, 42] on span "Bag" at bounding box center [1249, 42] width 15 height 13
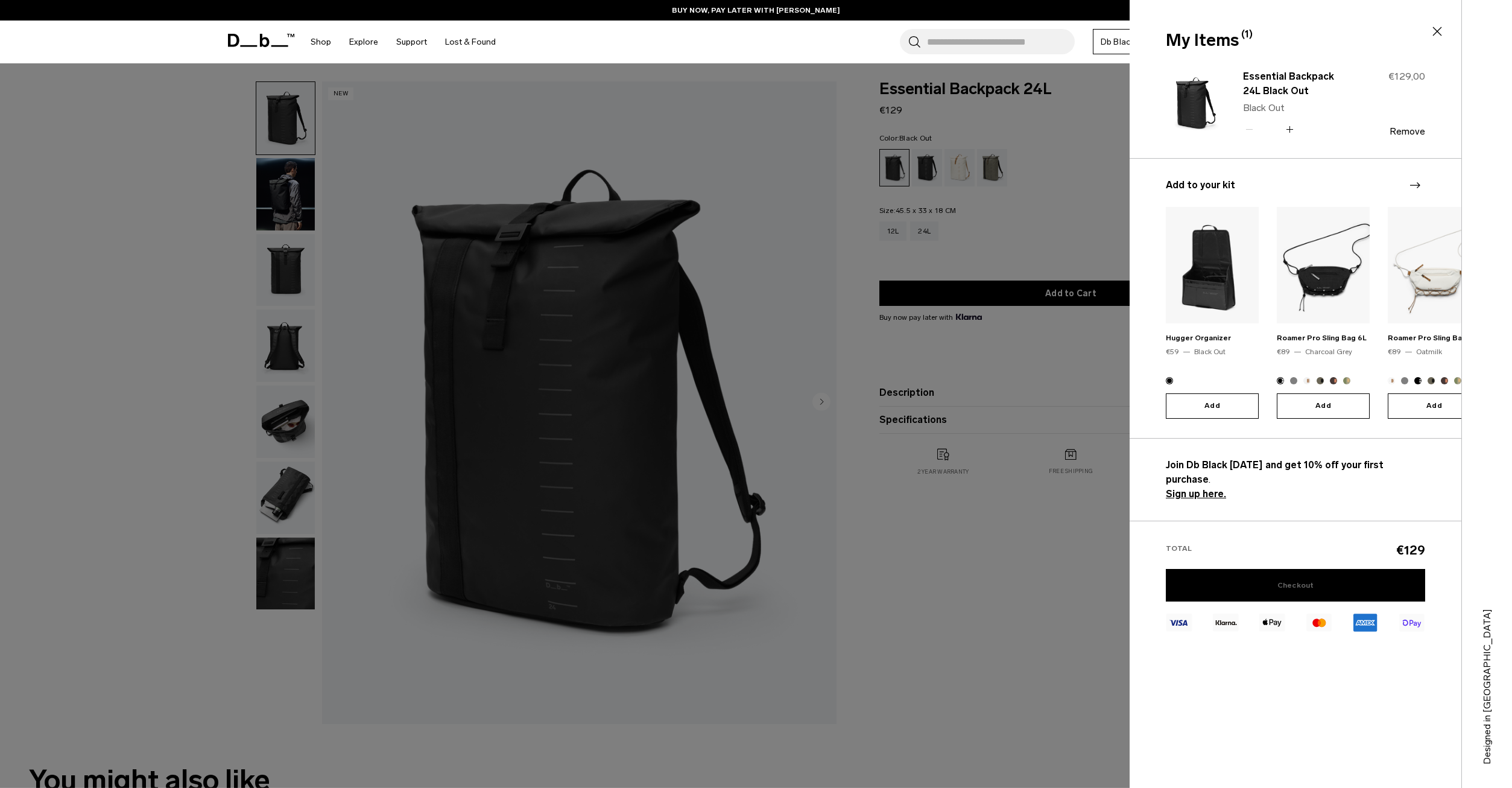
click at [1295, 569] on link "Checkout" at bounding box center [1295, 585] width 260 height 33
